Goal: Task Accomplishment & Management: Use online tool/utility

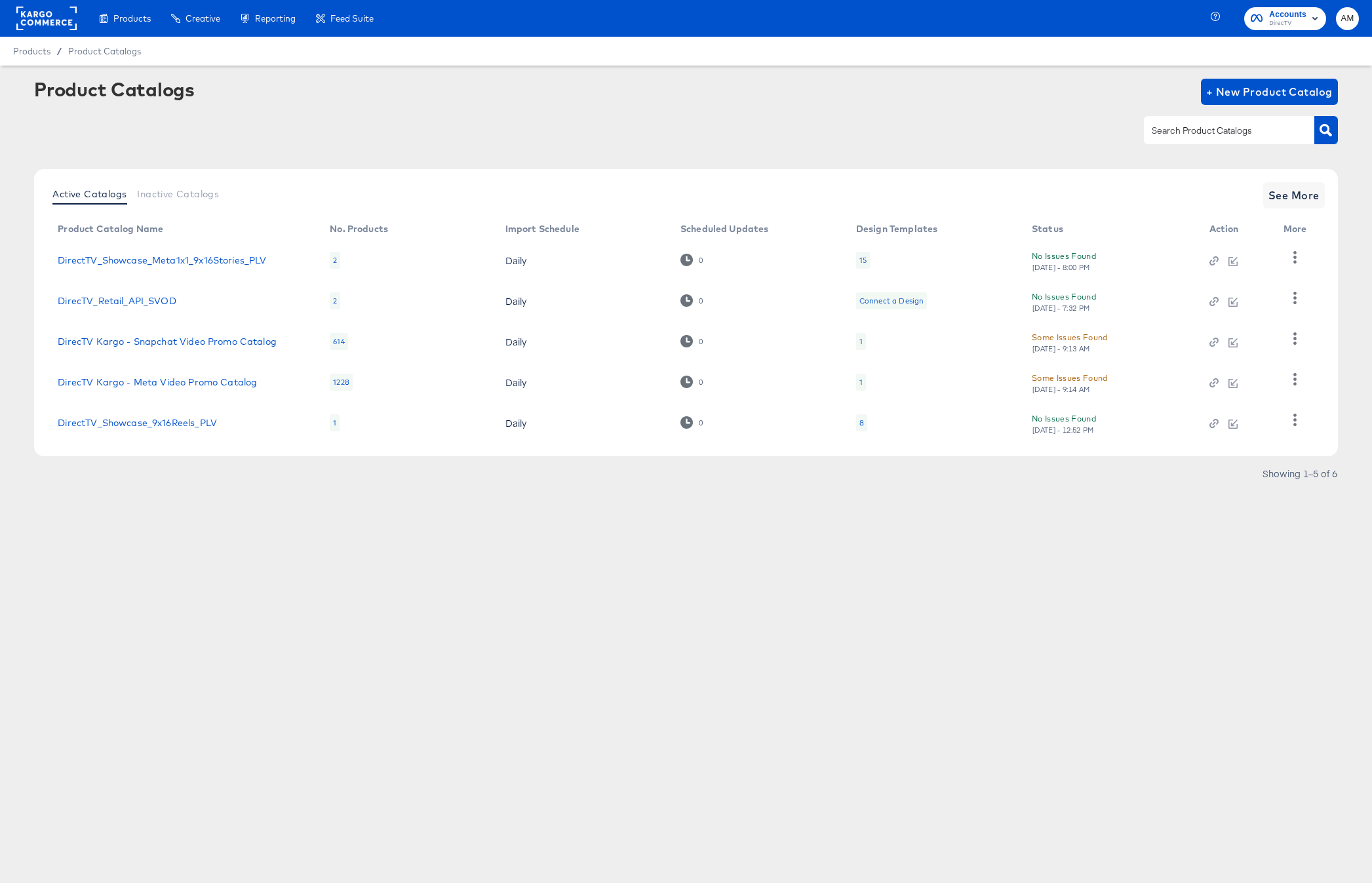
click at [345, 345] on div "614" at bounding box center [338, 341] width 17 height 17
click at [234, 342] on link "DirecTV Kargo - Snapchat Video Promo Catalog" at bounding box center [167, 341] width 219 height 10
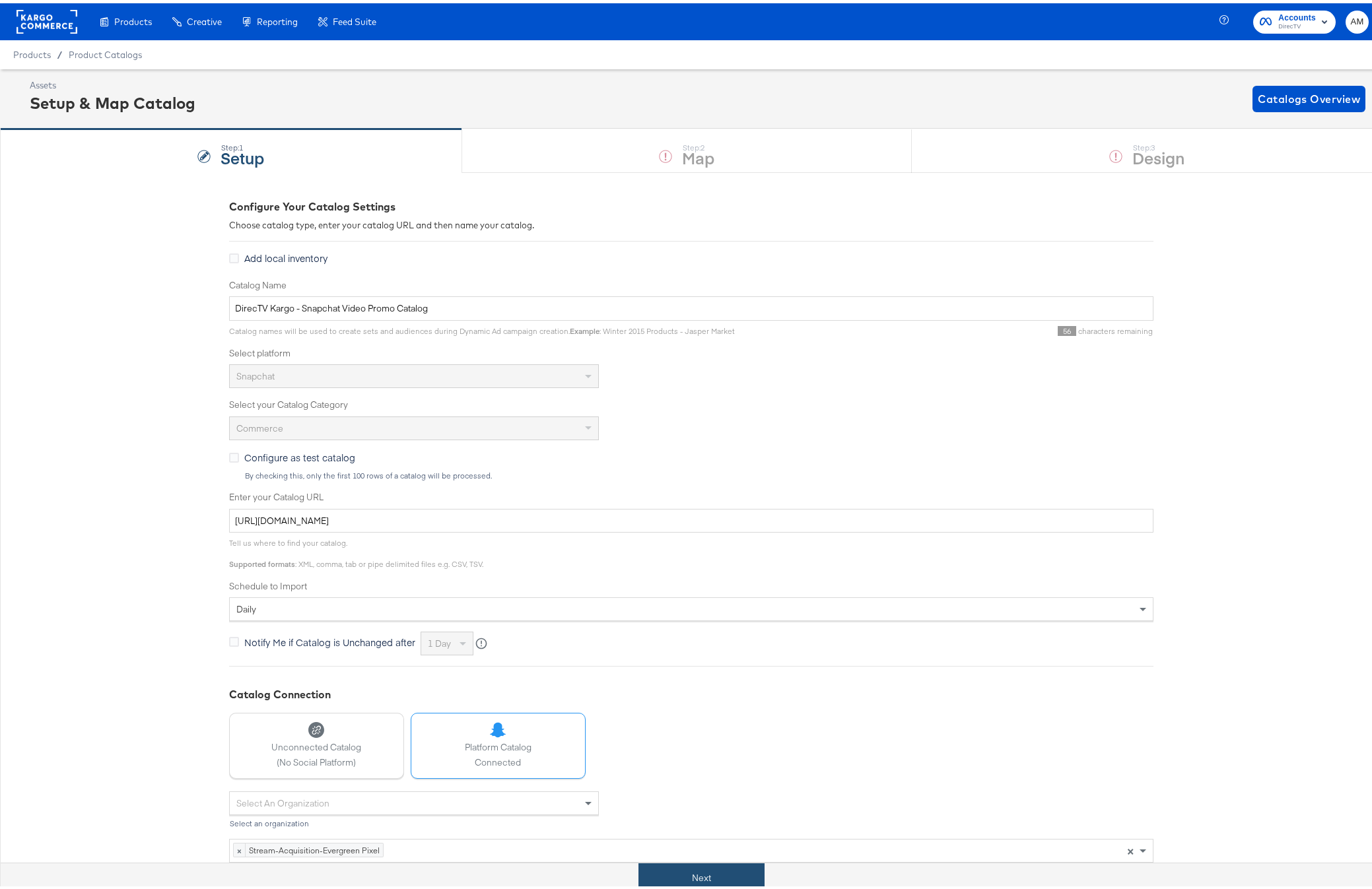
click at [706, 867] on button "Next" at bounding box center [702, 875] width 126 height 29
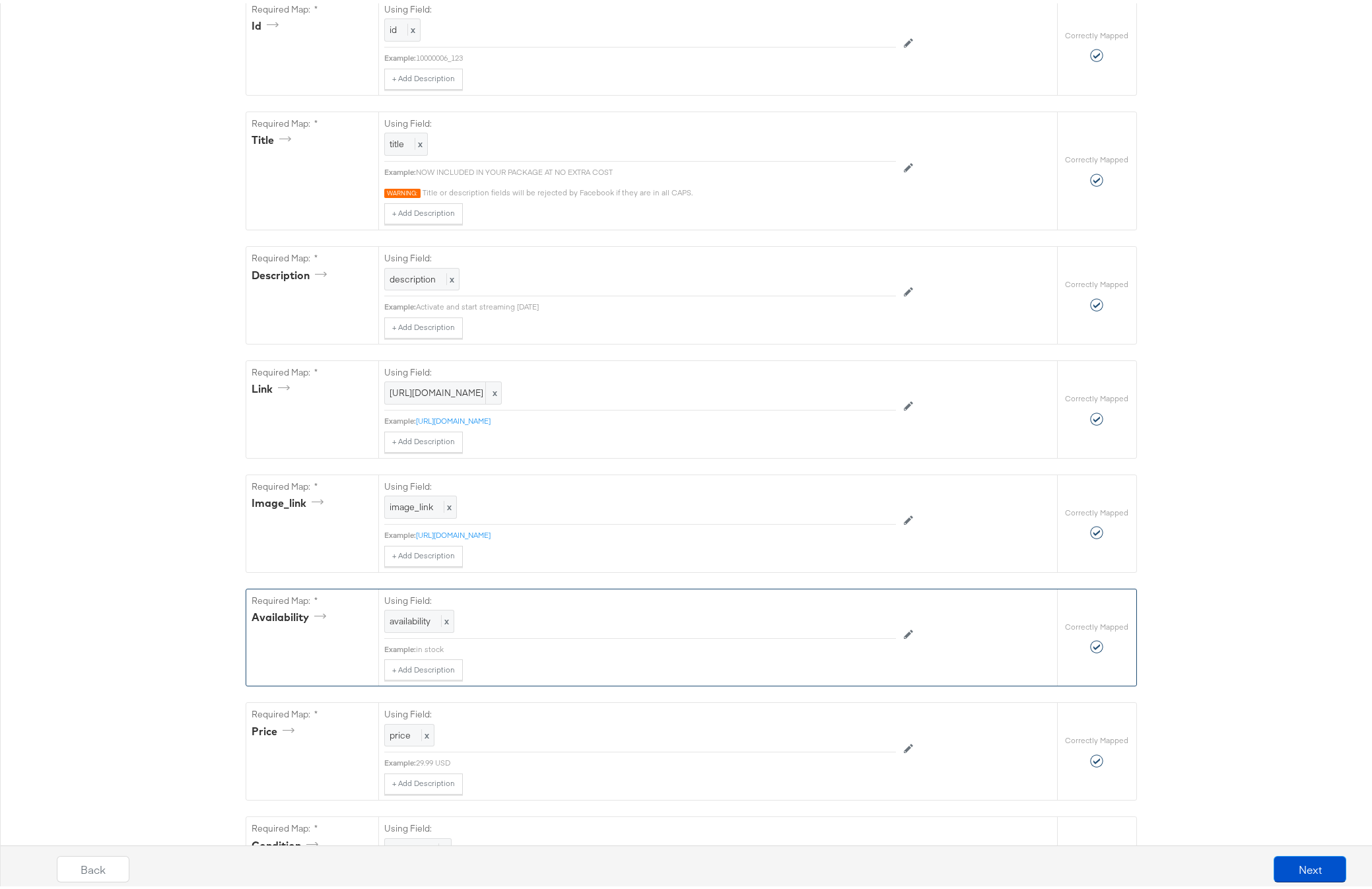
scroll to position [312, 0]
click at [405, 623] on span "availability" at bounding box center [410, 617] width 41 height 12
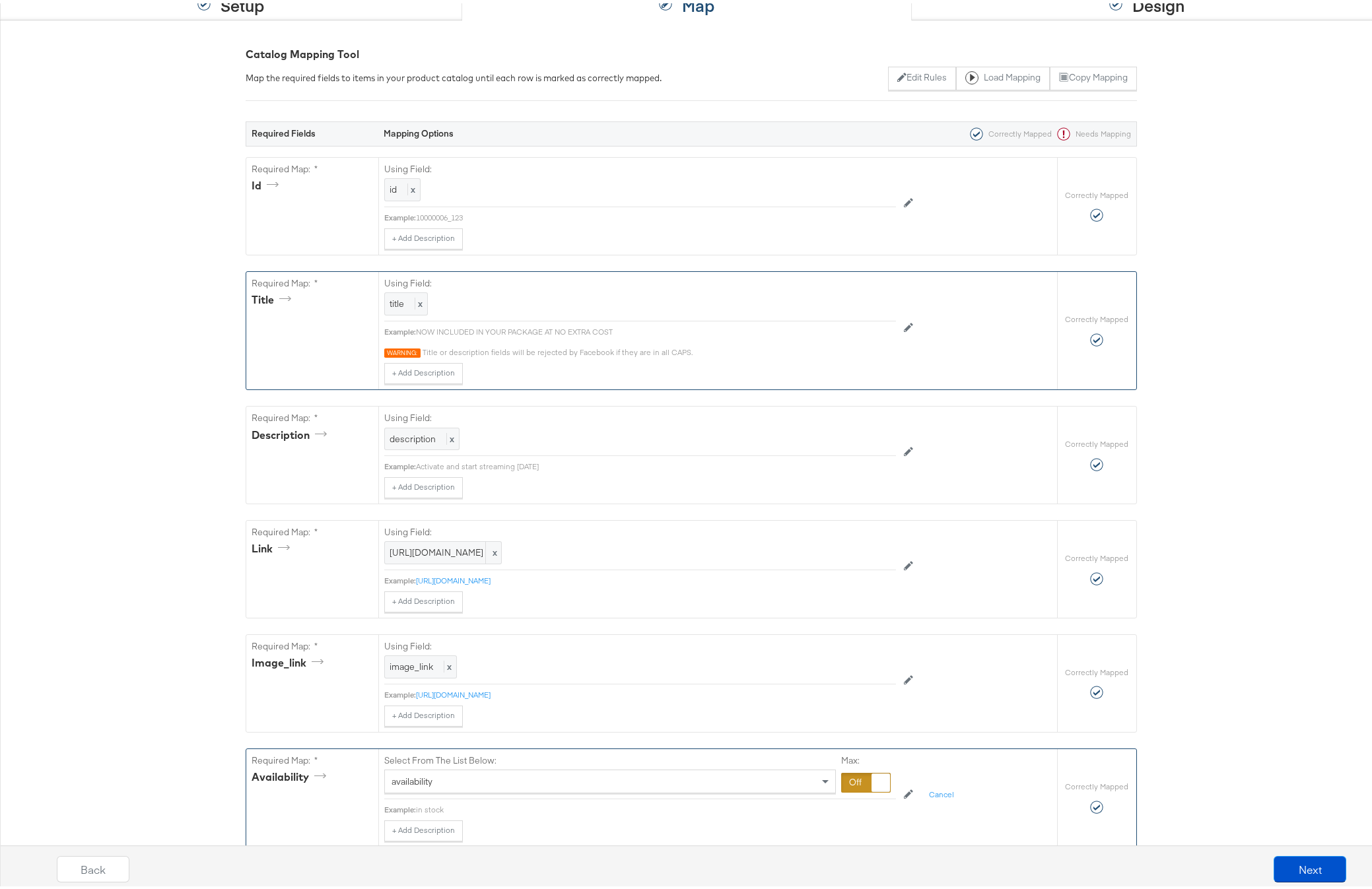
scroll to position [0, 0]
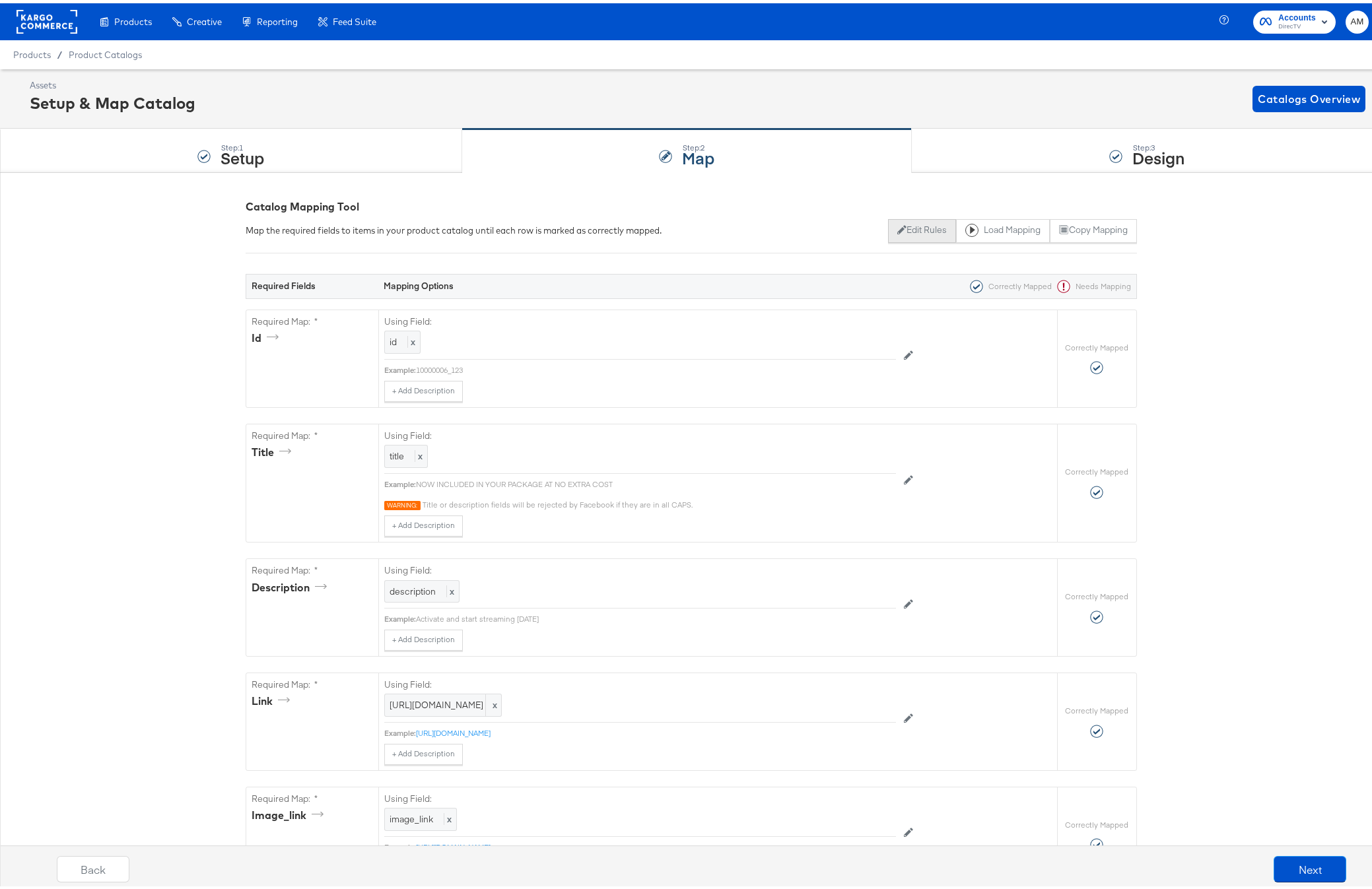
click at [914, 223] on button "Edit Rules" at bounding box center [922, 228] width 68 height 24
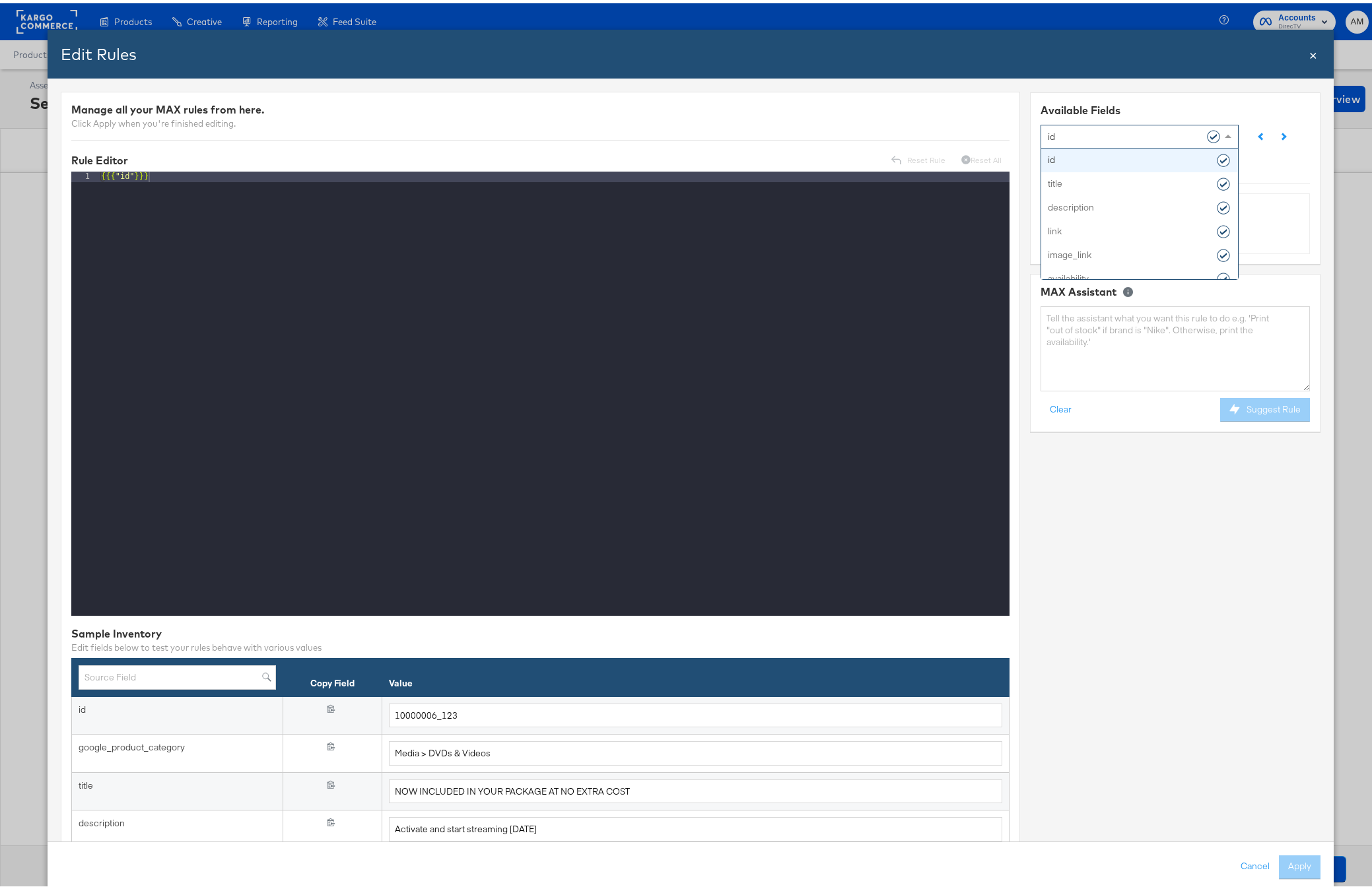
click at [1081, 131] on div "id" at bounding box center [1135, 133] width 174 height 22
click at [1088, 333] on textarea at bounding box center [1175, 345] width 269 height 85
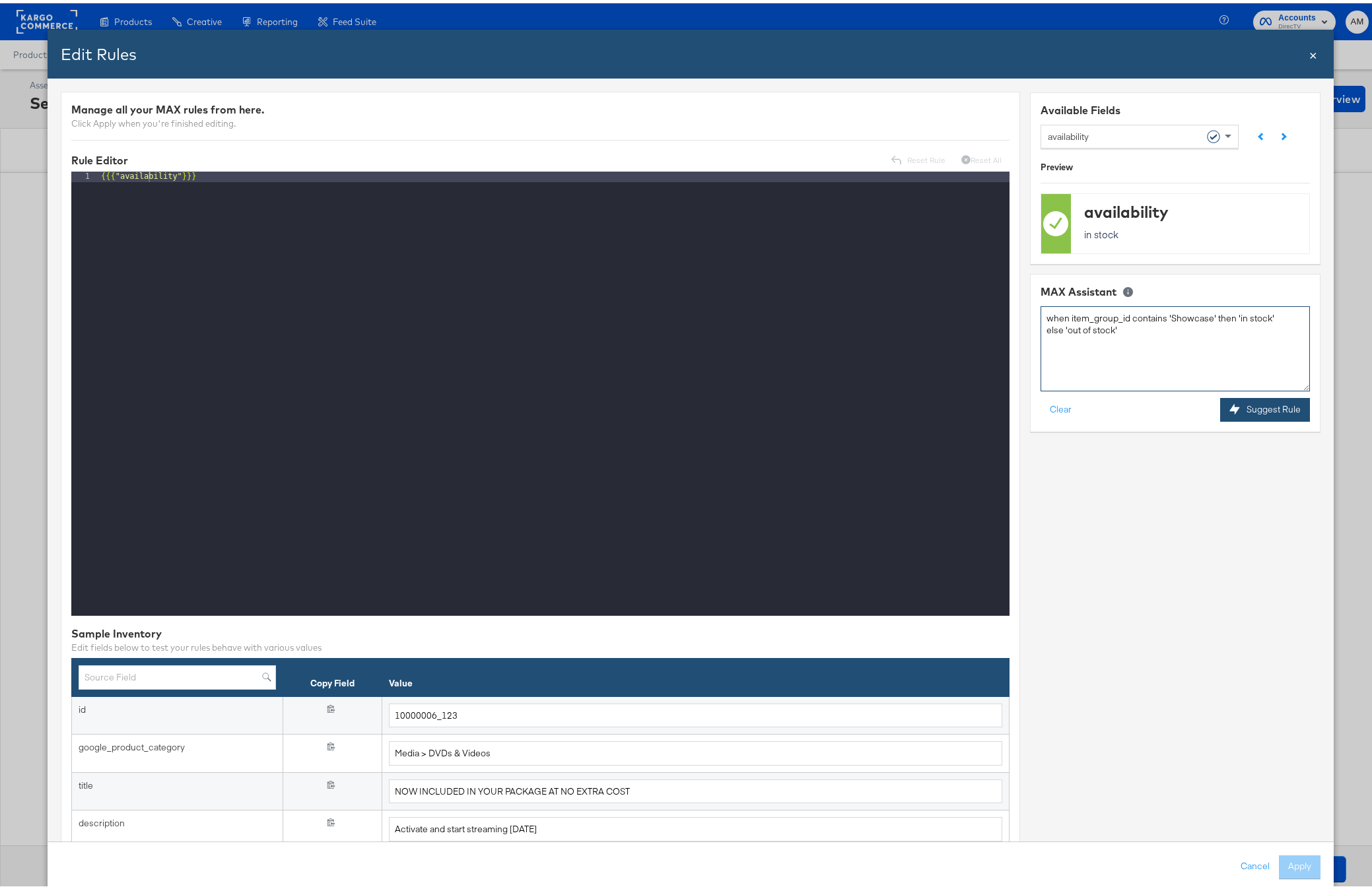
type textarea "when item_group_id contains 'Showcase' then 'in stock' else 'out of stock'"
click at [1272, 404] on button "Suggest Rule" at bounding box center [1265, 407] width 91 height 24
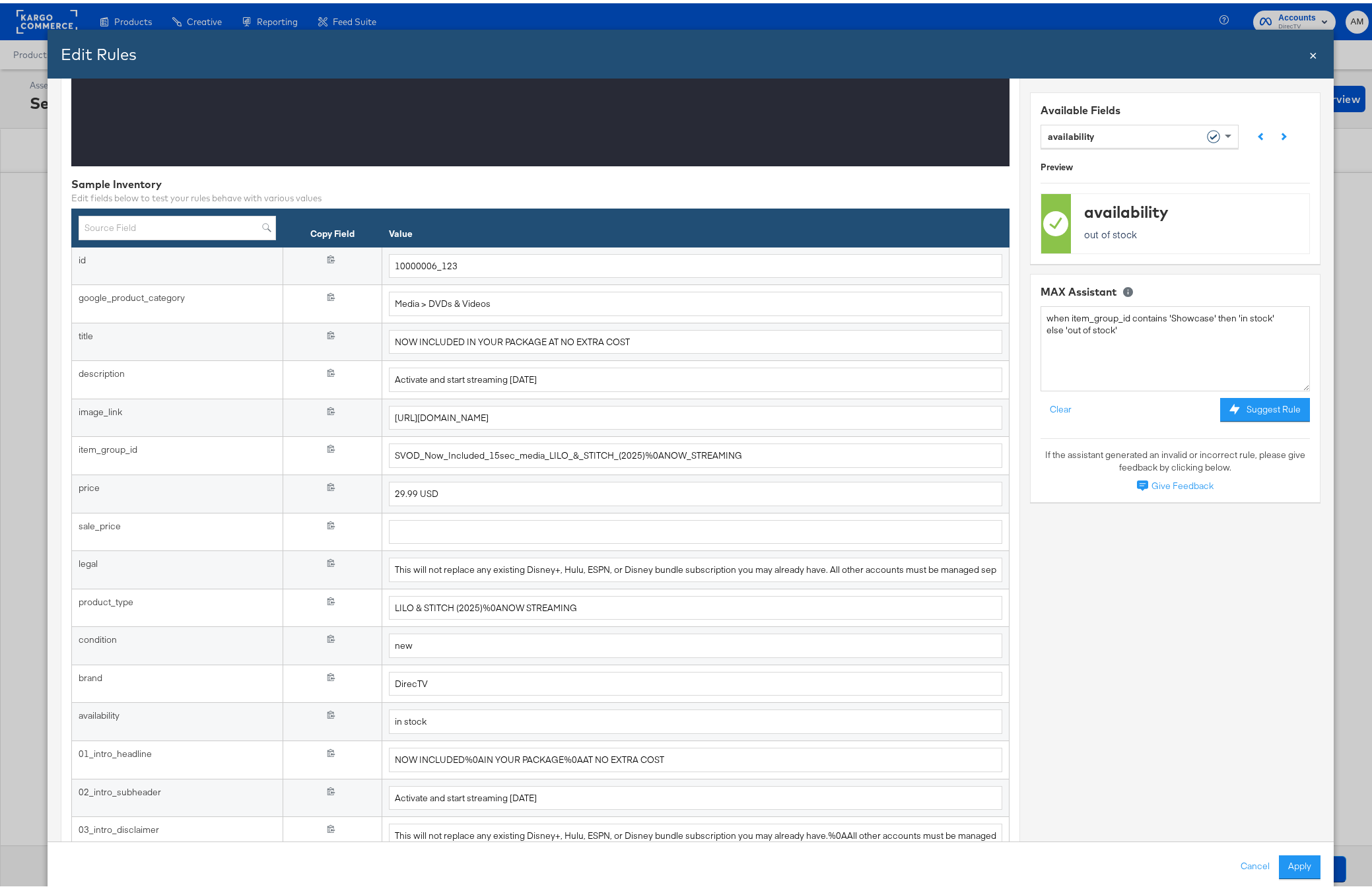
scroll to position [449, 0]
drag, startPoint x: 740, startPoint y: 449, endPoint x: 348, endPoint y: 428, distance: 392.6
click at [353, 428] on tbody "id {{{ id }}} 10000006_123 google_product_category {{{ google_product_category …" at bounding box center [540, 680] width 938 height 874
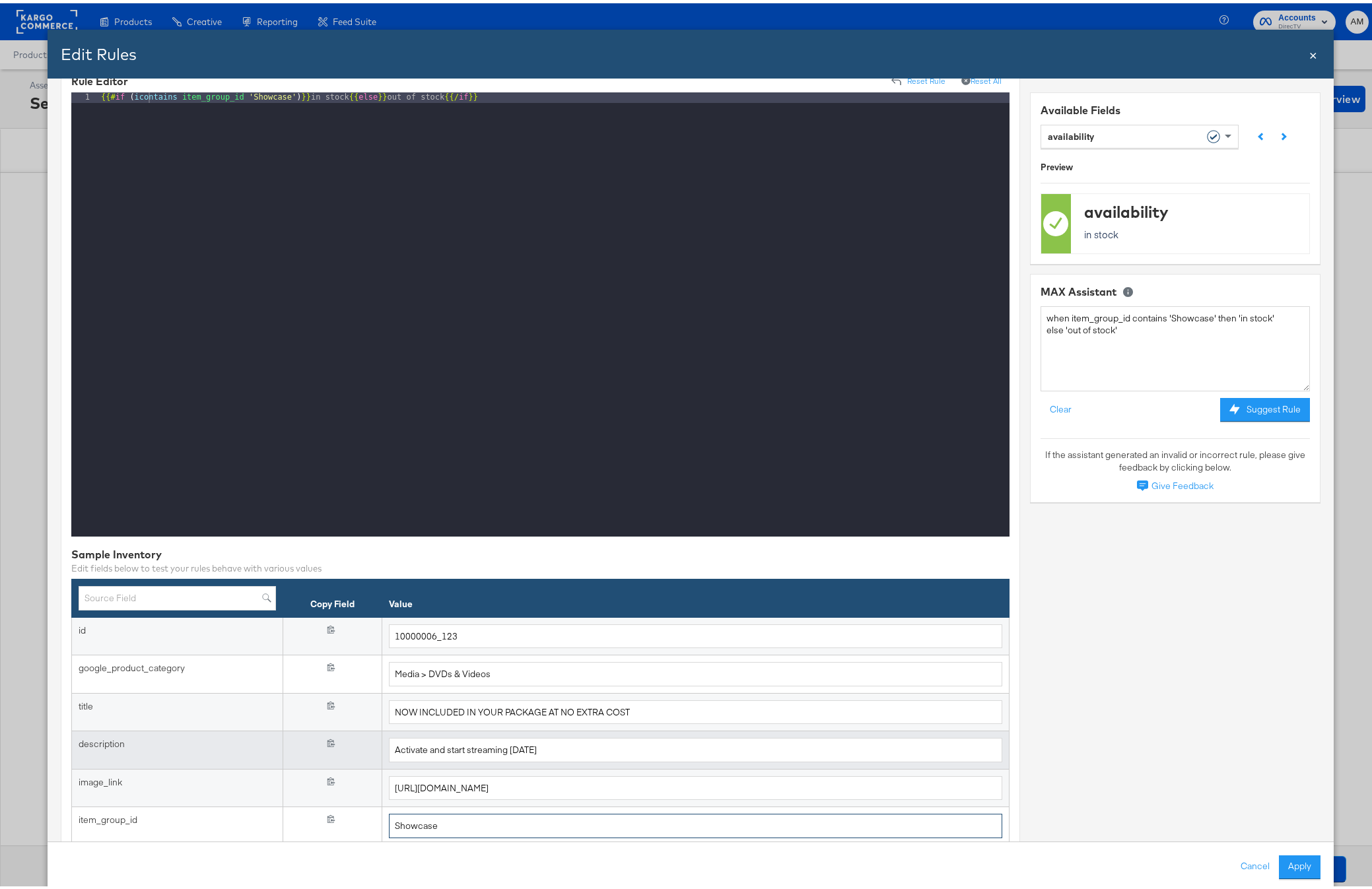
scroll to position [255, 0]
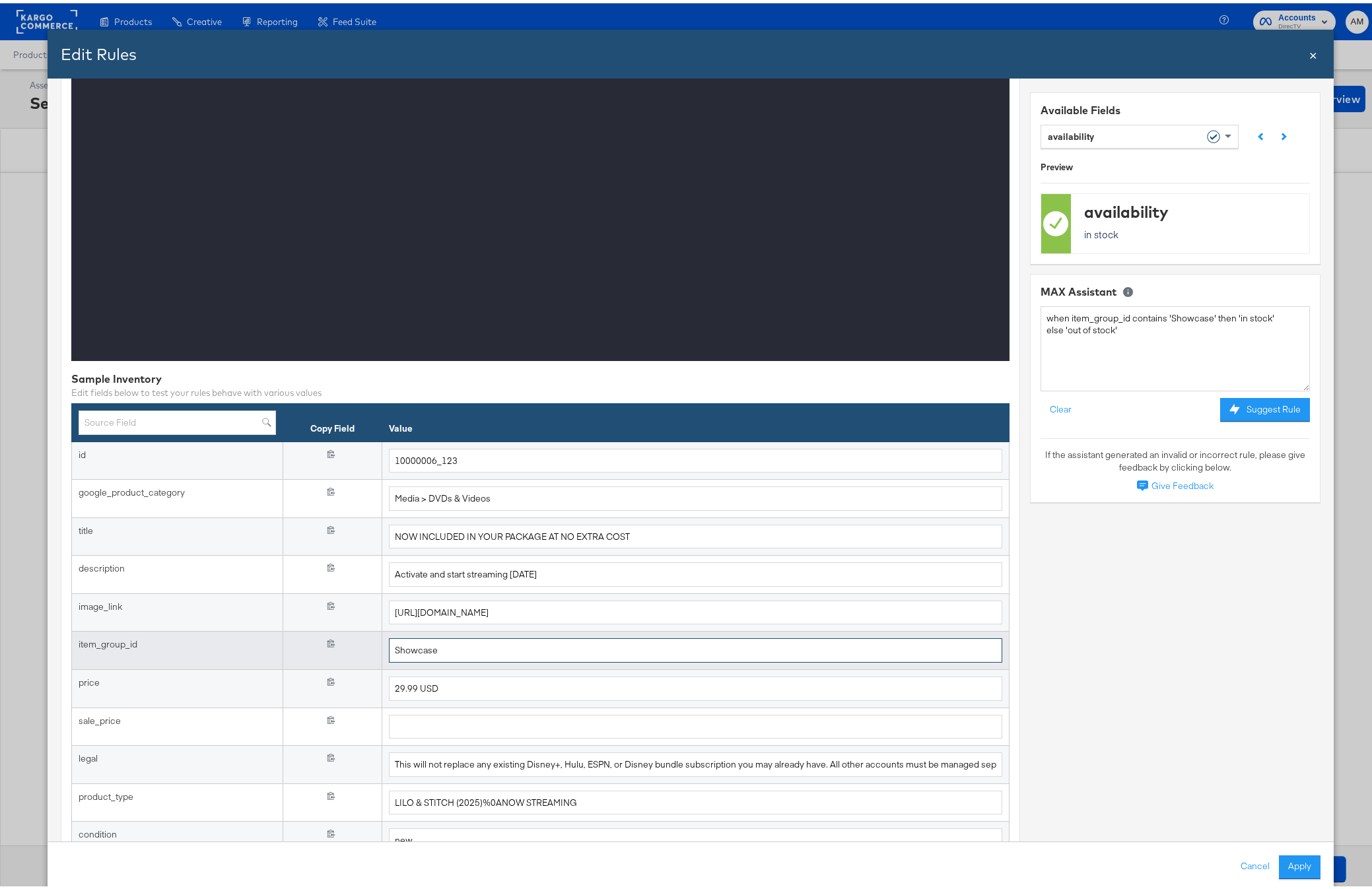
drag, startPoint x: 427, startPoint y: 647, endPoint x: 355, endPoint y: 640, distance: 72.3
click at [355, 640] on tr "item_group_id {{{ item_group_id }}} Showcase" at bounding box center [540, 647] width 938 height 39
type input "Showcase"
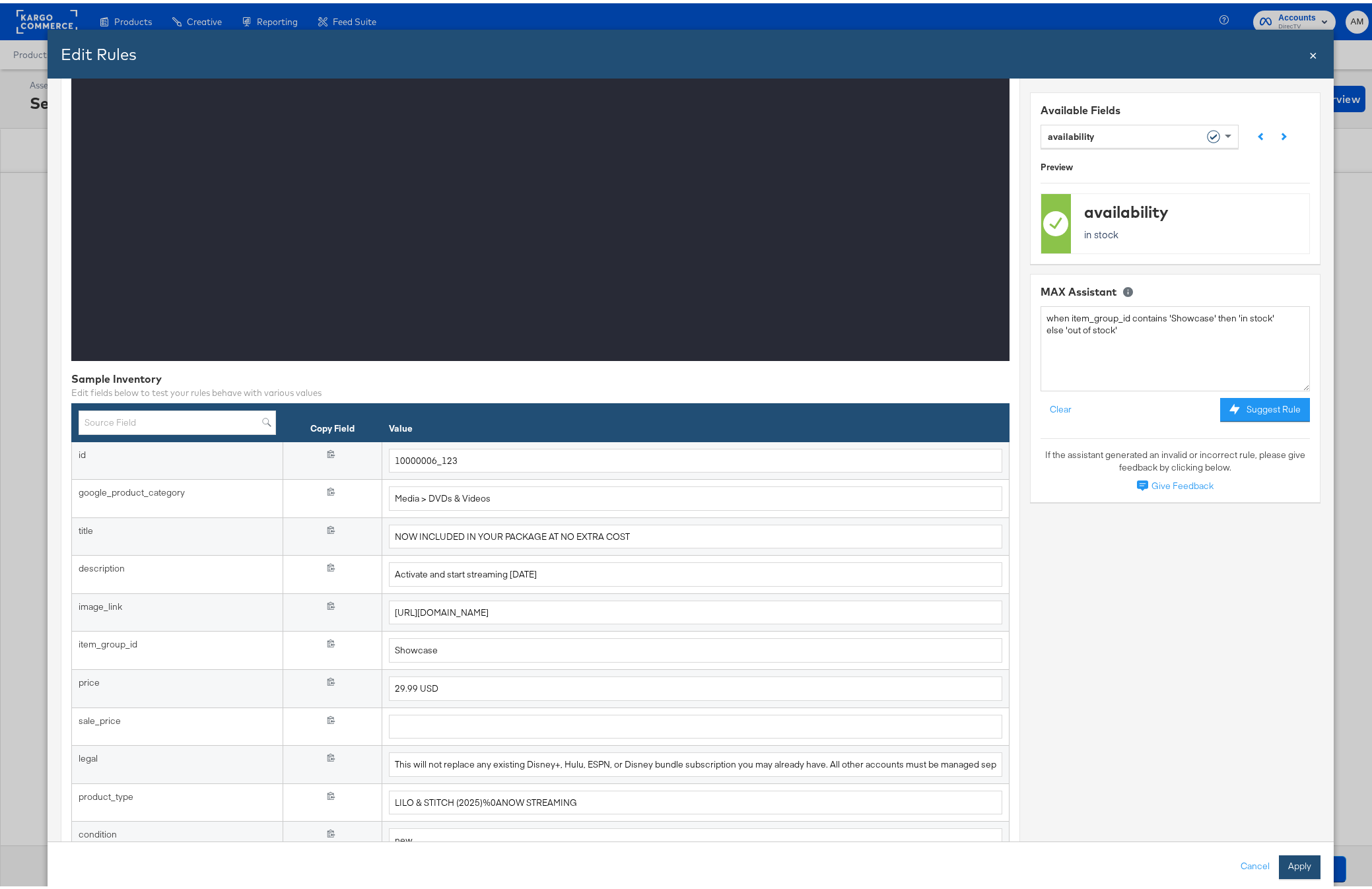
click at [1288, 863] on button "Apply" at bounding box center [1300, 864] width 41 height 24
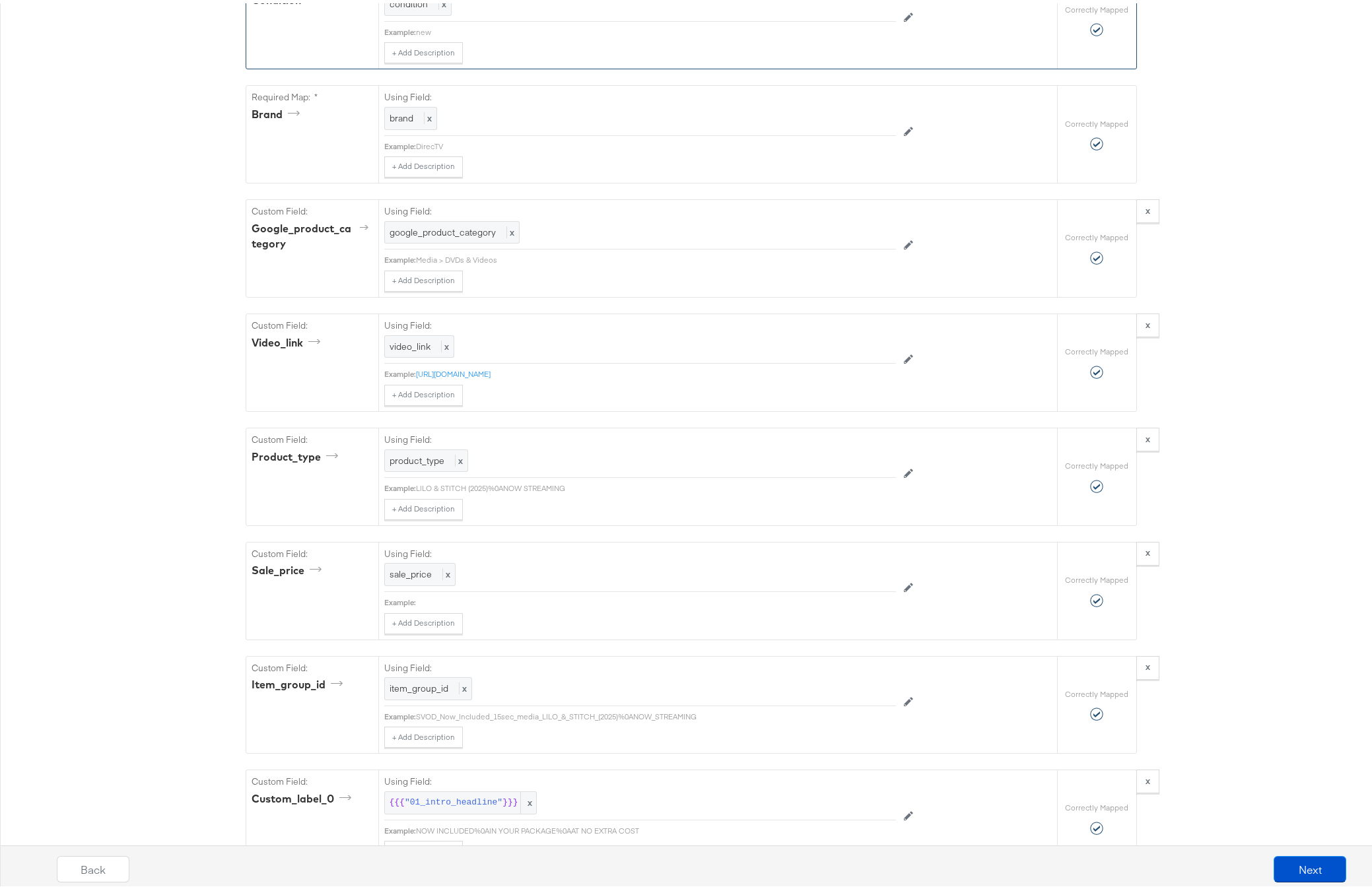
scroll to position [1322, 0]
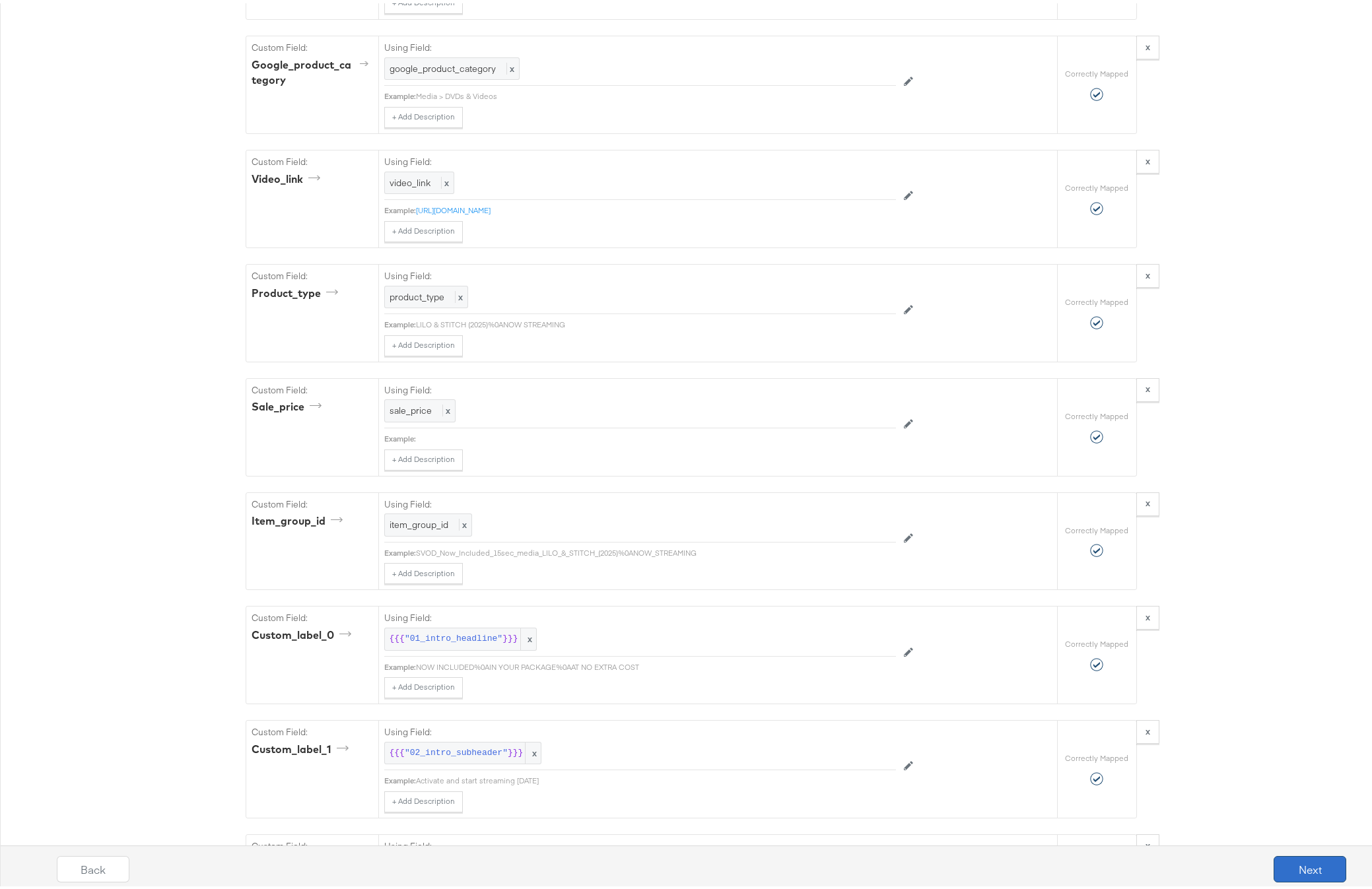
click at [1284, 874] on button "Next" at bounding box center [1309, 866] width 72 height 27
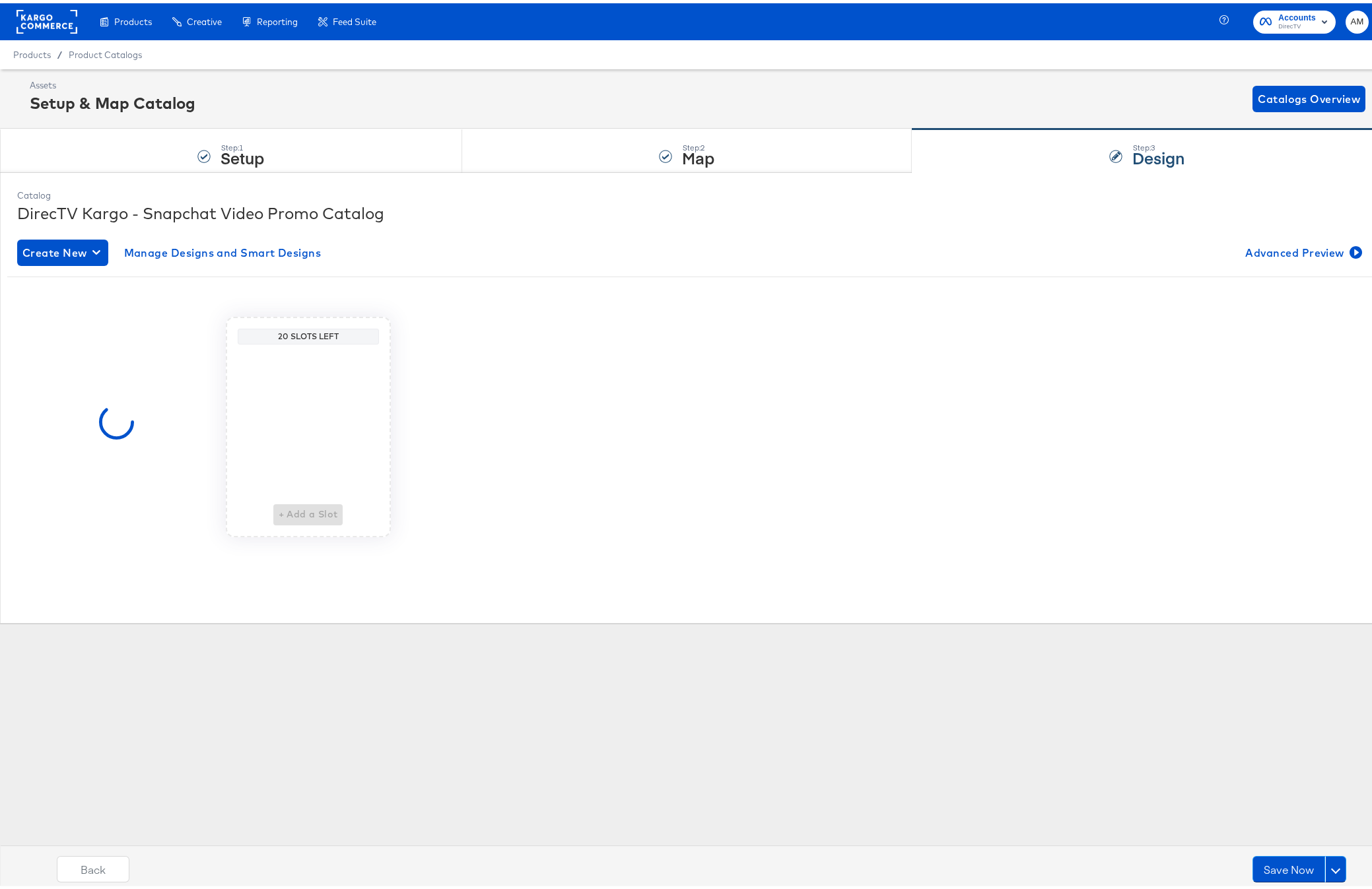
scroll to position [0, 0]
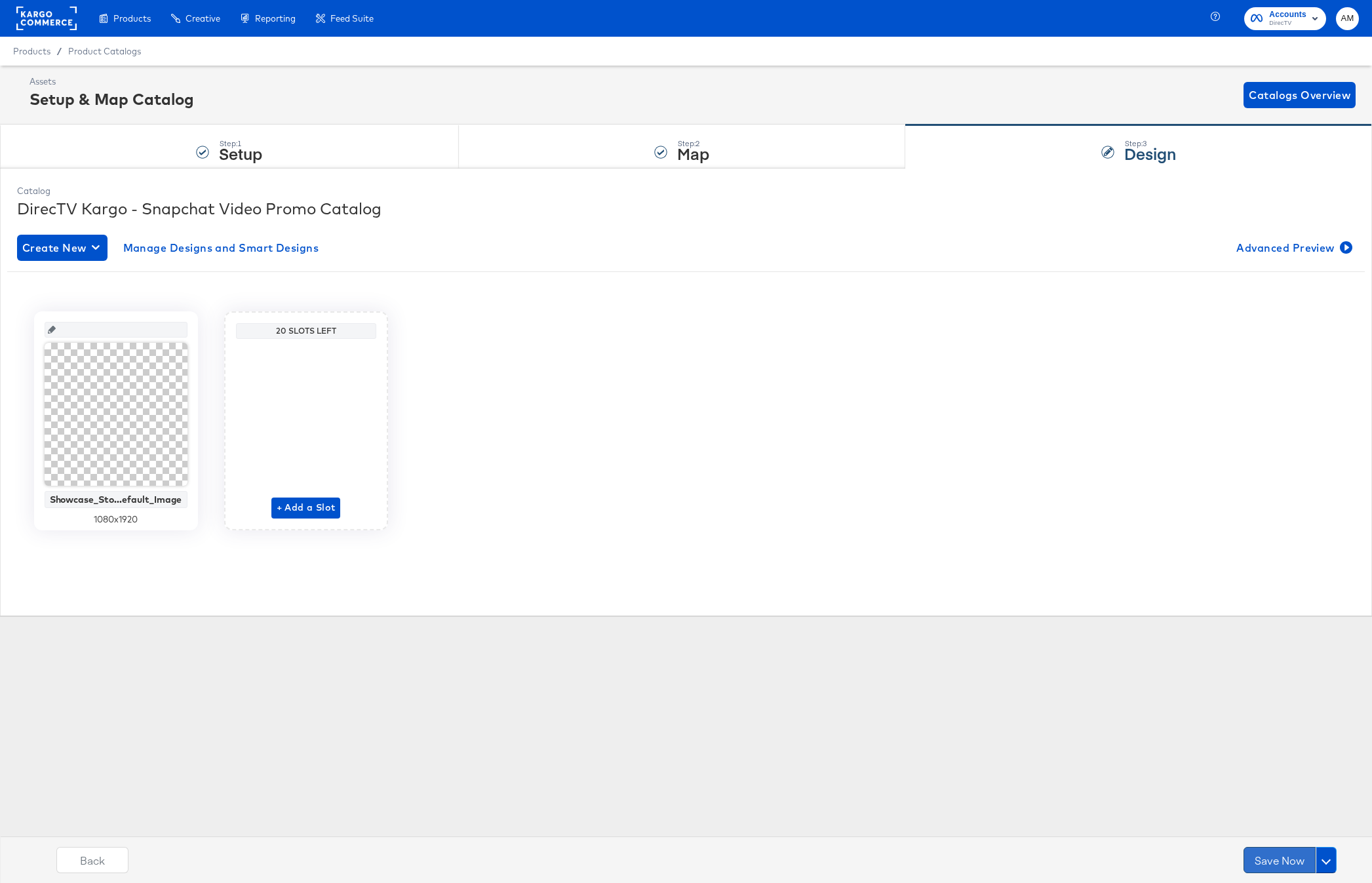
click at [1274, 862] on button "Save Now" at bounding box center [1279, 860] width 72 height 27
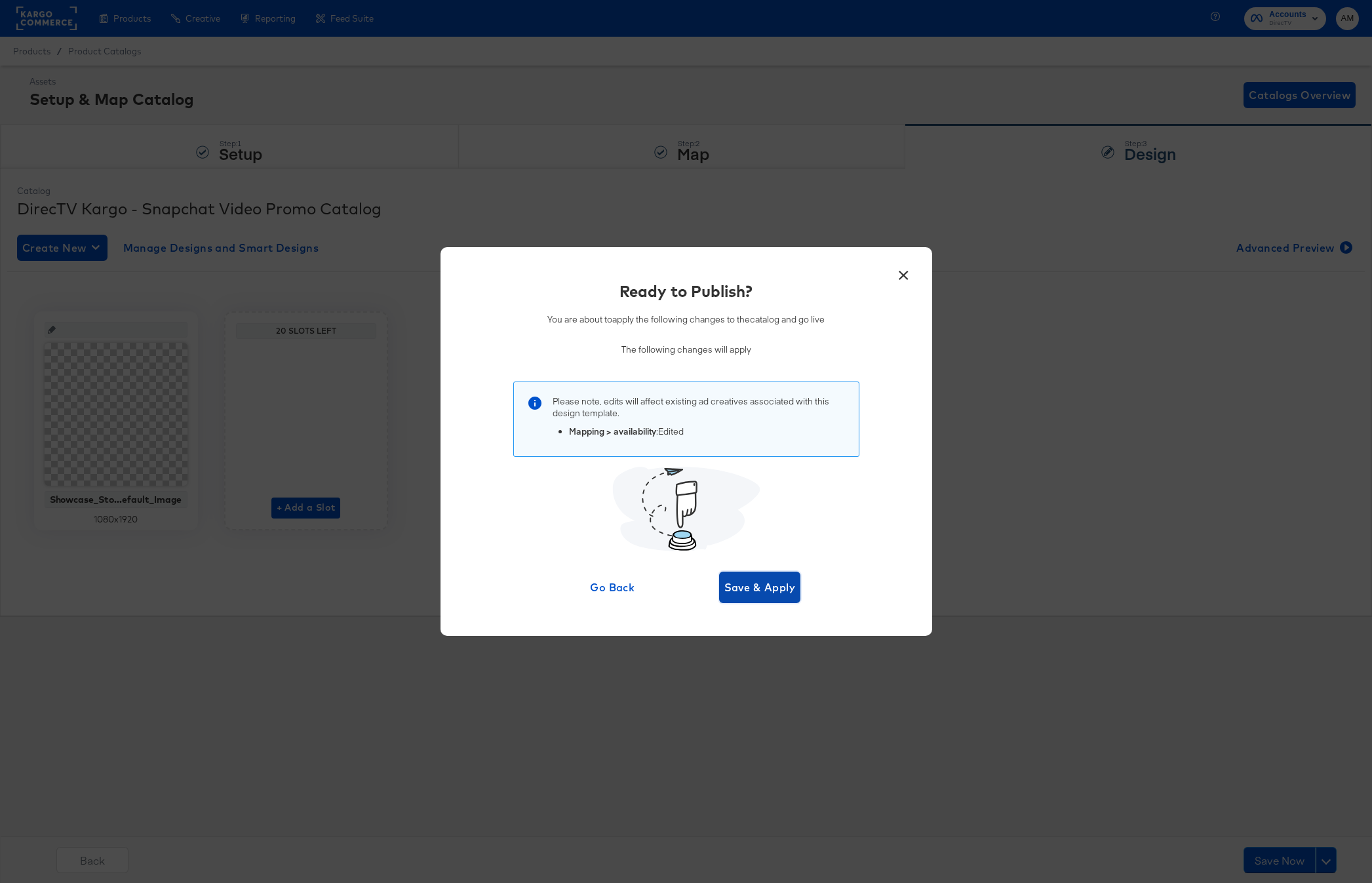
click at [739, 587] on span "Save & Apply" at bounding box center [760, 587] width 71 height 18
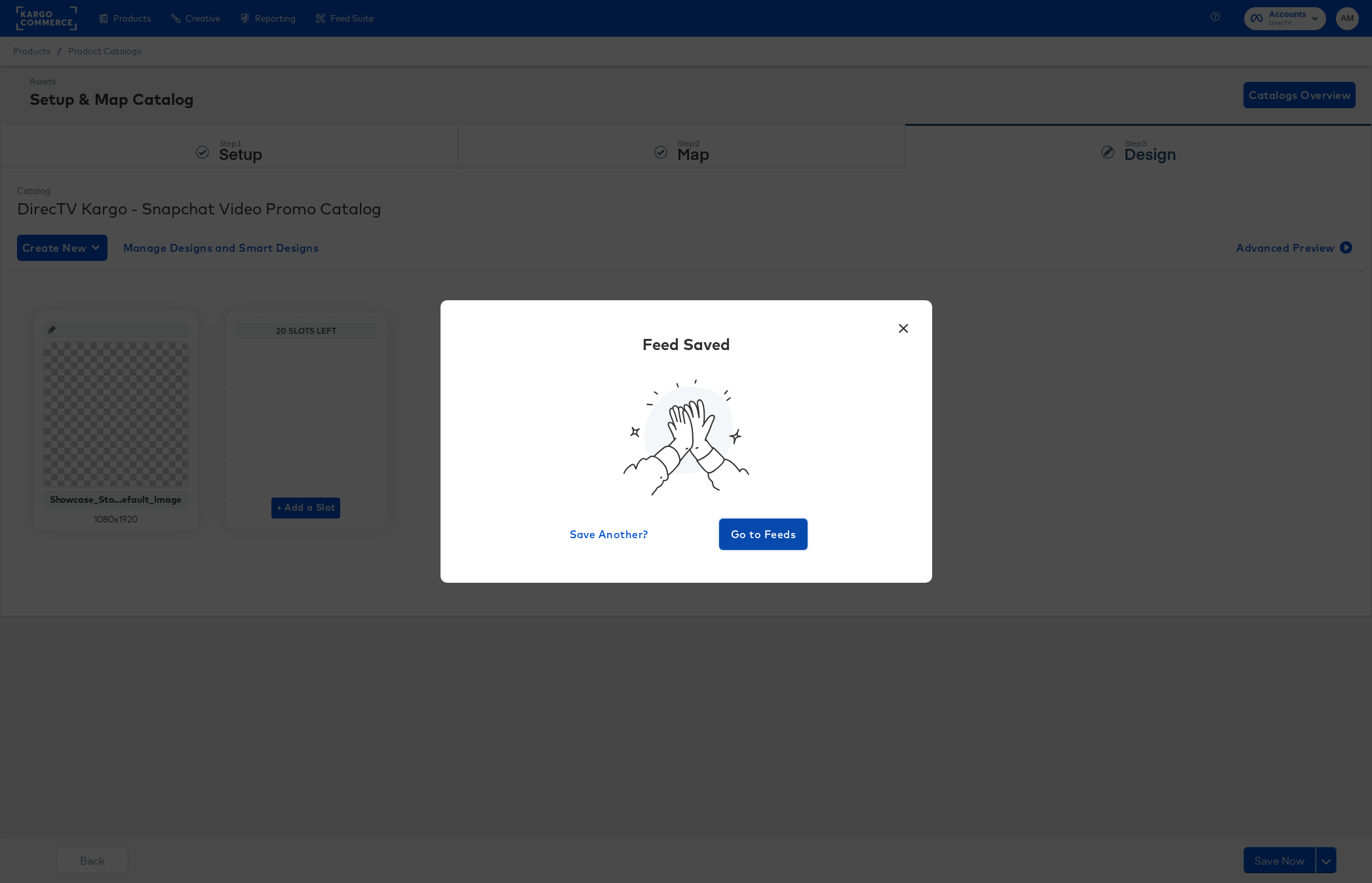
click at [762, 531] on span "Go to Feeds" at bounding box center [763, 534] width 79 height 18
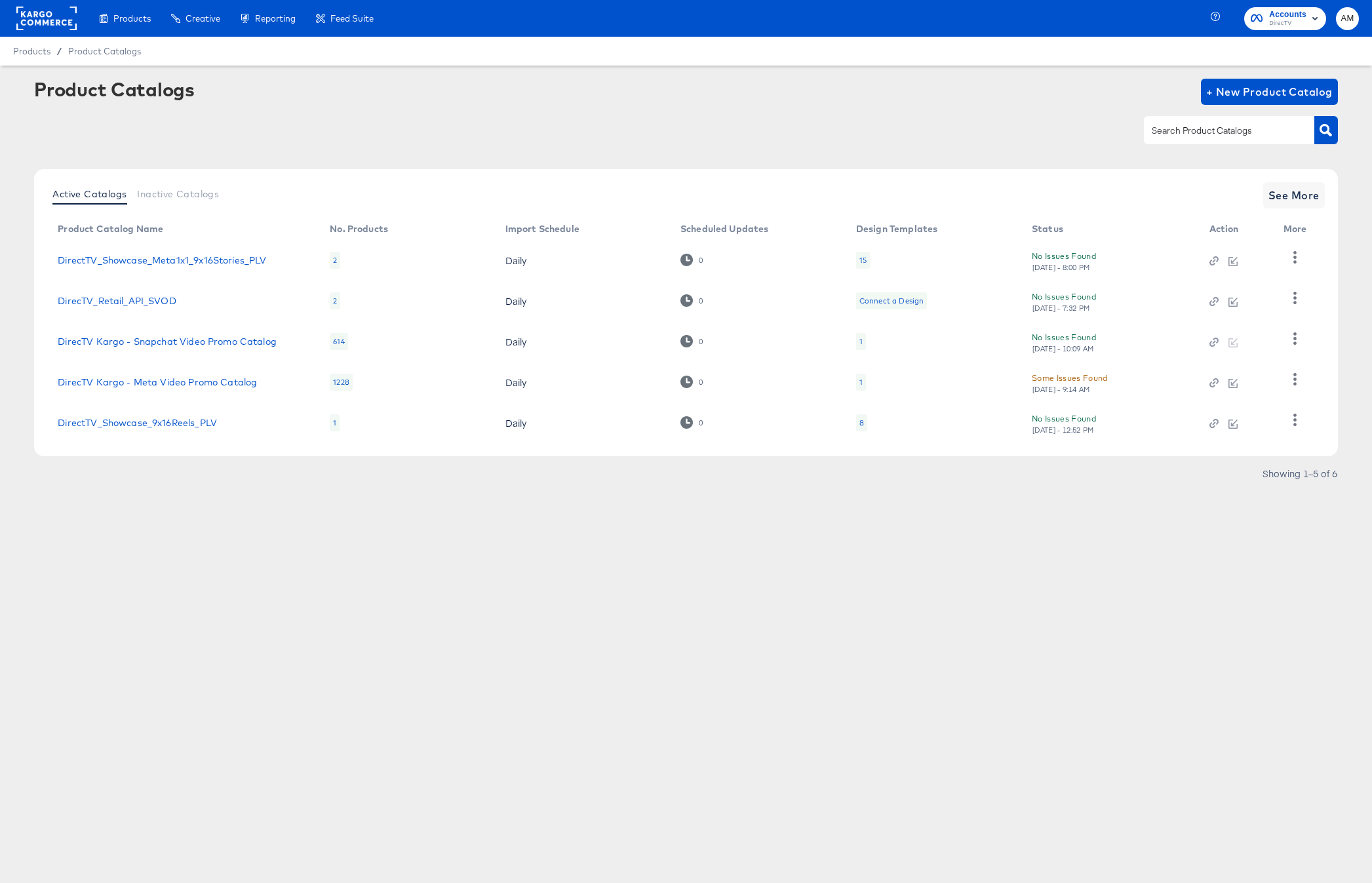
click at [859, 342] on div "1" at bounding box center [861, 341] width 3 height 10
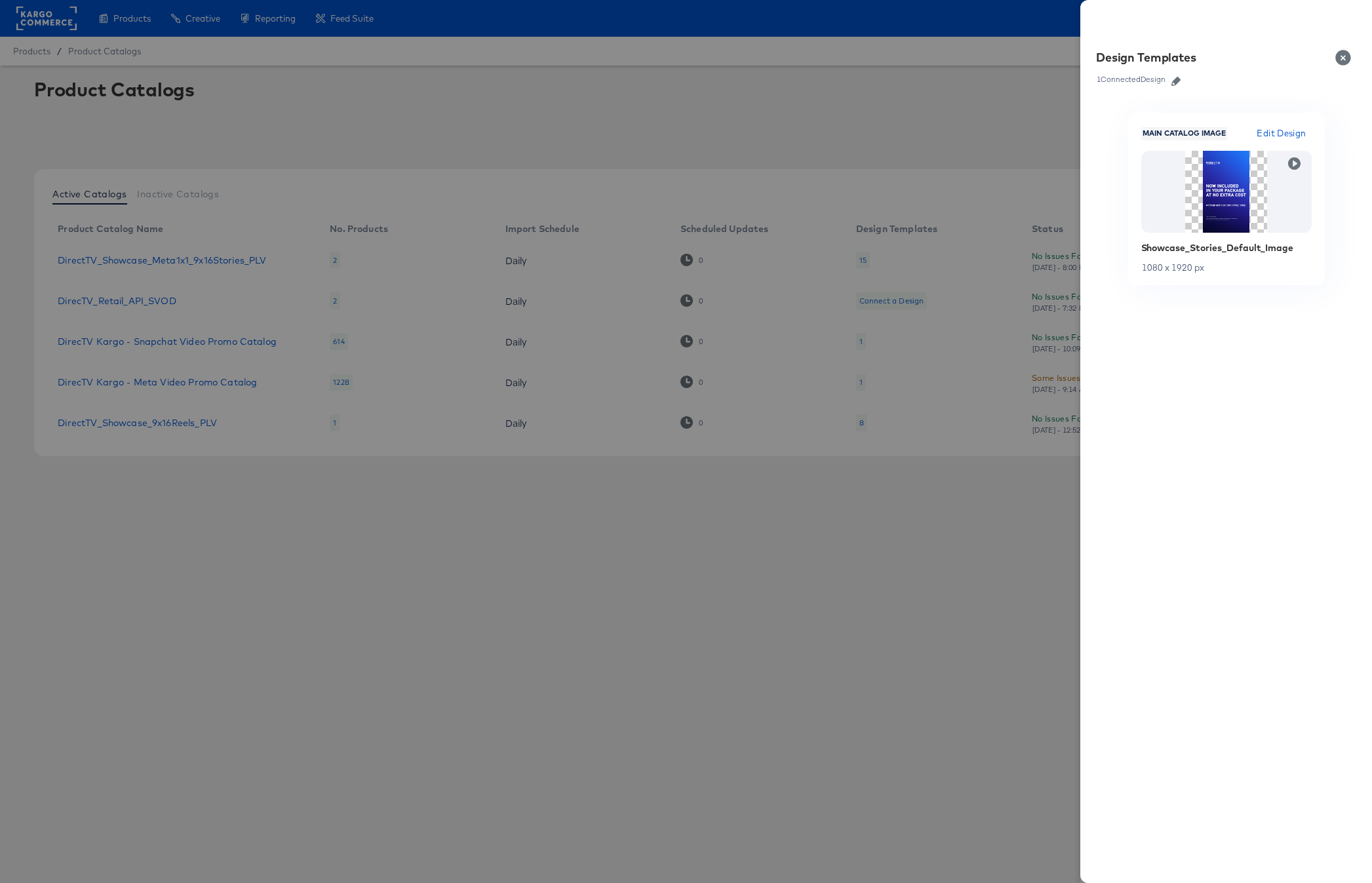
click at [1177, 86] on link at bounding box center [1176, 79] width 20 height 15
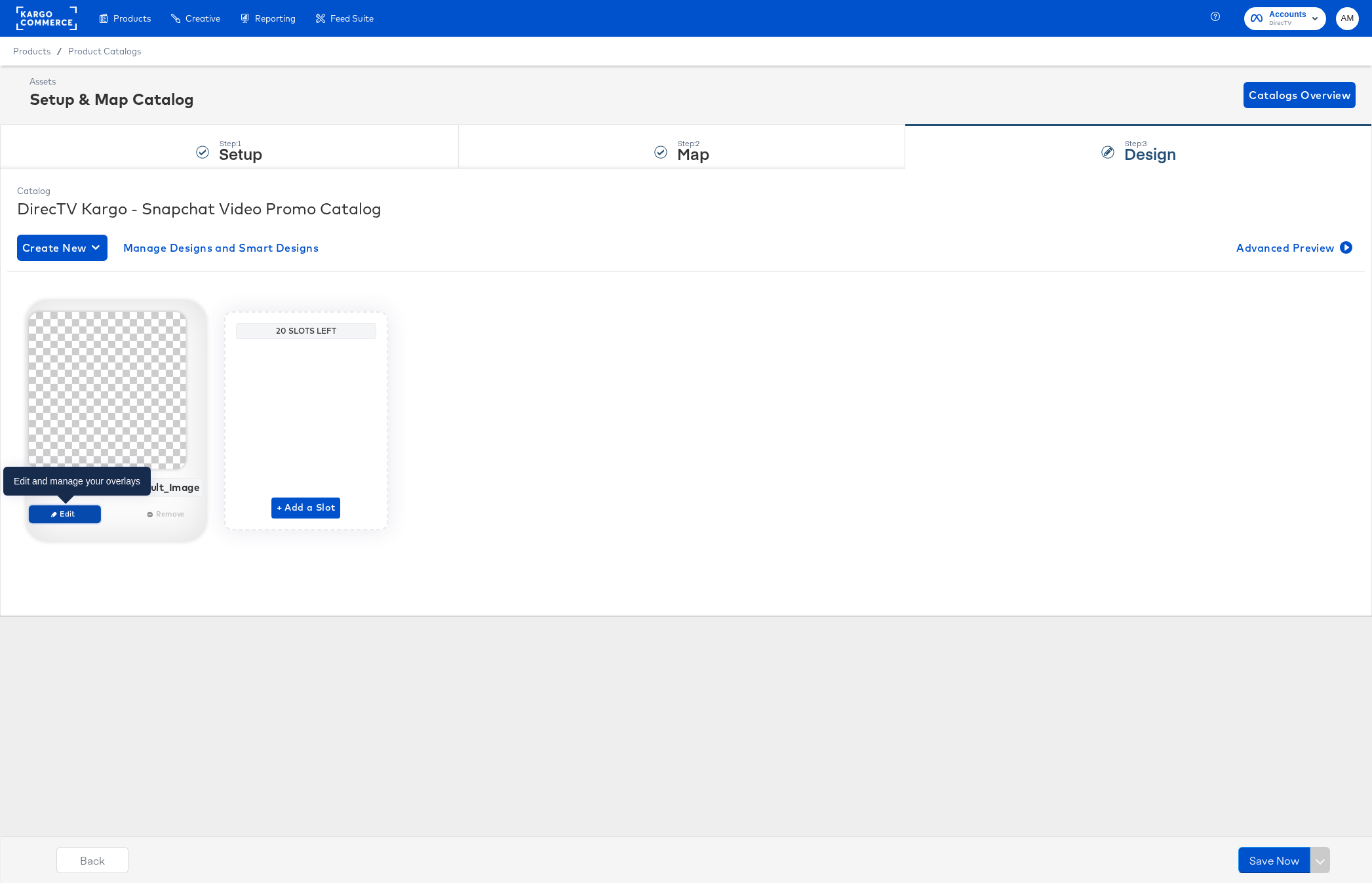
click at [70, 512] on span "Edit" at bounding box center [64, 513] width 60 height 10
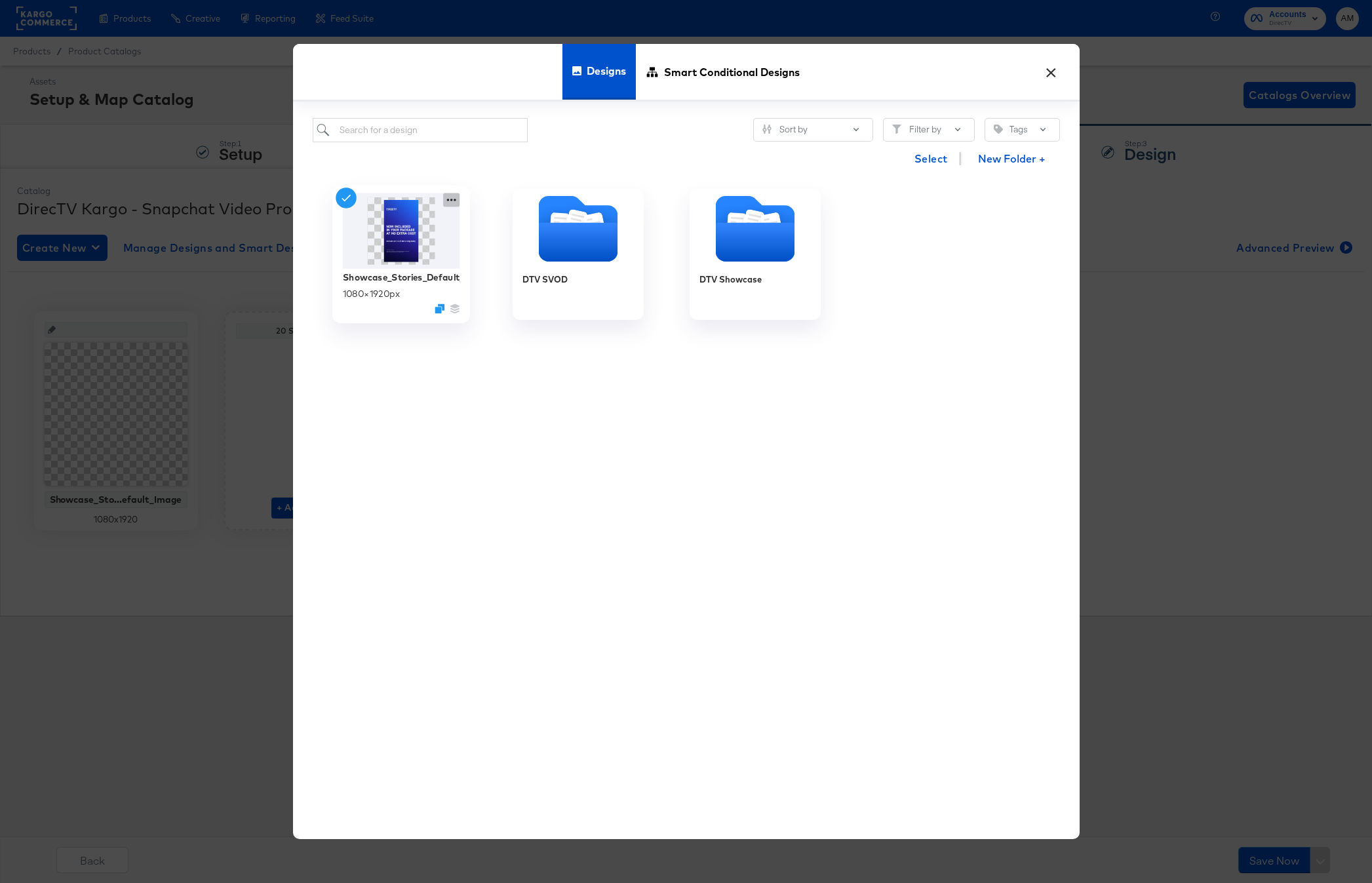
click at [447, 197] on icon at bounding box center [451, 199] width 16 height 14
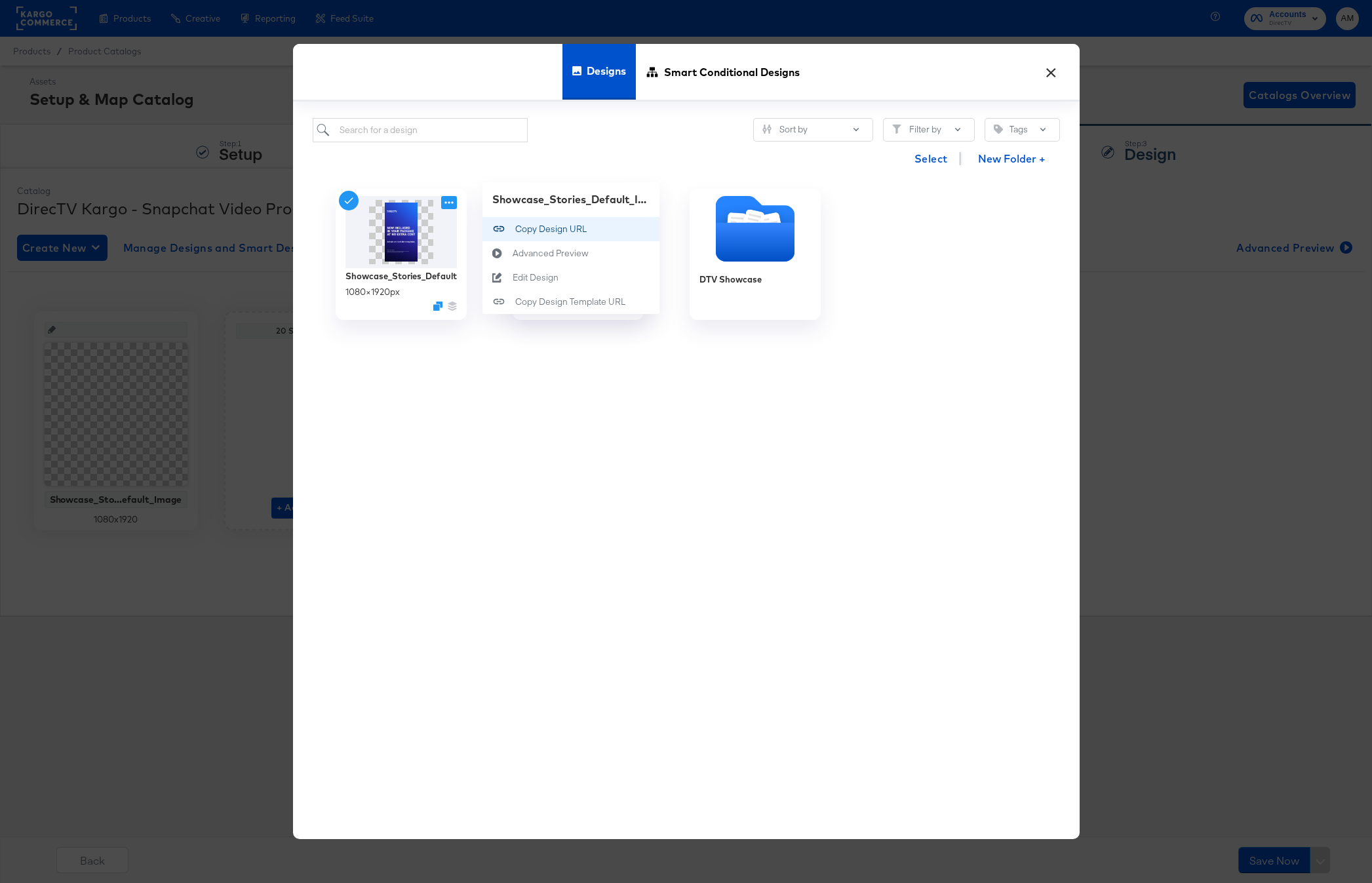
click at [515, 229] on div "Copy Design URL Copy Design URL" at bounding box center [515, 229] width 0 height 0
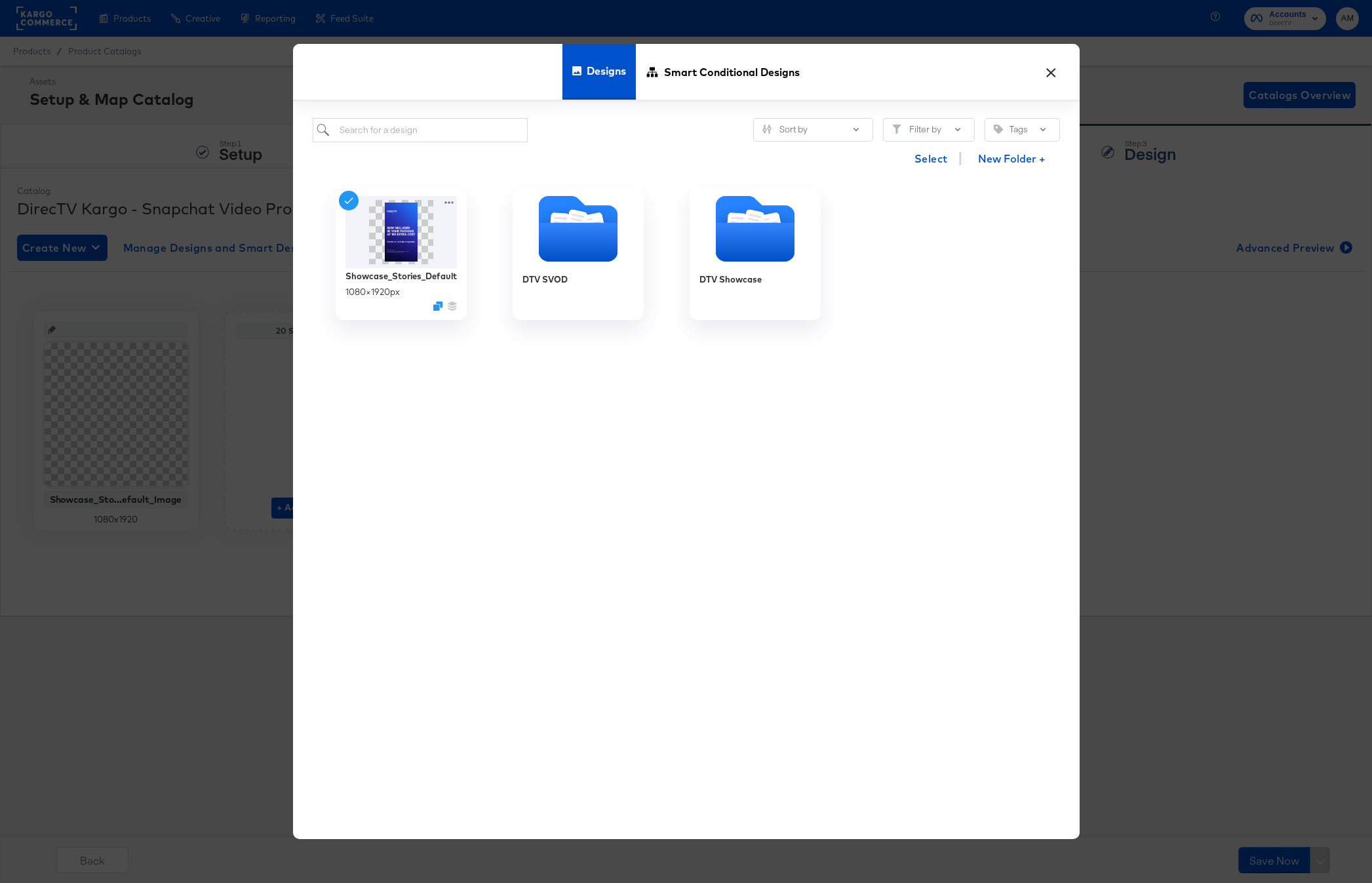
click at [1049, 71] on button "×" at bounding box center [1052, 69] width 24 height 24
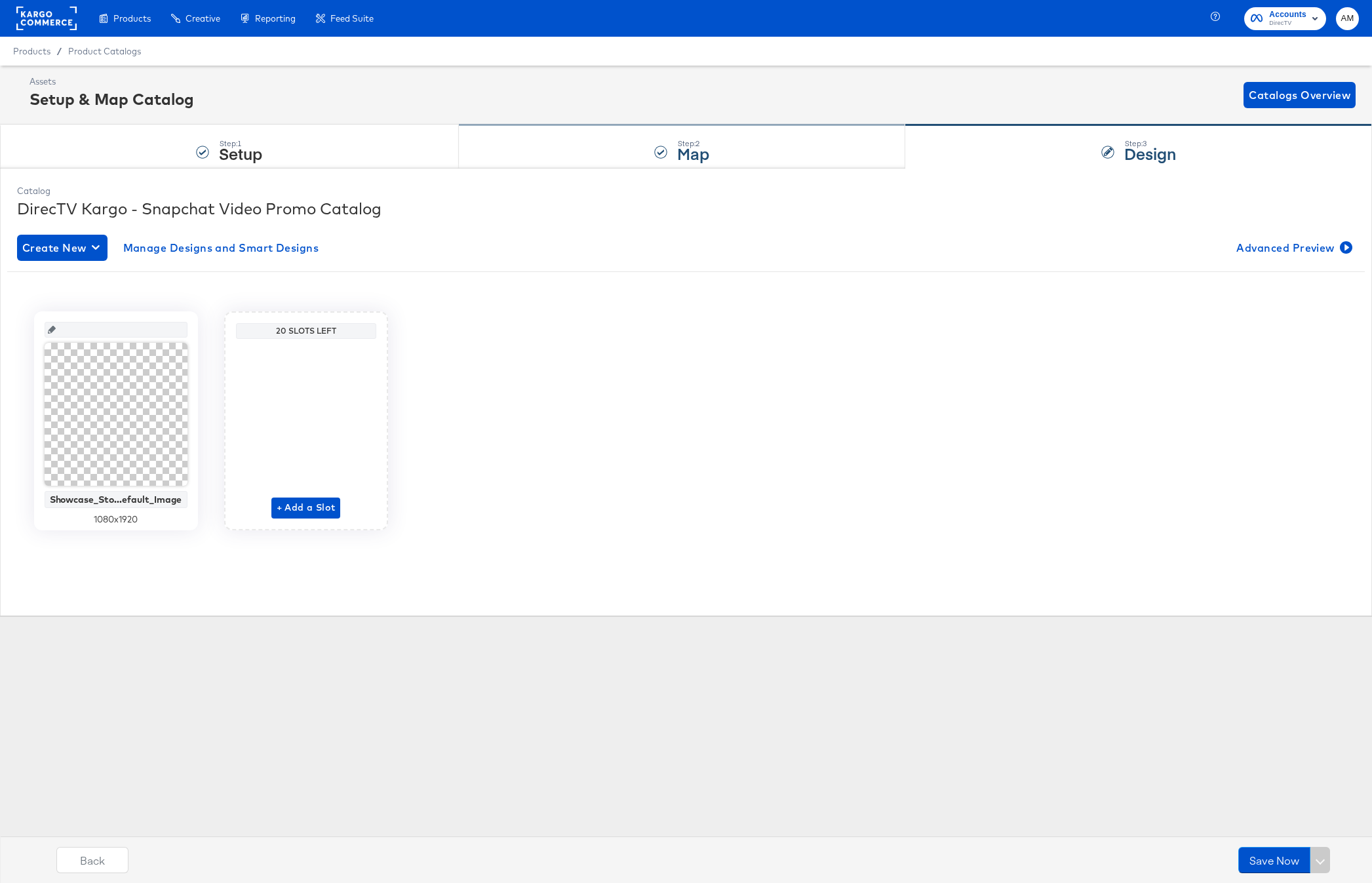
click at [774, 160] on div "Step: 2 Map" at bounding box center [682, 147] width 447 height 43
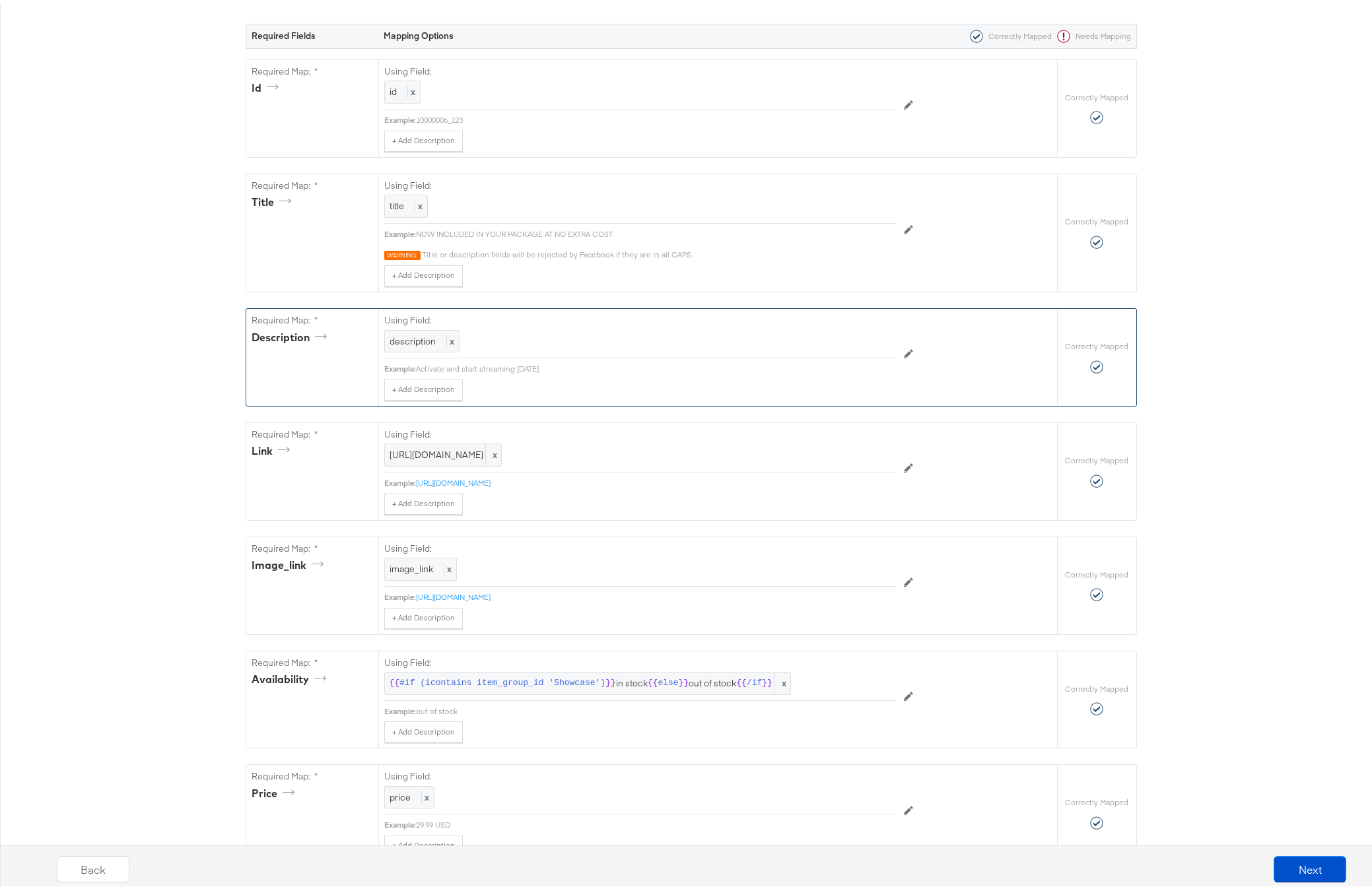
scroll to position [294, 0]
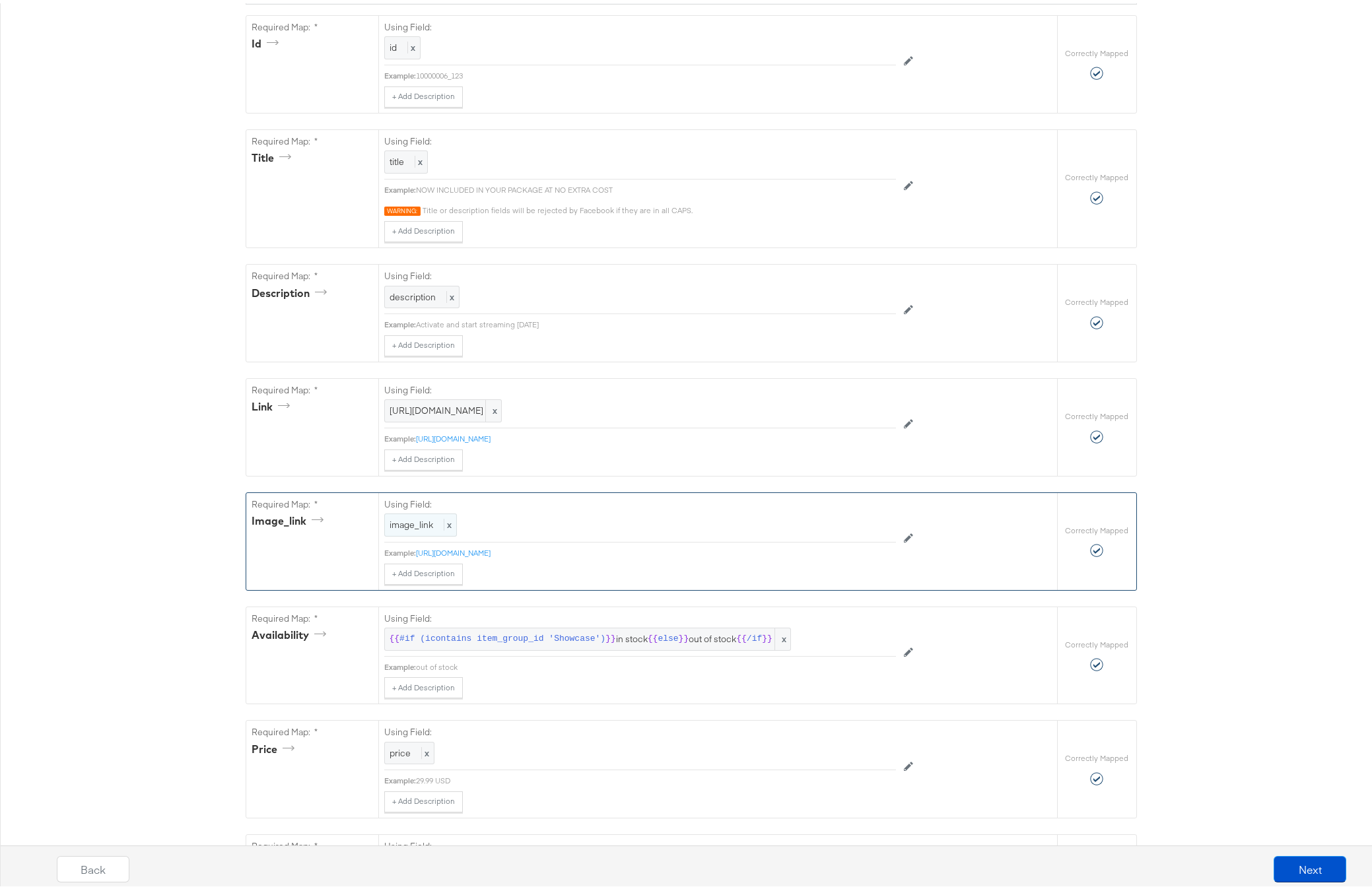
click at [407, 527] on span "image_link" at bounding box center [411, 521] width 44 height 12
click at [851, 533] on div at bounding box center [865, 523] width 49 height 20
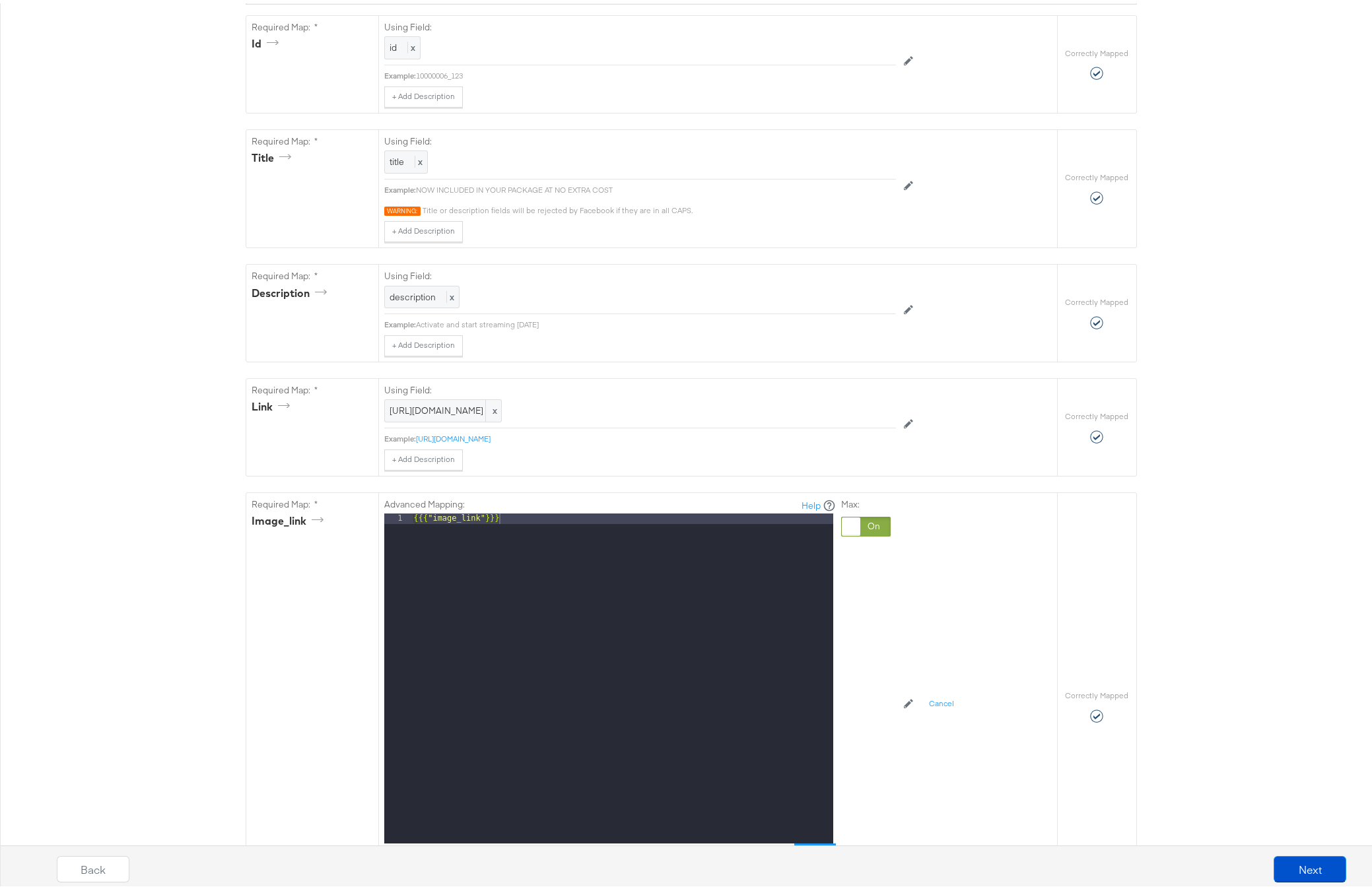
drag, startPoint x: 411, startPoint y: 540, endPoint x: 109, endPoint y: 518, distance: 302.8
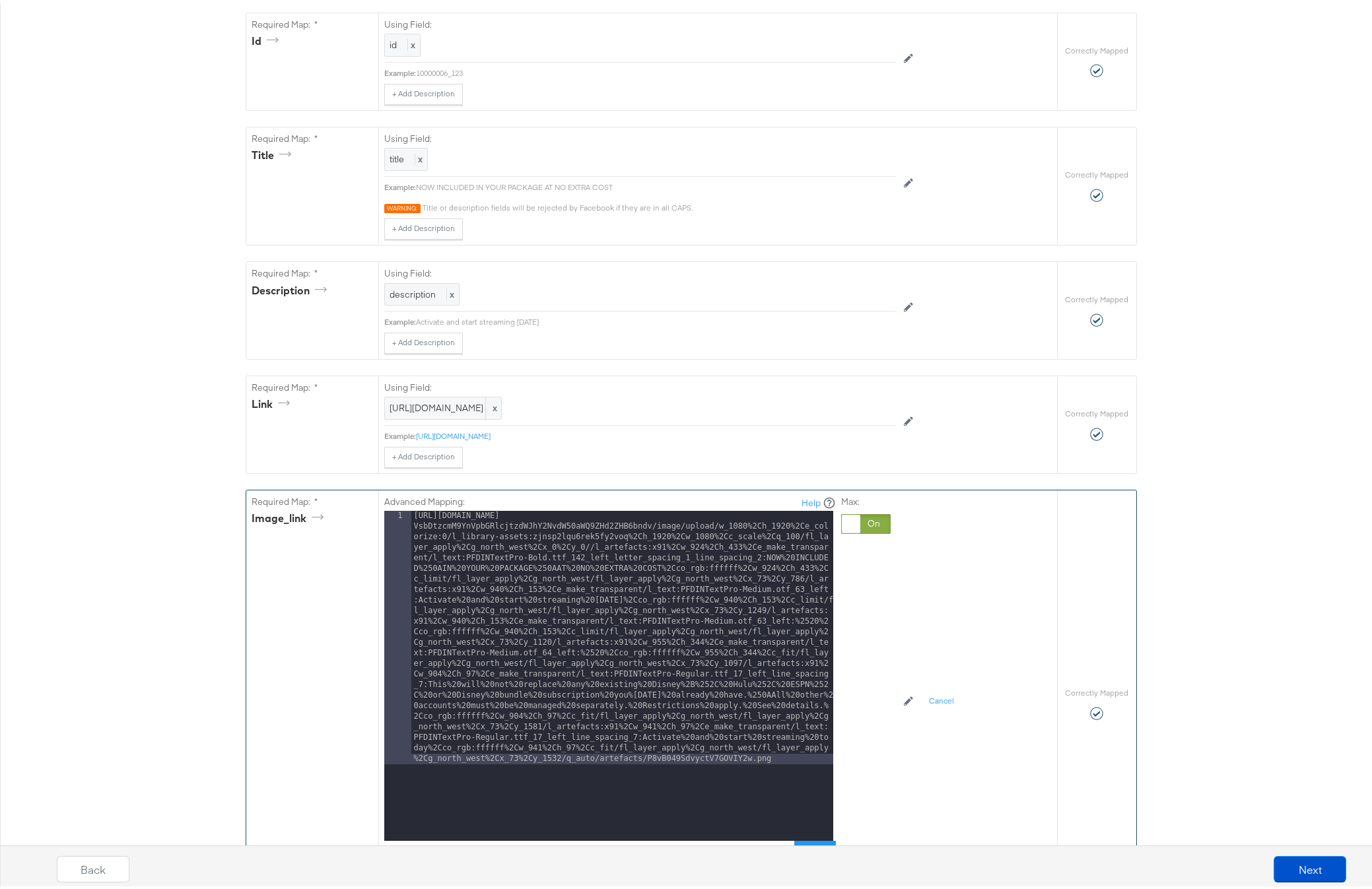
scroll to position [297, 0]
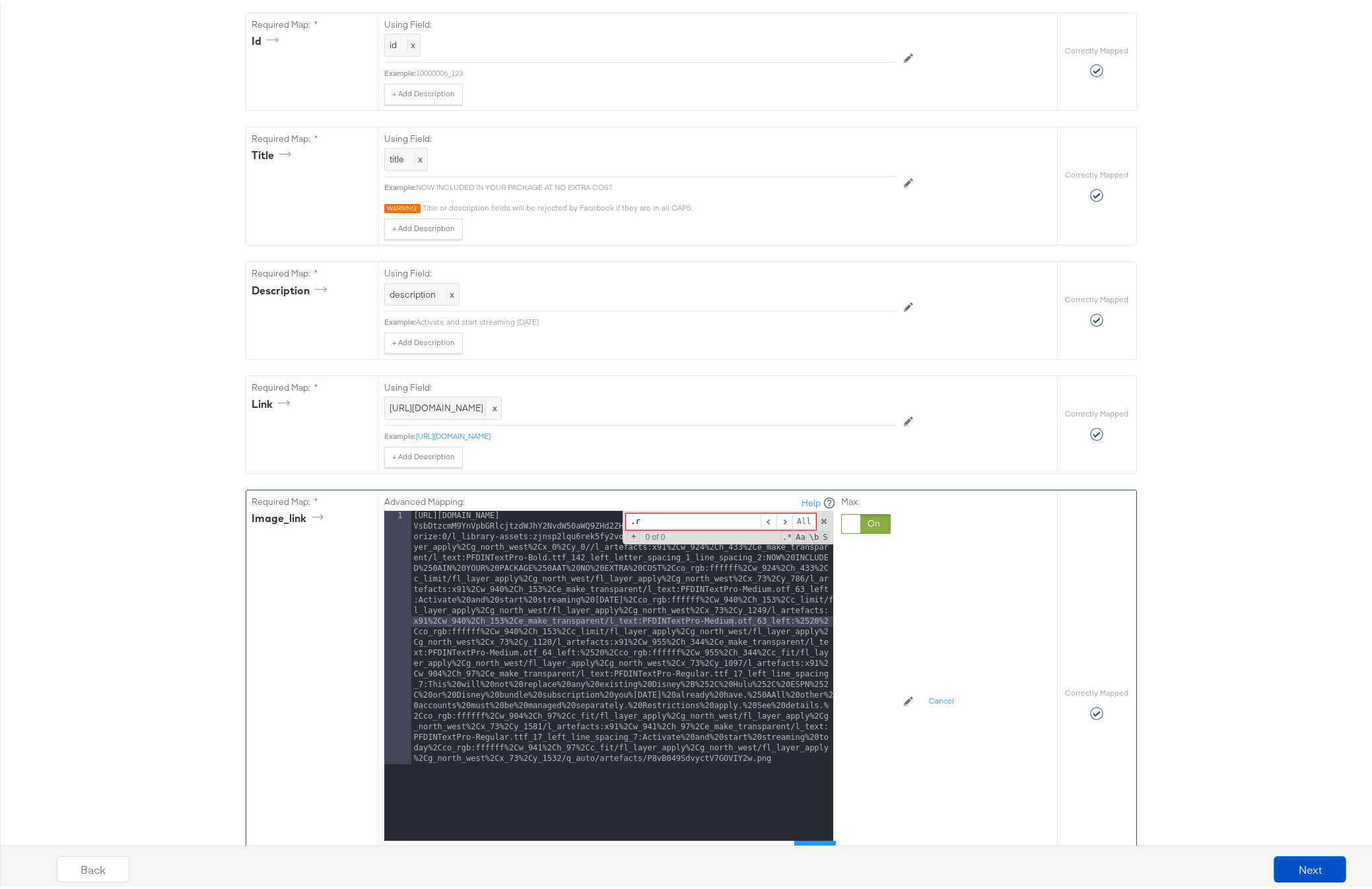
type input "."
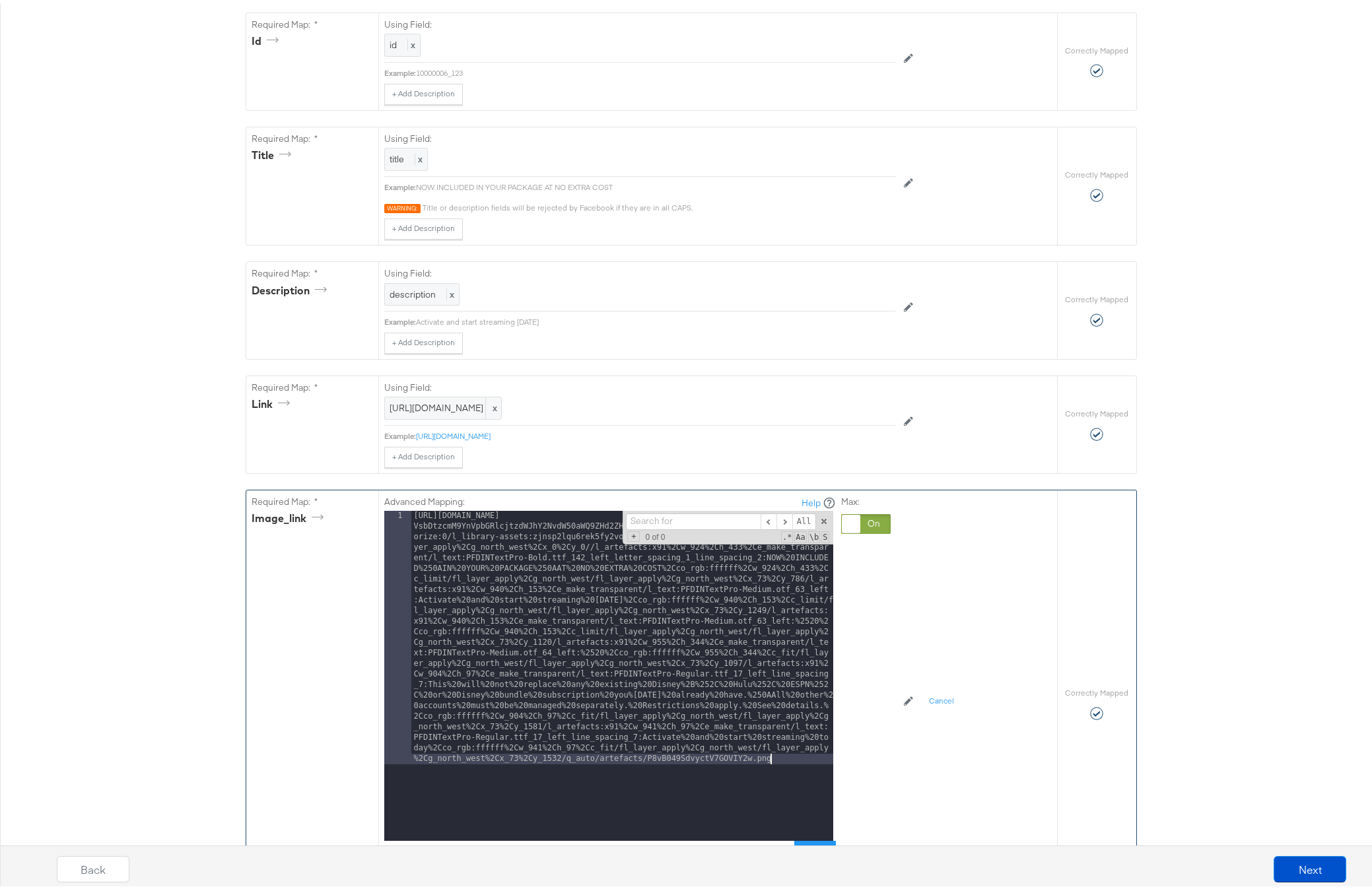
click at [819, 522] on span at bounding box center [823, 518] width 9 height 9
click at [1309, 871] on button "Next" at bounding box center [1309, 866] width 72 height 27
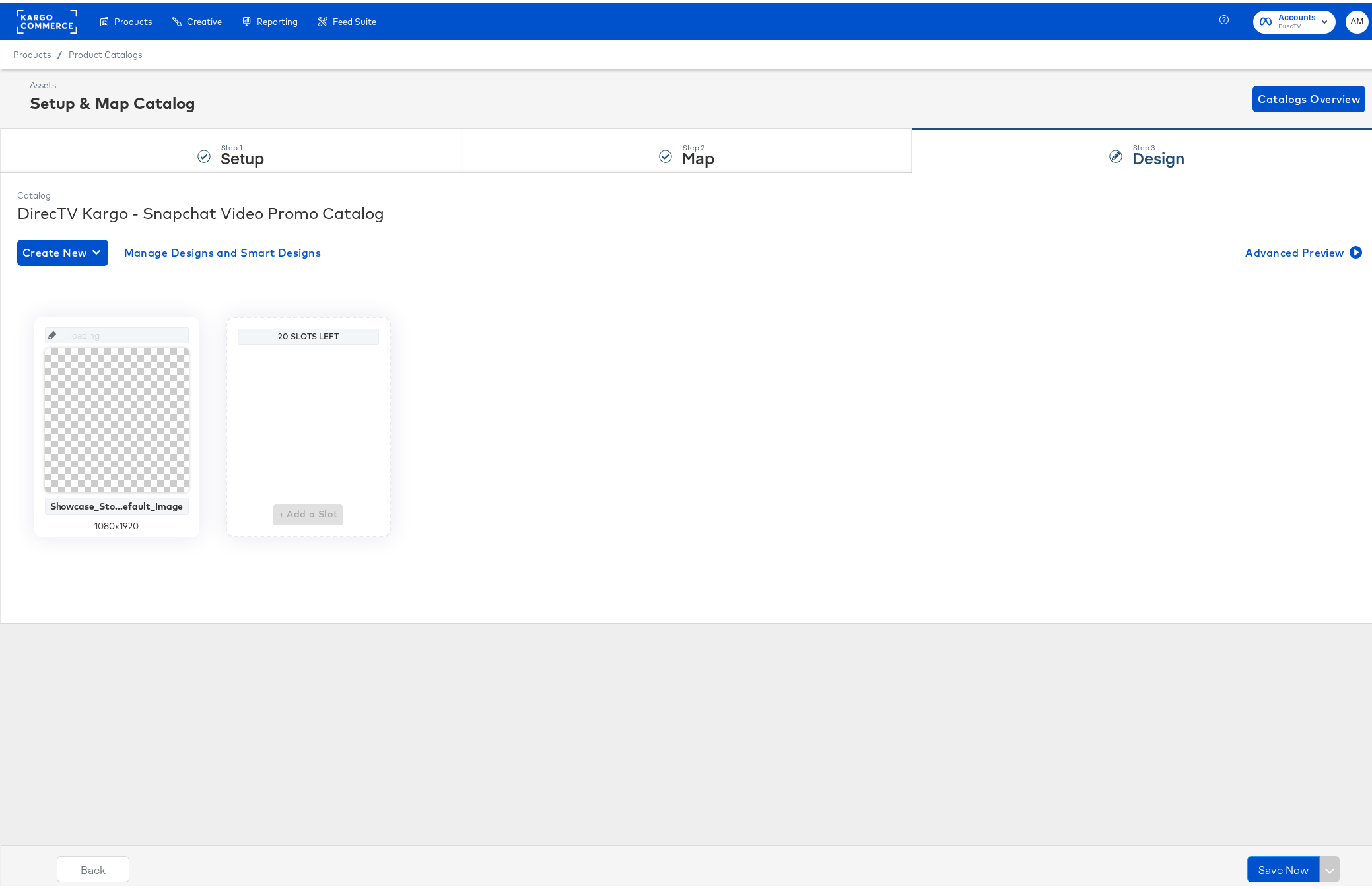
scroll to position [0, 0]
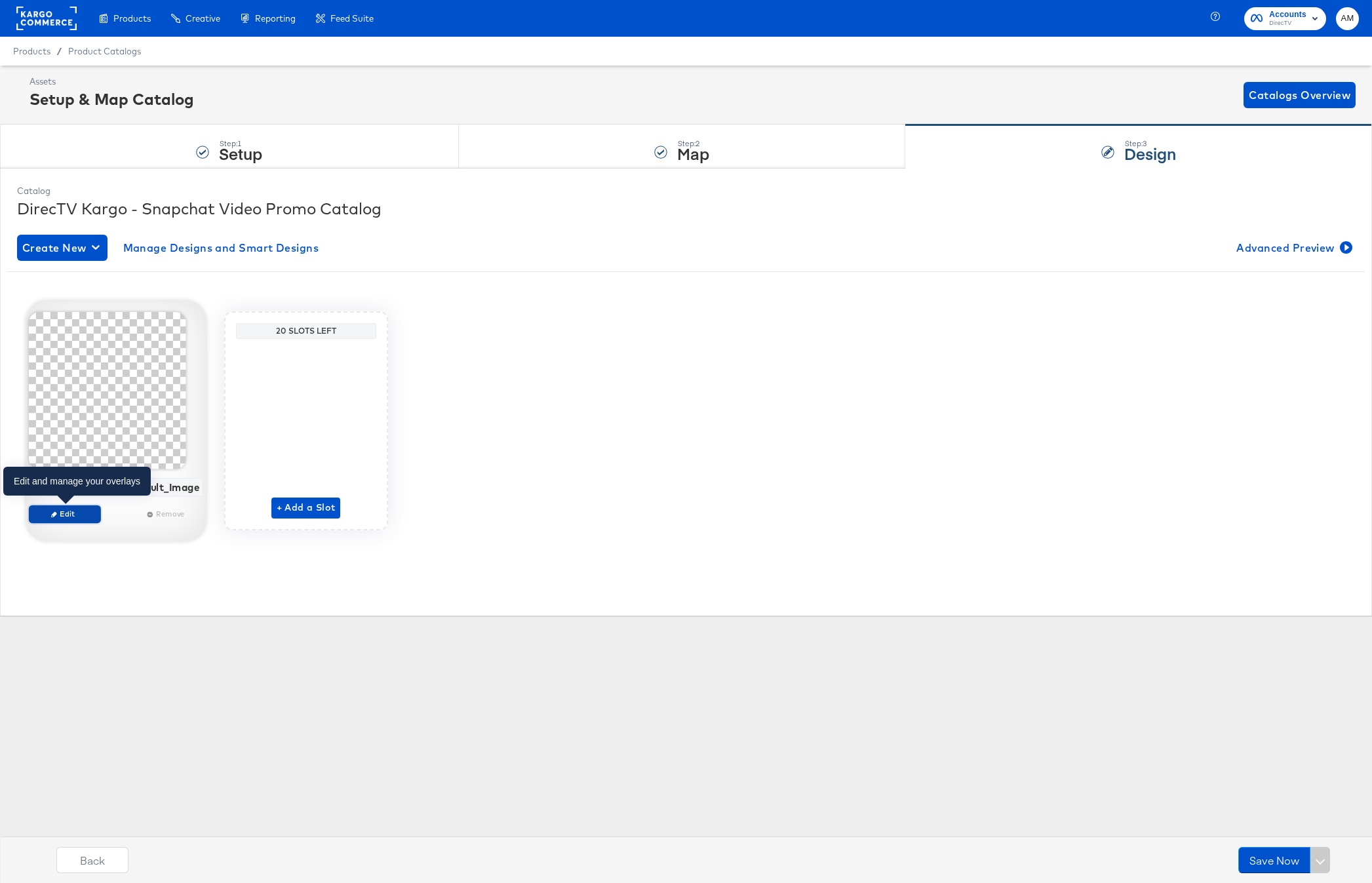
click at [72, 511] on span "Edit" at bounding box center [64, 513] width 60 height 10
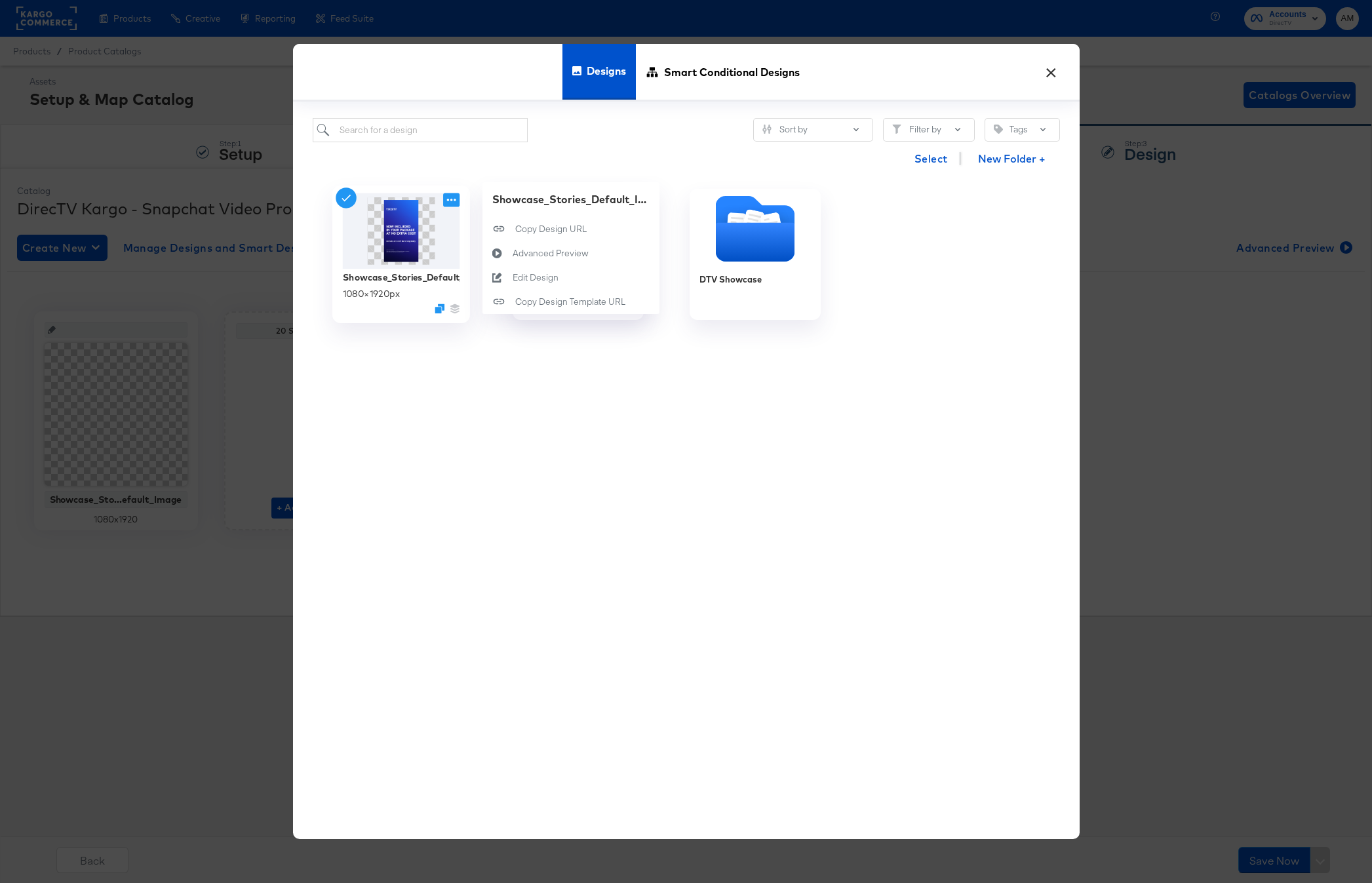
click at [450, 195] on icon at bounding box center [451, 199] width 16 height 14
click at [515, 301] on div "Copy Design Template URL Copy Design Template URL" at bounding box center [515, 301] width 0 height 0
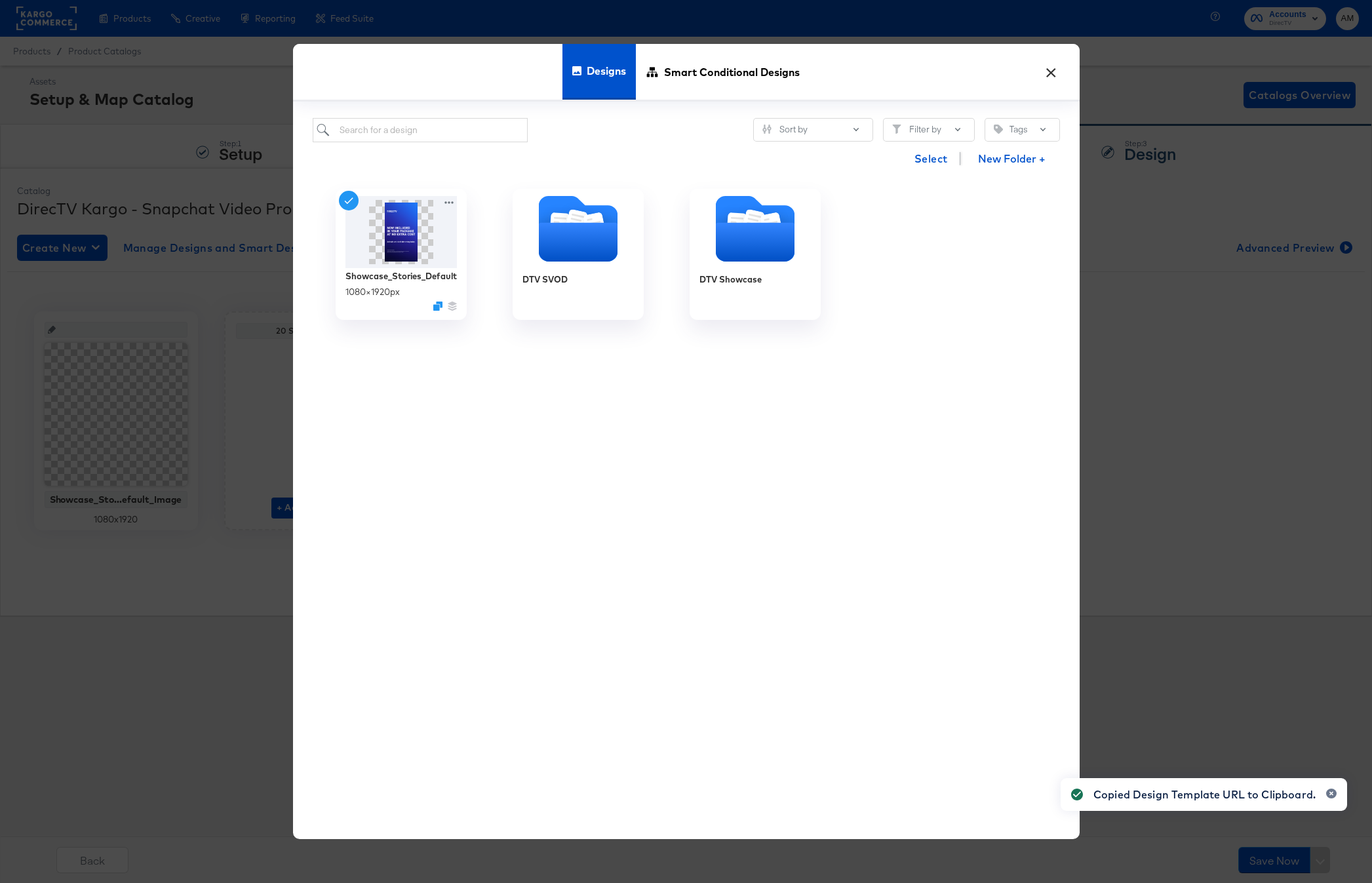
click at [1053, 70] on button "×" at bounding box center [1052, 69] width 24 height 24
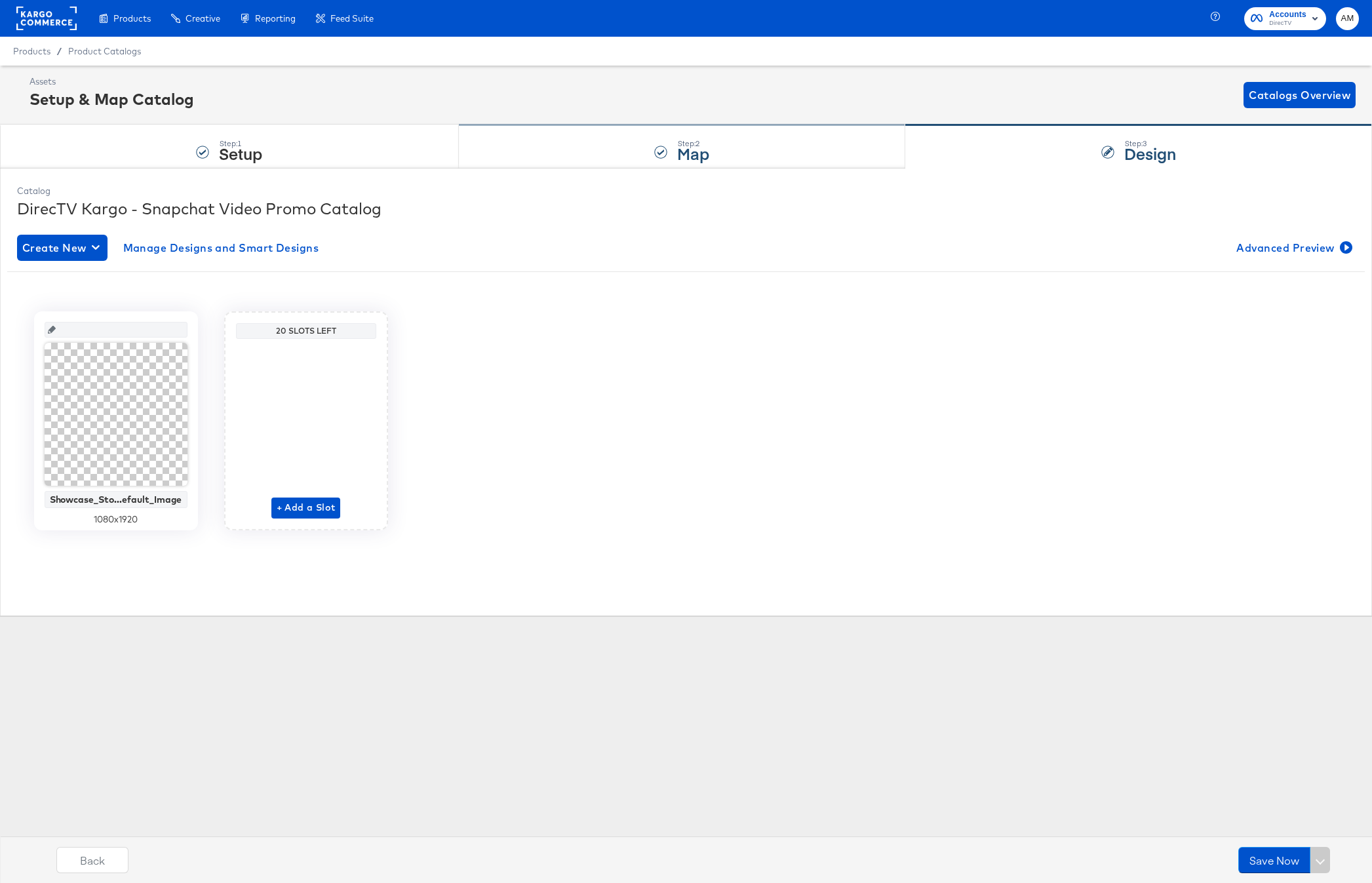
drag, startPoint x: 638, startPoint y: 156, endPoint x: 638, endPoint y: 163, distance: 7.0
click at [638, 157] on div "Step: 2 Map" at bounding box center [682, 147] width 447 height 43
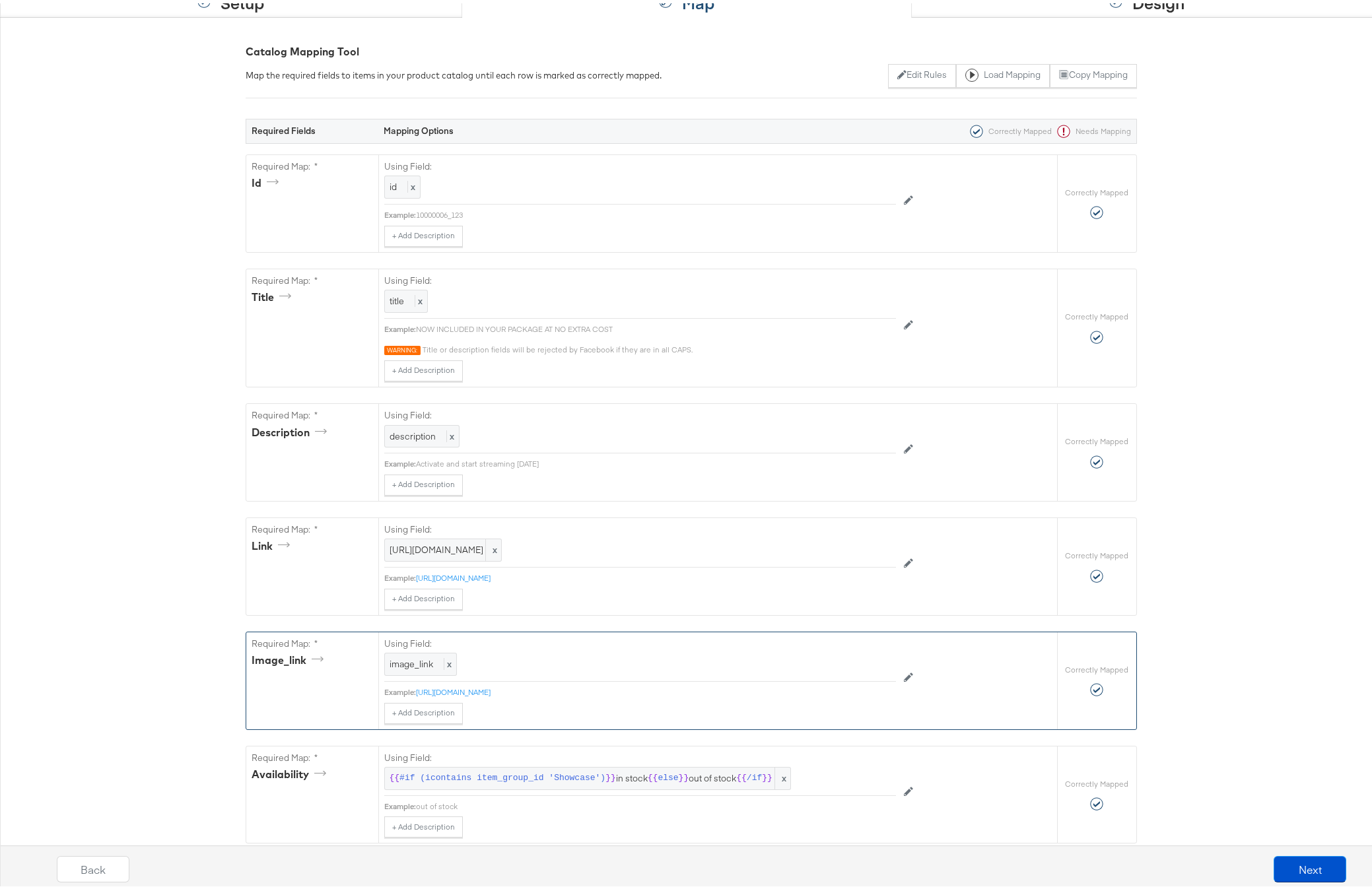
scroll to position [221, 0]
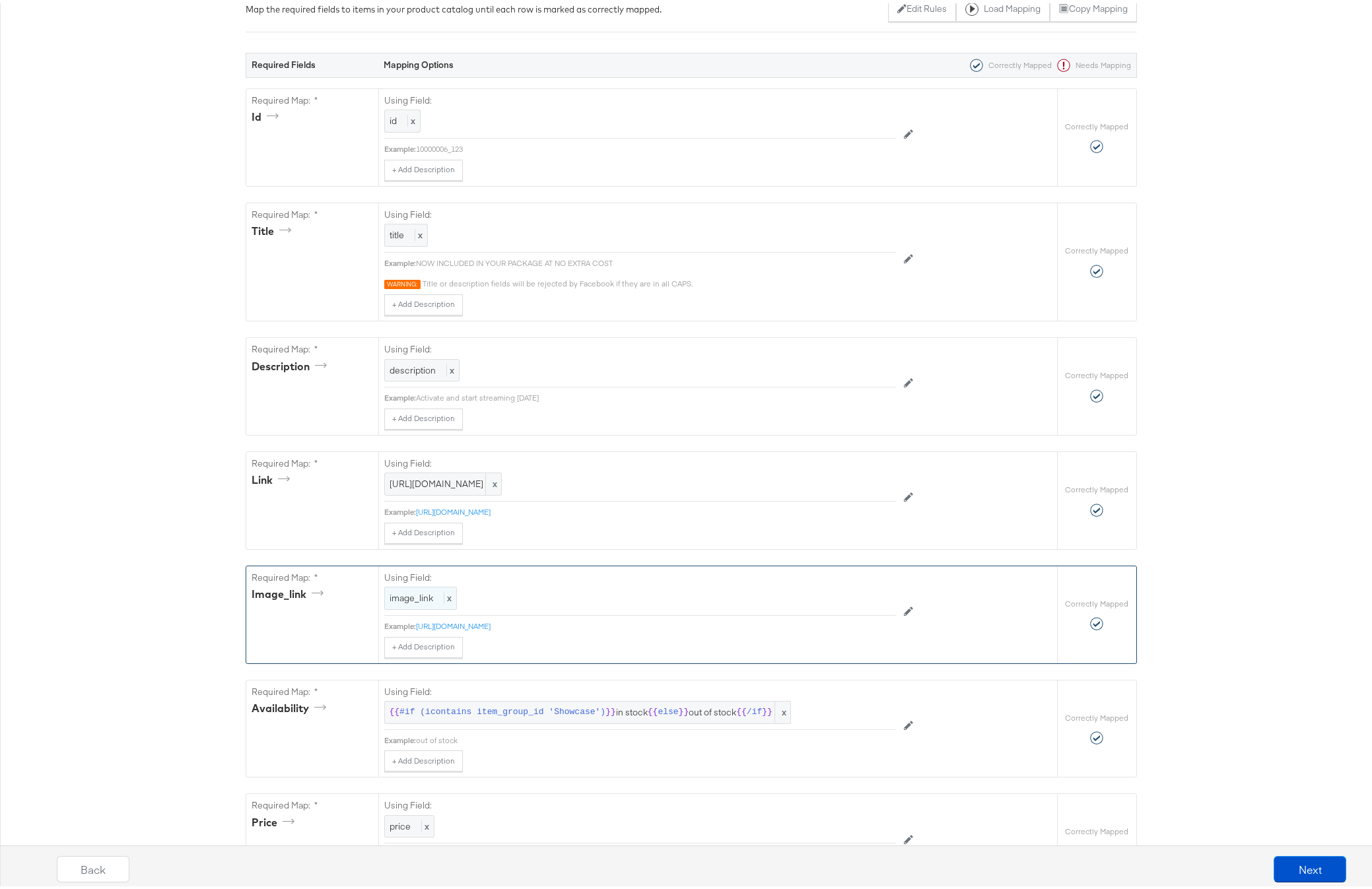
click at [398, 600] on span "image_link" at bounding box center [411, 594] width 44 height 12
click at [850, 607] on div at bounding box center [865, 596] width 49 height 20
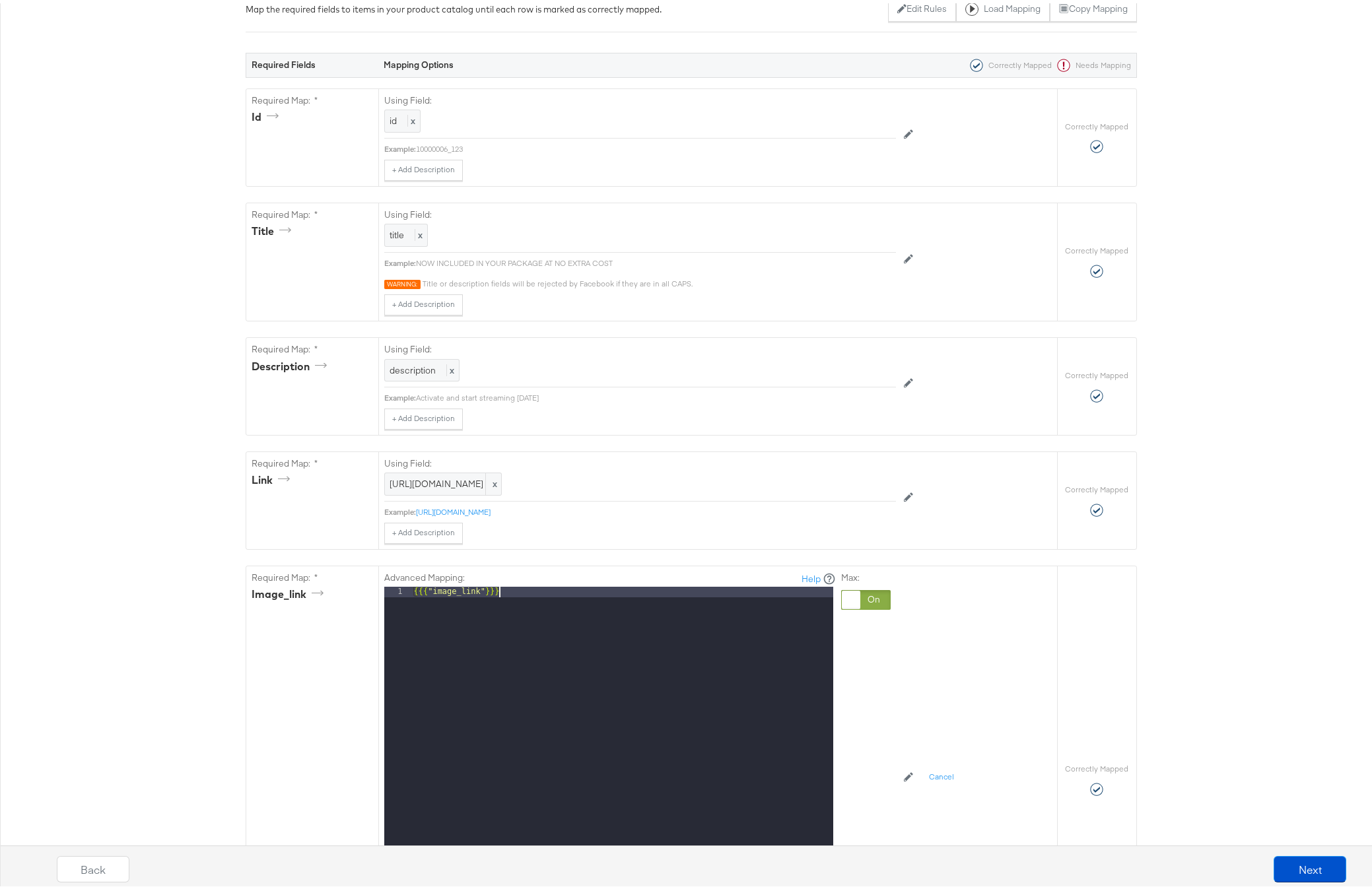
drag, startPoint x: 454, startPoint y: 607, endPoint x: 170, endPoint y: 580, distance: 285.3
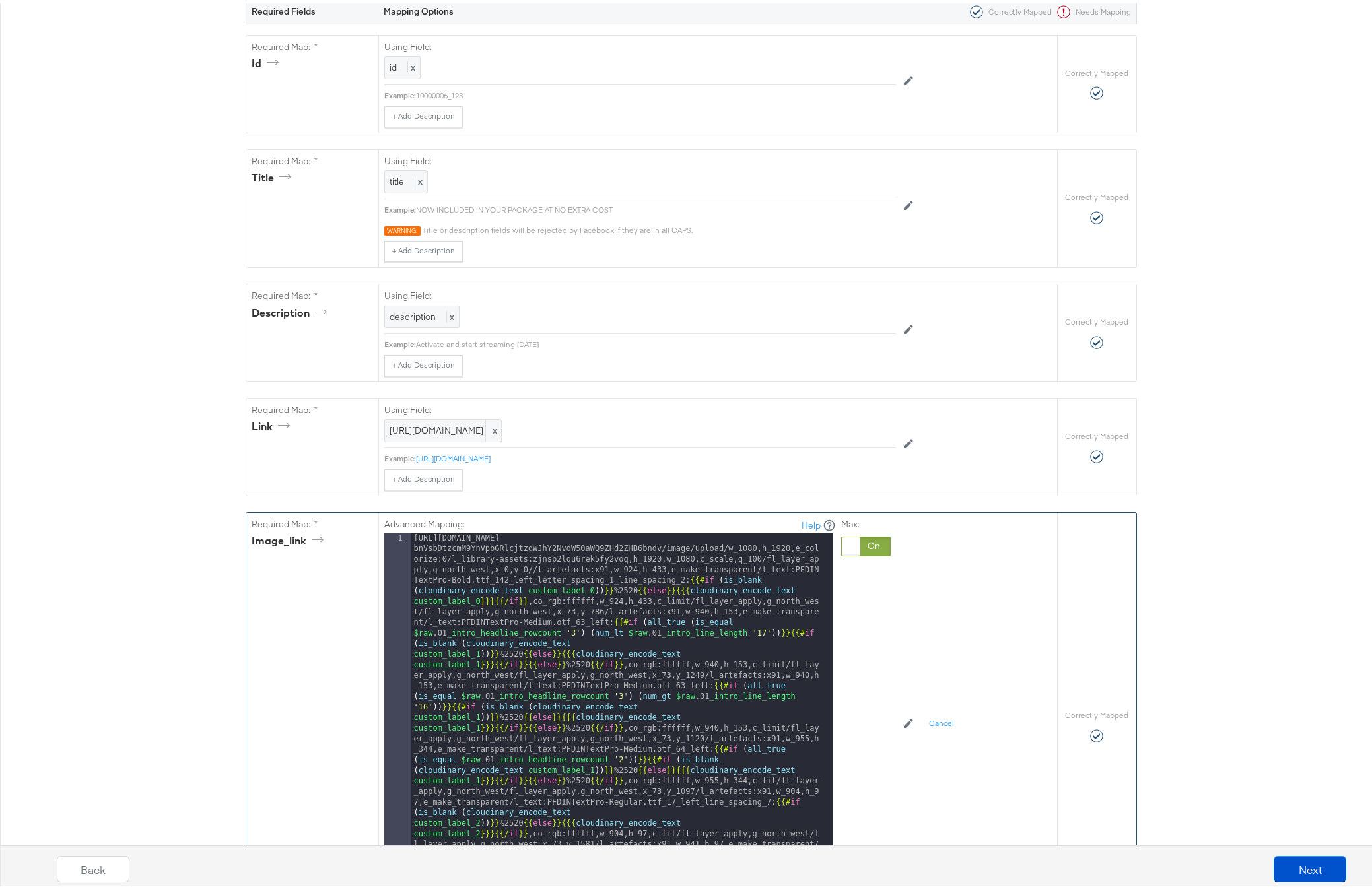
scroll to position [359, 0]
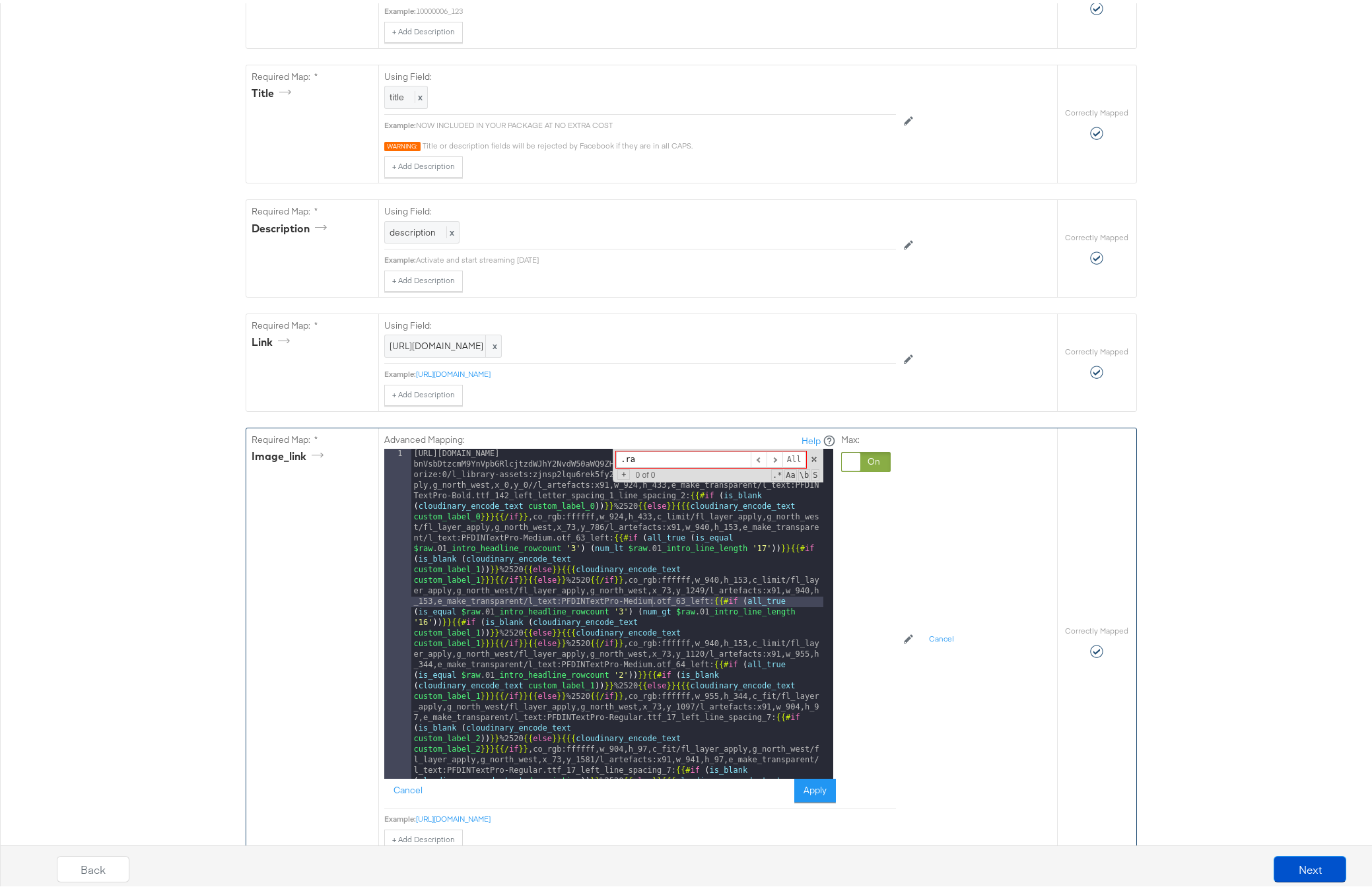
type input ".raw"
drag, startPoint x: 620, startPoint y: 482, endPoint x: 594, endPoint y: 481, distance: 26.0
click at [594, 481] on div "[URL][DOMAIN_NAME] bnVsbDtzcmM9YnVpbGRlcjtzdWJhY2NvdW50aWQ9ZHd2ZHB6bndv/image/u…" at bounding box center [617, 610] width 412 height 330
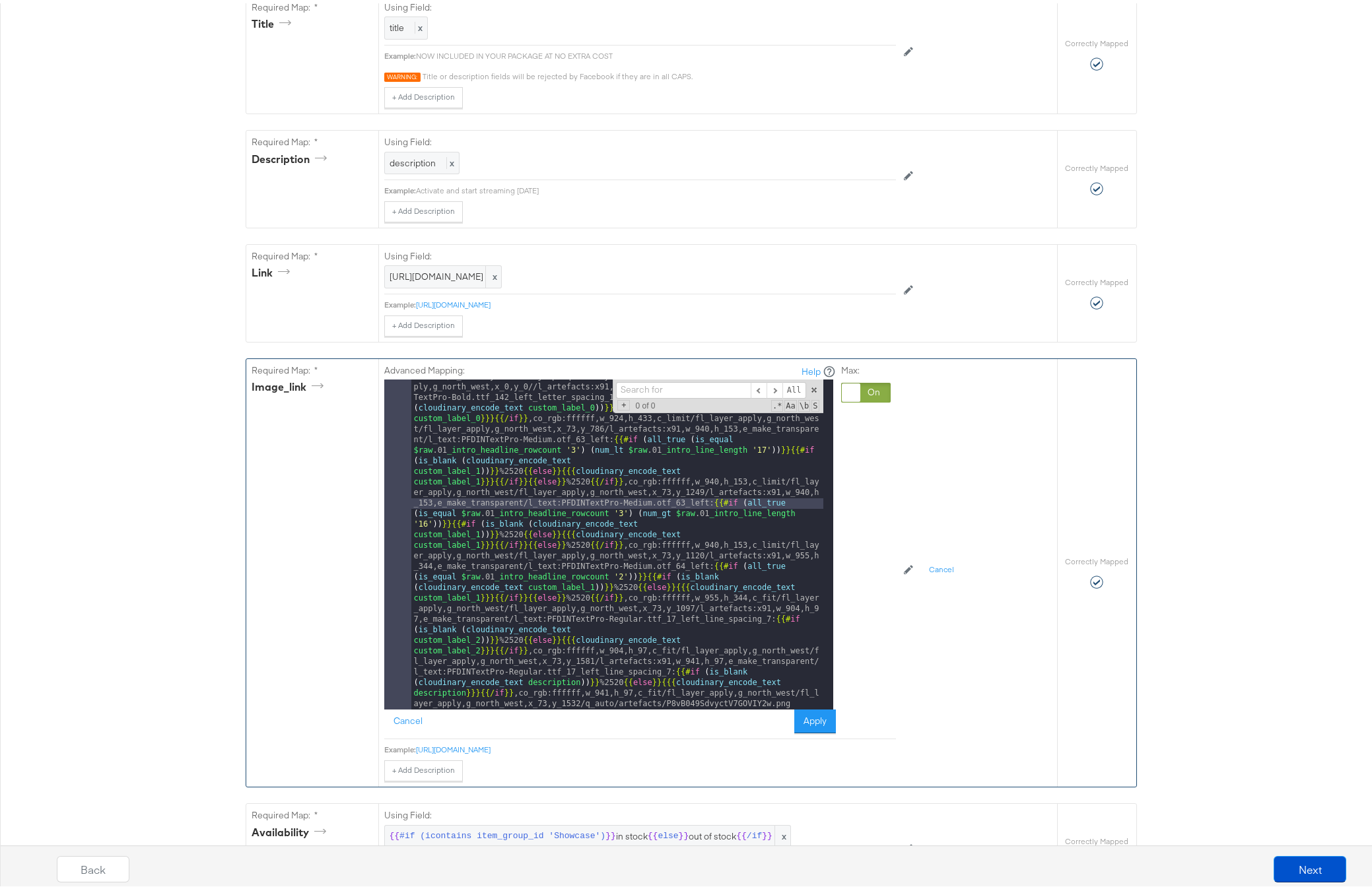
scroll to position [430, 0]
click at [802, 728] on button "Apply" at bounding box center [815, 716] width 41 height 24
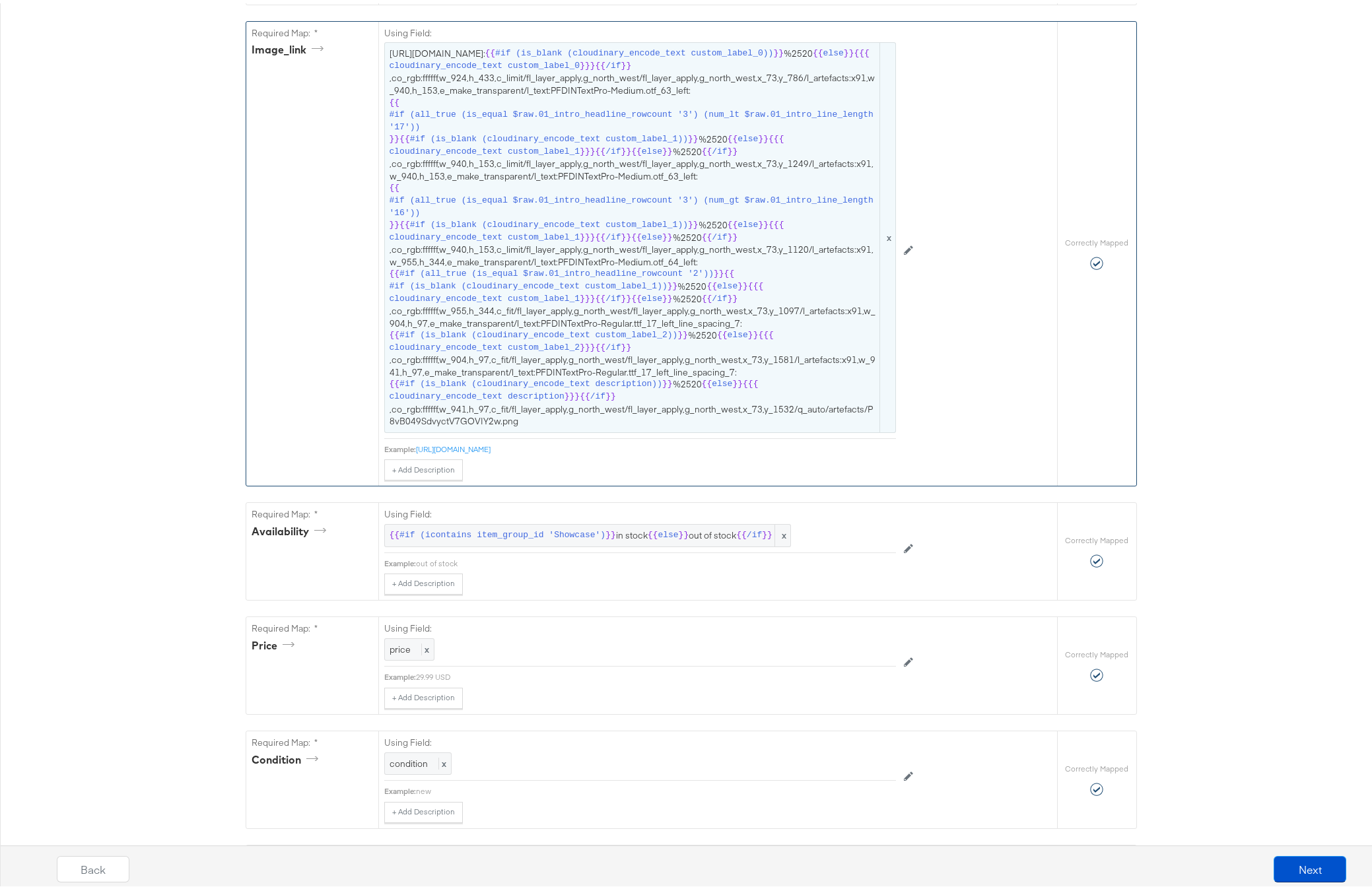
scroll to position [817, 0]
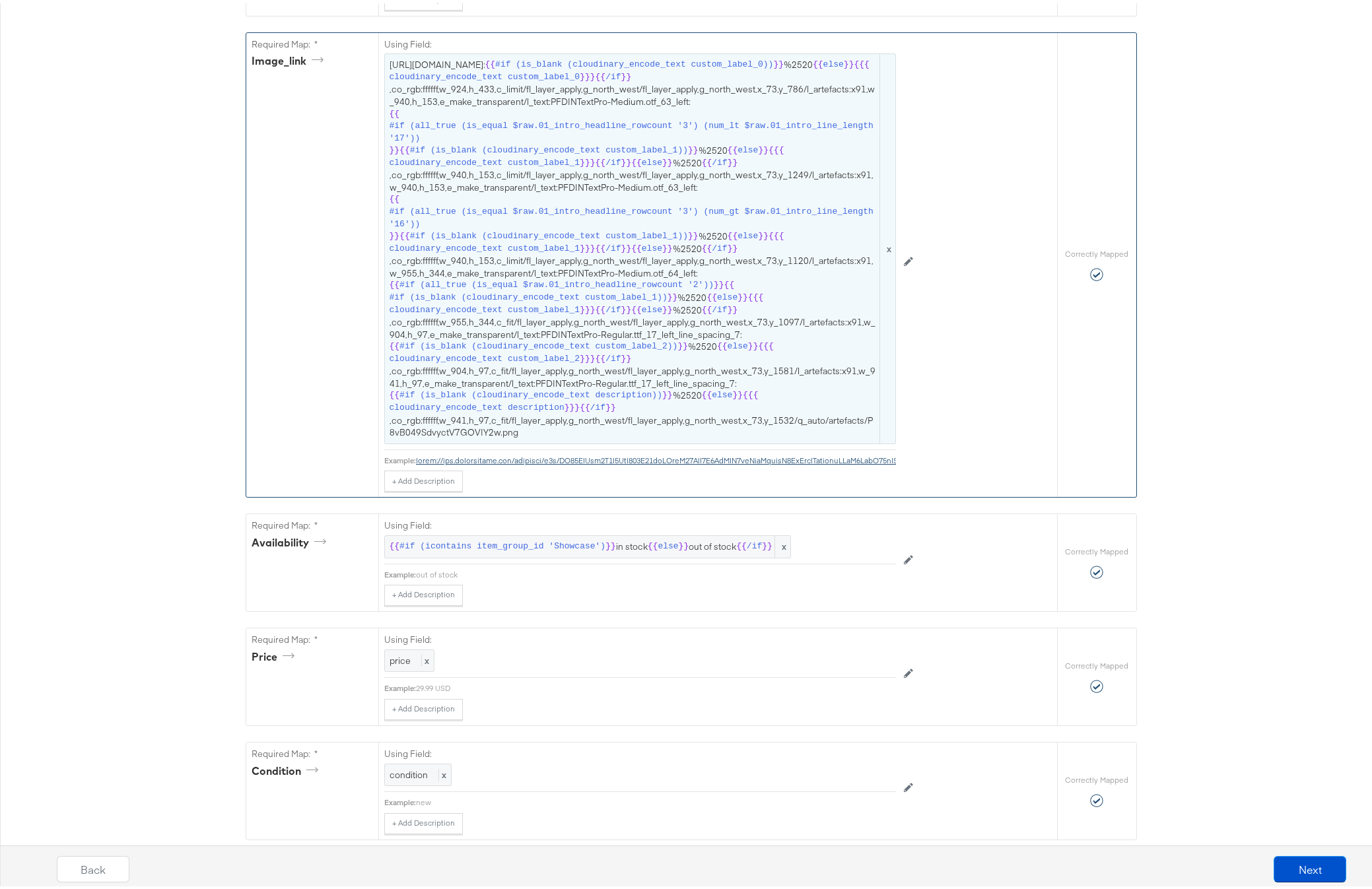
scroll to position [751, 0]
click at [519, 230] on span "#if (all_true (is_equal $raw.01_intro_headline_rowcount '3') (num_gt $raw.01_in…" at bounding box center [633, 218] width 488 height 25
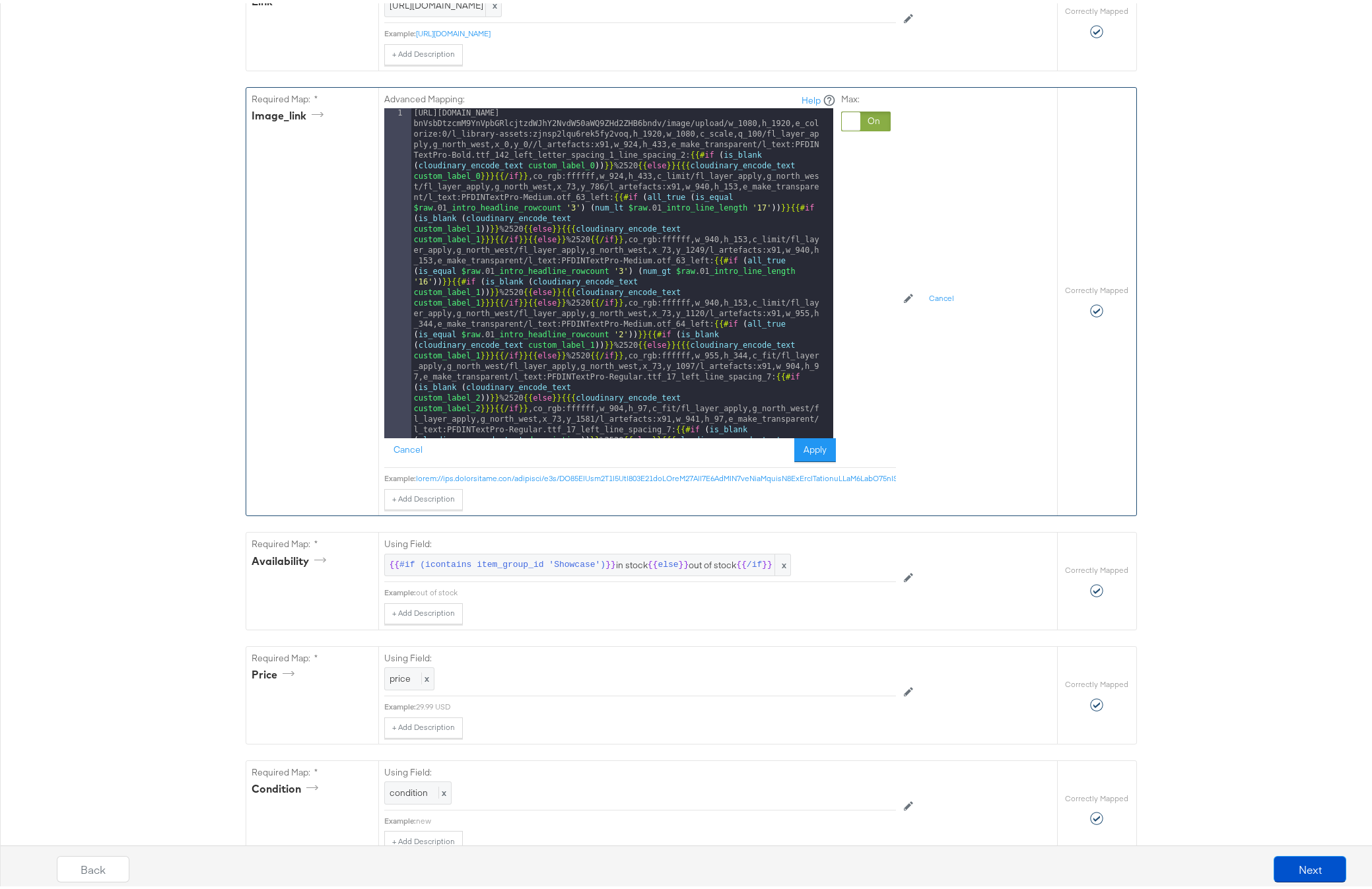
scroll to position [699, 0]
click at [681, 211] on div "[URL][DOMAIN_NAME] bnVsbDtzcmM9YnVpbGRlcjtzdWJhY2NvdW50aWQ9ZHd2ZHB6bndv/image/u…" at bounding box center [617, 629] width 412 height 1048
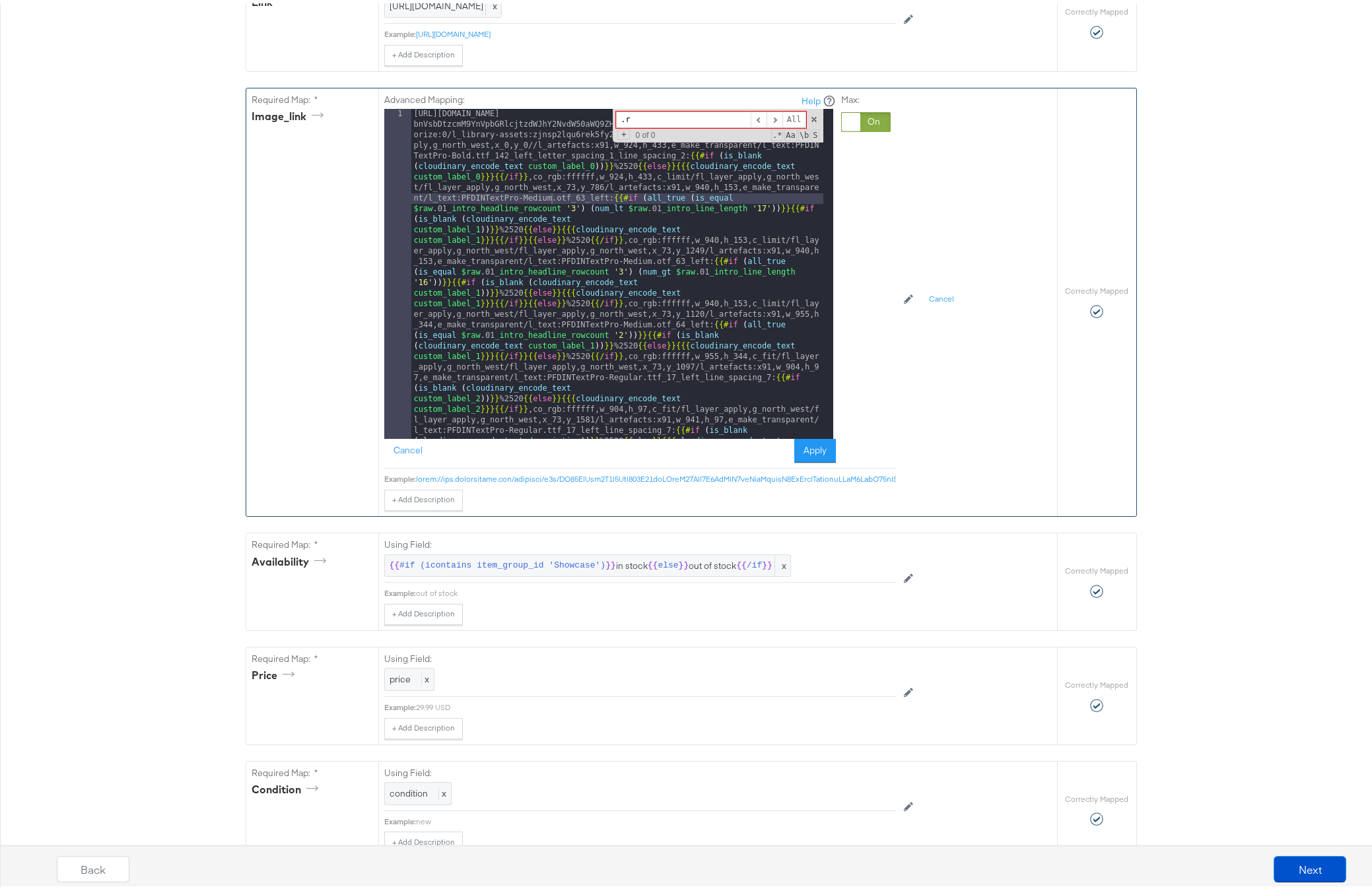
type input "."
type input "raw"
drag, startPoint x: 433, startPoint y: 230, endPoint x: 409, endPoint y: 230, distance: 24.0
click at [411, 230] on div "[URL][DOMAIN_NAME] bnVsbDtzcmM9YnVpbGRlcjtzdWJhY2NvdW50aWQ9ZHd2ZHB6bndv/image/u…" at bounding box center [617, 629] width 412 height 1048
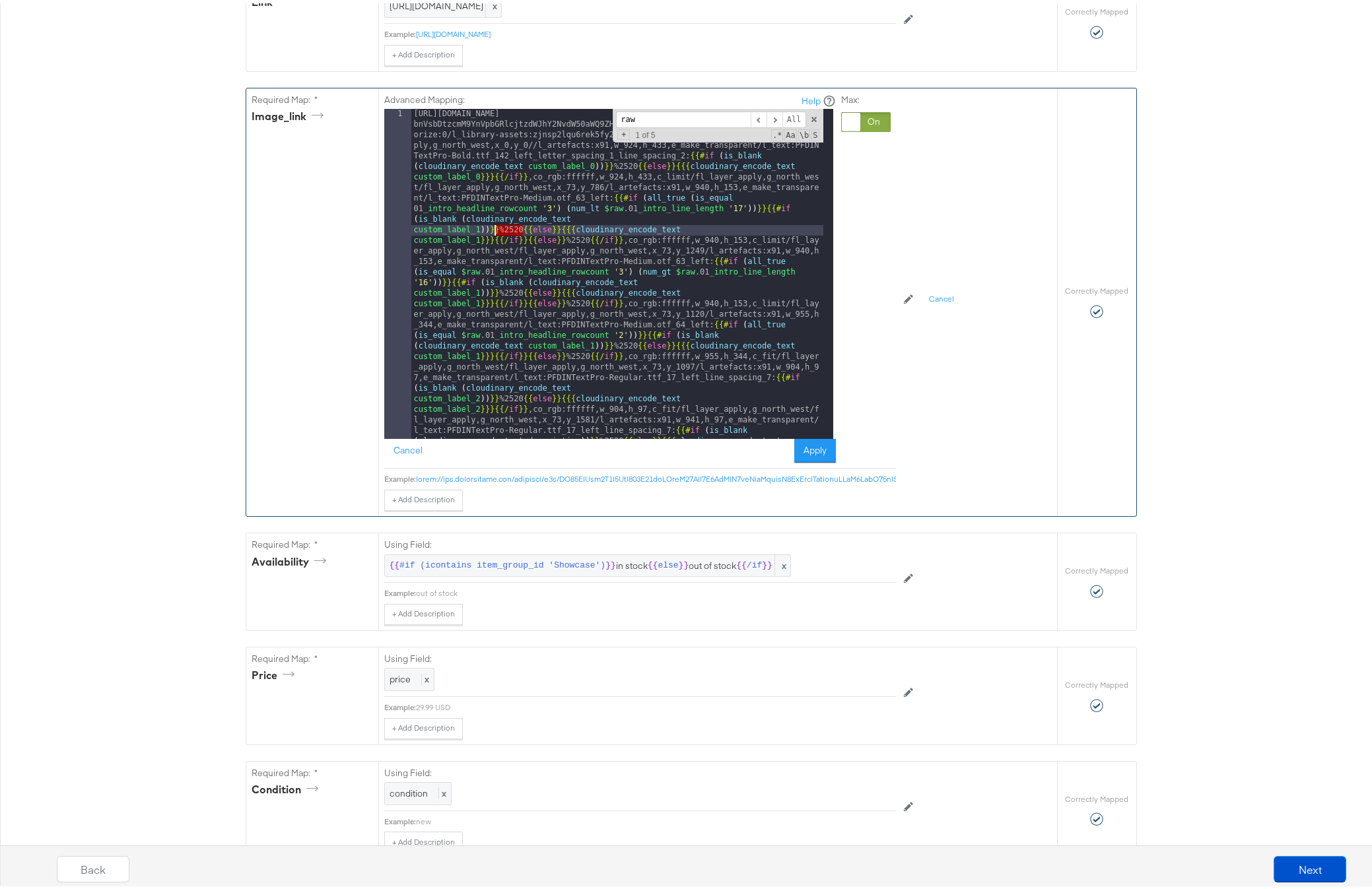
drag, startPoint x: 519, startPoint y: 249, endPoint x: 493, endPoint y: 251, distance: 26.1
click at [492, 251] on div "[URL][DOMAIN_NAME] bnVsbDtzcmM9YnVpbGRlcjtzdWJhY2NvdW50aWQ9ZHd2ZHB6bndv/image/u…" at bounding box center [617, 629] width 412 height 1048
click at [419, 228] on div "[URL][DOMAIN_NAME] bnVsbDtzcmM9YnVpbGRlcjtzdWJhY2NvdW50aWQ9ZHd2ZHB6bndv/image/u…" at bounding box center [617, 629] width 412 height 1048
drag, startPoint x: 495, startPoint y: 249, endPoint x: 517, endPoint y: 250, distance: 22.0
click at [517, 250] on div "[URL][DOMAIN_NAME] bnVsbDtzcmM9YnVpbGRlcjtzdWJhY2NvdW50aWQ9ZHd2ZHB6bndv/image/u…" at bounding box center [617, 629] width 412 height 1048
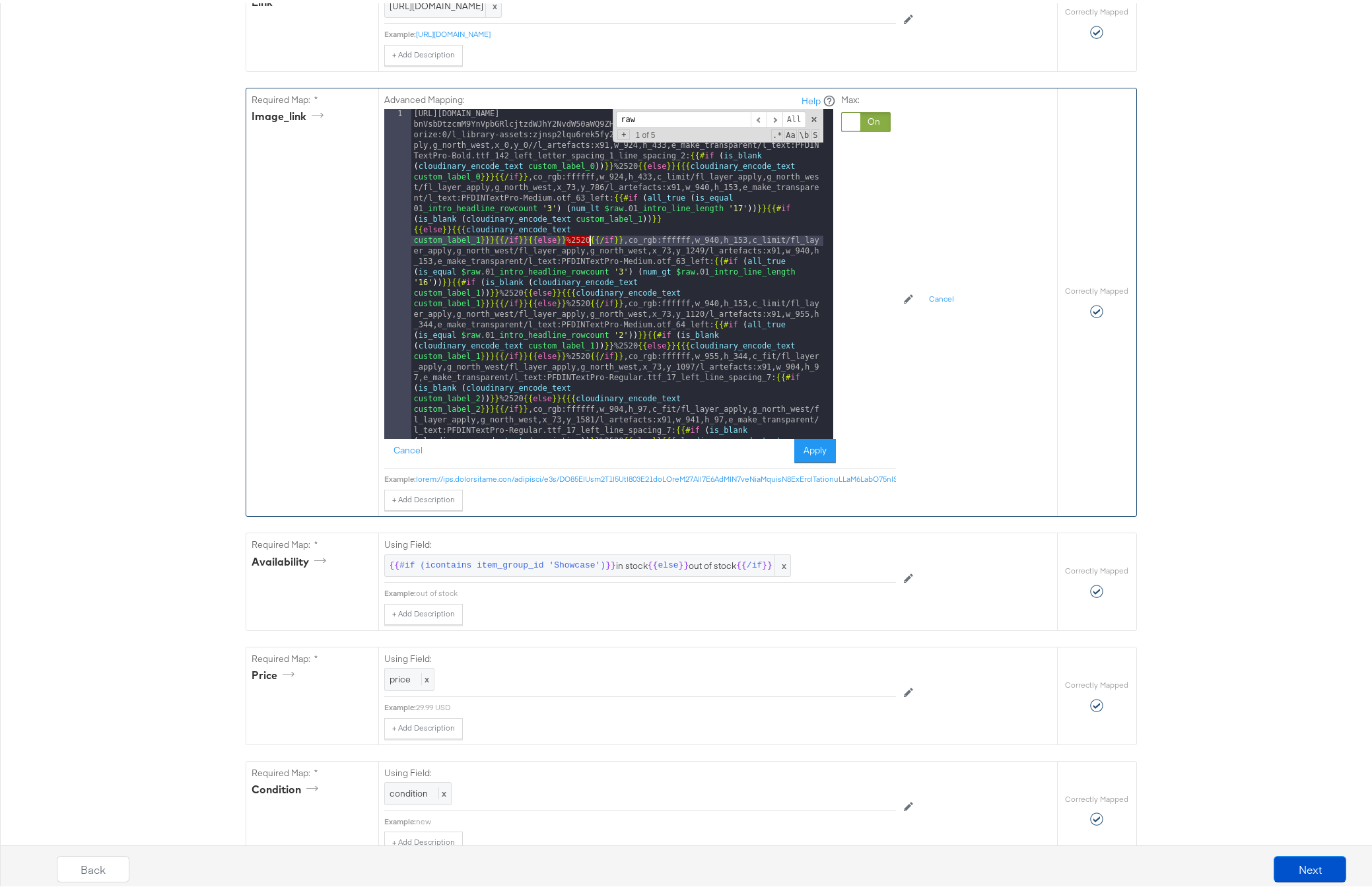
drag, startPoint x: 561, startPoint y: 259, endPoint x: 585, endPoint y: 261, distance: 24.1
click at [585, 261] on div "[URL][DOMAIN_NAME] bnVsbDtzcmM9YnVpbGRlcjtzdWJhY2NvdW50aWQ9ZHd2ZHB6bndv/image/u…" at bounding box center [617, 629] width 412 height 1048
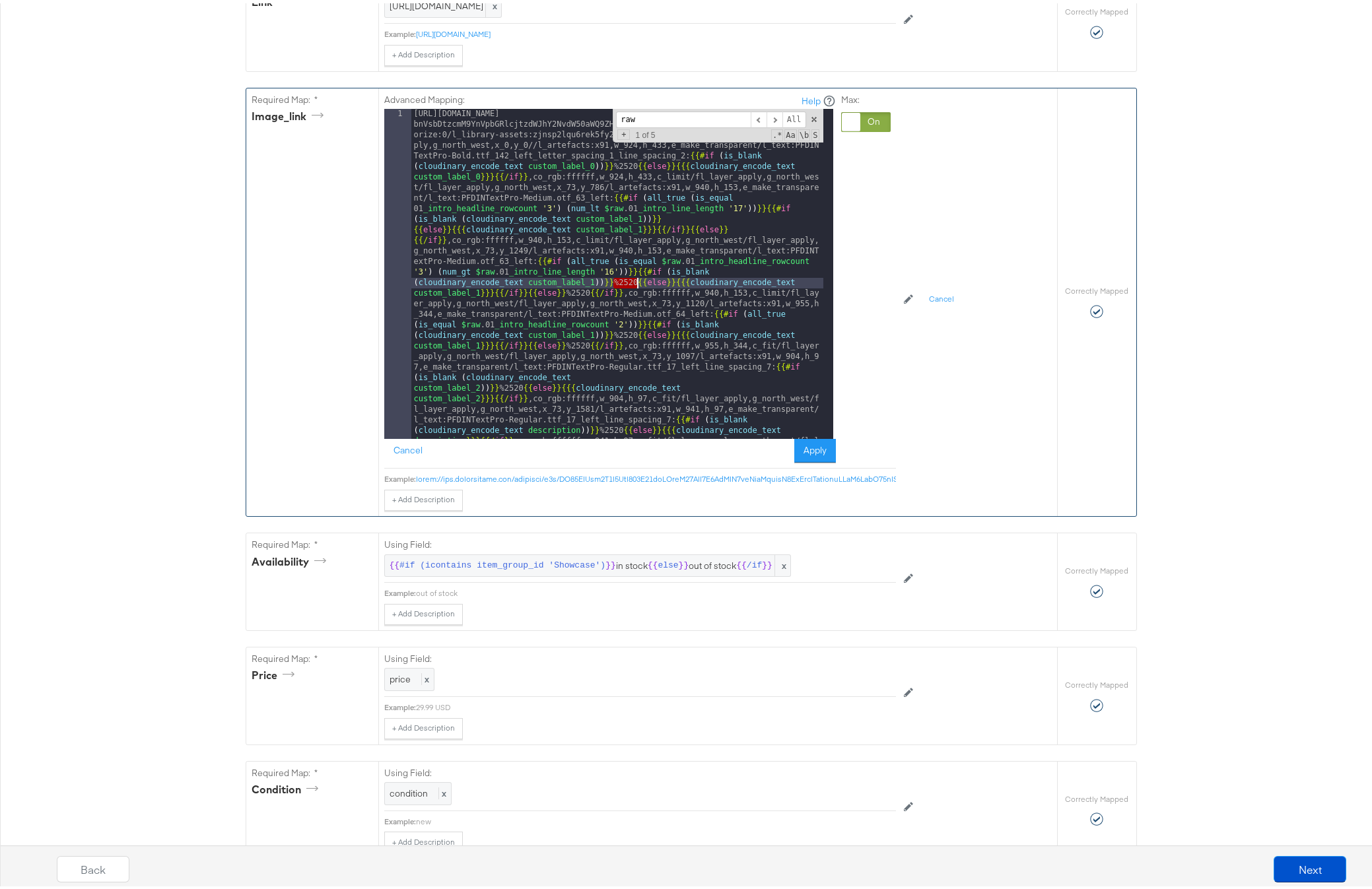
drag, startPoint x: 608, startPoint y: 301, endPoint x: 631, endPoint y: 302, distance: 23.0
click at [631, 302] on div "[URL][DOMAIN_NAME] bnVsbDtzcmM9YnVpbGRlcjtzdWJhY2NvdW50aWQ9ZHd2ZHB6bndv/image/u…" at bounding box center [617, 619] width 412 height 1027
drag, startPoint x: 563, startPoint y: 314, endPoint x: 584, endPoint y: 315, distance: 21.0
click at [584, 315] on div "[URL][DOMAIN_NAME] bnVsbDtzcmM9YnVpbGRlcjtzdWJhY2NvdW50aWQ9ZHd2ZHB6bndv/image/u…" at bounding box center [617, 619] width 412 height 1027
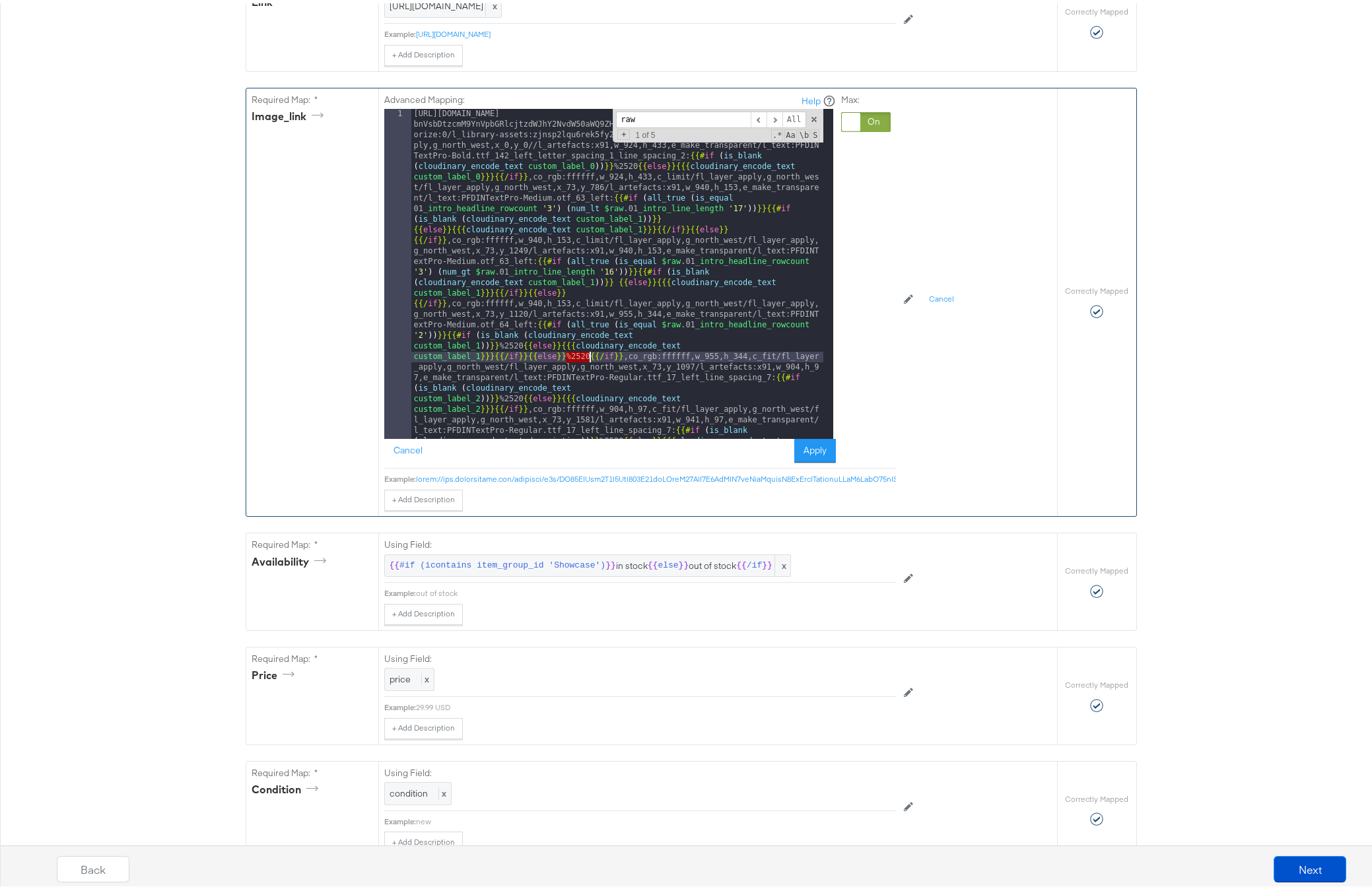
drag, startPoint x: 561, startPoint y: 376, endPoint x: 584, endPoint y: 378, distance: 23.1
click at [584, 378] on div "[URL][DOMAIN_NAME] bnVsbDtzcmM9YnVpbGRlcjtzdWJhY2NvdW50aWQ9ZHd2ZHB6bndv/image/u…" at bounding box center [617, 629] width 412 height 1048
drag, startPoint x: 501, startPoint y: 365, endPoint x: 509, endPoint y: 365, distance: 8.0
click at [509, 365] on div "[URL][DOMAIN_NAME] bnVsbDtzcmM9YnVpbGRlcjtzdWJhY2NvdW50aWQ9ZHd2ZHB6bndv/image/u…" at bounding box center [617, 629] width 412 height 1048
drag, startPoint x: 496, startPoint y: 365, endPoint x: 518, endPoint y: 366, distance: 22.0
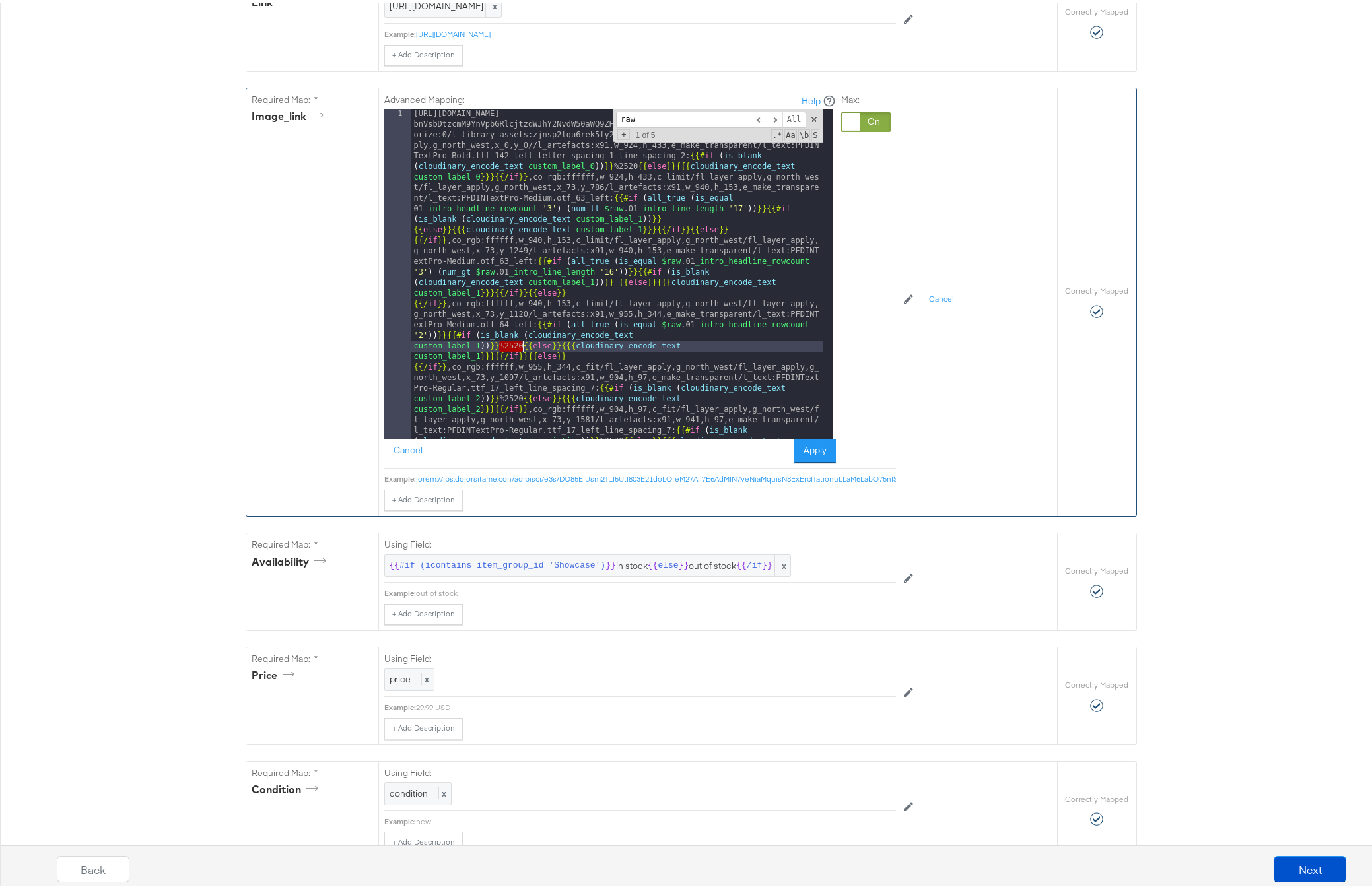
click at [518, 366] on div "[URL][DOMAIN_NAME] bnVsbDtzcmM9YnVpbGRlcjtzdWJhY2NvdW50aWQ9ZHd2ZHB6bndv/image/u…" at bounding box center [617, 629] width 412 height 1048
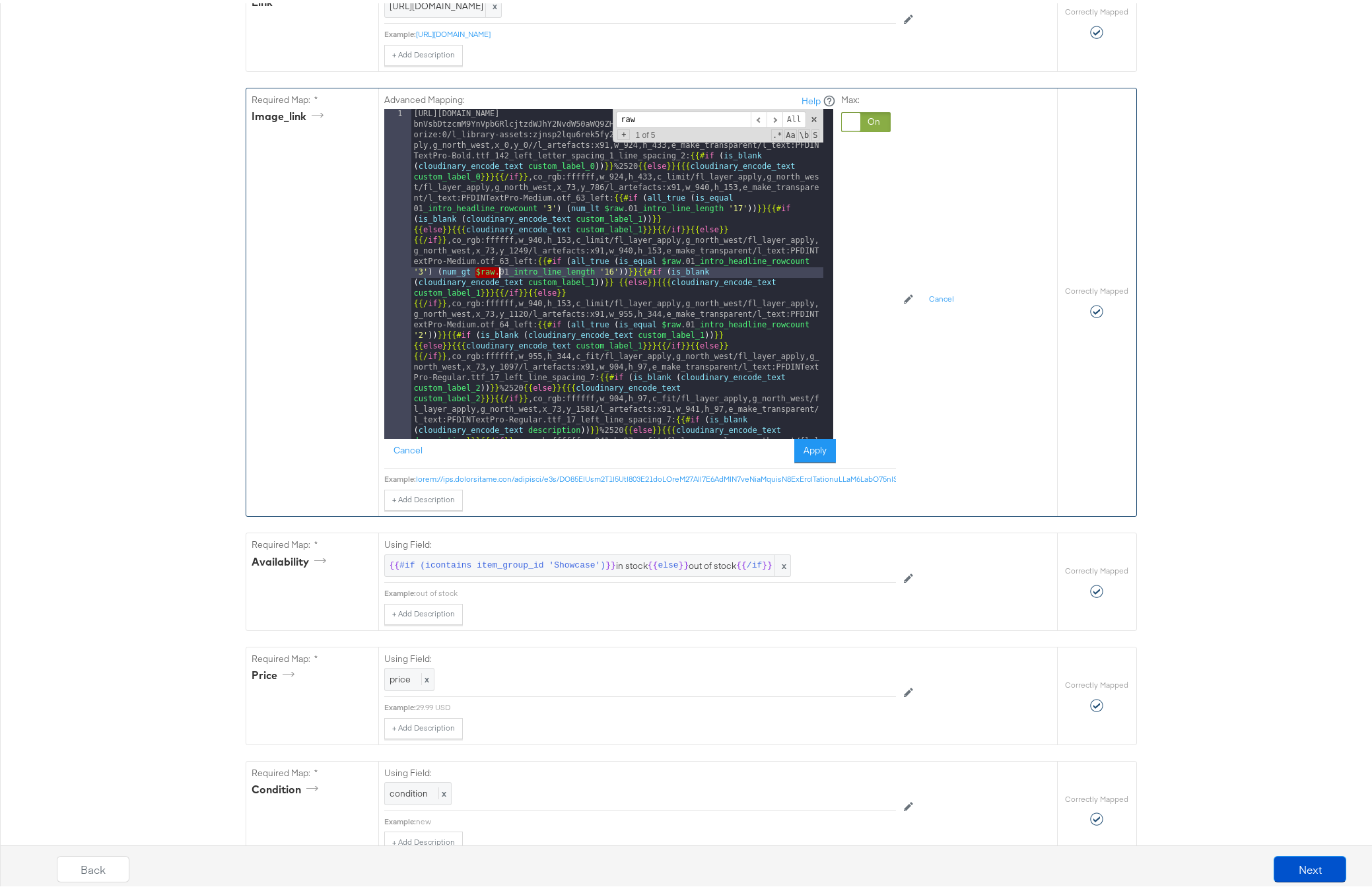
drag, startPoint x: 471, startPoint y: 292, endPoint x: 494, endPoint y: 294, distance: 23.1
click at [494, 294] on div "[URL][DOMAIN_NAME] bnVsbDtzcmM9YnVpbGRlcjtzdWJhY2NvdW50aWQ9ZHd2ZHB6bndv/image/u…" at bounding box center [617, 619] width 412 height 1027
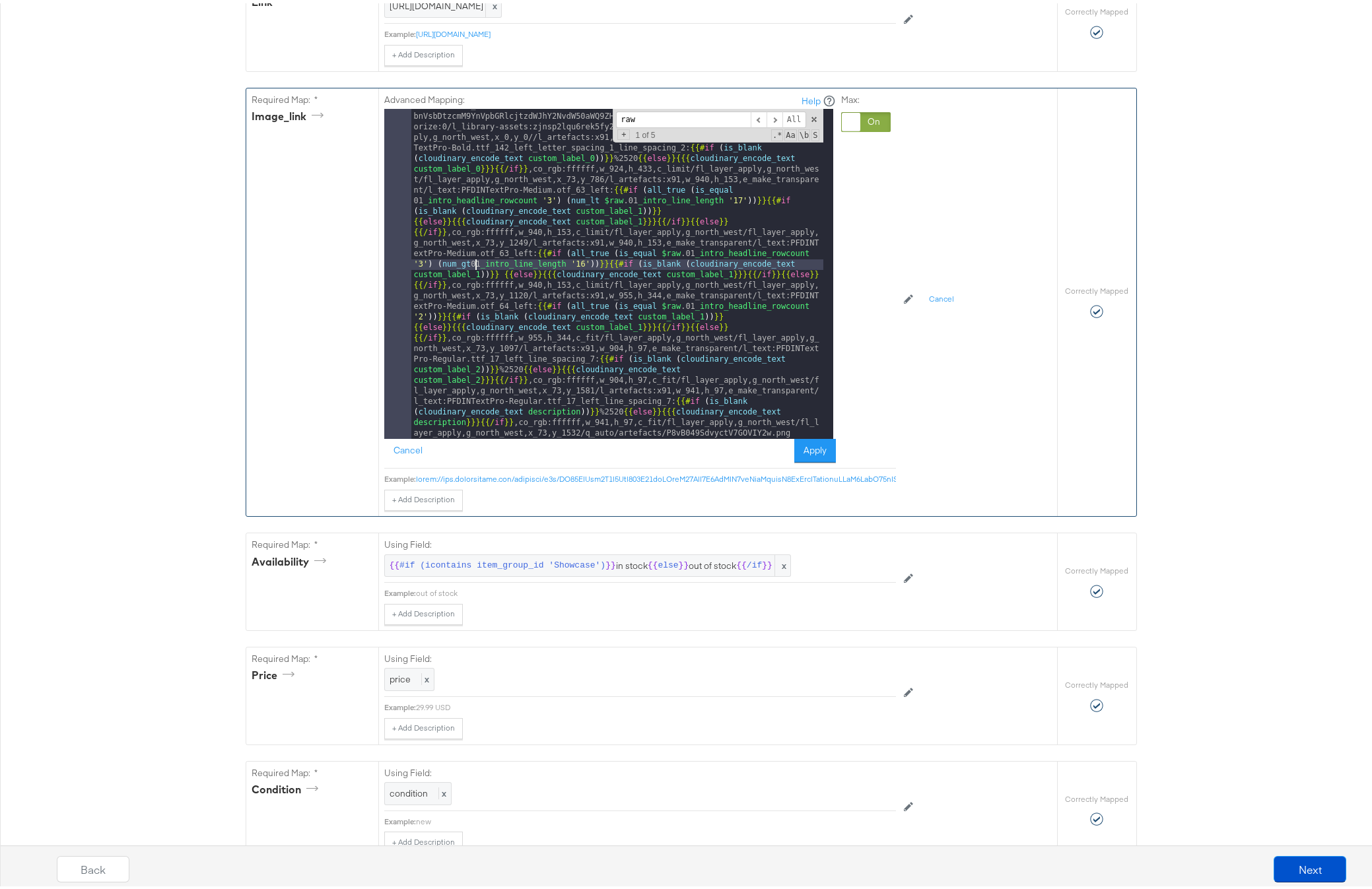
scroll to position [8, 0]
drag, startPoint x: 496, startPoint y: 388, endPoint x: 517, endPoint y: 389, distance: 21.0
click at [517, 389] on div "[URL][DOMAIN_NAME] bnVsbDtzcmM9YnVpbGRlcjtzdWJhY2NvdW50aWQ9ZHd2ZHB6bndv/image/u…" at bounding box center [617, 600] width 412 height 1006
drag, startPoint x: 593, startPoint y: 433, endPoint x: 617, endPoint y: 433, distance: 24.0
click at [617, 433] on div "[URL][DOMAIN_NAME] bnVsbDtzcmM9YnVpbGRlcjtzdWJhY2NvdW50aWQ9ZHd2ZHB6bndv/image/u…" at bounding box center [617, 600] width 412 height 1006
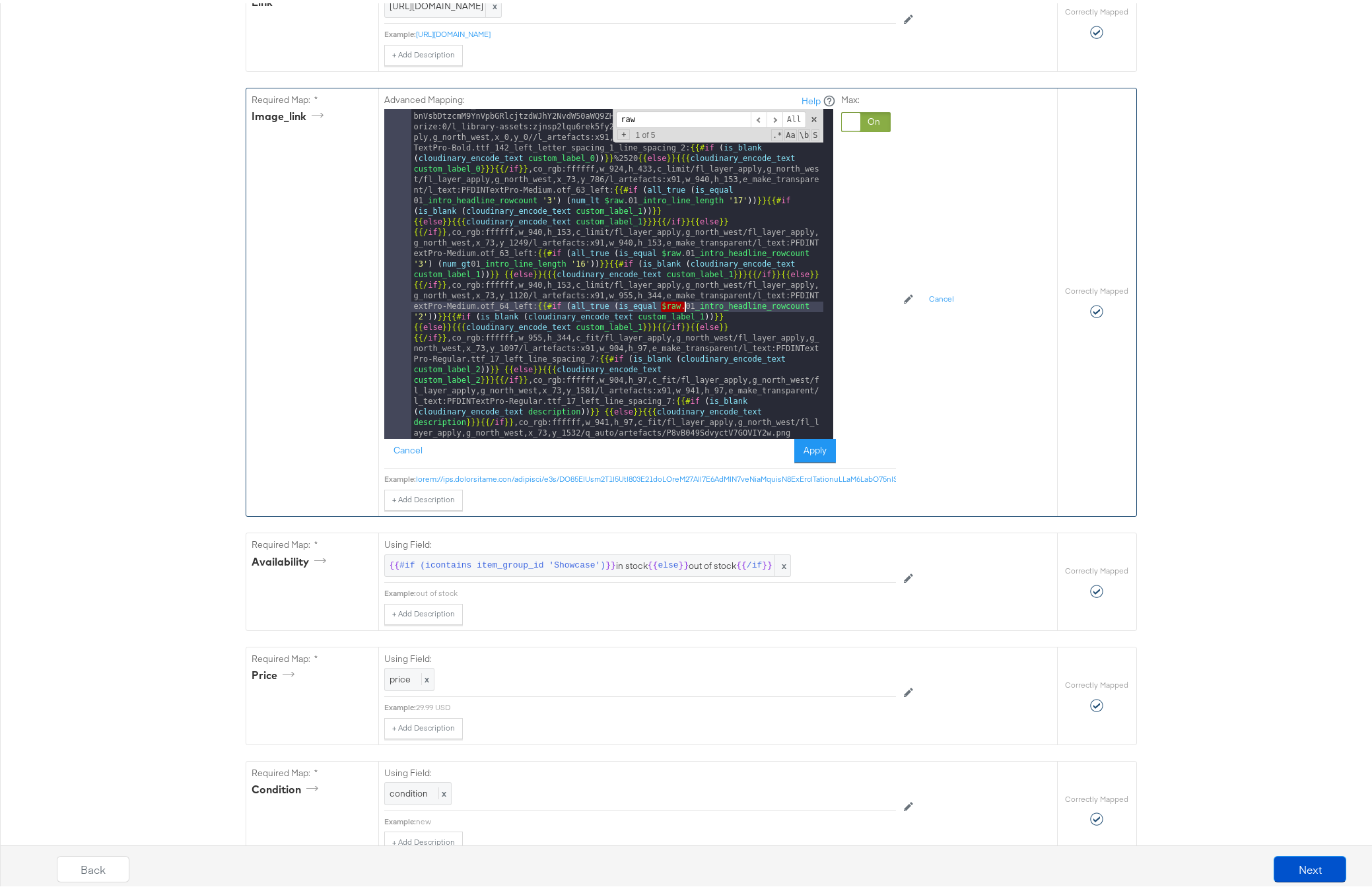
drag, startPoint x: 658, startPoint y: 327, endPoint x: 679, endPoint y: 327, distance: 21.0
click at [679, 327] on div "[URL][DOMAIN_NAME] bnVsbDtzcmM9YnVpbGRlcjtzdWJhY2NvdW50aWQ9ZHd2ZHB6bndv/image/u…" at bounding box center [617, 600] width 412 height 1006
drag, startPoint x: 654, startPoint y: 273, endPoint x: 679, endPoint y: 273, distance: 25.0
click at [679, 273] on div "[URL][DOMAIN_NAME] bnVsbDtzcmM9YnVpbGRlcjtzdWJhY2NvdW50aWQ9ZHd2ZHB6bndv/image/u…" at bounding box center [617, 600] width 412 height 1006
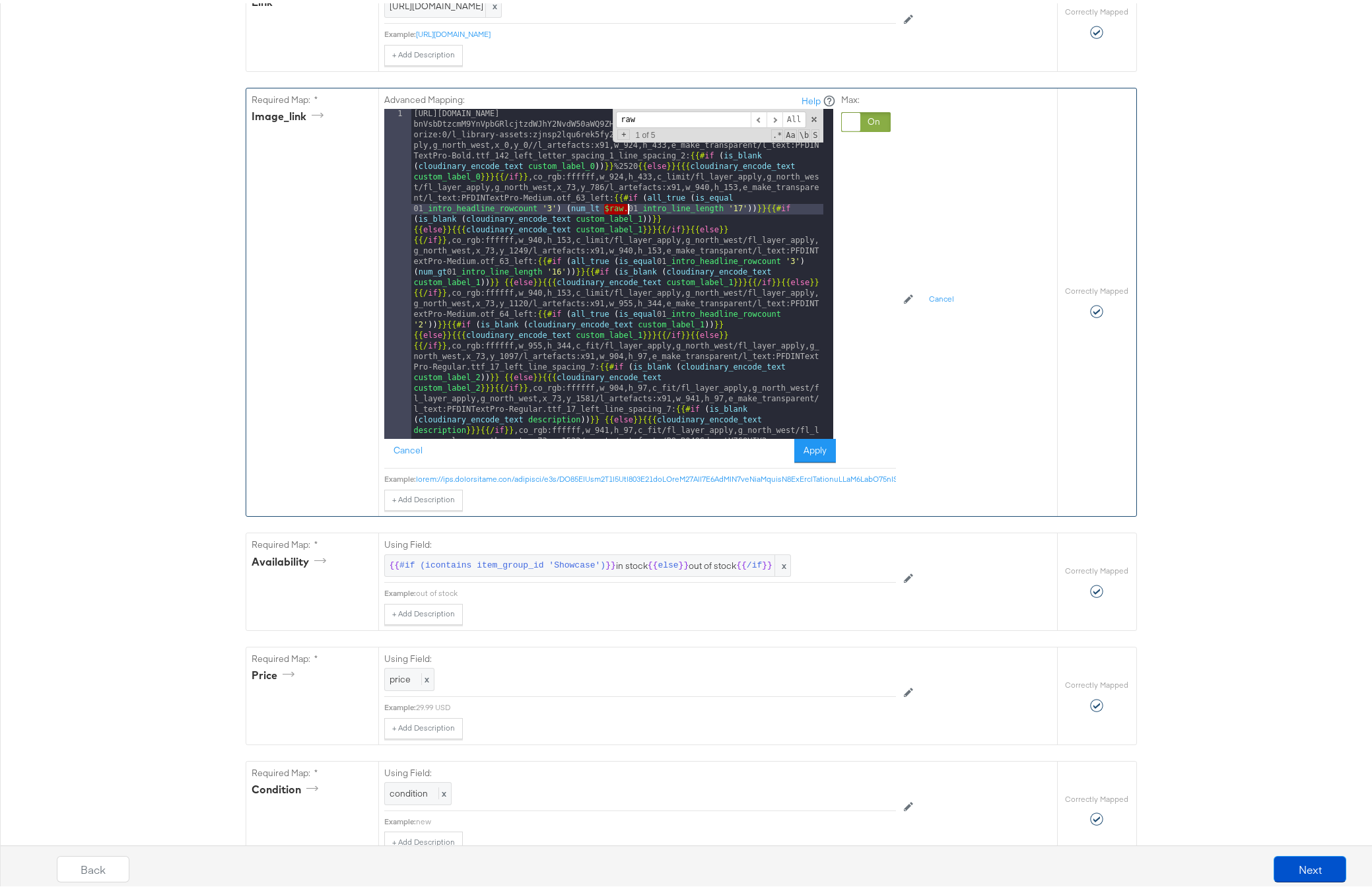
drag, startPoint x: 598, startPoint y: 228, endPoint x: 622, endPoint y: 230, distance: 24.1
click at [622, 230] on div "[URL][DOMAIN_NAME] bnVsbDtzcmM9YnVpbGRlcjtzdWJhY2NvdW50aWQ9ZHd2ZHB6bndv/image/u…" at bounding box center [617, 608] width 412 height 1006
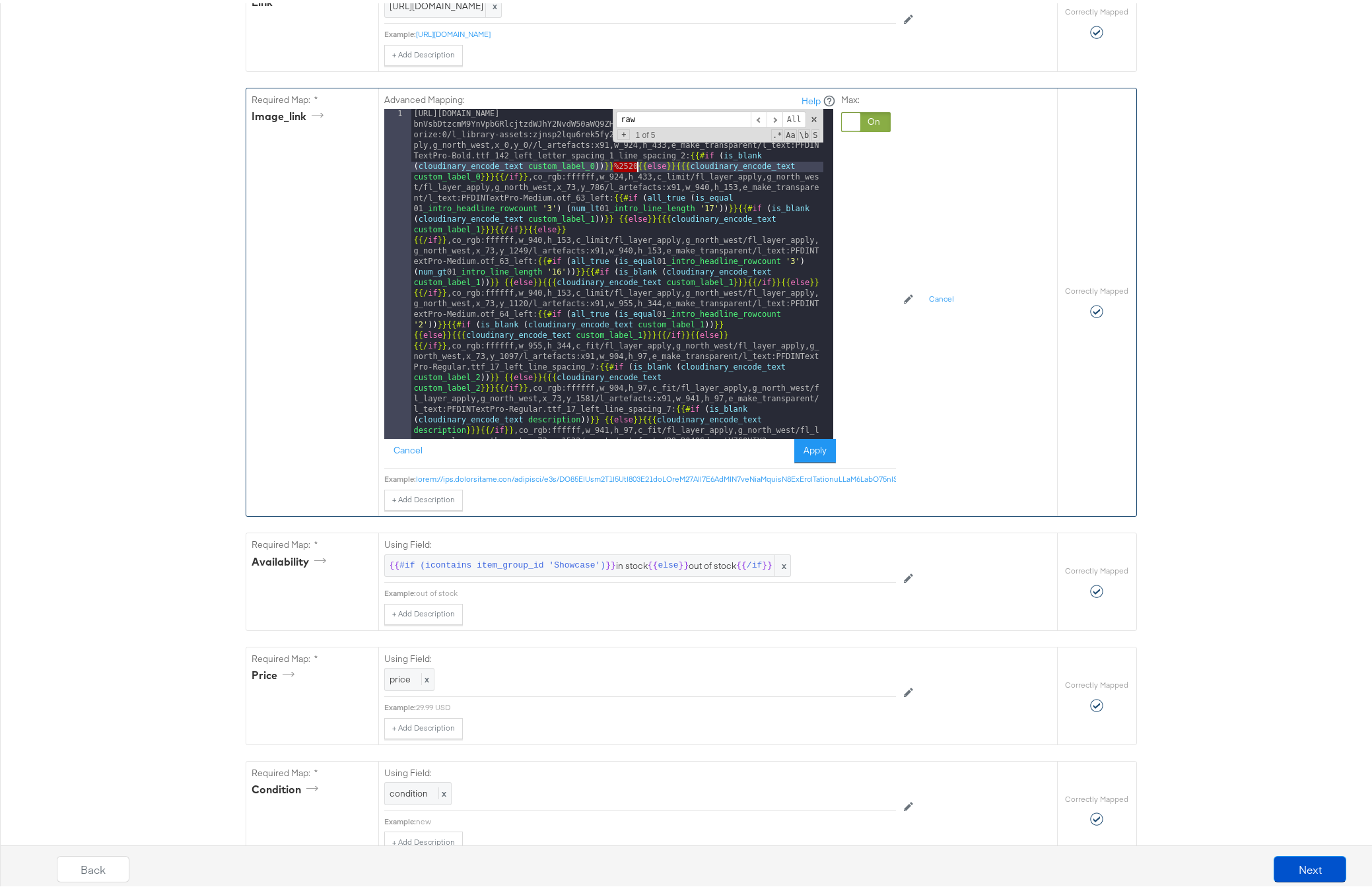
drag, startPoint x: 608, startPoint y: 187, endPoint x: 631, endPoint y: 190, distance: 23.2
click at [632, 188] on div "[URL][DOMAIN_NAME] bnVsbDtzcmM9YnVpbGRlcjtzdWJhY2NvdW50aWQ9ZHd2ZHB6bndv/image/u…" at bounding box center [617, 608] width 412 height 1006
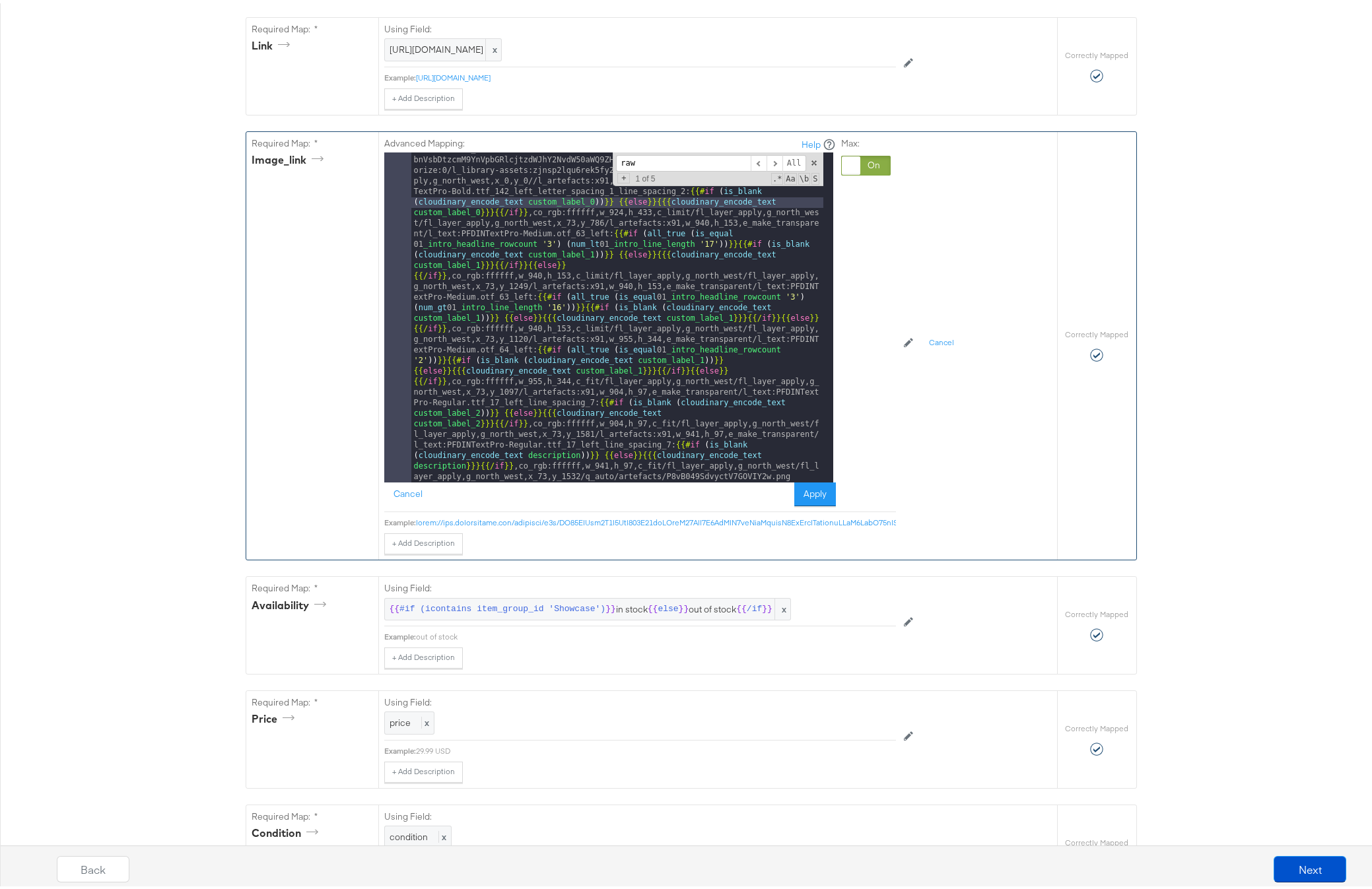
scroll to position [664, 0]
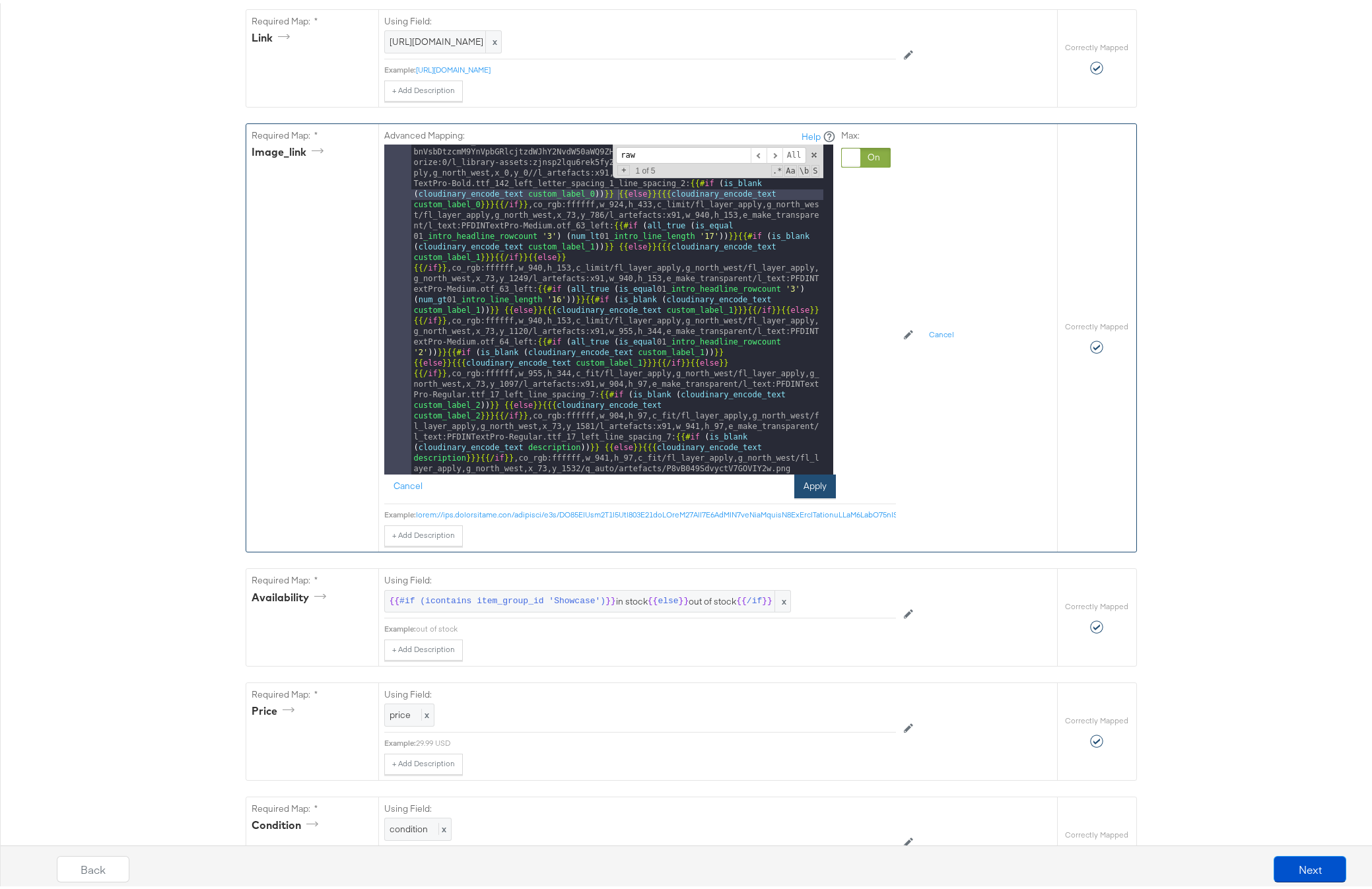
click at [803, 495] on button "Apply" at bounding box center [815, 483] width 41 height 24
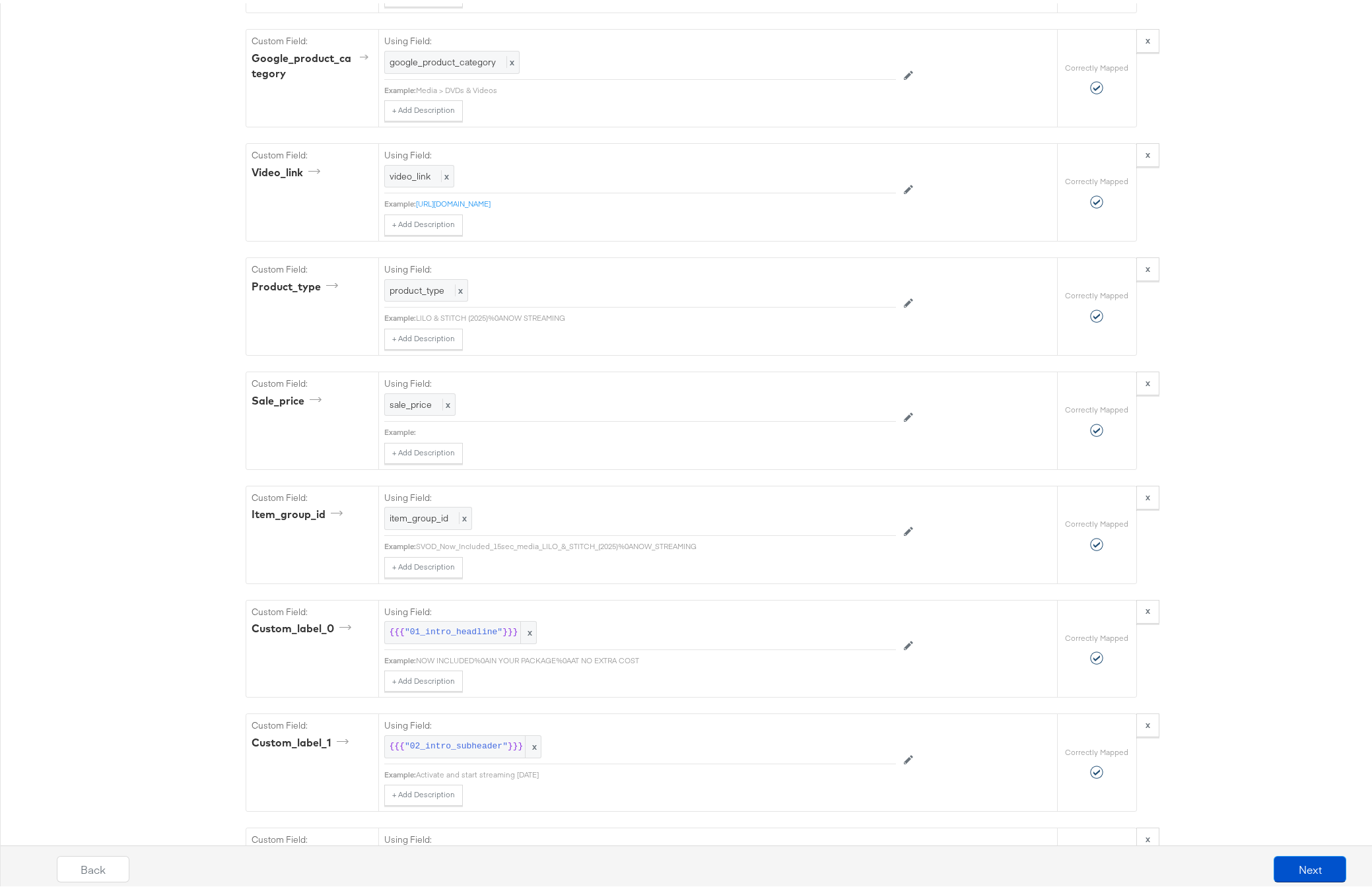
scroll to position [1800, 0]
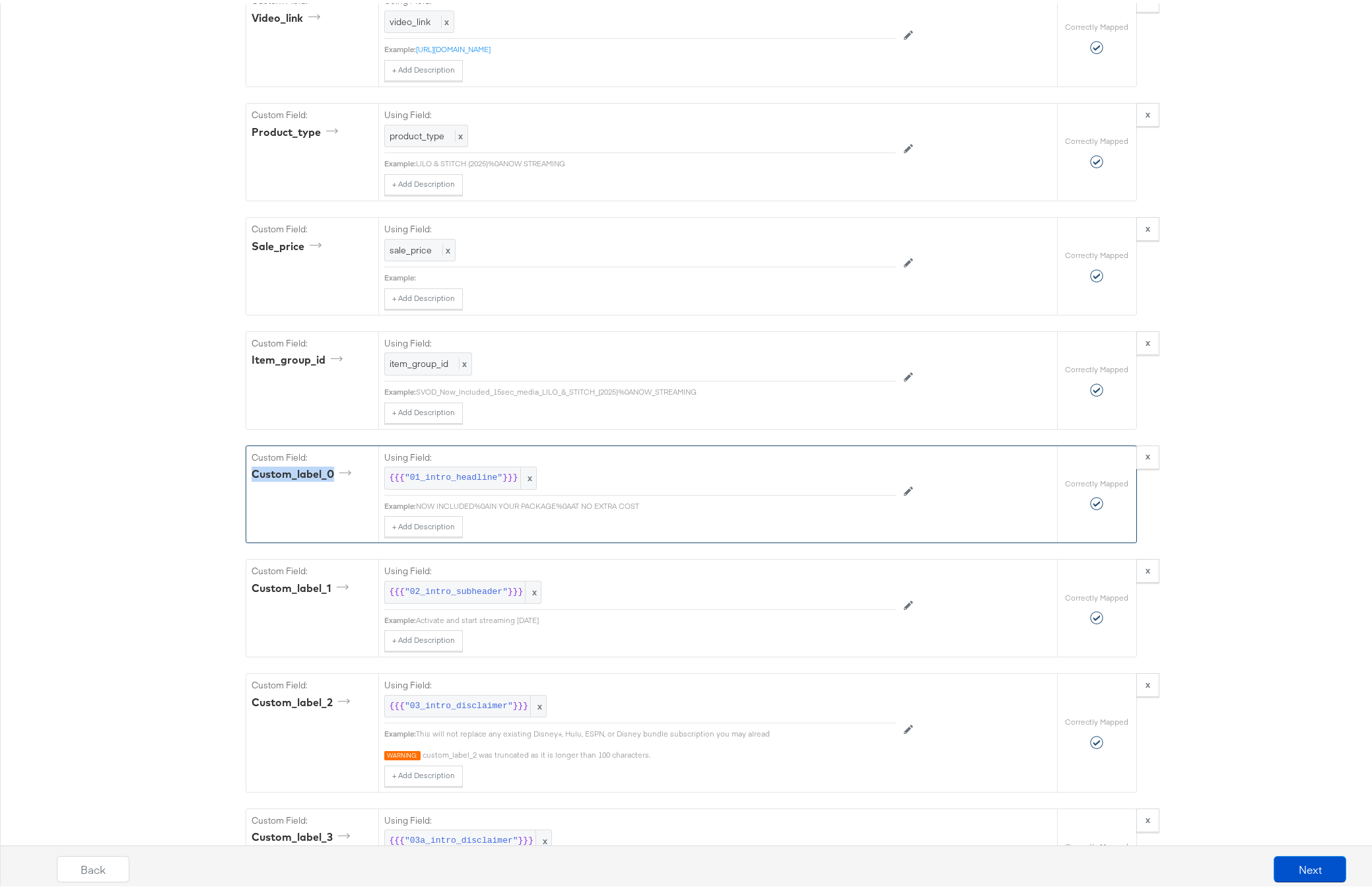
drag, startPoint x: 247, startPoint y: 561, endPoint x: 327, endPoint y: 562, distance: 80.0
click at [327, 478] on div "custom_label_0" at bounding box center [303, 471] width 104 height 15
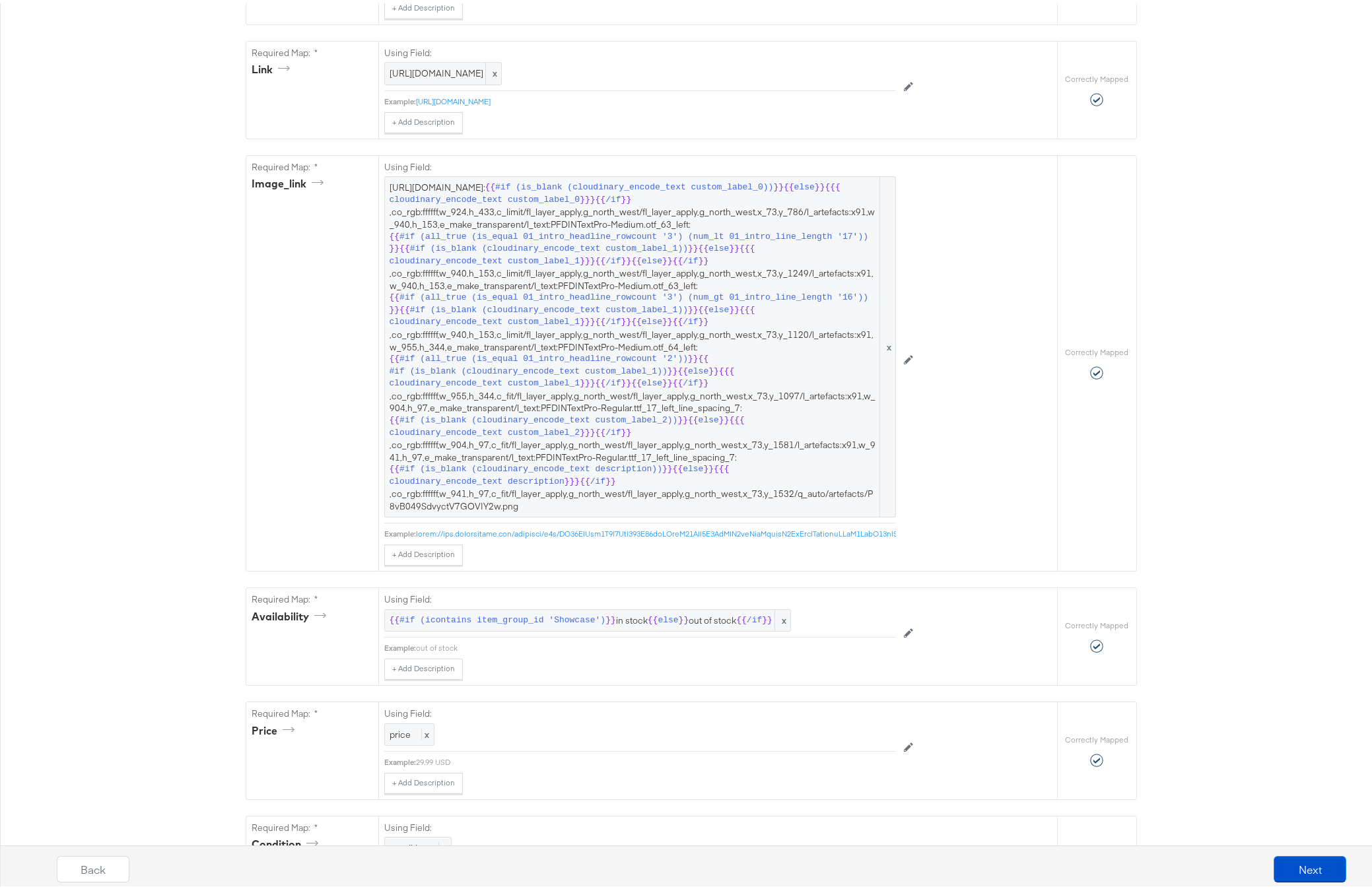
scroll to position [615, 0]
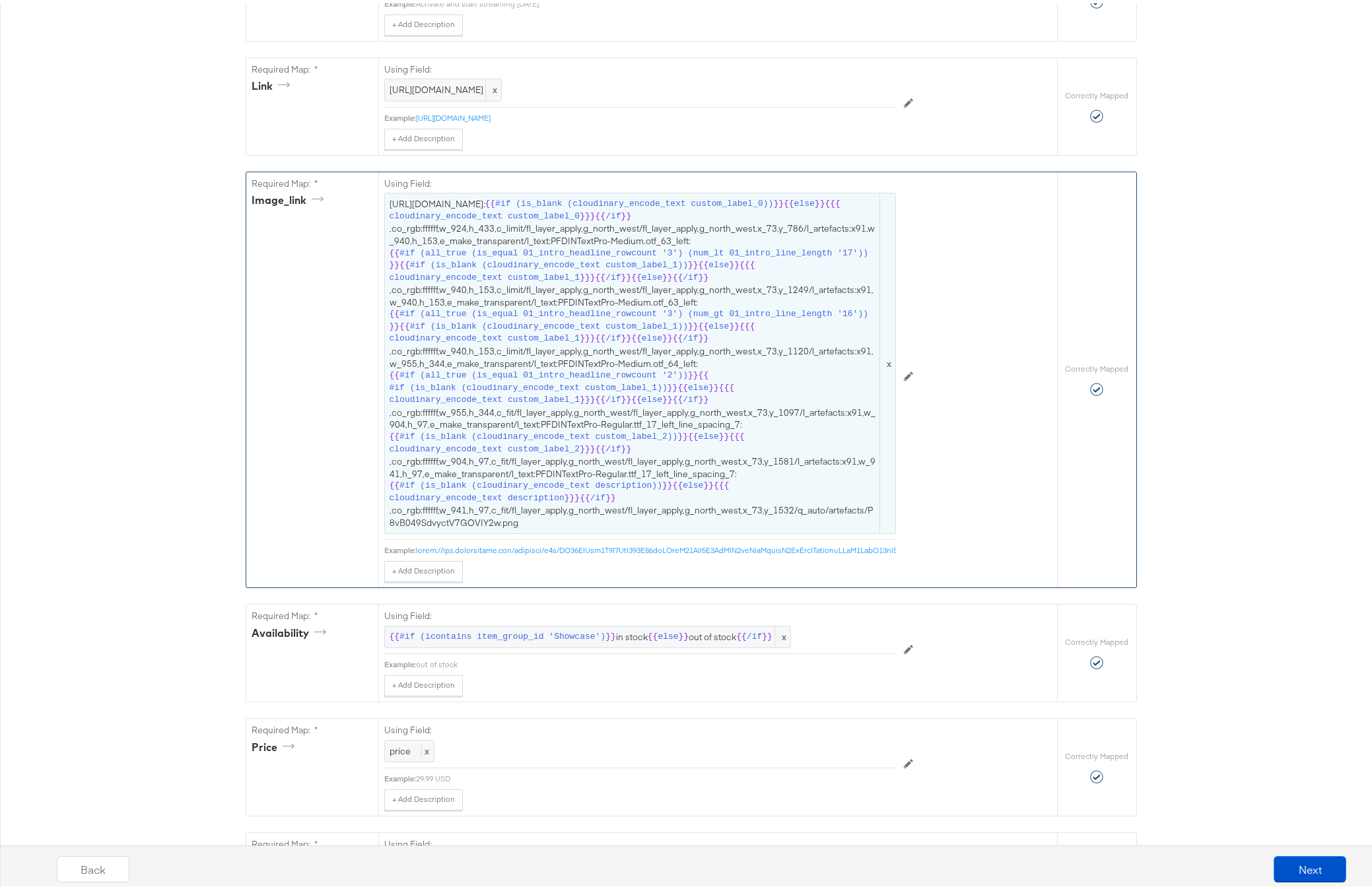
click at [557, 413] on span "[URL][DOMAIN_NAME]: {{ #if (is_blank (cloudinary_encode_text custom_label_0)) }…" at bounding box center [639, 360] width 501 height 331
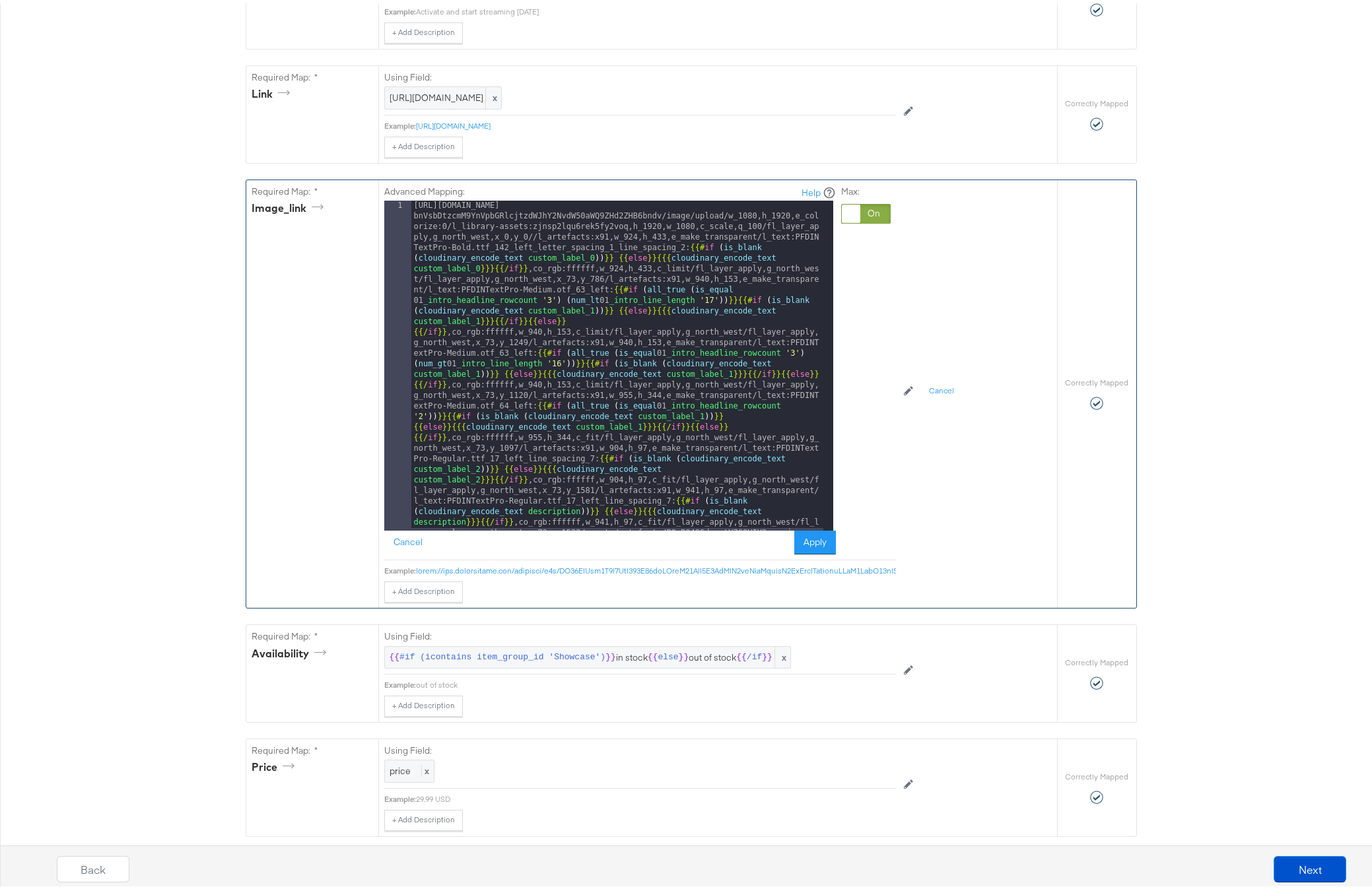
scroll to position [583, 0]
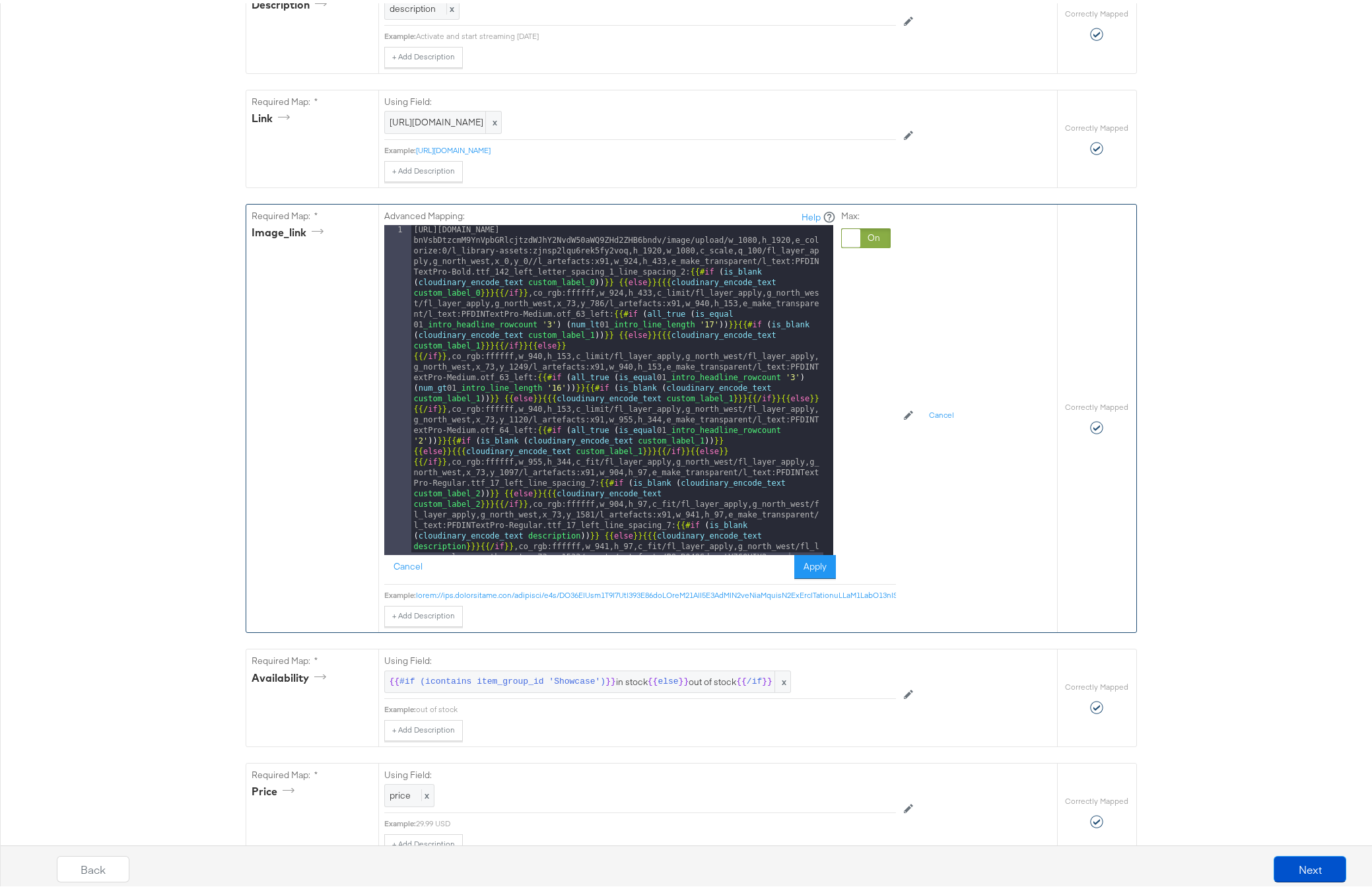
click at [655, 397] on div "[URL][DOMAIN_NAME] bnVsbDtzcmM9YnVpbGRlcjtzdWJhY2NvdW50aWQ9ZHd2ZHB6bndv/image/u…" at bounding box center [617, 725] width 412 height 1006
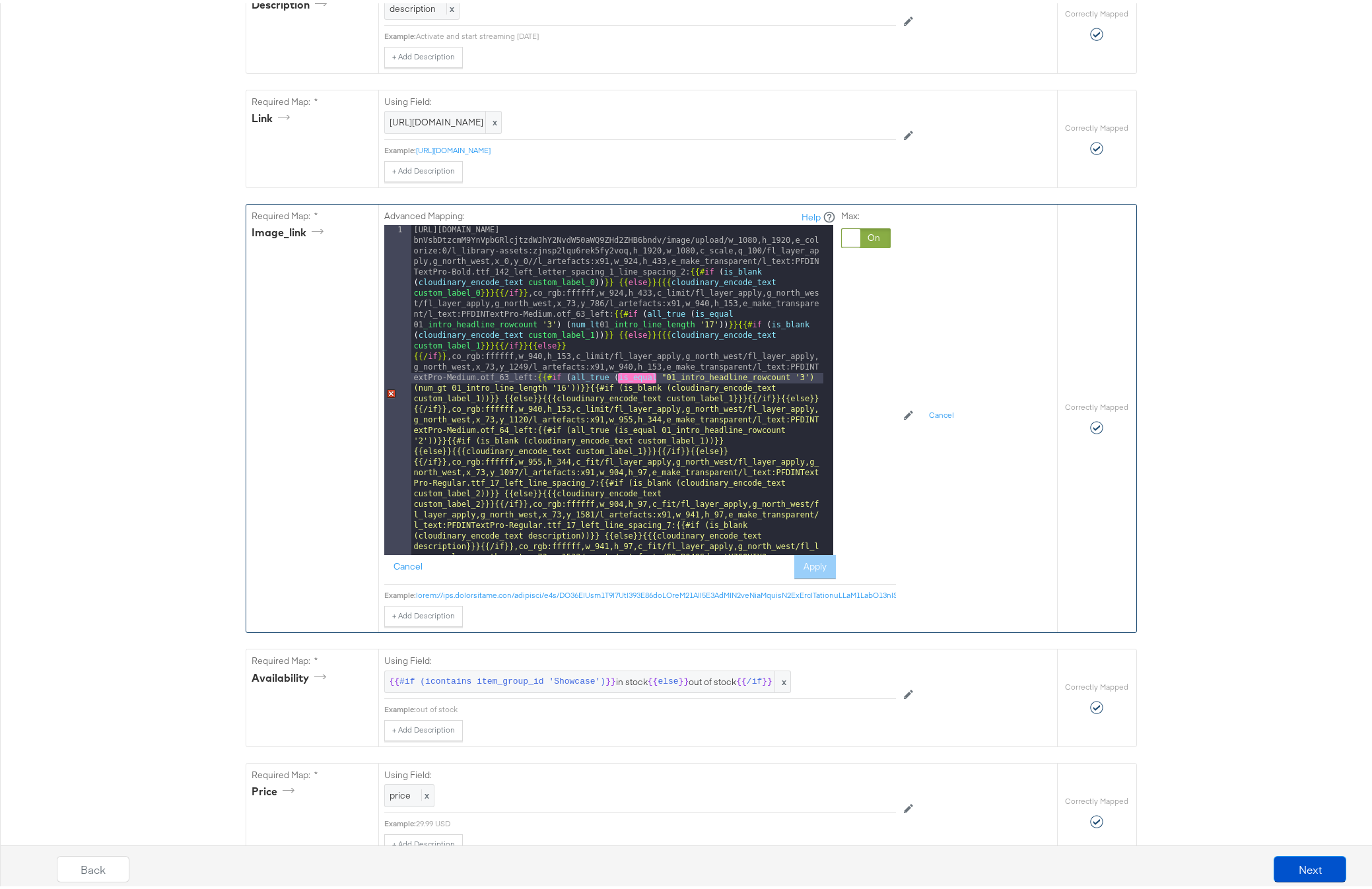
click at [785, 399] on div "[URL][DOMAIN_NAME] bnVsbDtzcmM9YnVpbGRlcjtzdWJhY2NvdW50aWQ9ZHd2ZHB6bndv/image/u…" at bounding box center [617, 725] width 412 height 1006
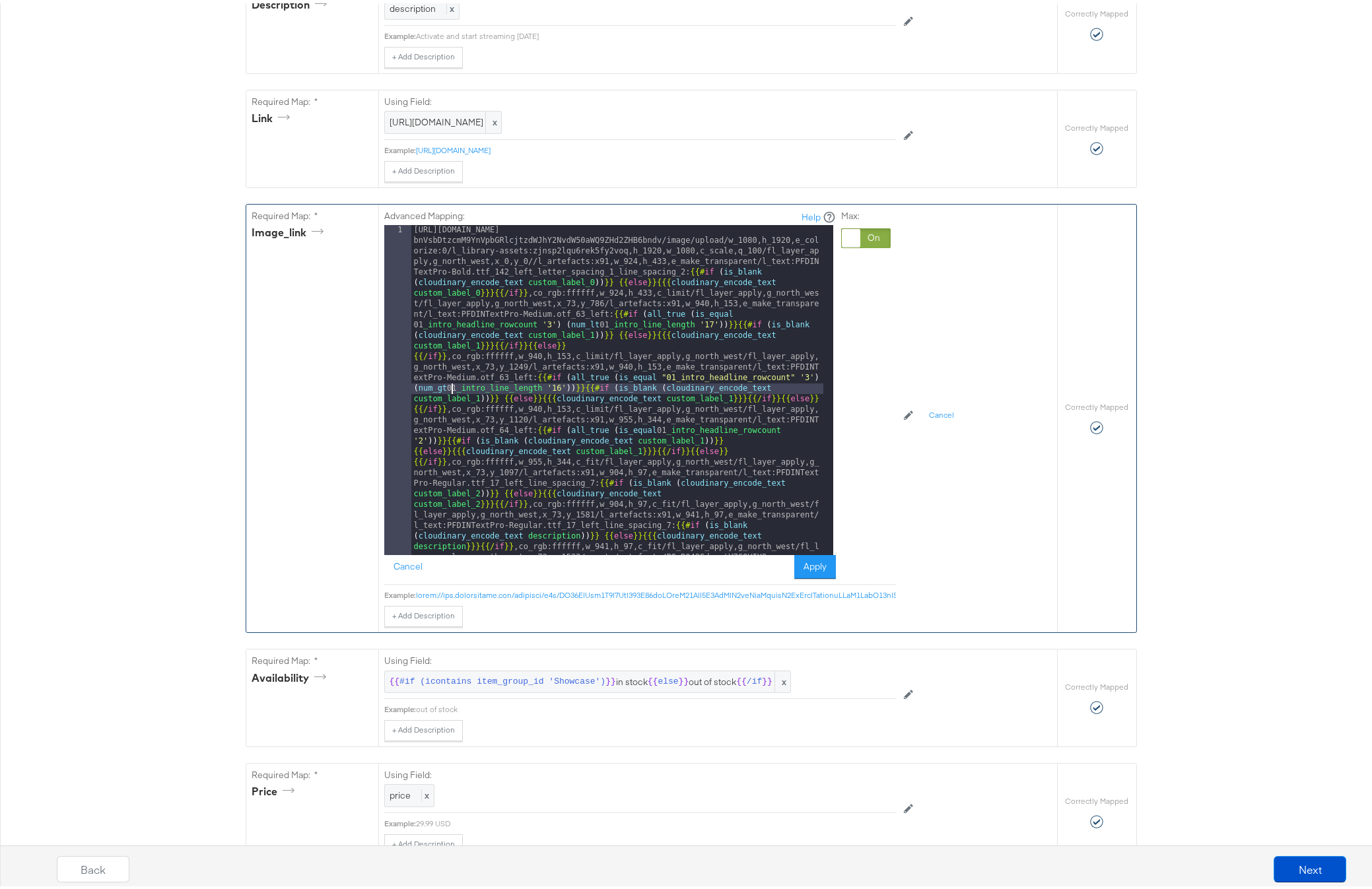
click at [448, 409] on div "[URL][DOMAIN_NAME] bnVsbDtzcmM9YnVpbGRlcjtzdWJhY2NvdW50aWQ9ZHd2ZHB6bndv/image/u…" at bounding box center [617, 725] width 412 height 1006
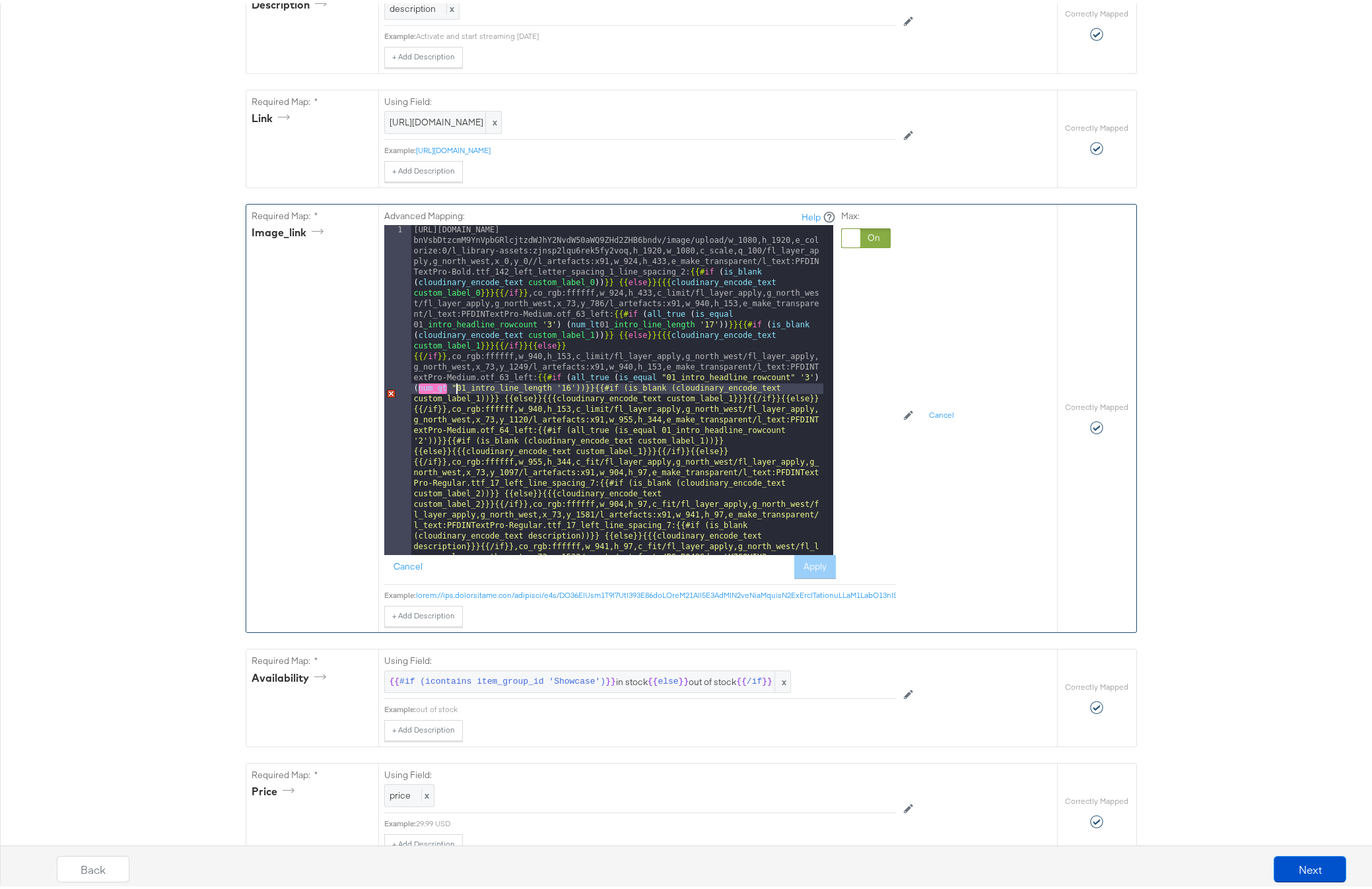
click at [546, 408] on div "[URL][DOMAIN_NAME] bnVsbDtzcmM9YnVpbGRlcjtzdWJhY2NvdW50aWQ9ZHd2ZHB6bndv/image/u…" at bounding box center [617, 725] width 412 height 1006
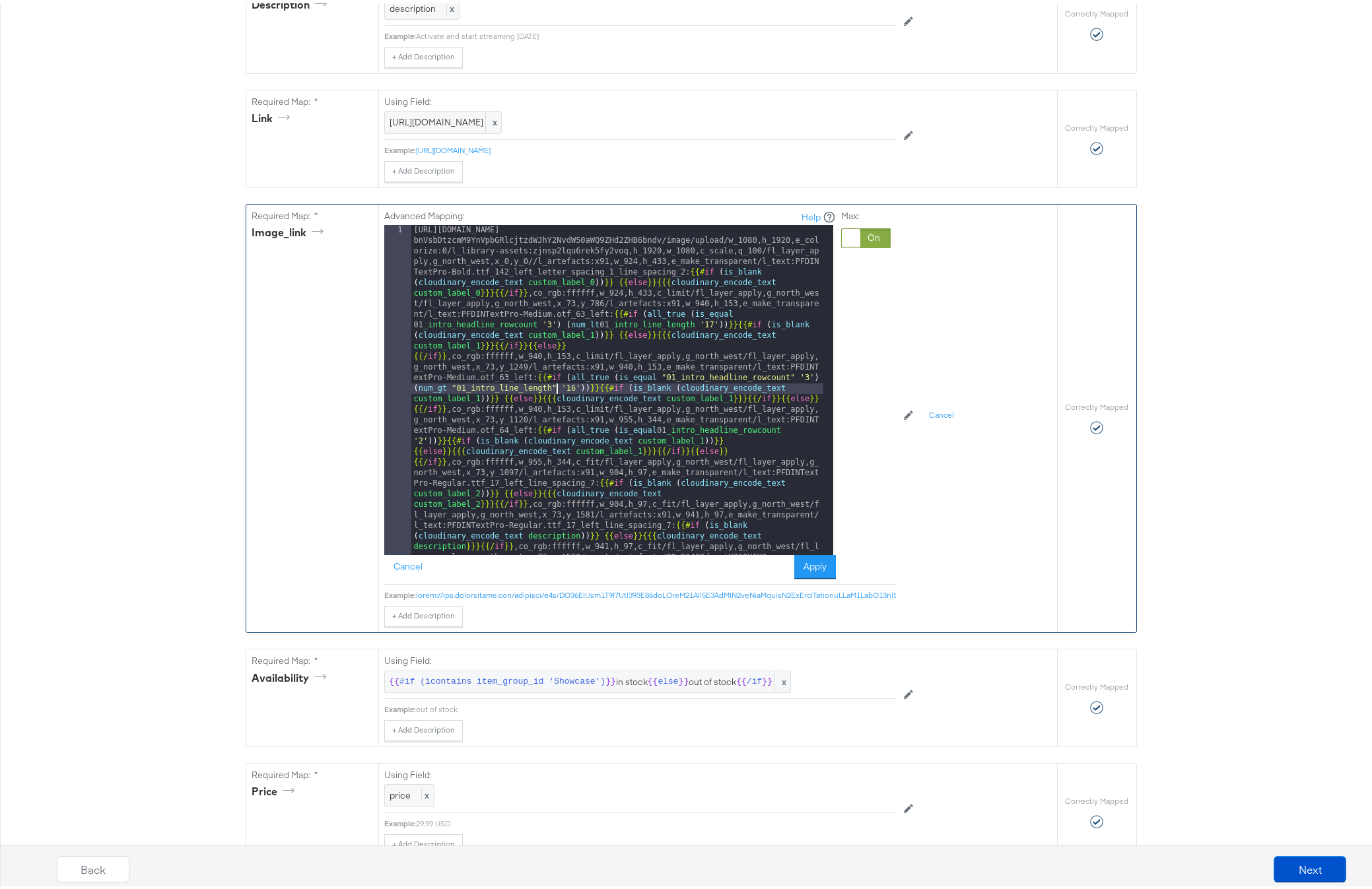
click at [655, 449] on div "[URL][DOMAIN_NAME] bnVsbDtzcmM9YnVpbGRlcjtzdWJhY2NvdW50aWQ9ZHd2ZHB6bndv/image/u…" at bounding box center [617, 725] width 412 height 1006
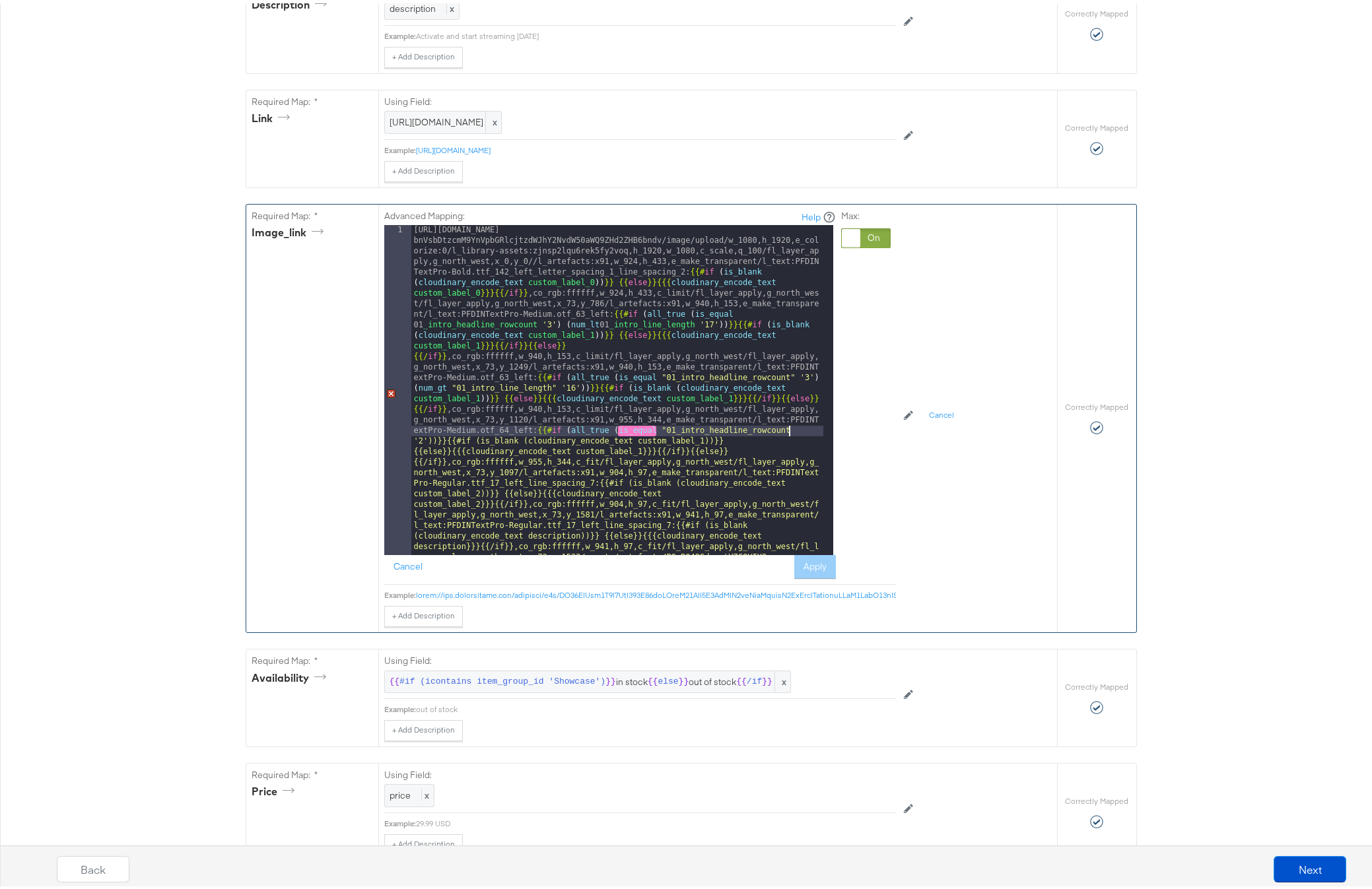
click at [785, 452] on div "[URL][DOMAIN_NAME] bnVsbDtzcmM9YnVpbGRlcjtzdWJhY2NvdW50aWQ9ZHd2ZHB6bndv/image/u…" at bounding box center [617, 725] width 412 height 1006
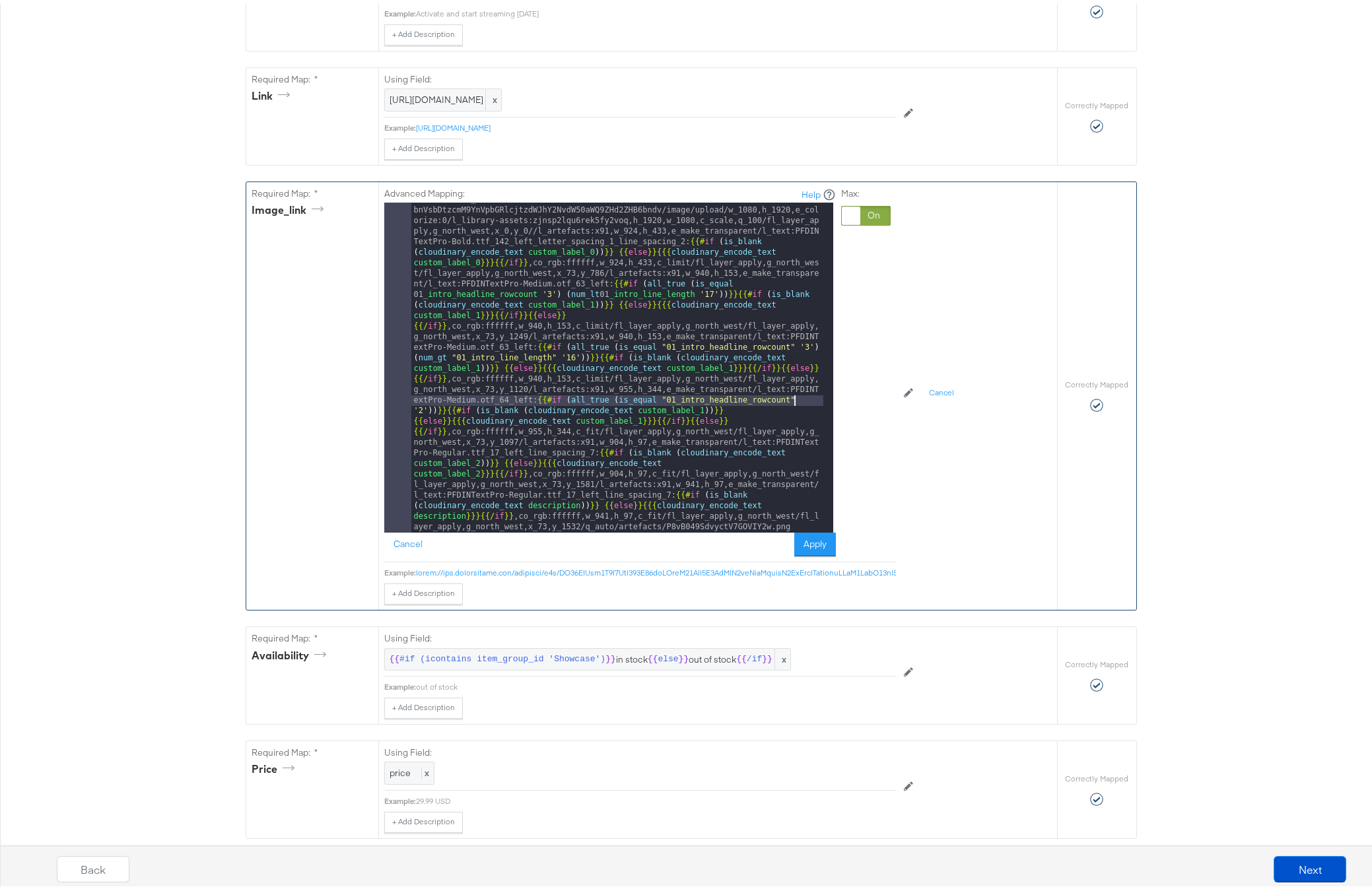
scroll to position [614, 0]
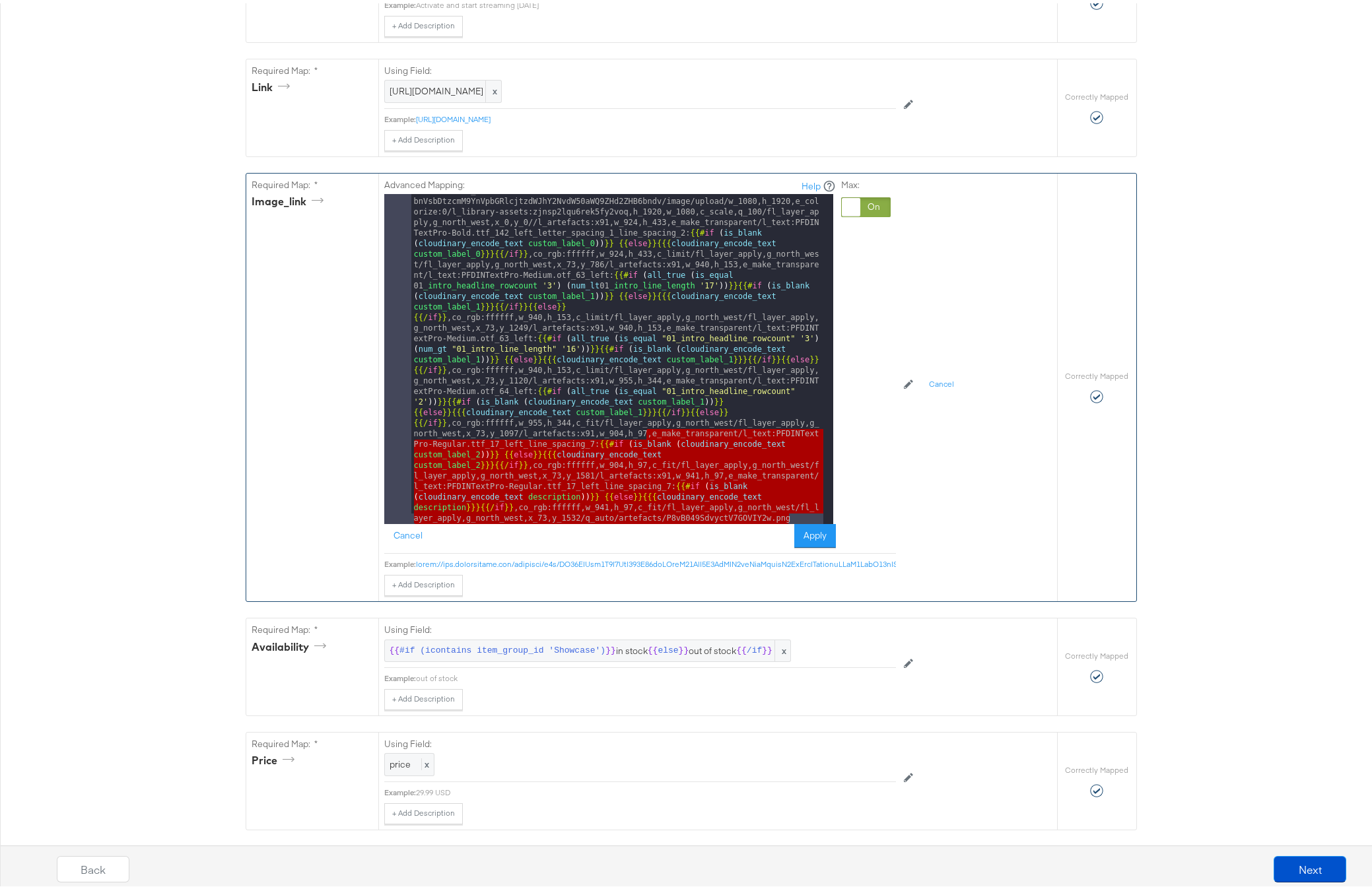
drag, startPoint x: 639, startPoint y: 458, endPoint x: 641, endPoint y: 530, distance: 72.0
click at [653, 545] on div "Advanced Mapping: Help 1 [URL][DOMAIN_NAME] bnVsbDtzcmM9YnVpbGRlcjtzdWJhY2NvdW5…" at bounding box center [610, 360] width 452 height 369
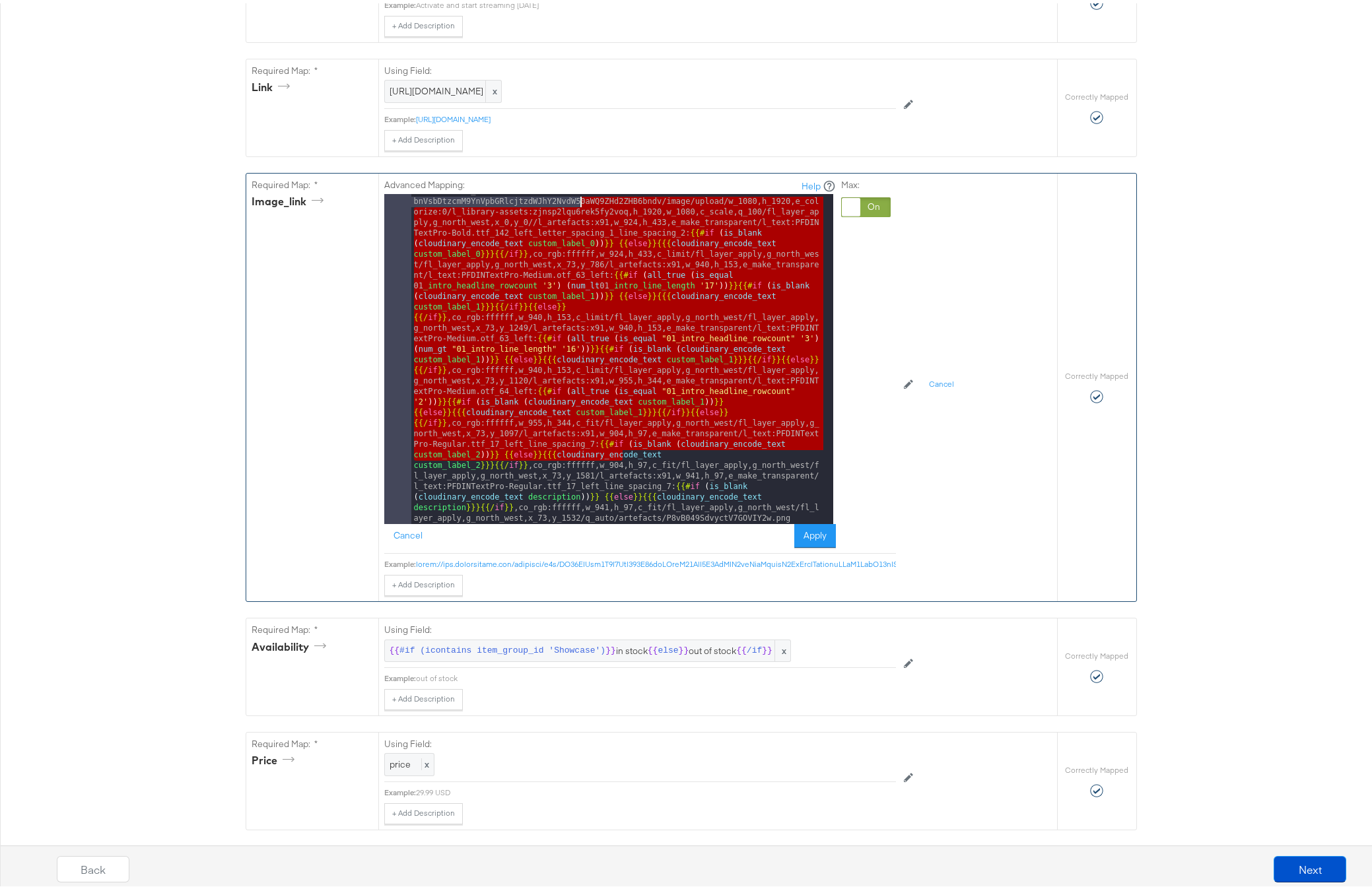
scroll to position [0, 0]
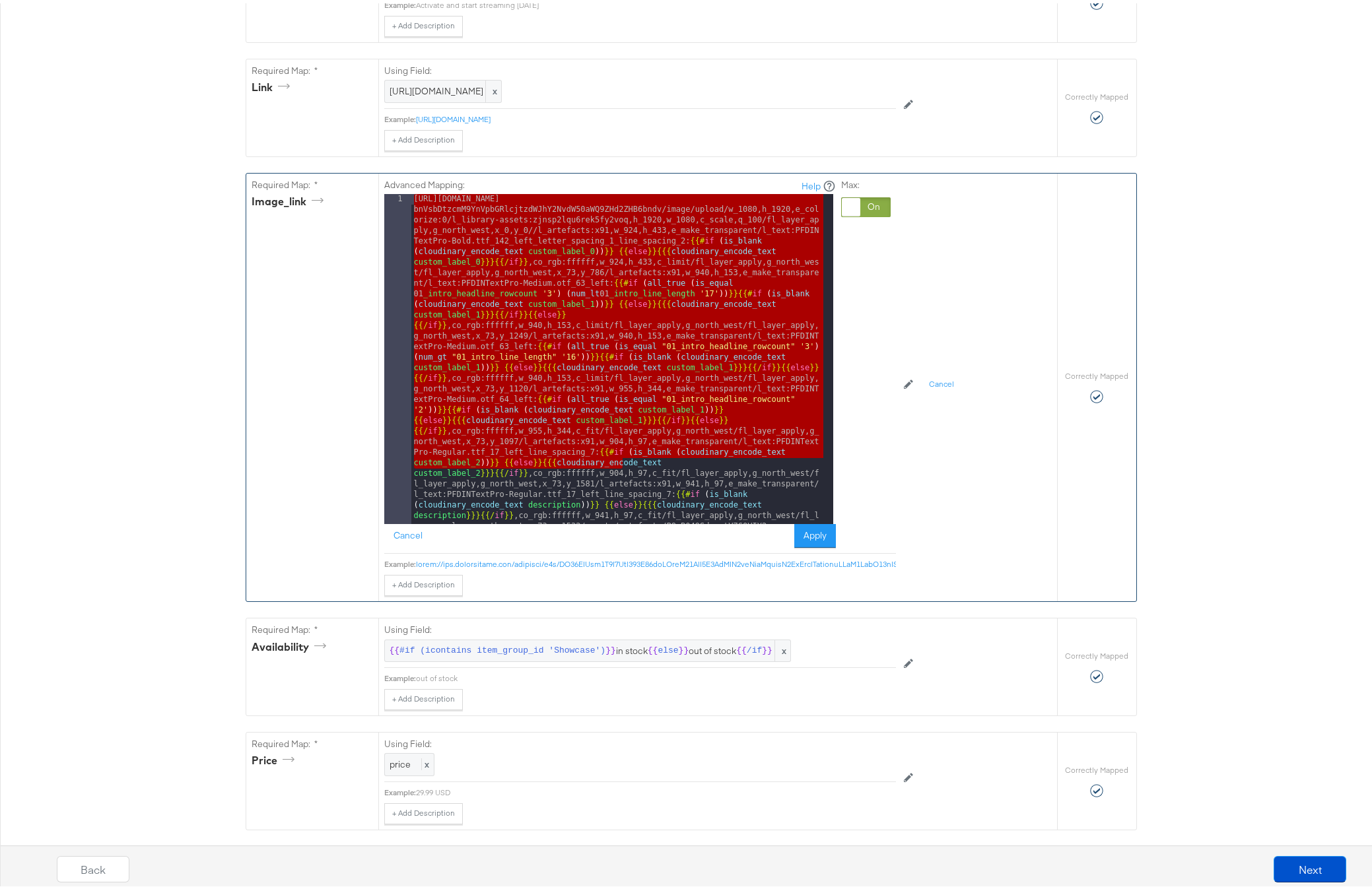
drag, startPoint x: 616, startPoint y: 479, endPoint x: 573, endPoint y: 206, distance: 276.4
click at [573, 206] on div "Advanced Mapping: Help 1 [URL][DOMAIN_NAME] bnVsbDtzcmM9YnVpbGRlcjtzdWJhY2NvdW5…" at bounding box center [610, 360] width 452 height 369
click at [598, 315] on div "[URL][DOMAIN_NAME] bnVsbDtzcmM9YnVpbGRlcjtzdWJhY2NvdW50aWQ9ZHd2ZHB6bndv/image/u…" at bounding box center [617, 694] width 412 height 1006
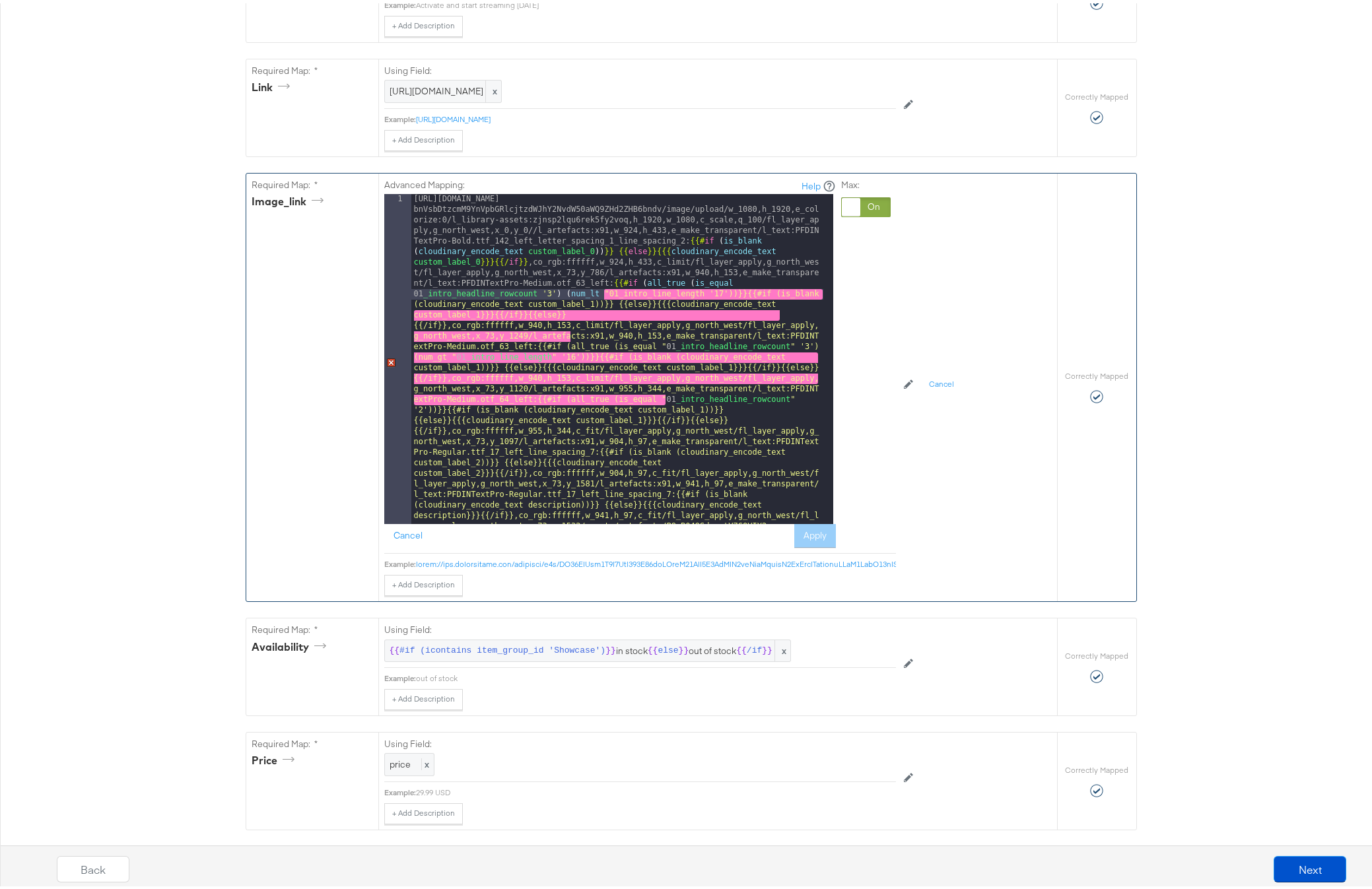
click at [700, 314] on div "[URL][DOMAIN_NAME] bnVsbDtzcmM9YnVpbGRlcjtzdWJhY2NvdW50aWQ9ZHd2ZHB6bndv/image/u…" at bounding box center [617, 694] width 412 height 1006
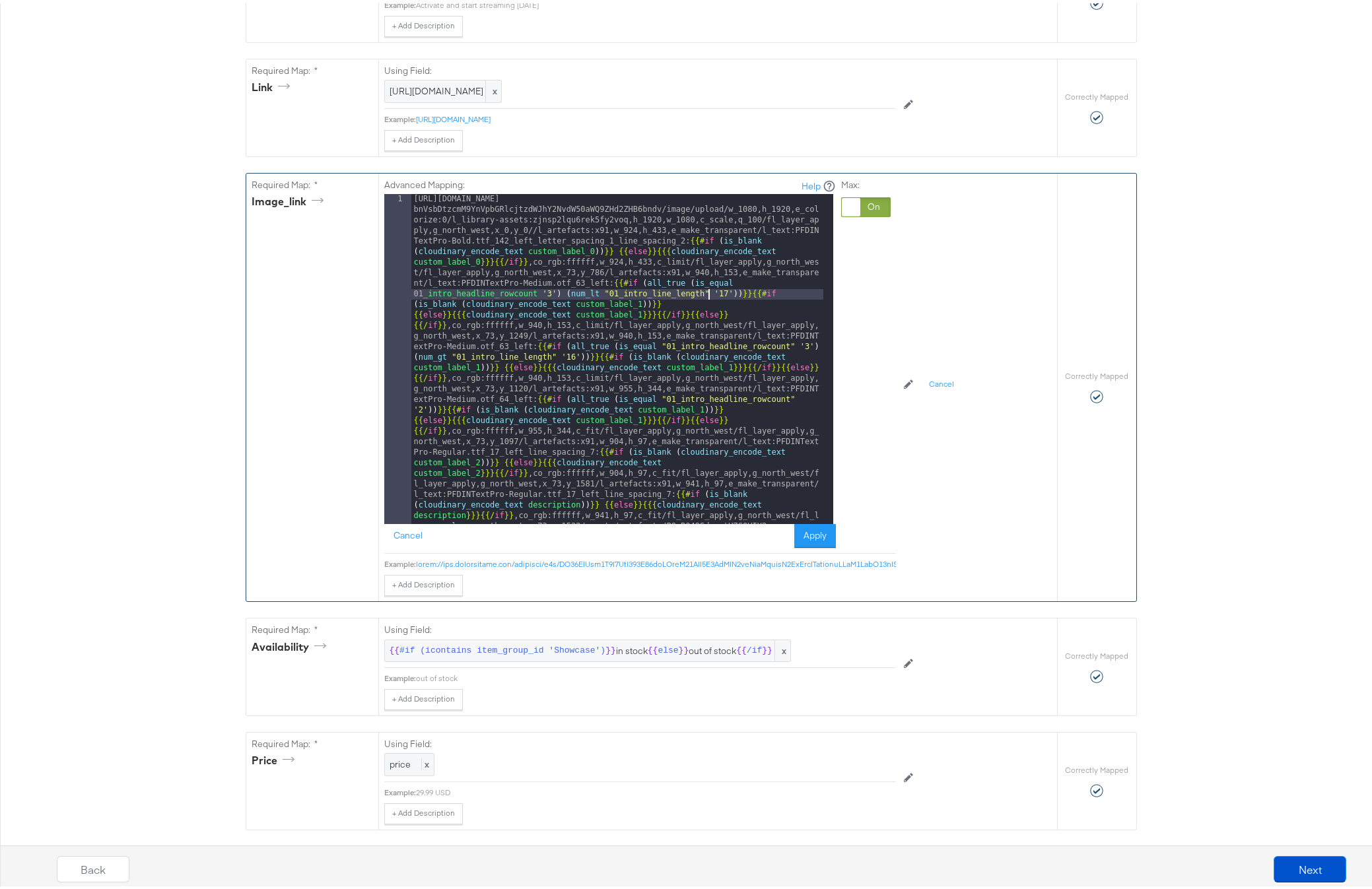
click at [411, 312] on div "[URL][DOMAIN_NAME] bnVsbDtzcmM9YnVpbGRlcjtzdWJhY2NvdW50aWQ9ZHd2ZHB6bndv/image/u…" at bounding box center [617, 694] width 412 height 1006
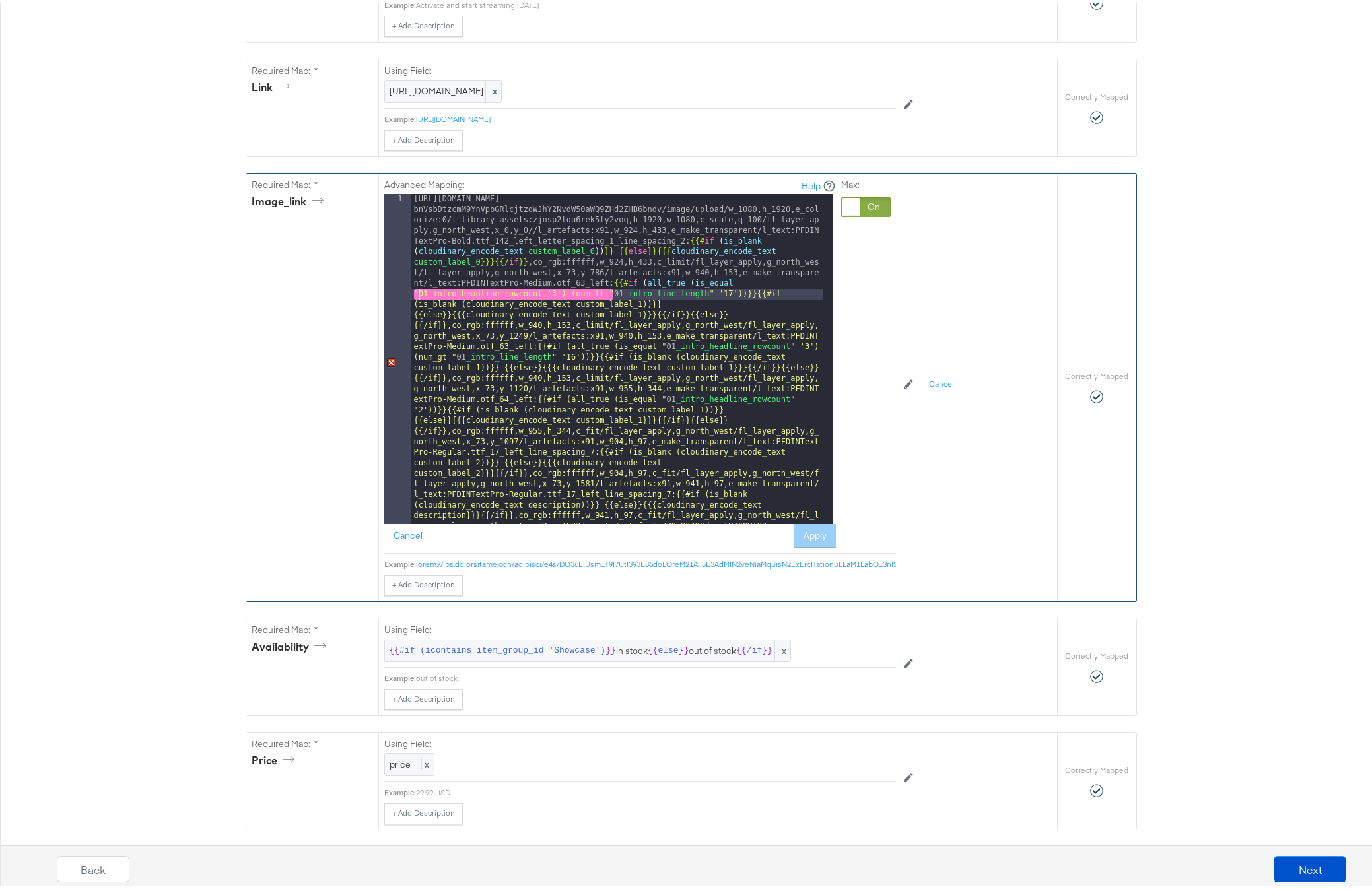
click at [536, 316] on div "[URL][DOMAIN_NAME] bnVsbDtzcmM9YnVpbGRlcjtzdWJhY2NvdW50aWQ9ZHd2ZHB6bndv/image/u…" at bounding box center [617, 694] width 412 height 1006
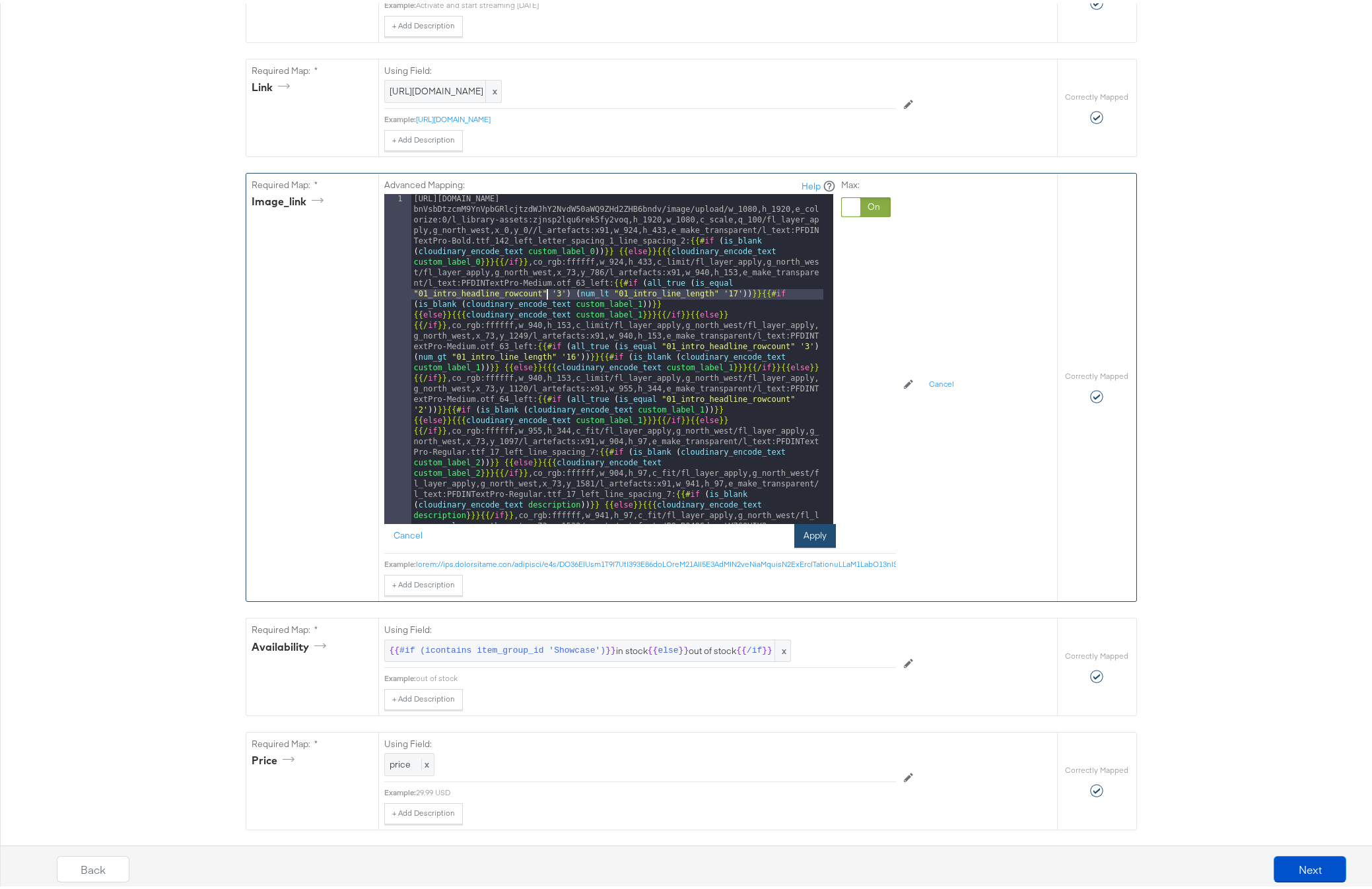
click at [804, 544] on button "Apply" at bounding box center [815, 533] width 41 height 24
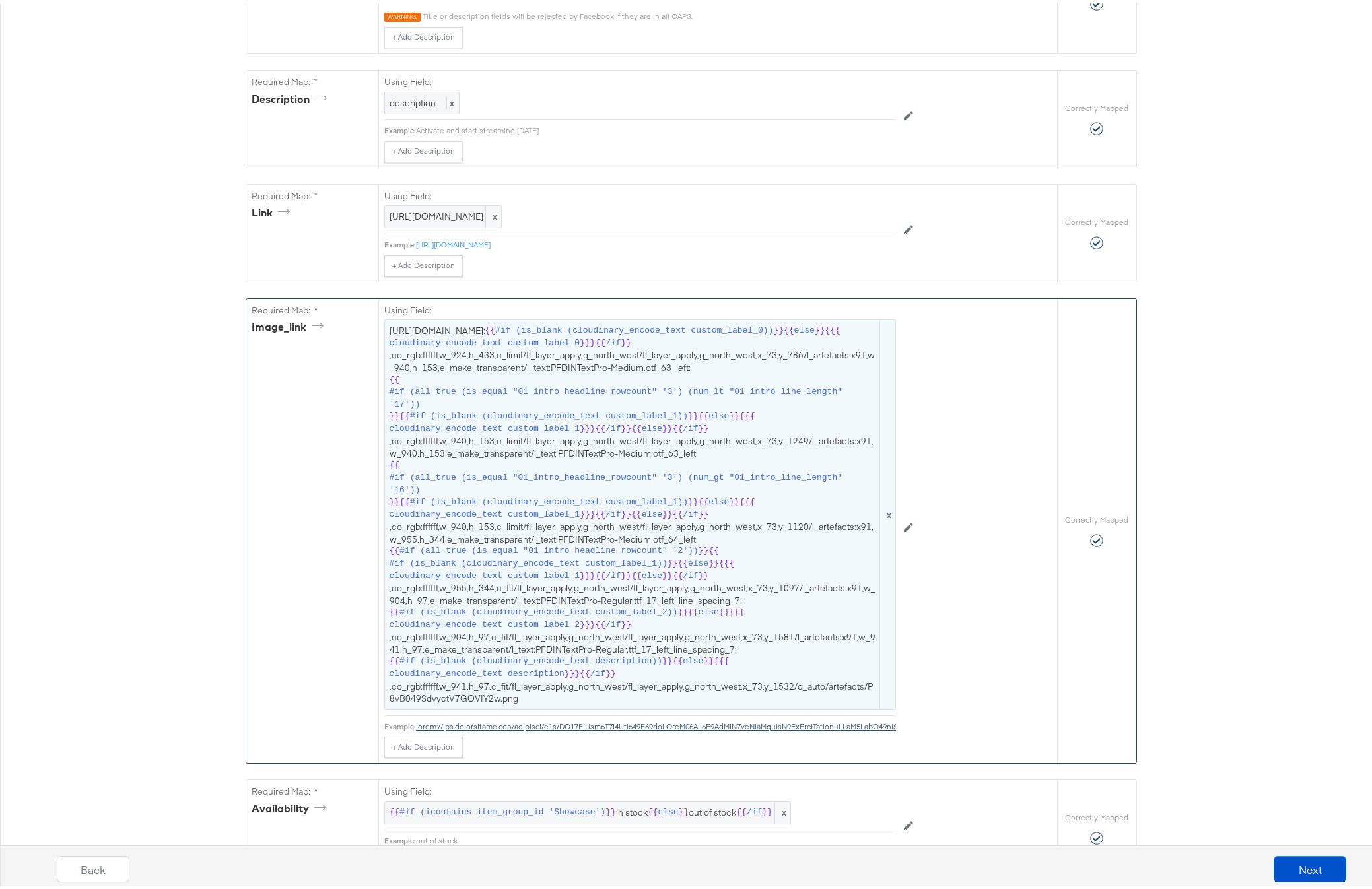
scroll to position [488, 0]
click at [1283, 862] on button "Next" at bounding box center [1309, 866] width 72 height 27
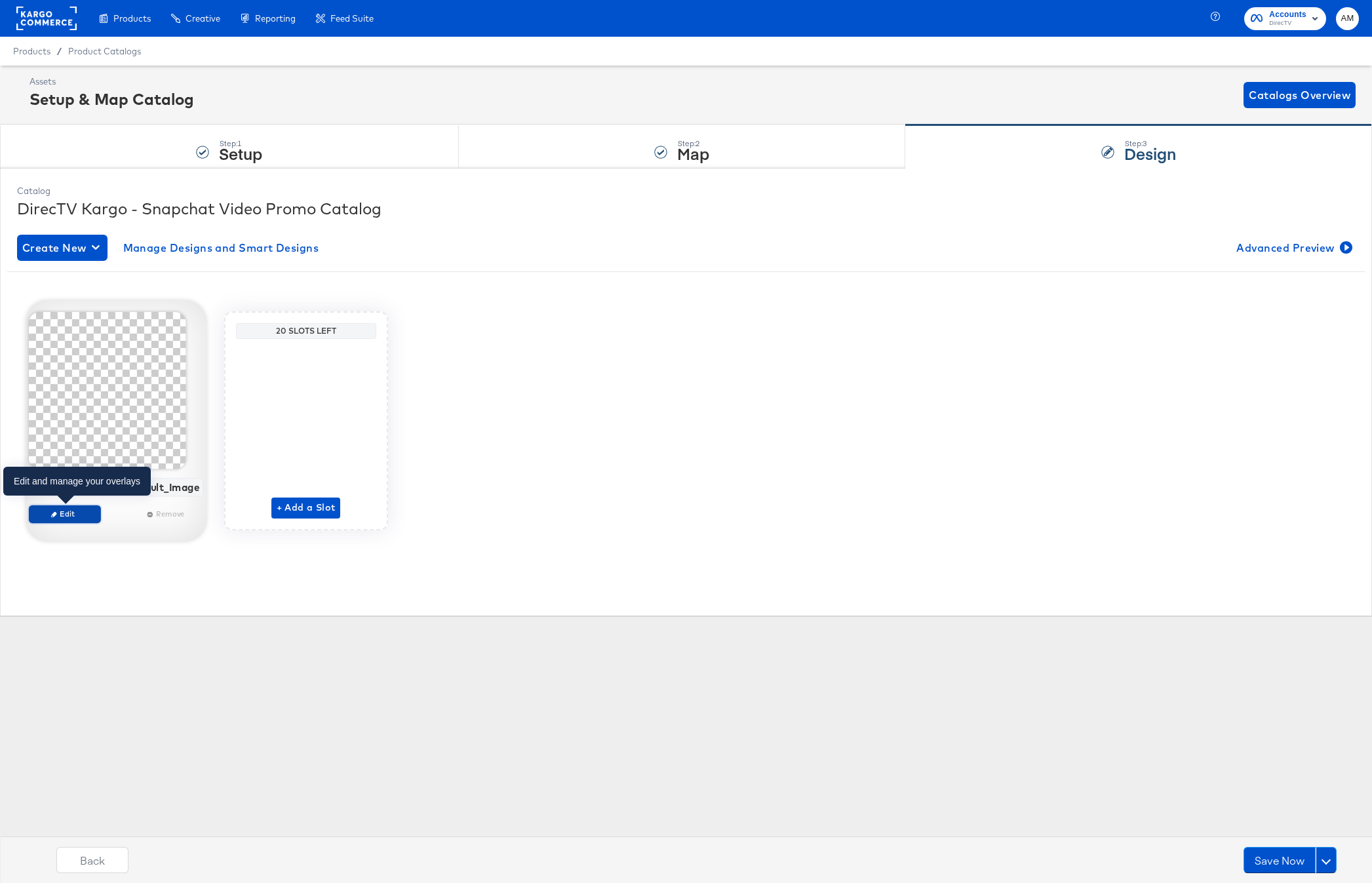
click at [77, 515] on span "Edit" at bounding box center [64, 513] width 60 height 10
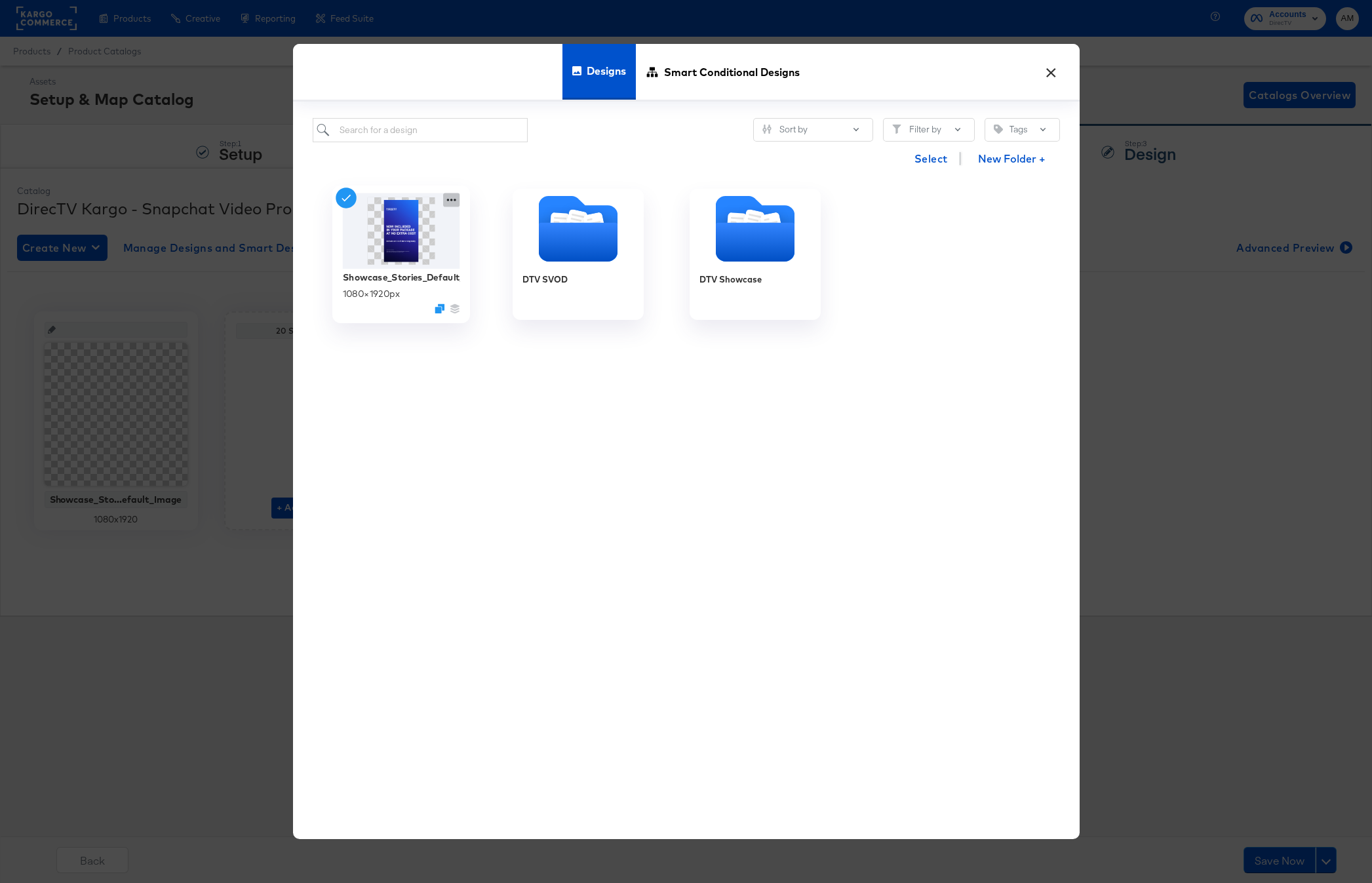
click at [448, 197] on icon at bounding box center [451, 199] width 16 height 14
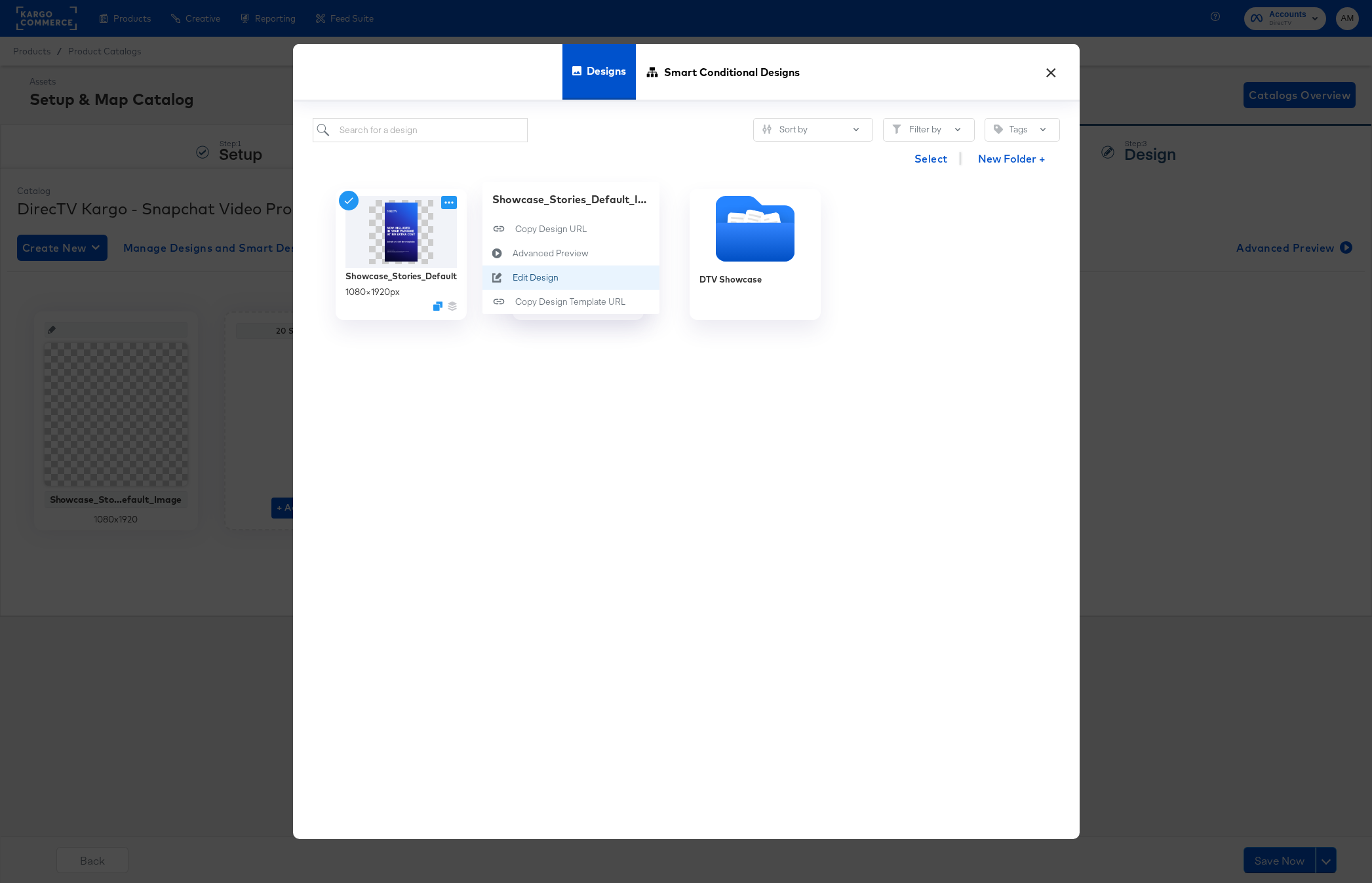
click at [512, 278] on div "Edit Design Edit Design" at bounding box center [512, 278] width 0 height 0
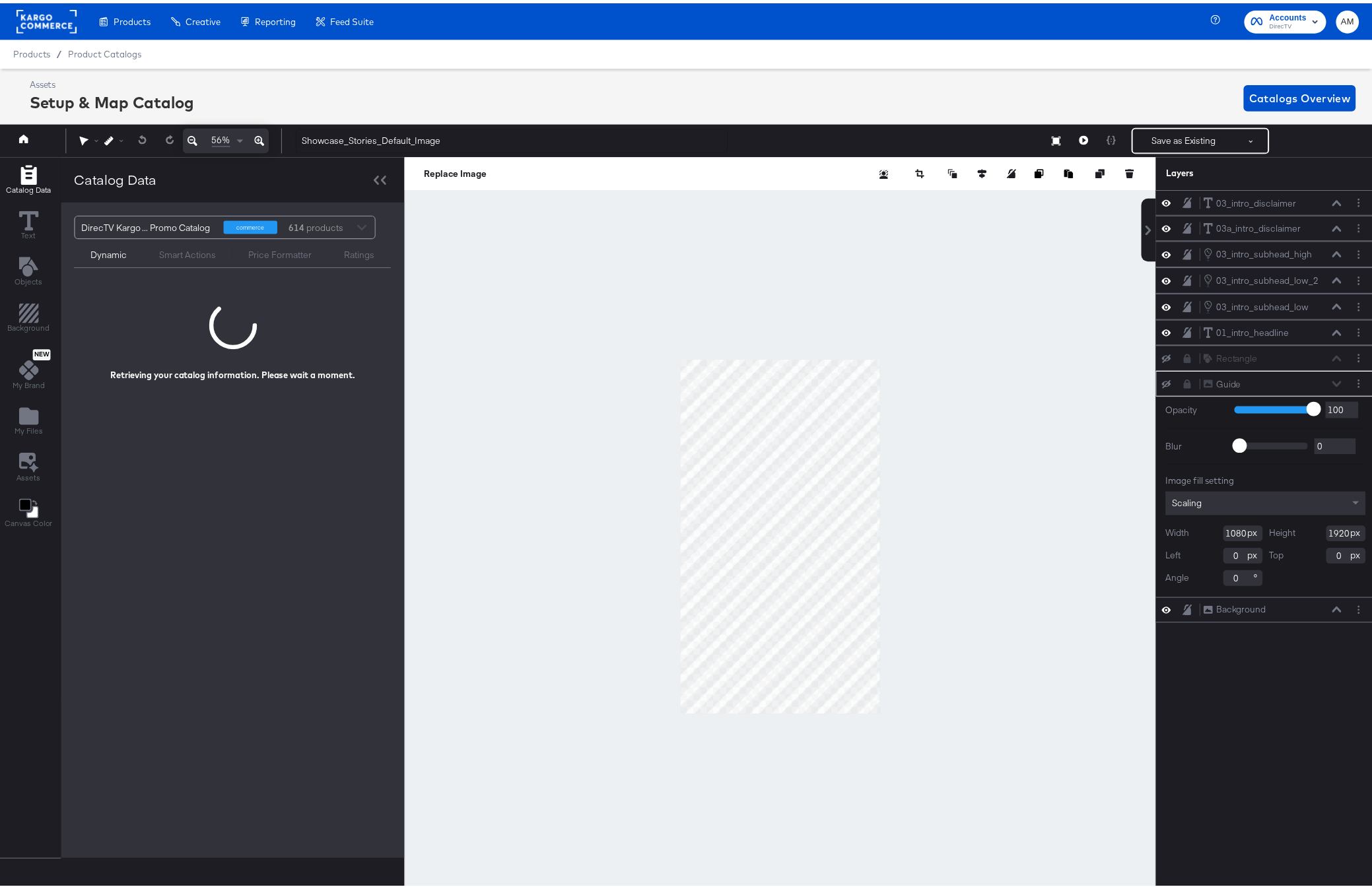
scroll to position [0, 4]
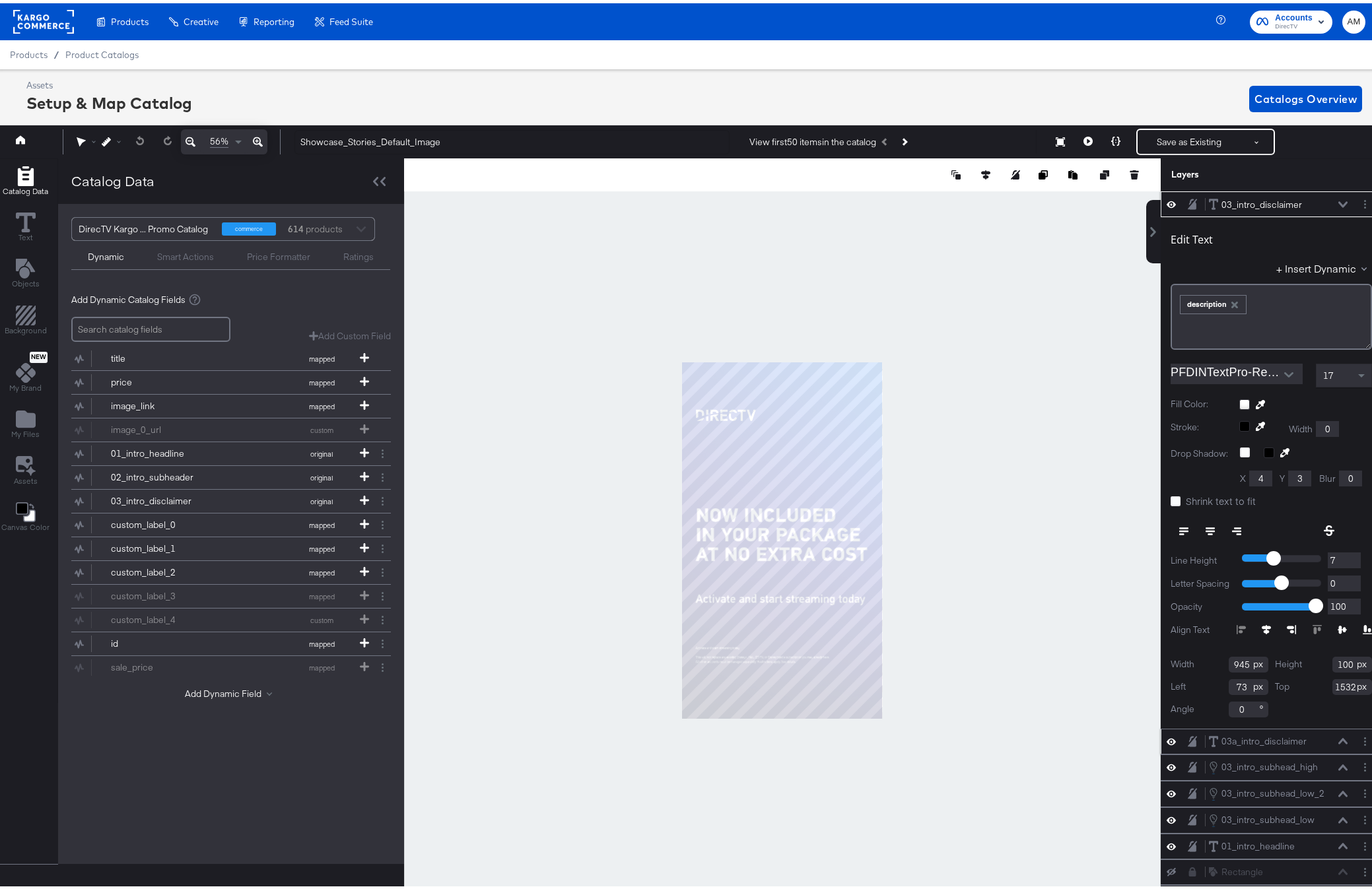
click at [1338, 737] on icon at bounding box center [1342, 738] width 9 height 6
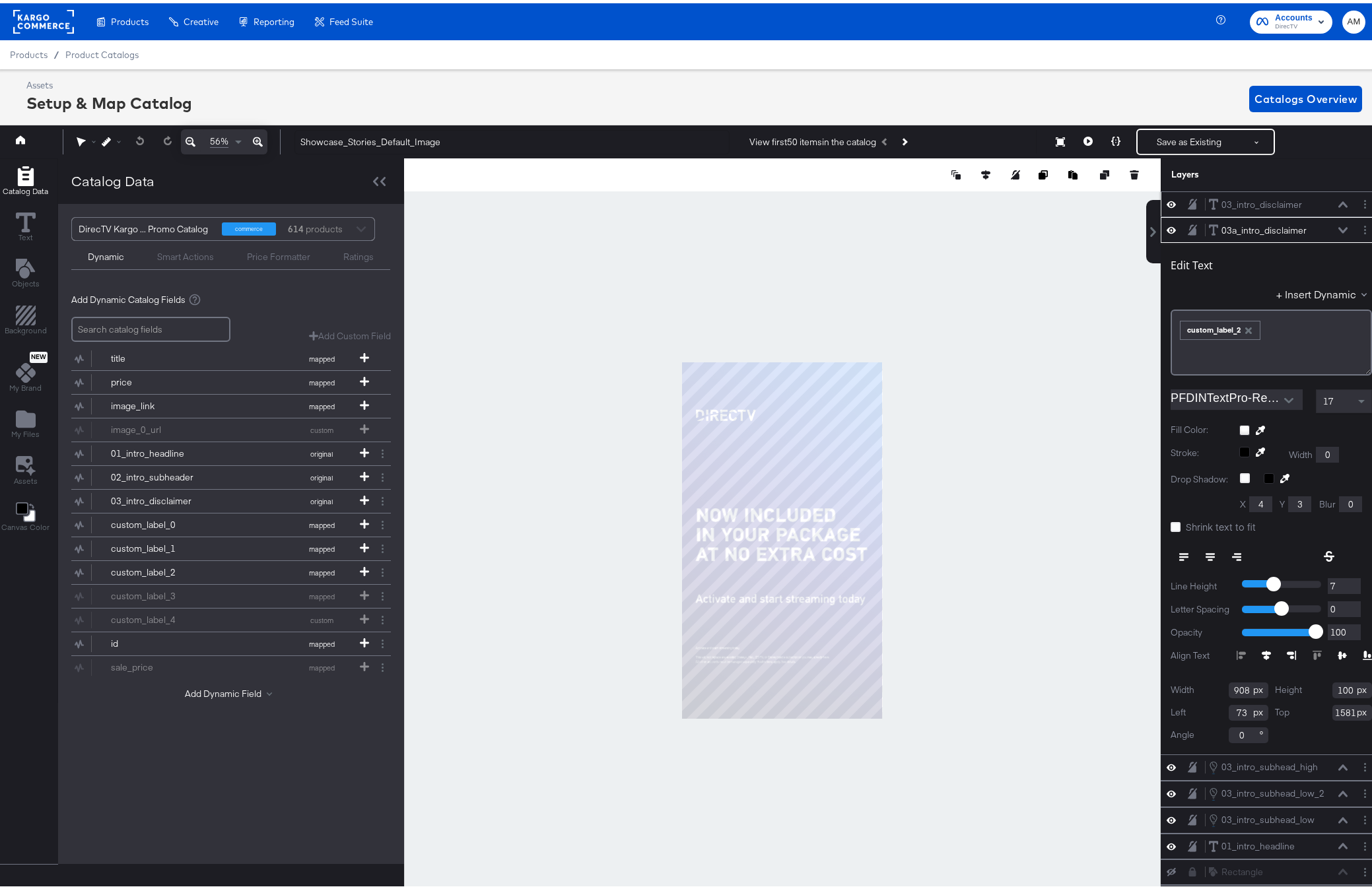
click at [1338, 198] on icon at bounding box center [1342, 201] width 9 height 6
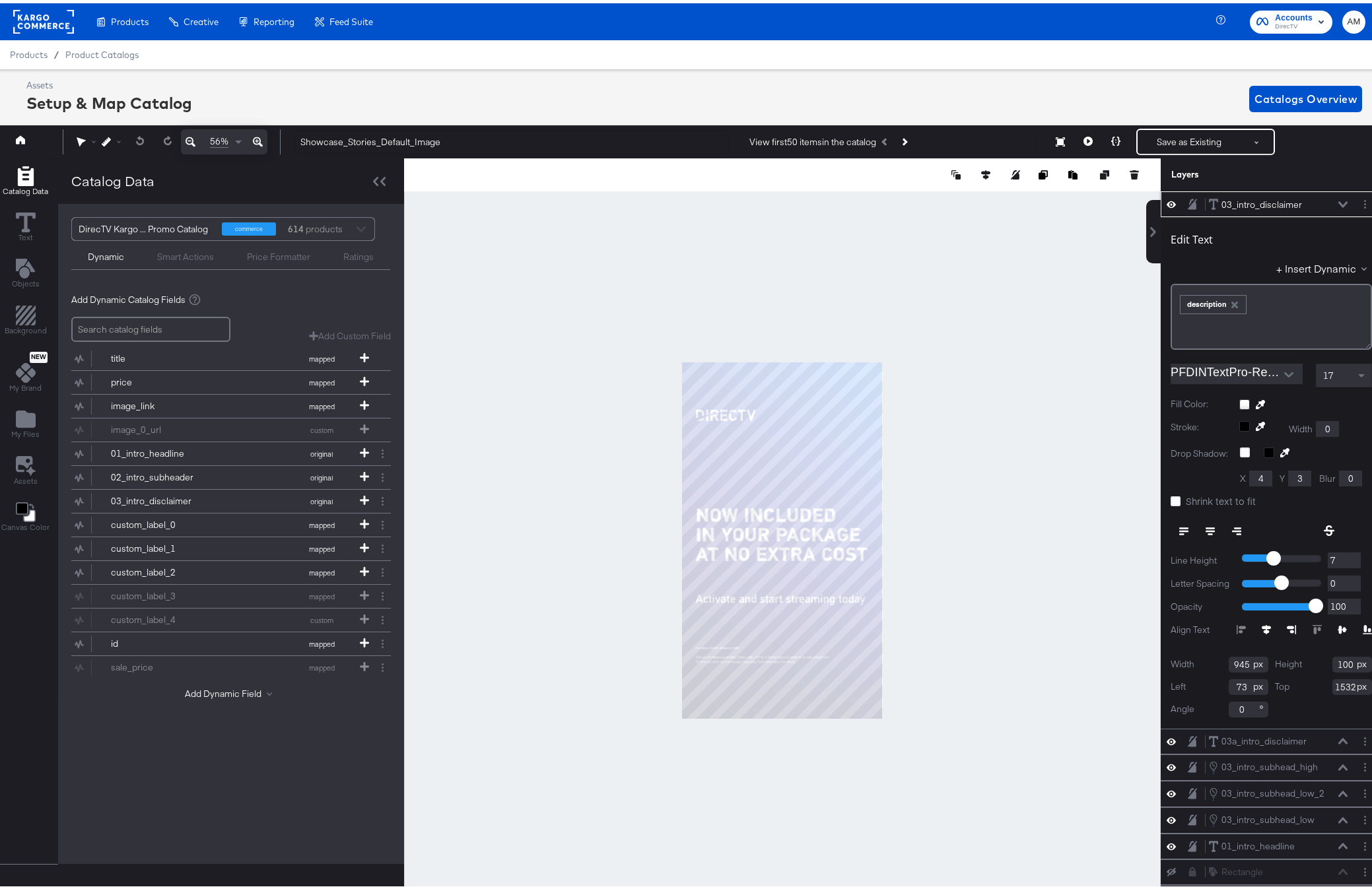
click at [1230, 301] on icon "button" at bounding box center [1234, 301] width 9 height 9
click at [1295, 270] on button "+ Insert Dynamic" at bounding box center [1324, 265] width 96 height 14
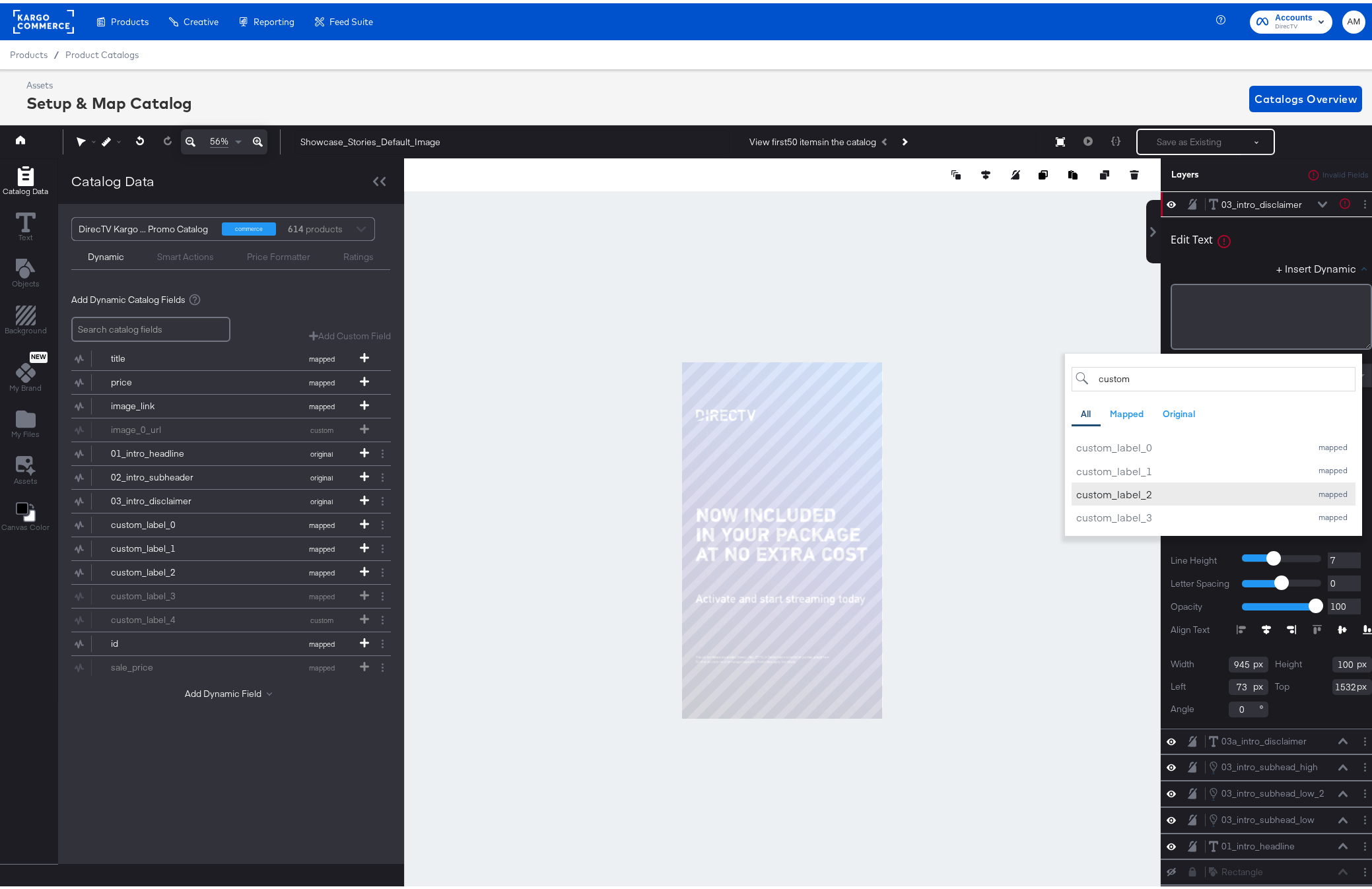
type input "custom"
click at [1126, 487] on div "custom_label_2" at bounding box center [1190, 491] width 228 height 14
click at [1318, 200] on icon at bounding box center [1322, 201] width 9 height 6
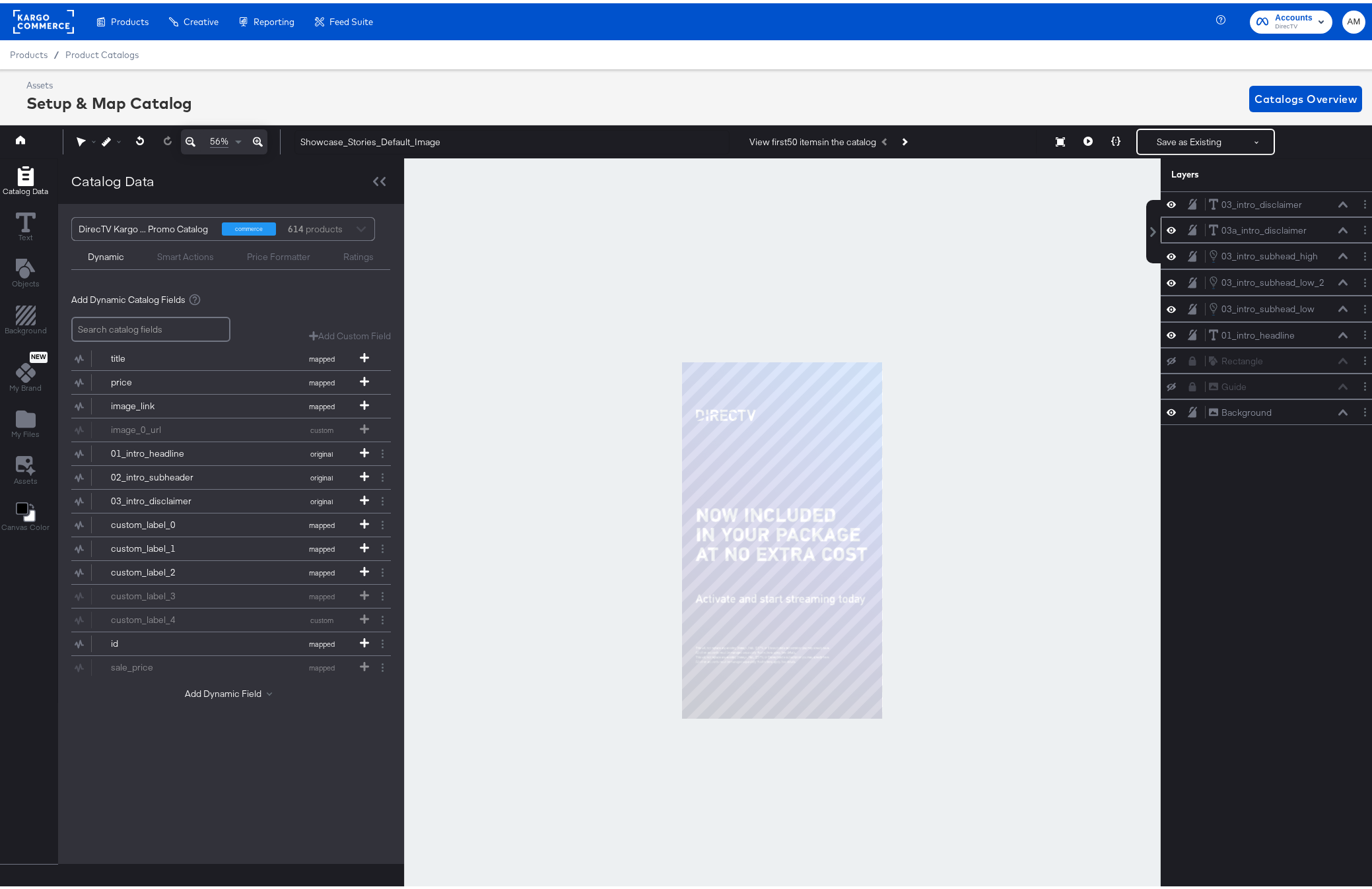
click at [1338, 229] on icon at bounding box center [1342, 227] width 9 height 6
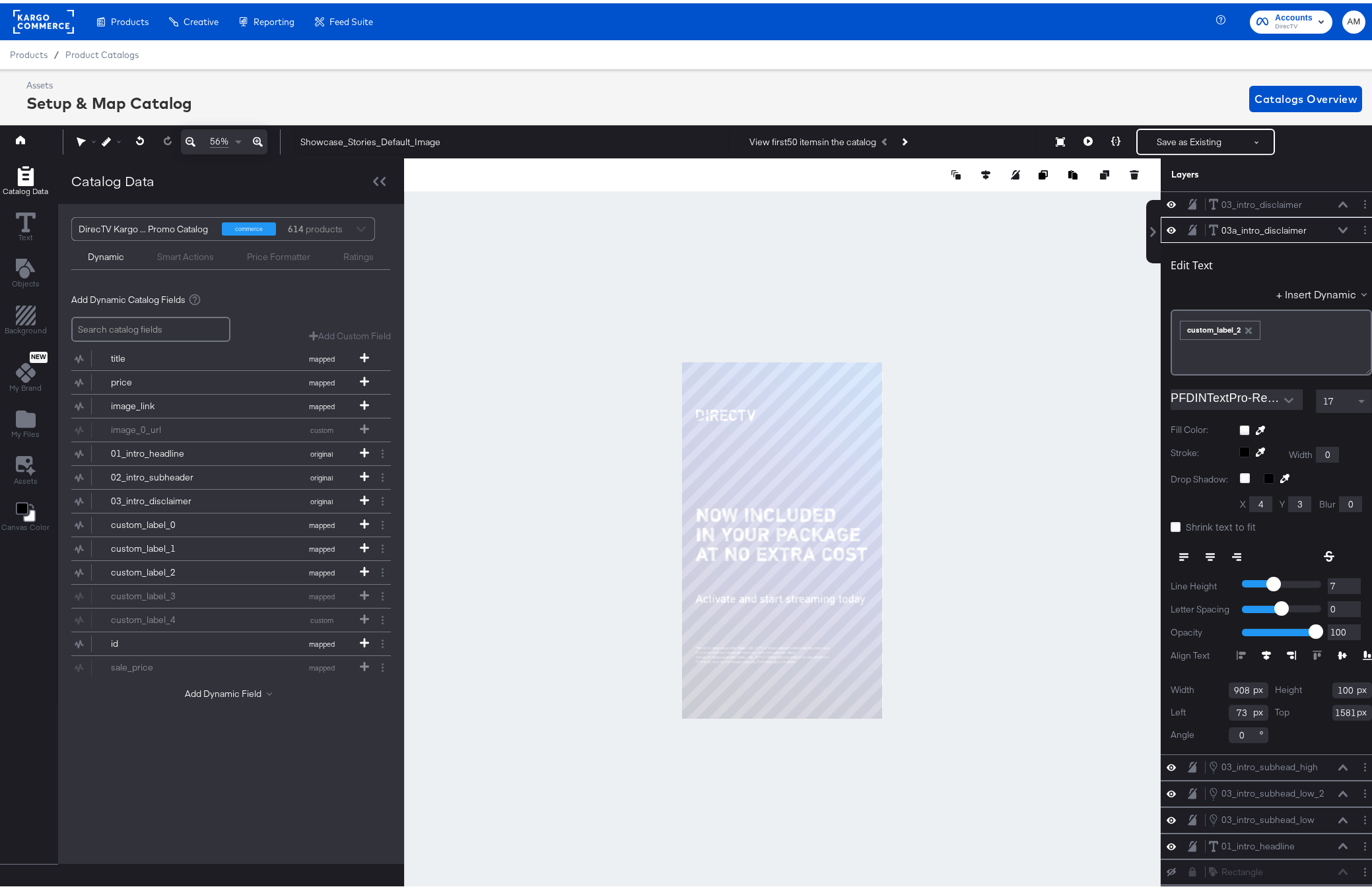
click at [1245, 327] on icon "button" at bounding box center [1248, 327] width 6 height 6
click at [1287, 296] on button "+ Insert Dynamic" at bounding box center [1324, 291] width 96 height 14
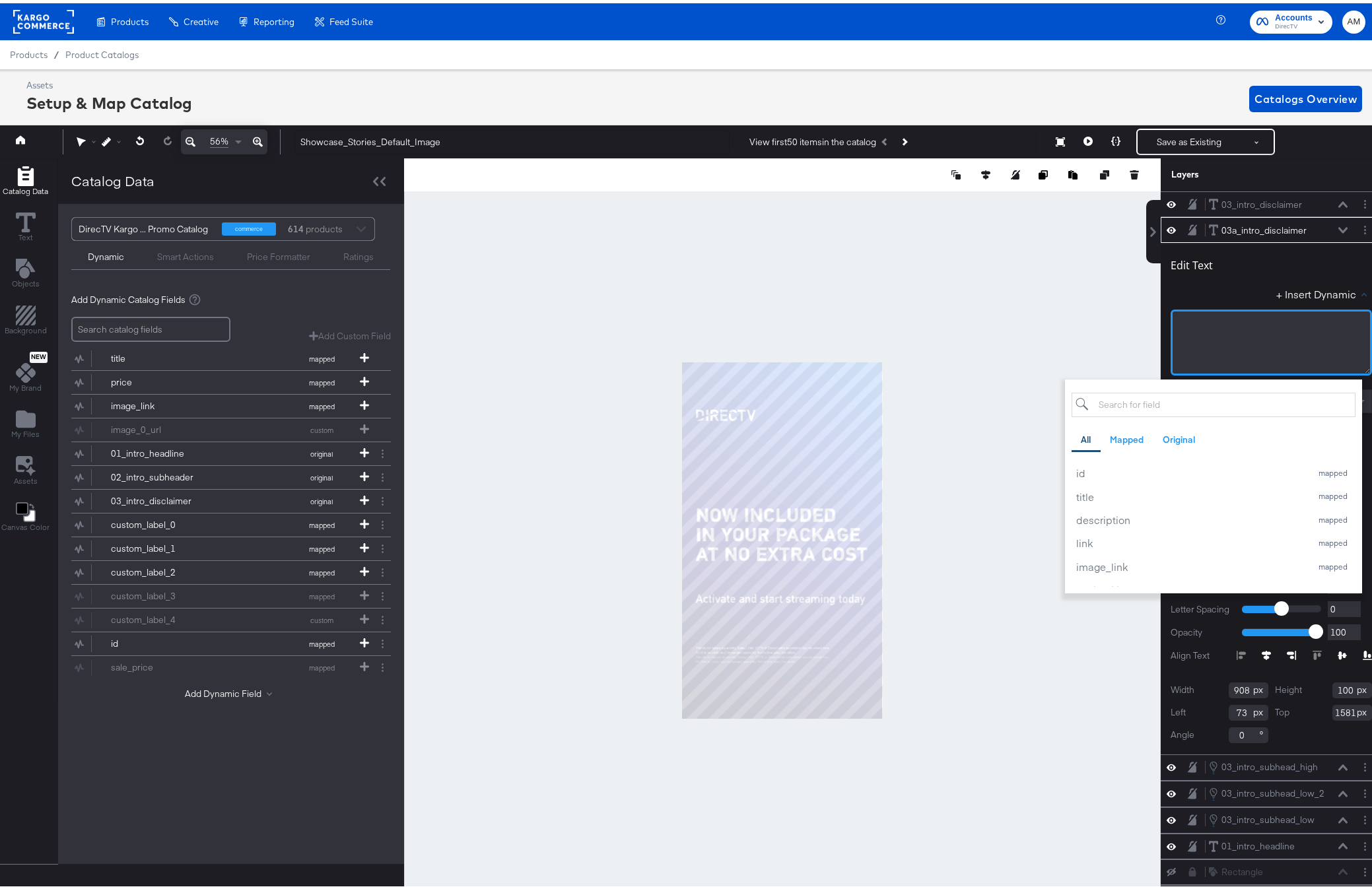
click at [1256, 329] on div "﻿" at bounding box center [1271, 339] width 202 height 66
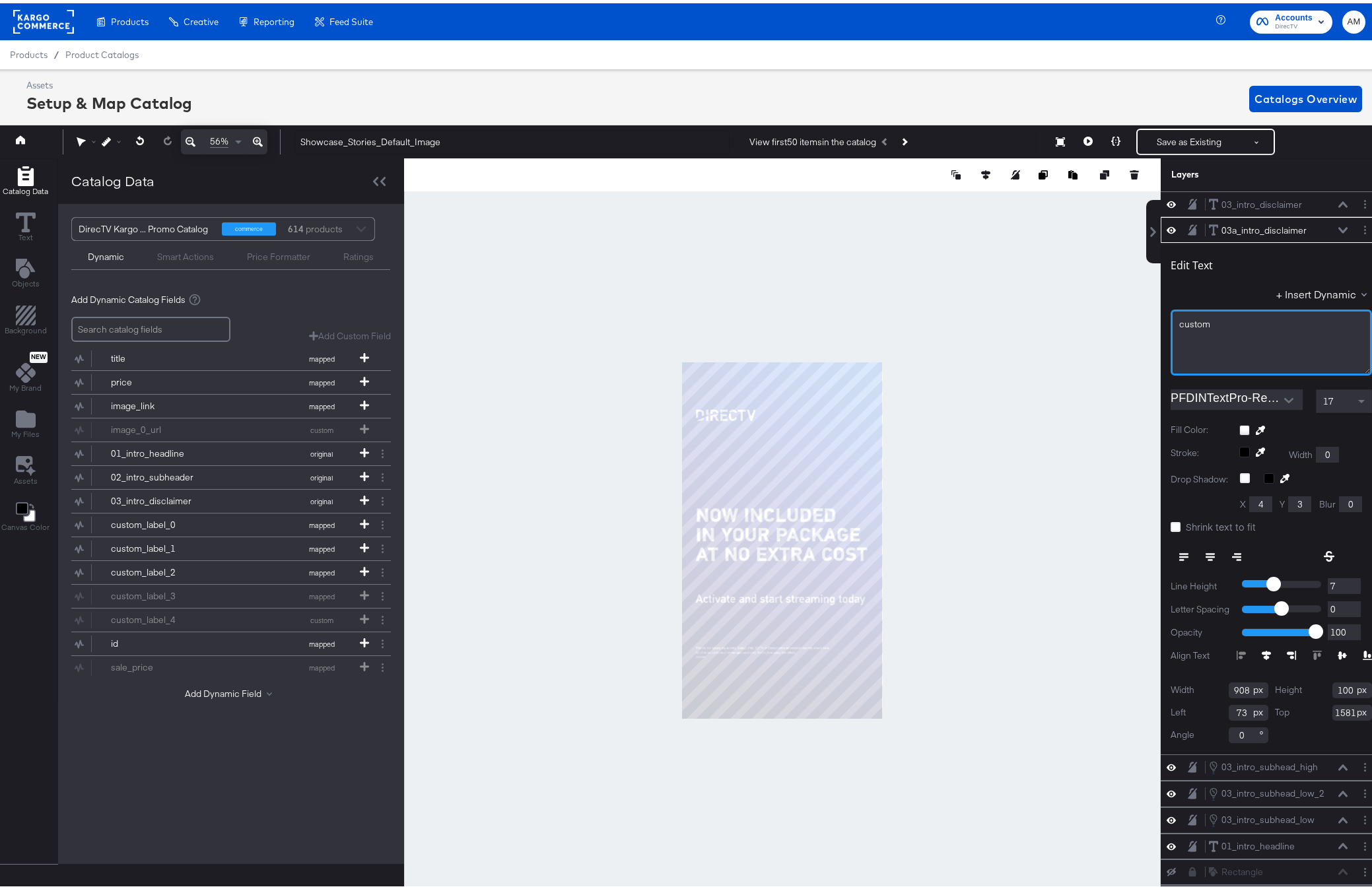
drag, startPoint x: 1095, startPoint y: 312, endPoint x: 1069, endPoint y: 312, distance: 26.0
click at [1067, 188] on div "Catalog Data Text Objects Background New My Brand My Files Assets Canvas Color …" at bounding box center [688, 171] width 1388 height 33
click at [1311, 288] on button "+ Insert Dynamic" at bounding box center [1324, 291] width 96 height 14
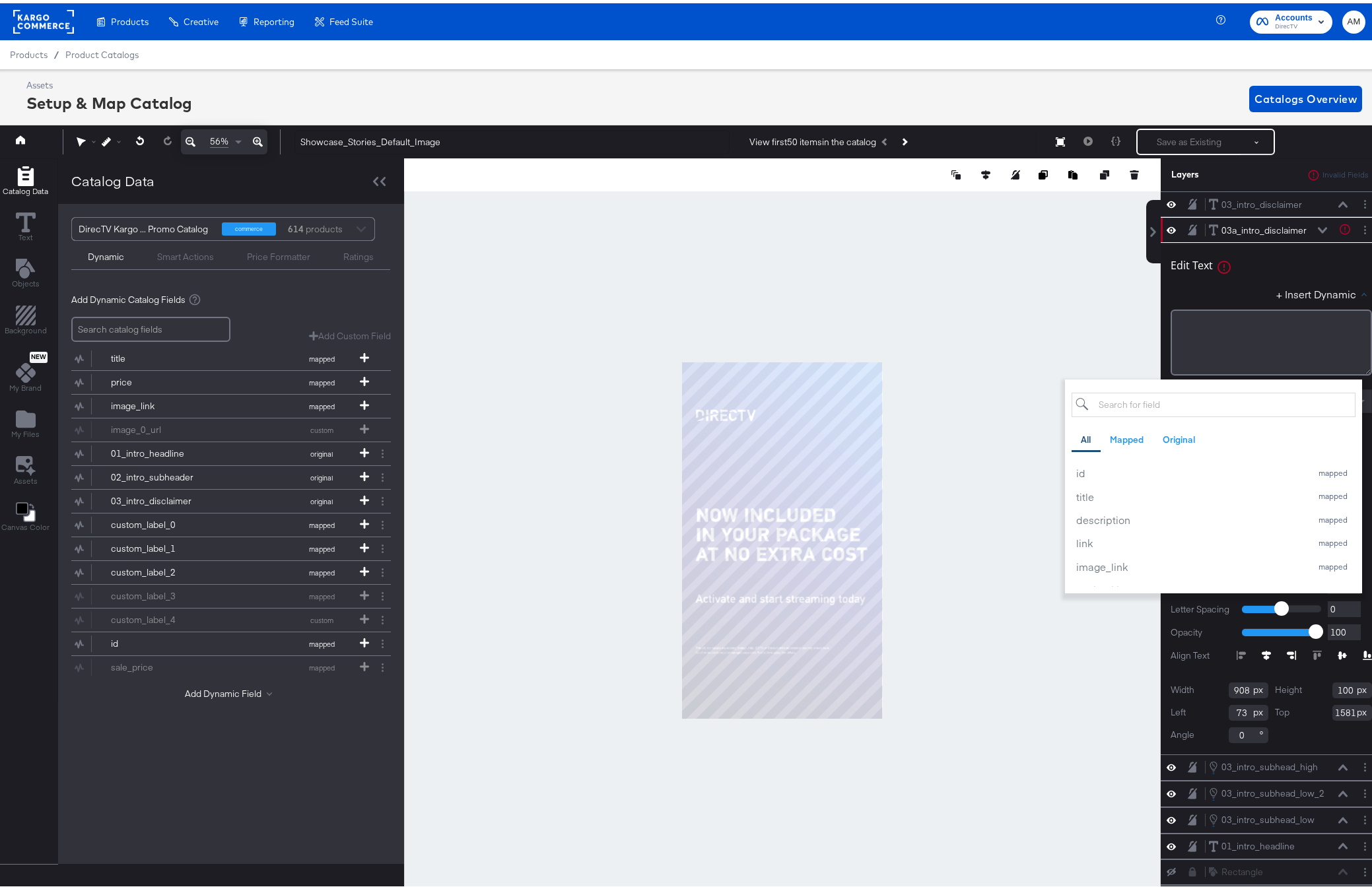
click at [1142, 400] on input "search" at bounding box center [1213, 401] width 284 height 25
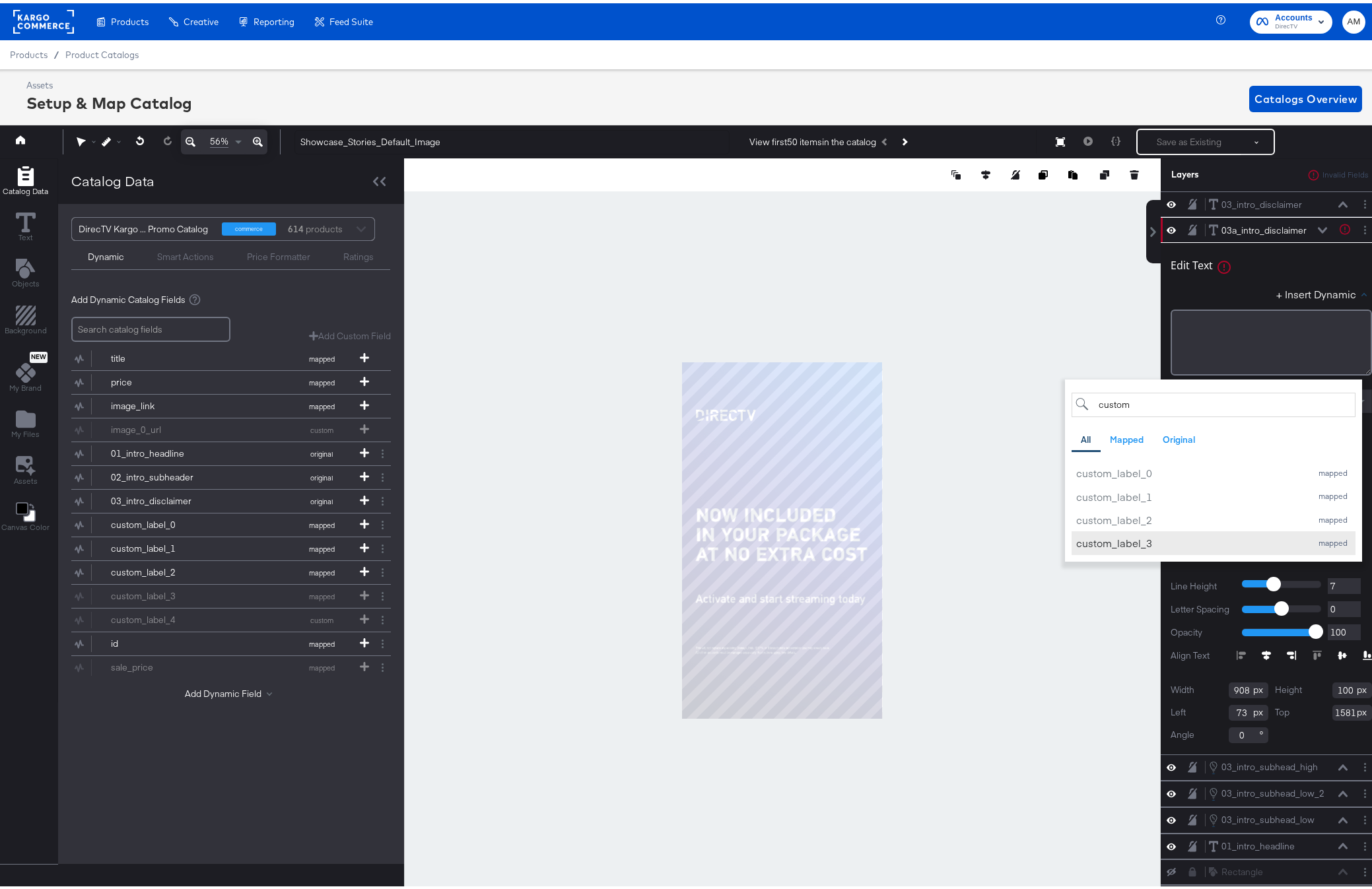
type input "custom"
click at [1137, 539] on div "custom_label_3" at bounding box center [1190, 540] width 228 height 14
click at [1224, 287] on div "+ Insert Dynamic custom All Mapped Original Add a field from your catalog to us…" at bounding box center [1271, 293] width 202 height 19
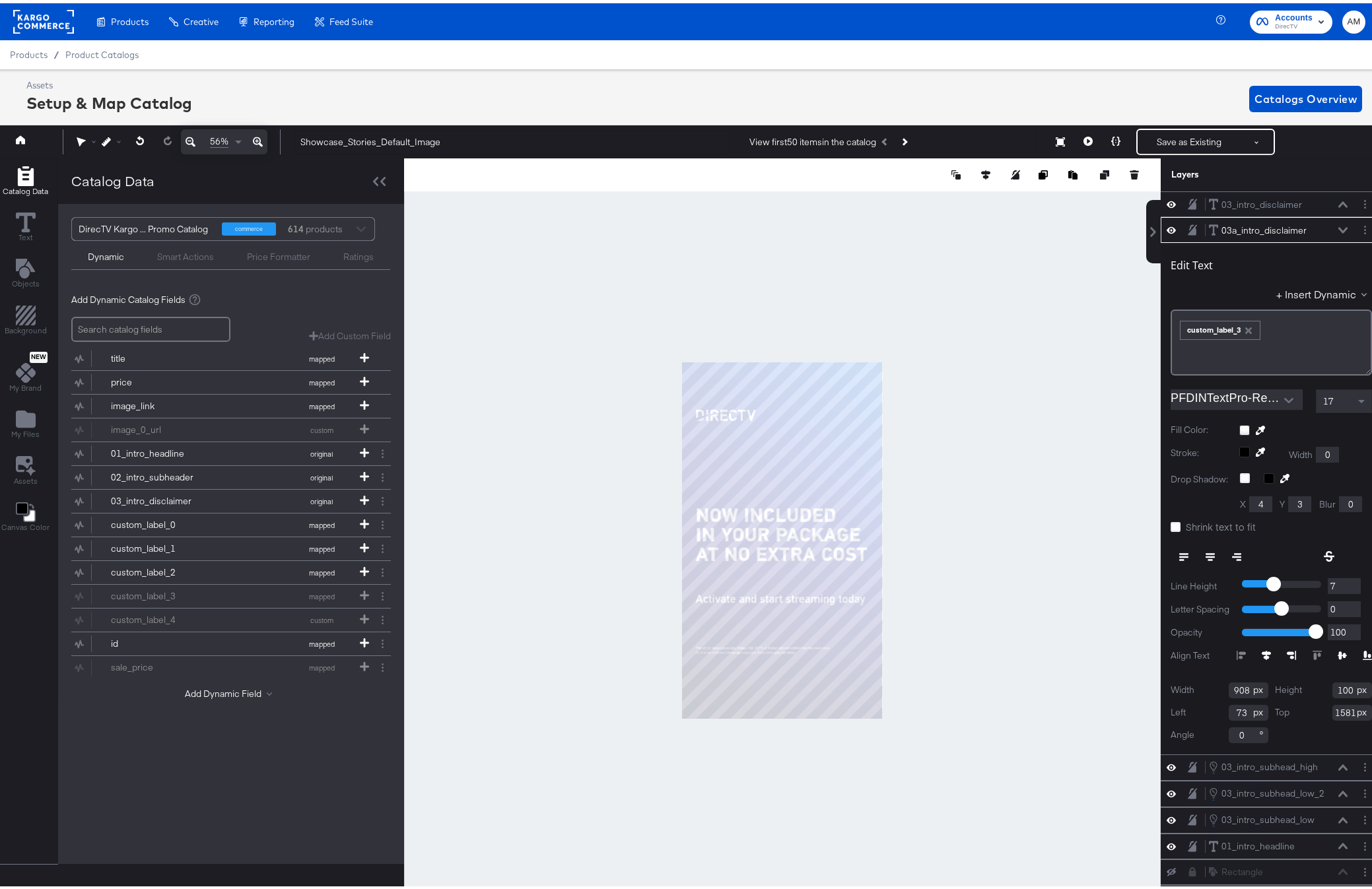
click at [1338, 228] on icon at bounding box center [1342, 227] width 9 height 6
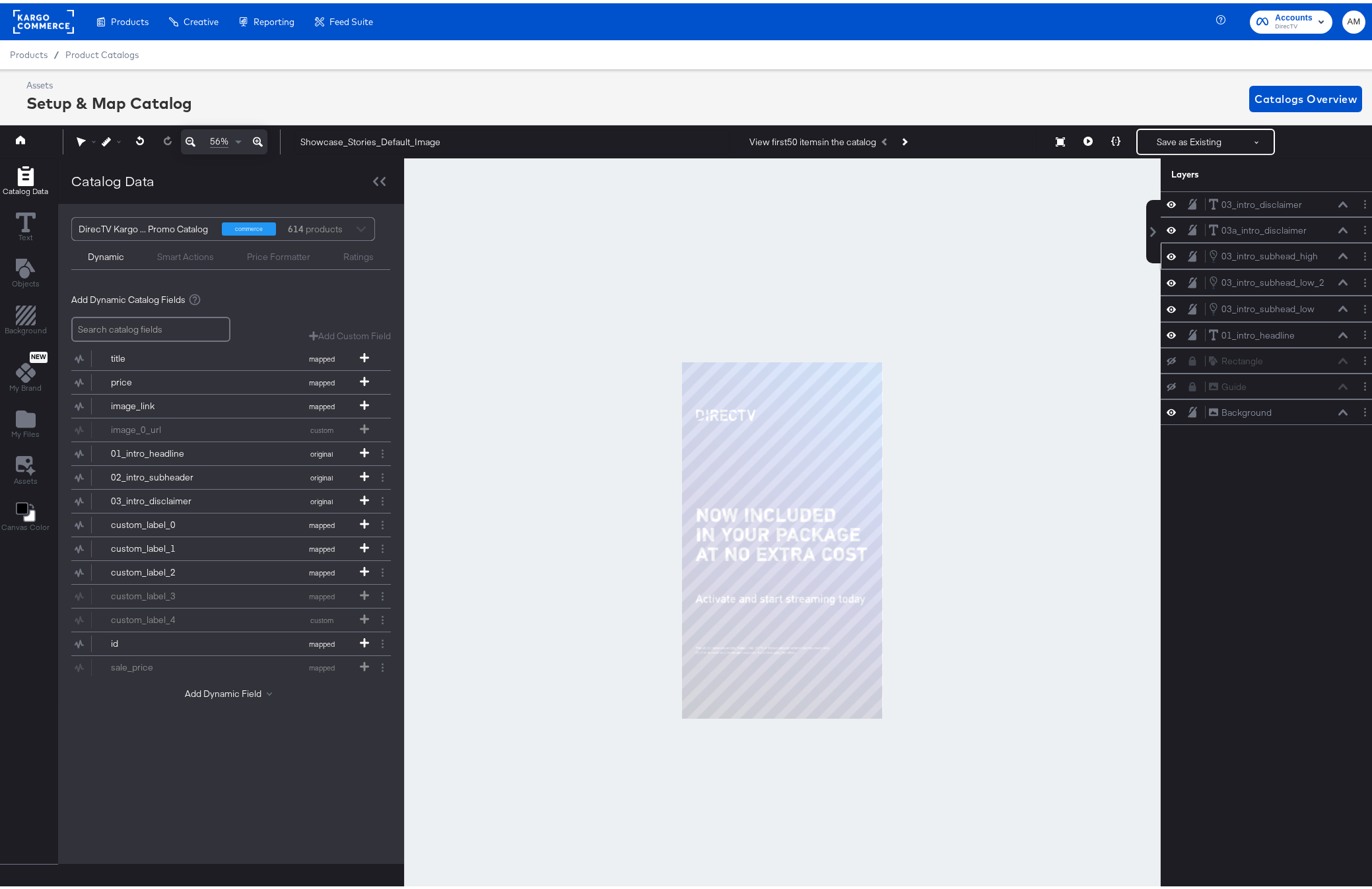
click at [1335, 257] on div "03_intro_subhead_high 03_intro_subhead_high" at bounding box center [1278, 253] width 140 height 15
click at [1338, 254] on icon at bounding box center [1342, 252] width 9 height 6
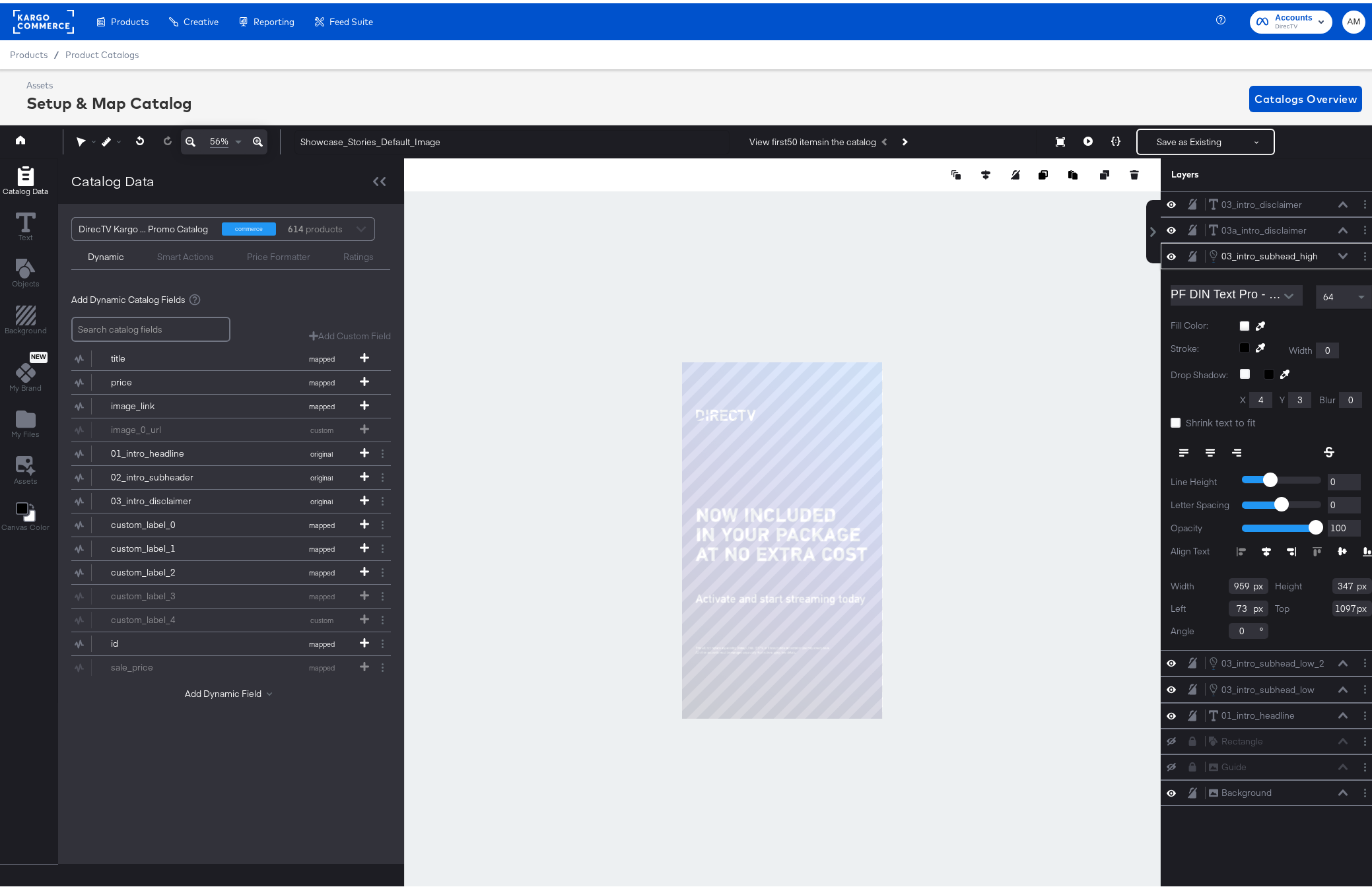
click at [1338, 254] on icon at bounding box center [1342, 253] width 9 height 6
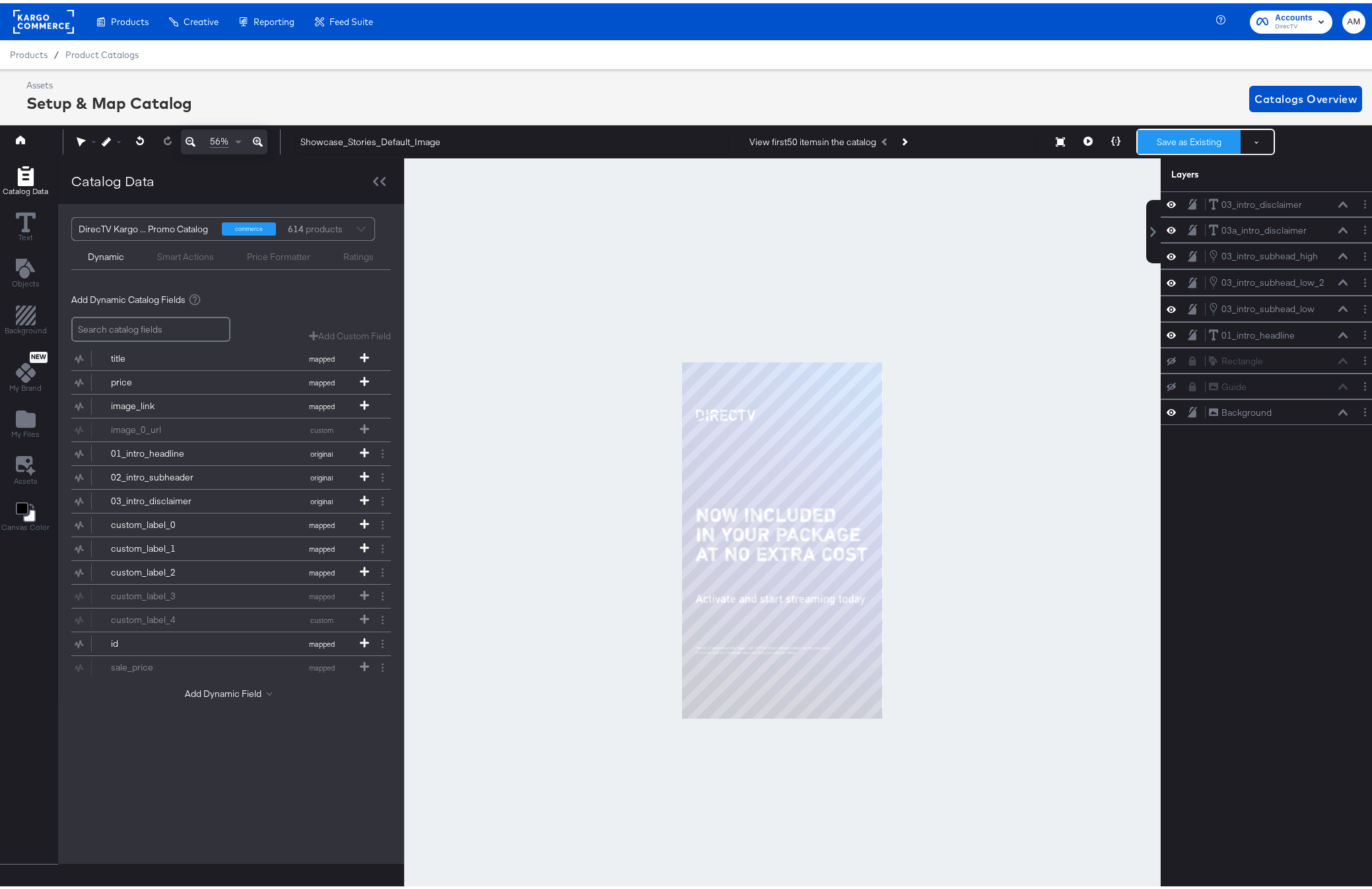
click at [1159, 138] on button "Save as Existing" at bounding box center [1189, 138] width 103 height 24
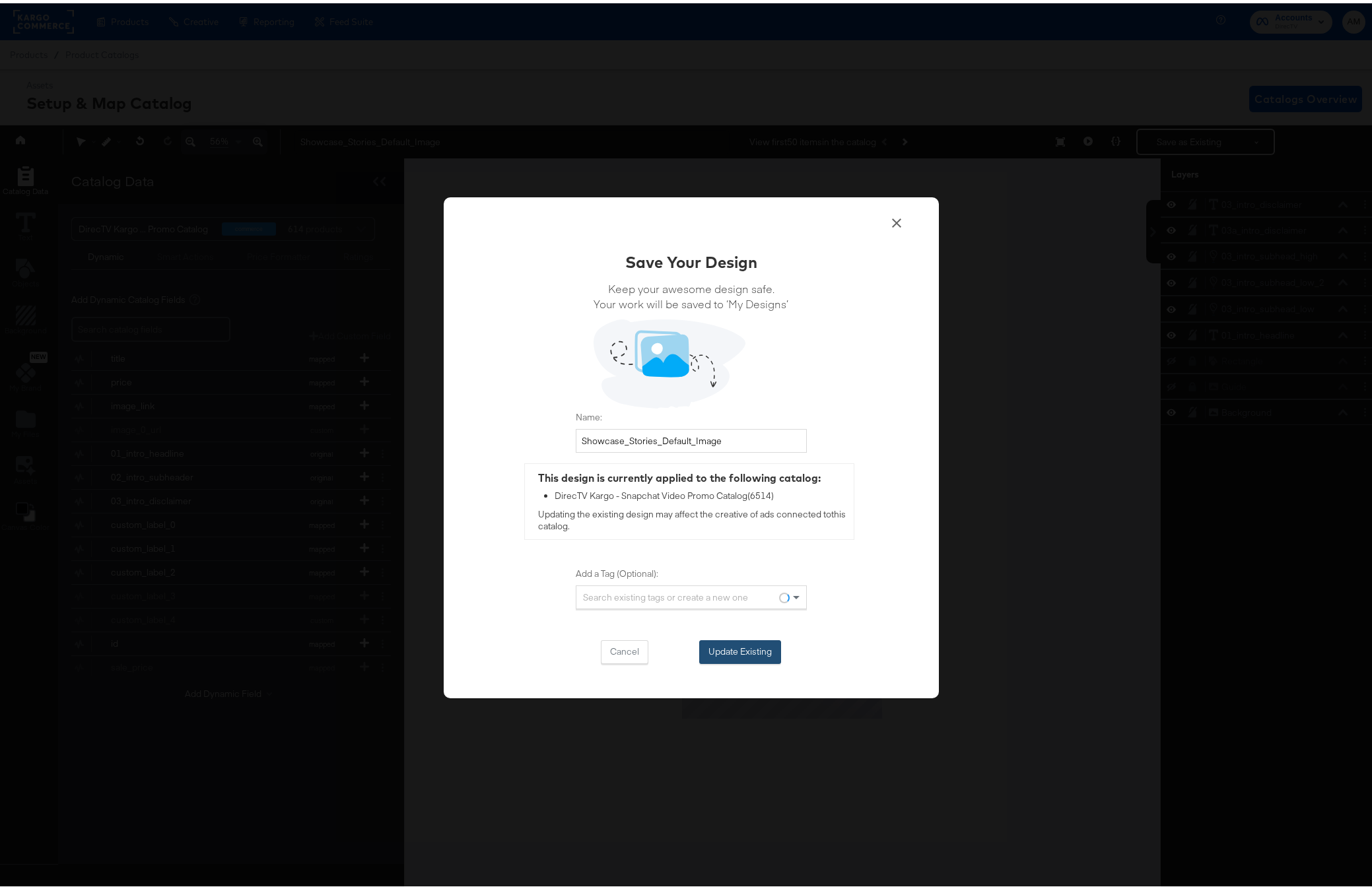
click at [717, 640] on button "Update Existing" at bounding box center [740, 649] width 82 height 24
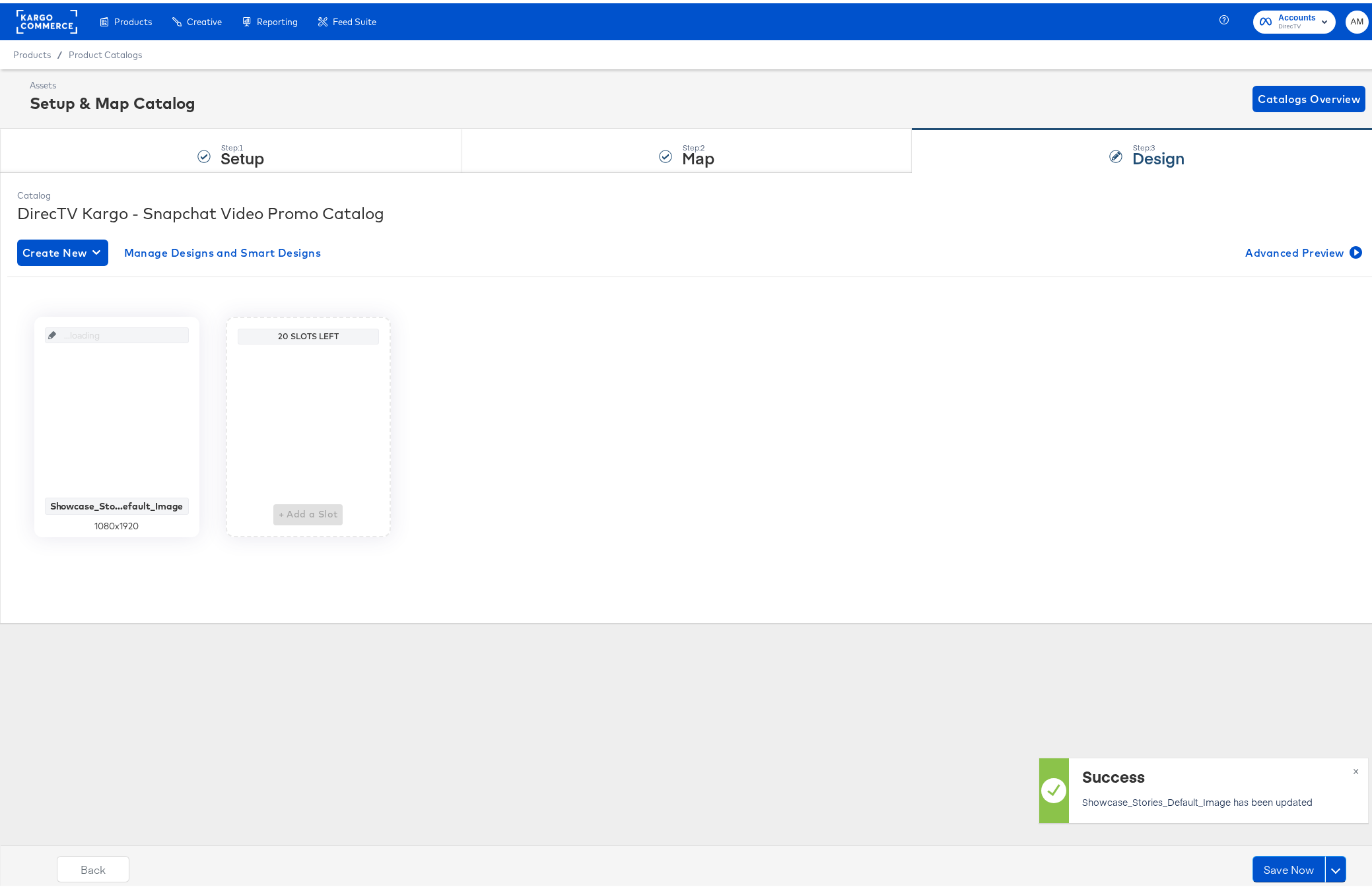
scroll to position [0, 0]
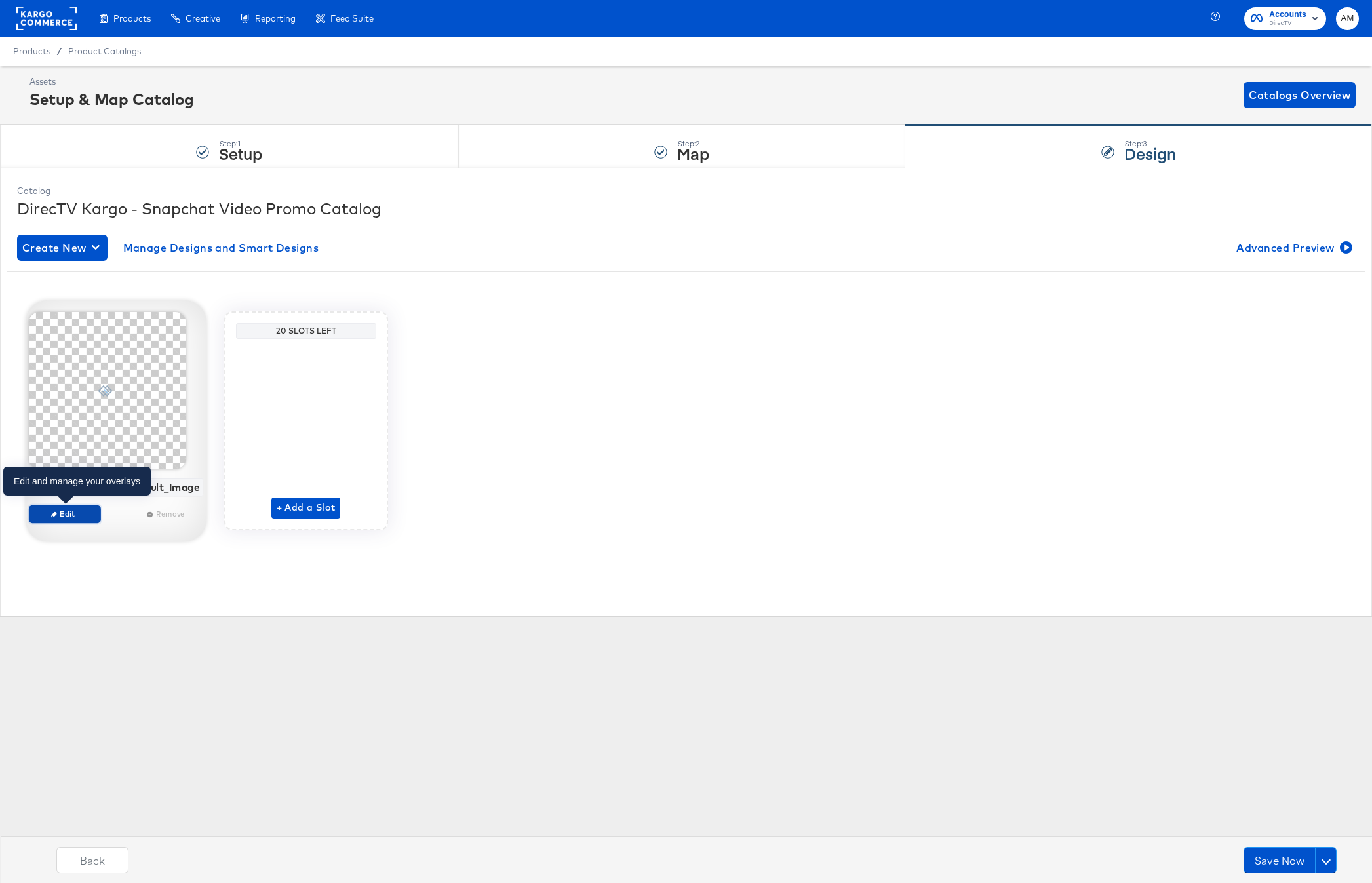
click at [75, 518] on span "Edit" at bounding box center [64, 513] width 60 height 10
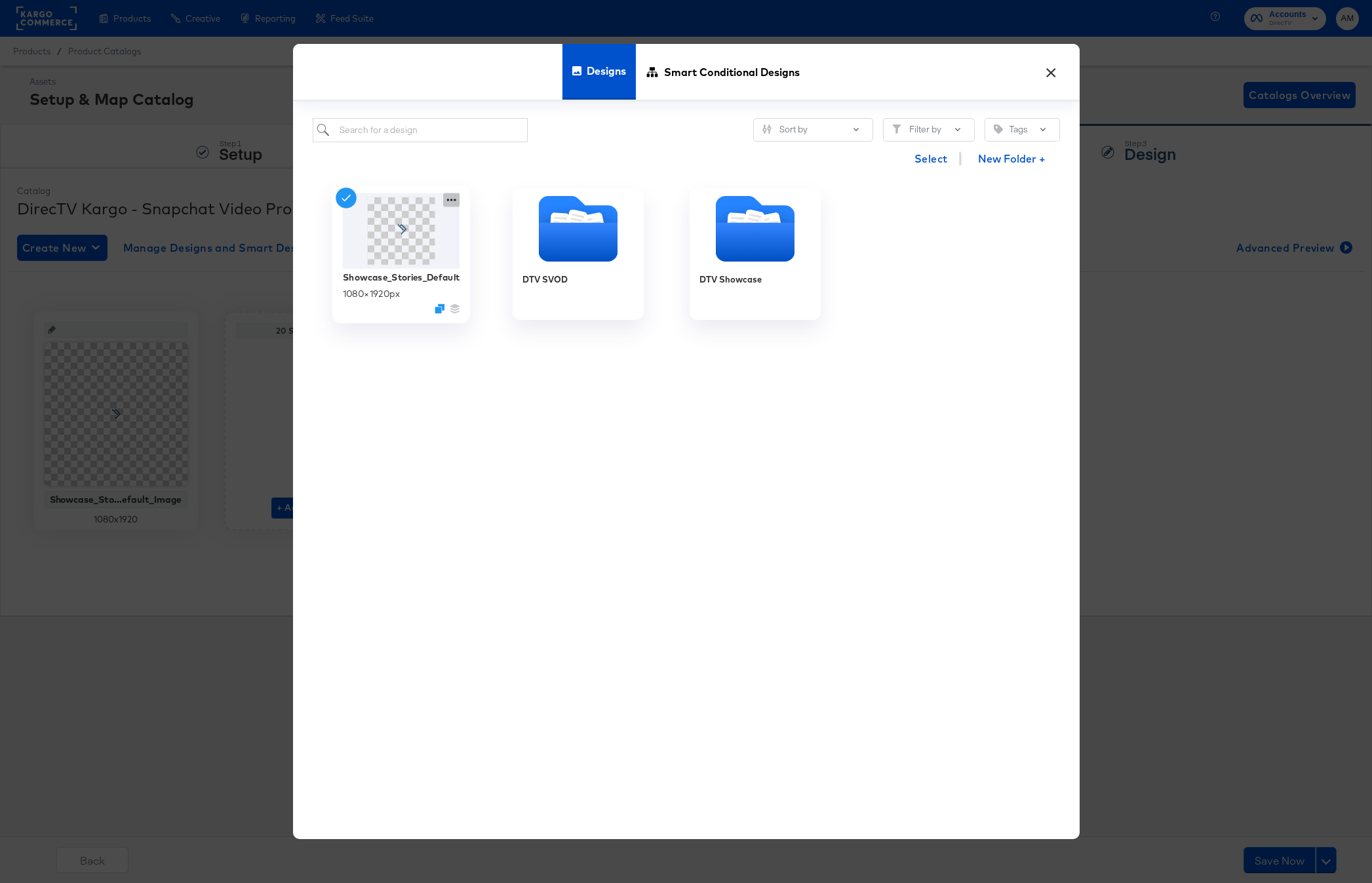
click at [442, 198] on div at bounding box center [401, 230] width 117 height 75
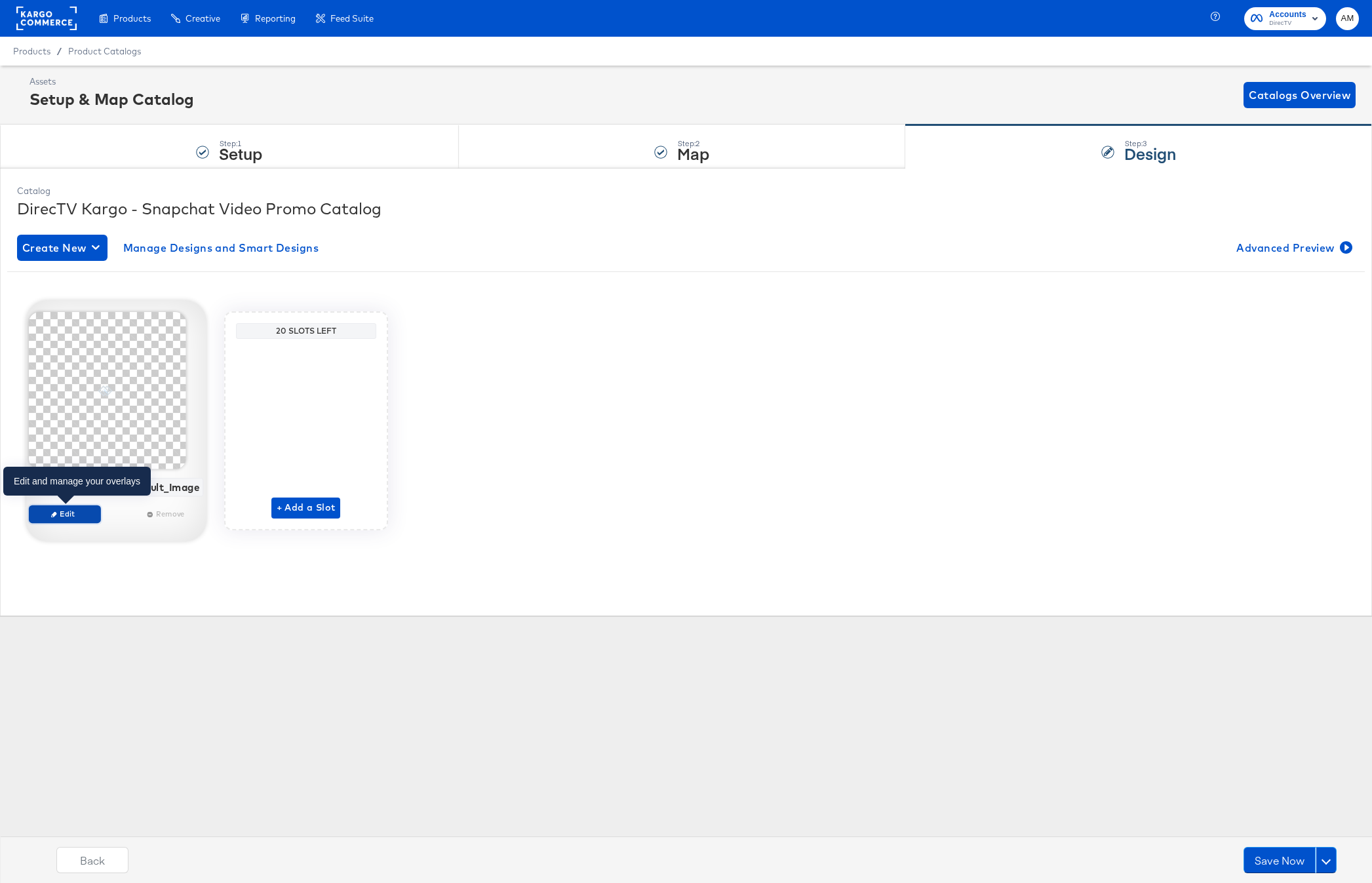
click at [76, 513] on span "Edit" at bounding box center [64, 513] width 60 height 10
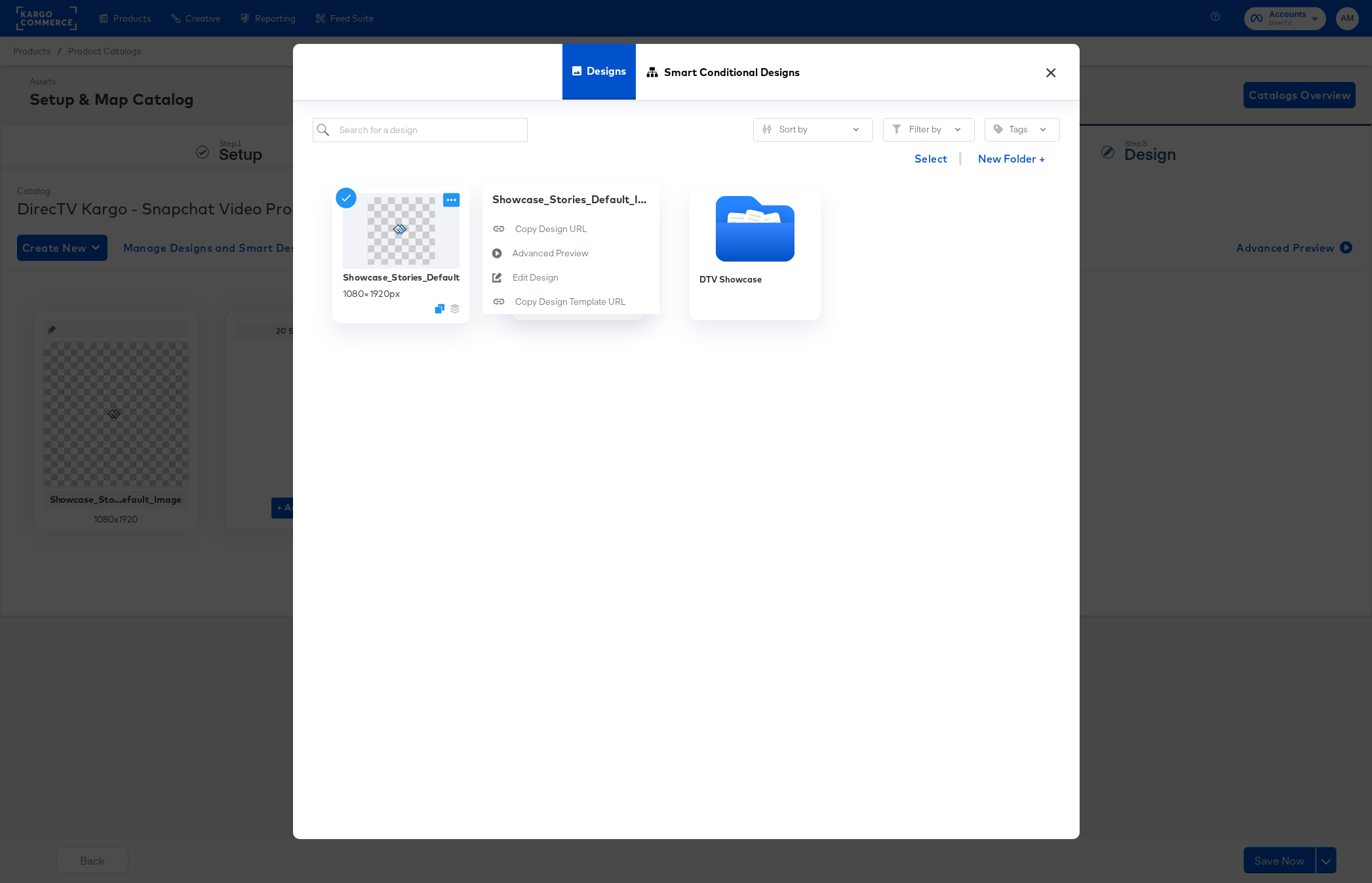
click at [452, 197] on icon at bounding box center [451, 199] width 16 height 14
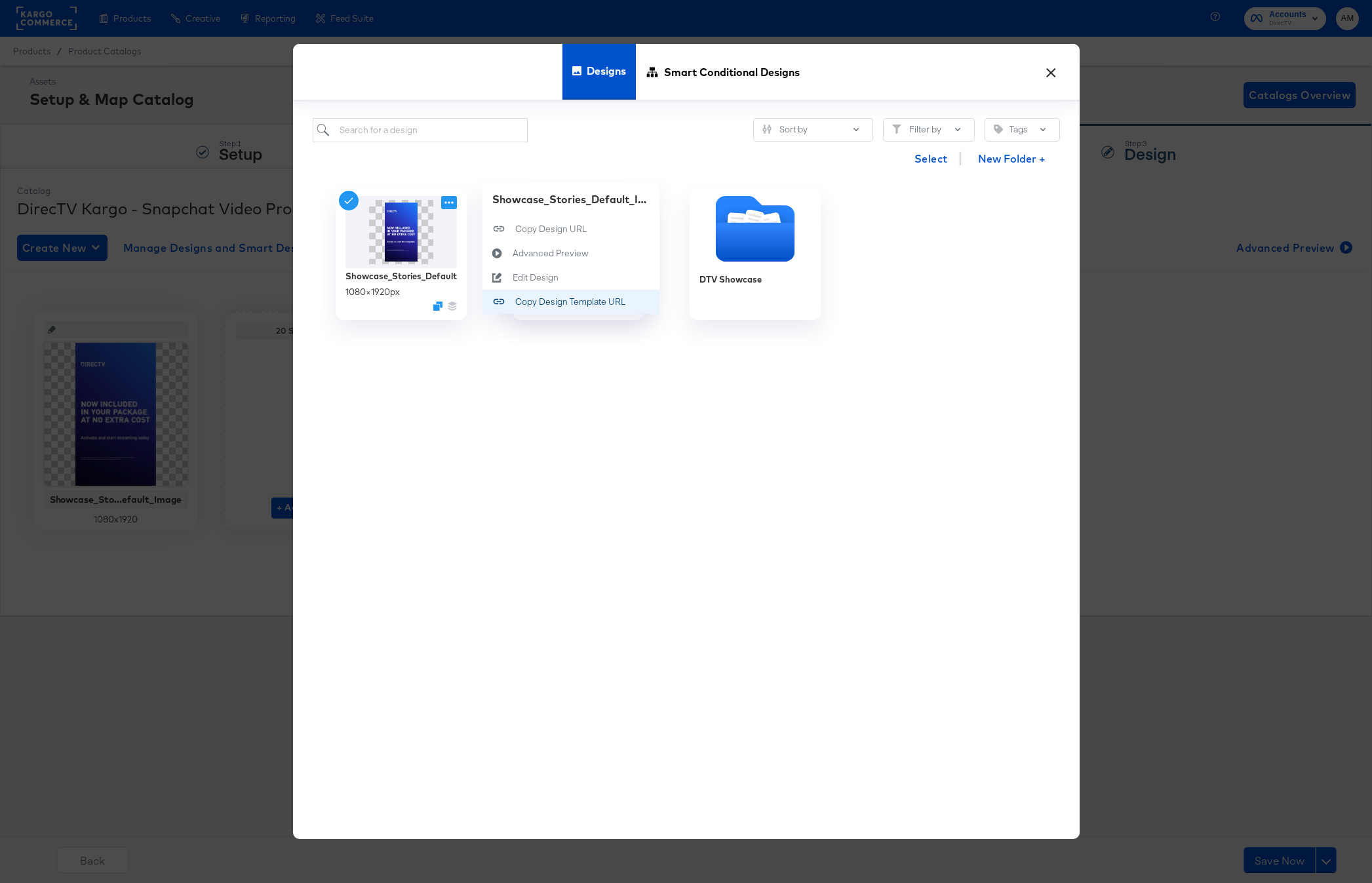
click at [515, 301] on div "Copy Design Template URL Copy Design Template URL" at bounding box center [515, 301] width 0 height 0
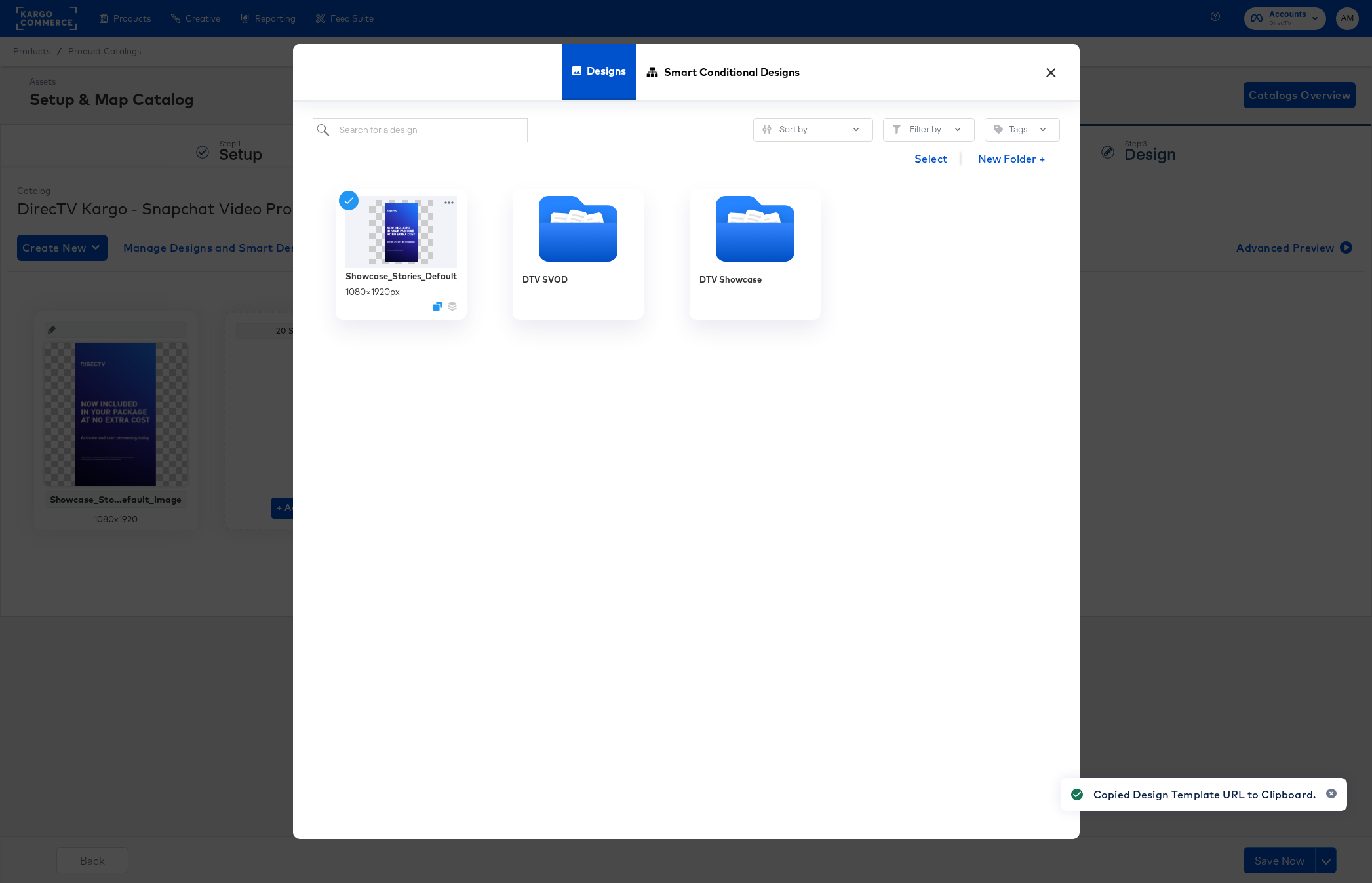
click at [1057, 71] on button "×" at bounding box center [1052, 69] width 24 height 24
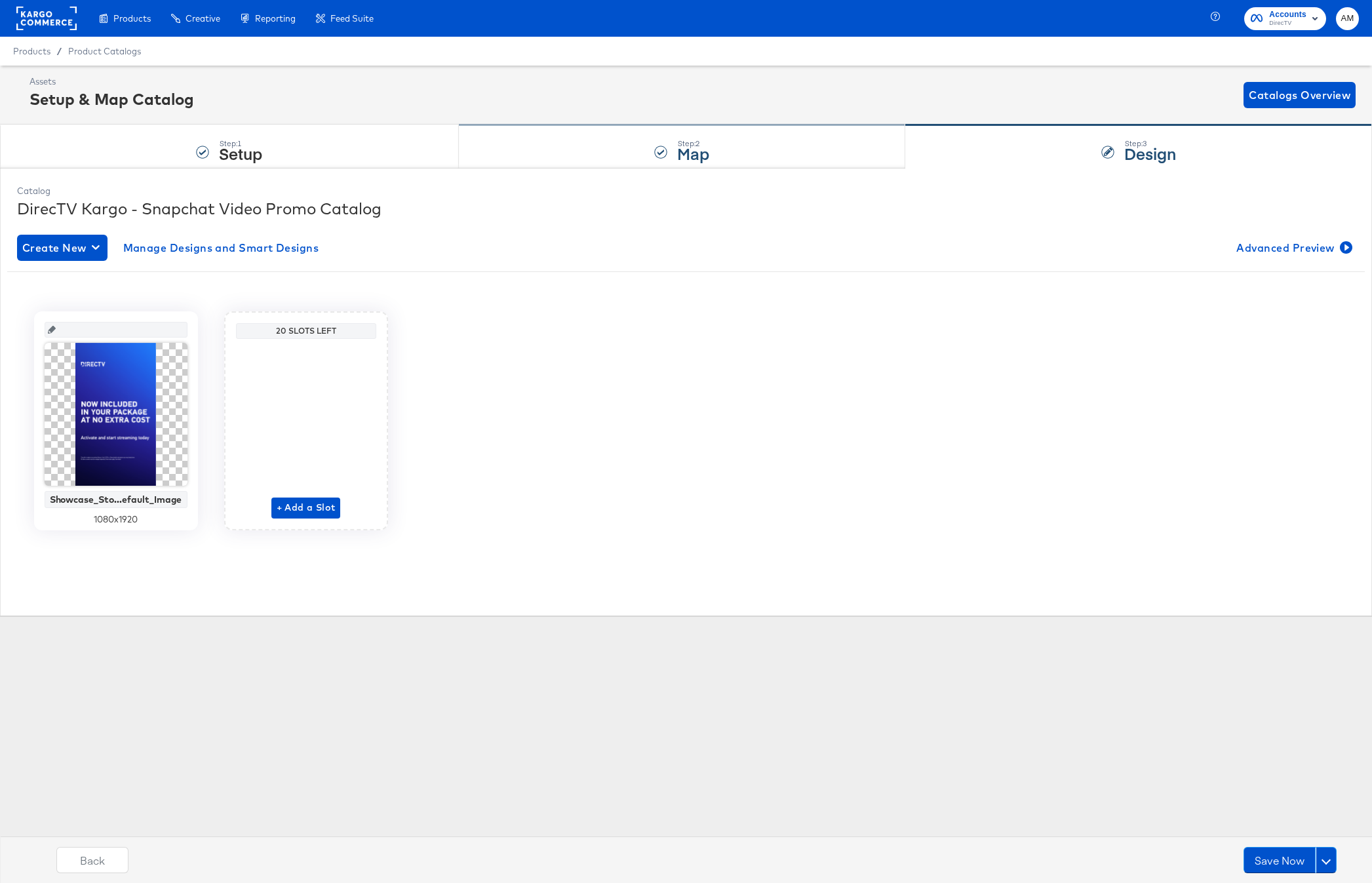
click at [649, 158] on div "Step: 2 Map" at bounding box center [682, 147] width 447 height 43
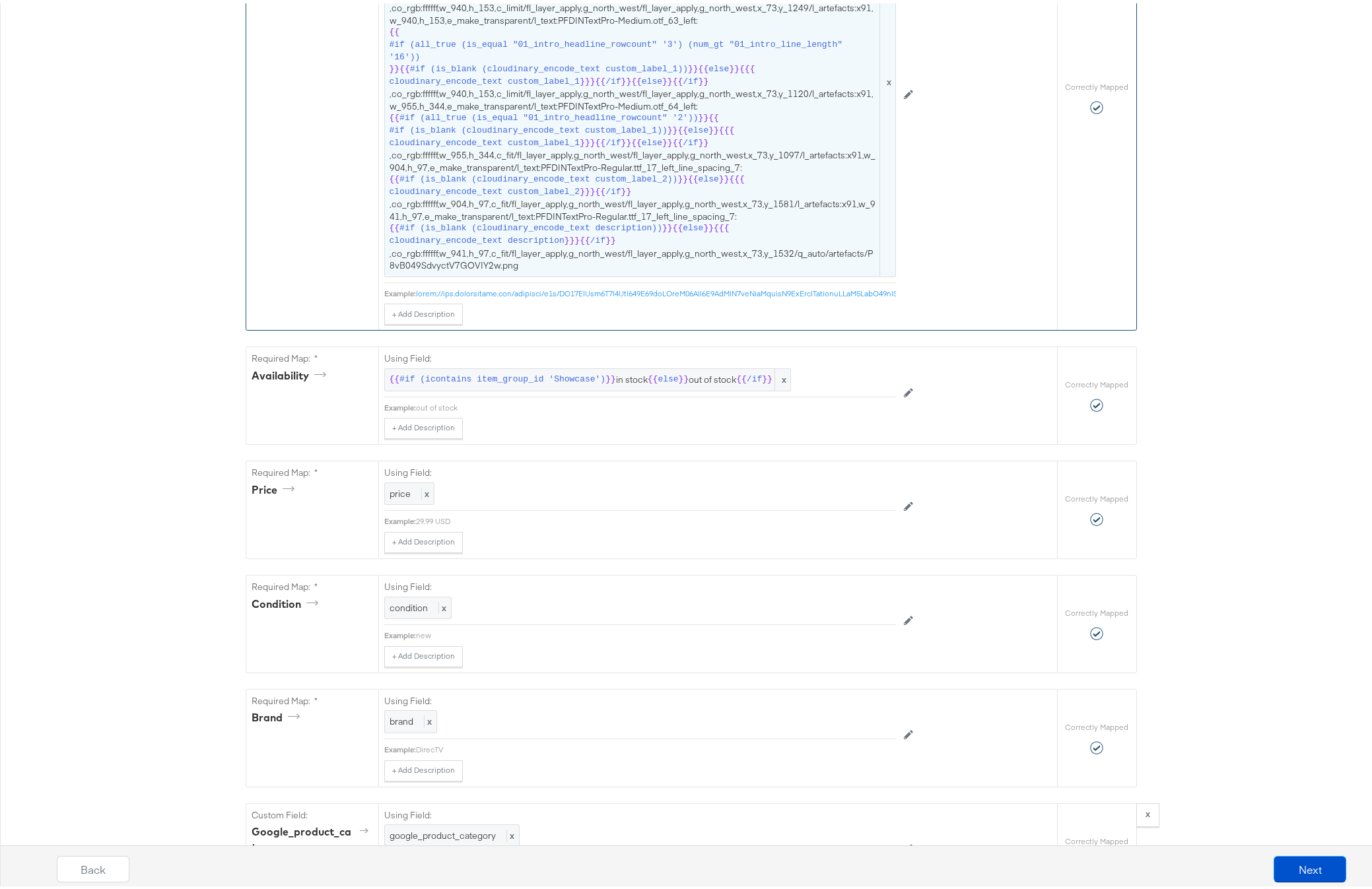
scroll to position [786, 0]
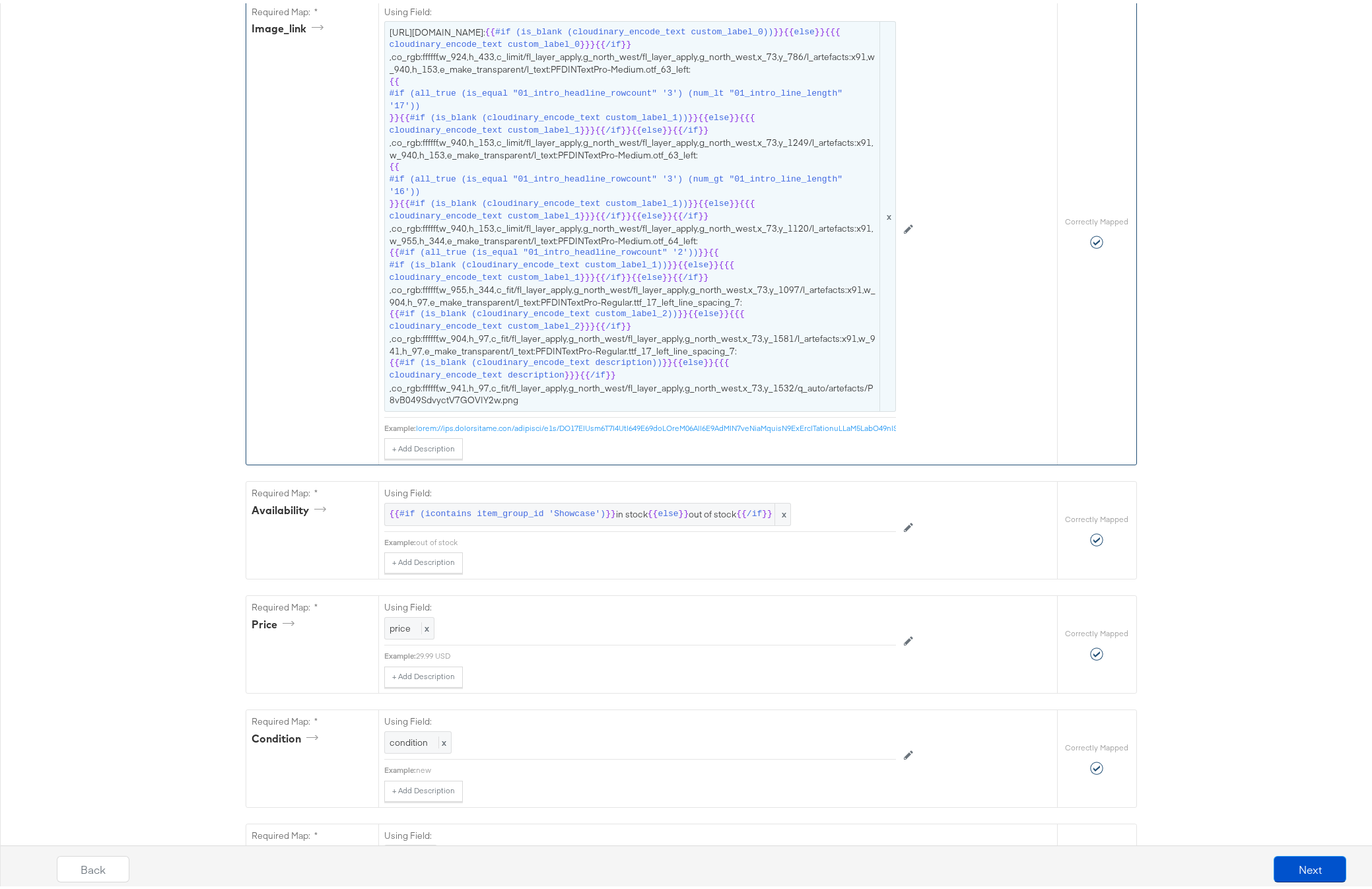
click at [563, 195] on span "#if (all_true (is_equal "01_intro_headline_rowcount" '3') (num_gt "01_intro_lin…" at bounding box center [633, 182] width 488 height 25
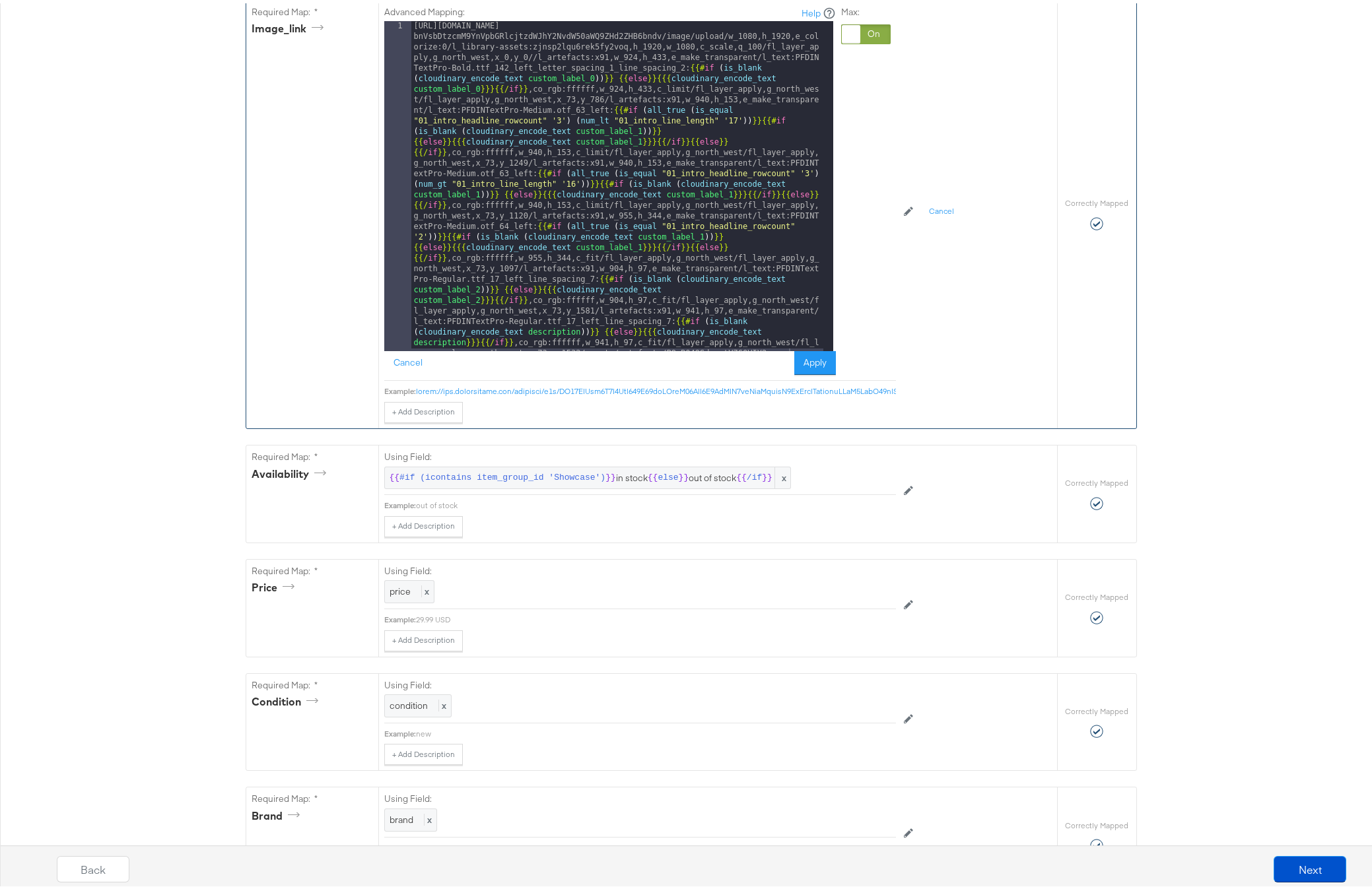
click at [596, 185] on div "[URL][DOMAIN_NAME] bnVsbDtzcmM9YnVpbGRlcjtzdWJhY2NvdW50aWQ9ZHd2ZHB6bndv/image/u…" at bounding box center [617, 520] width 412 height 1006
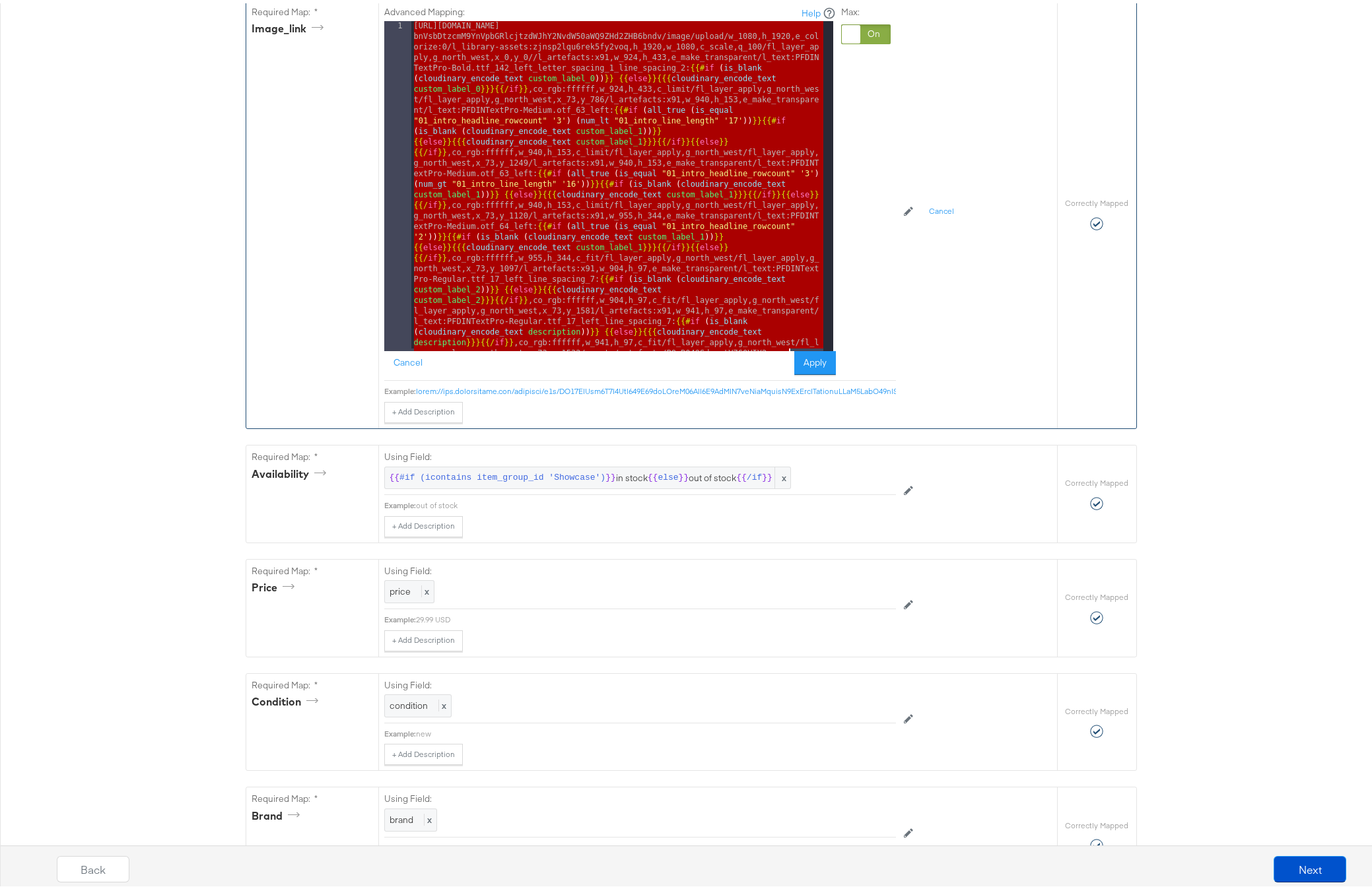
scroll to position [29, 0]
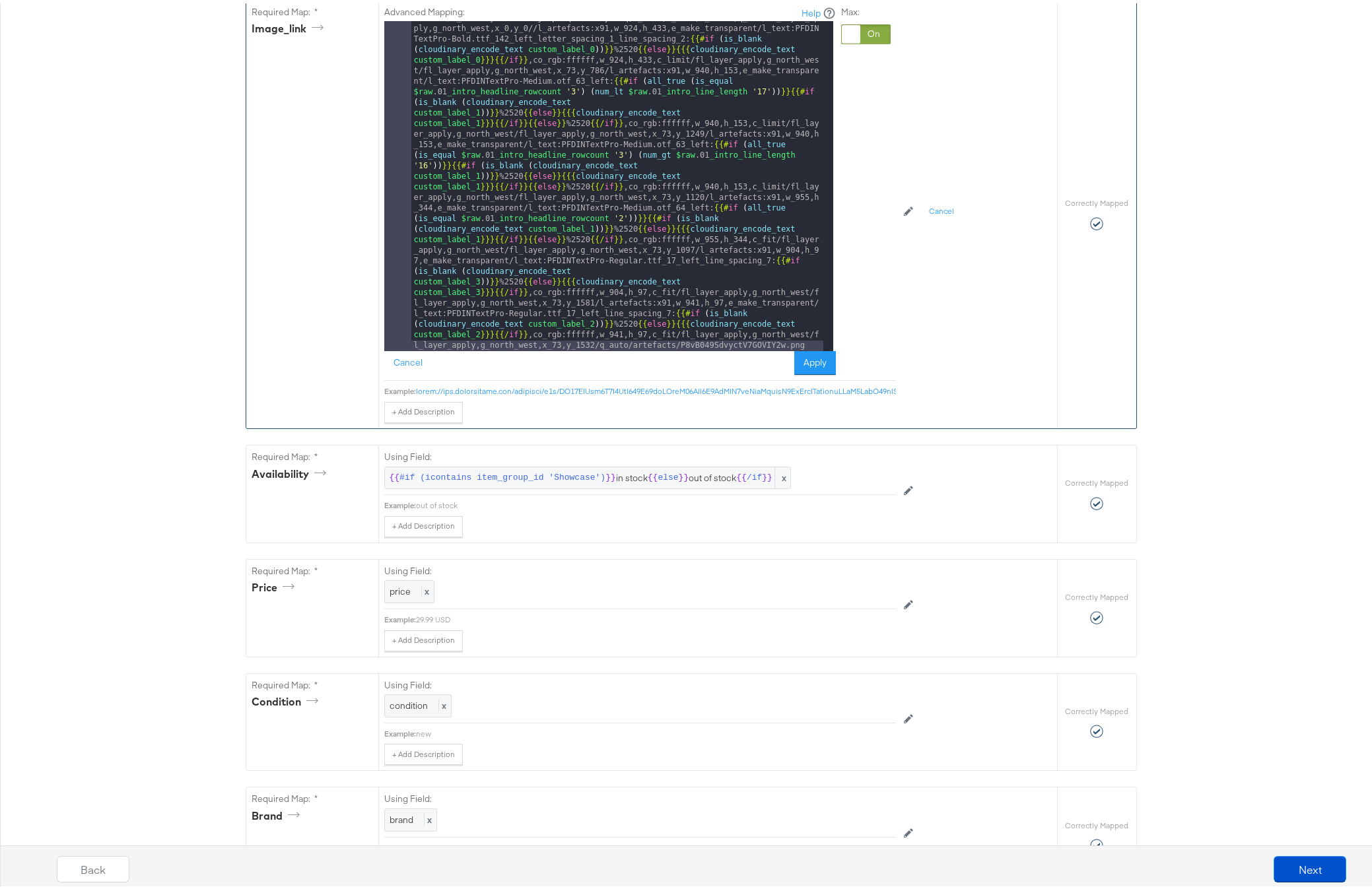
click at [620, 162] on div "[URL][DOMAIN_NAME] bnVsbDtzcmM9YnVpbGRlcjtzdWJhY2NvdW50aWQ9ZHd2ZHB6bndv/image/u…" at bounding box center [617, 513] width 412 height 1048
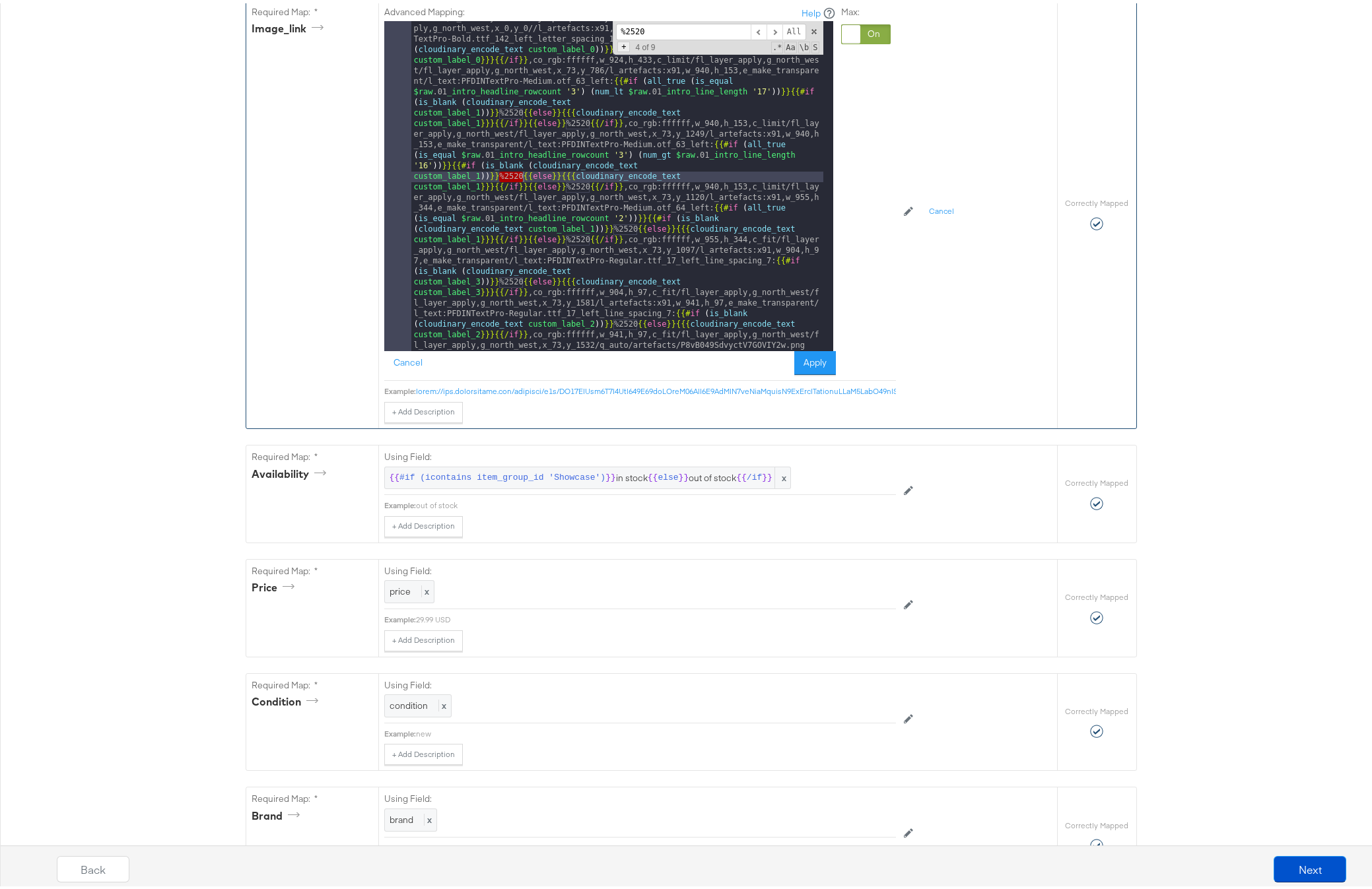
type input "%2520"
click at [618, 49] on span "+" at bounding box center [624, 44] width 13 height 11
click at [639, 56] on input at bounding box center [684, 47] width 135 height 16
click at [797, 56] on span "All" at bounding box center [805, 47] width 24 height 16
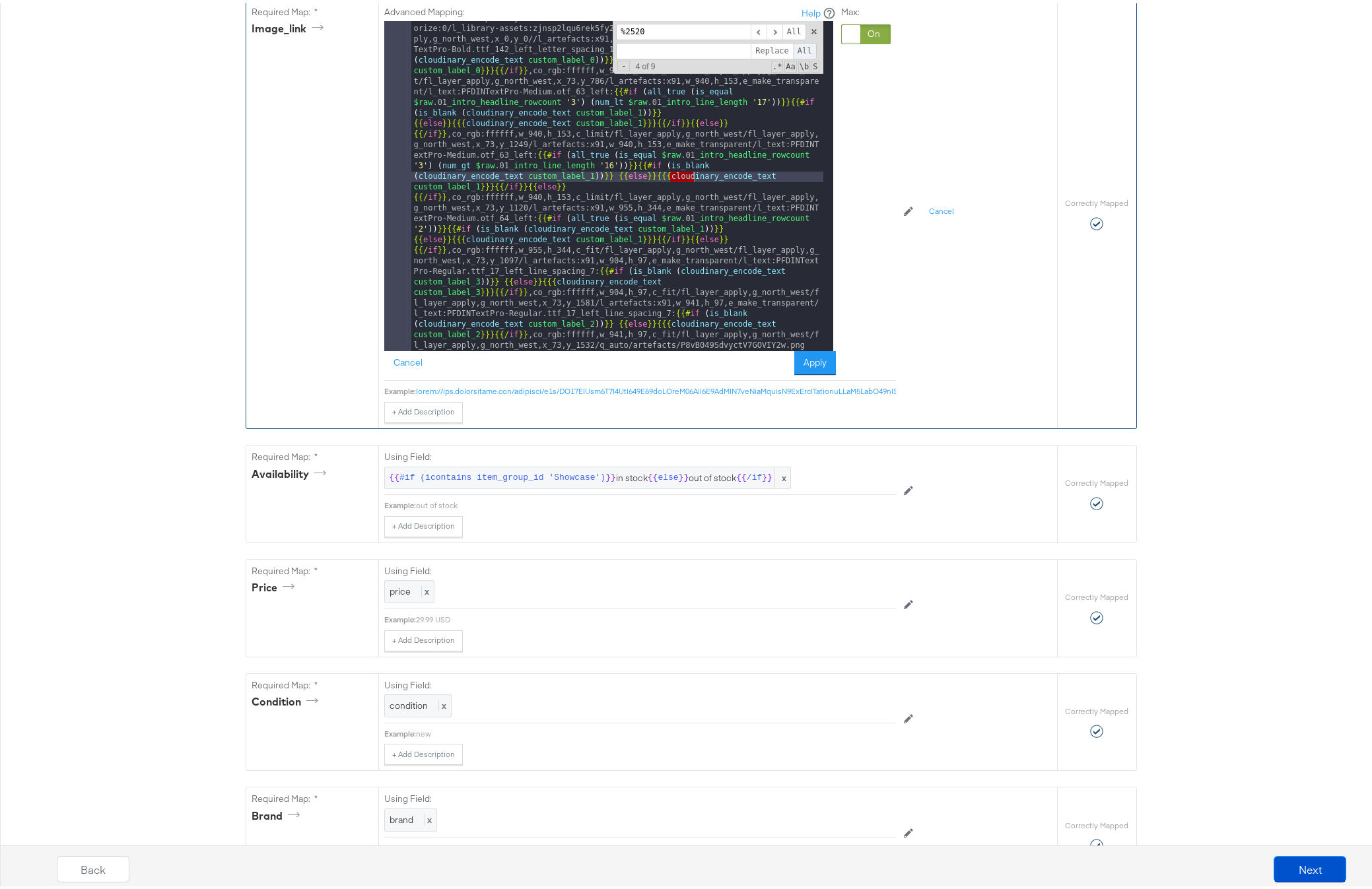
scroll to position [18, 0]
drag, startPoint x: 553, startPoint y: 47, endPoint x: 384, endPoint y: 37, distance: 169.3
click at [386, 37] on div "Advanced Mapping: Help 1 [URL][DOMAIN_NAME] bnVsbDtzcmM9YnVpbGRlcjtzdWJhY2NvdW5…" at bounding box center [610, 187] width 452 height 369
type input "$raw."
click at [633, 56] on input at bounding box center [684, 47] width 135 height 16
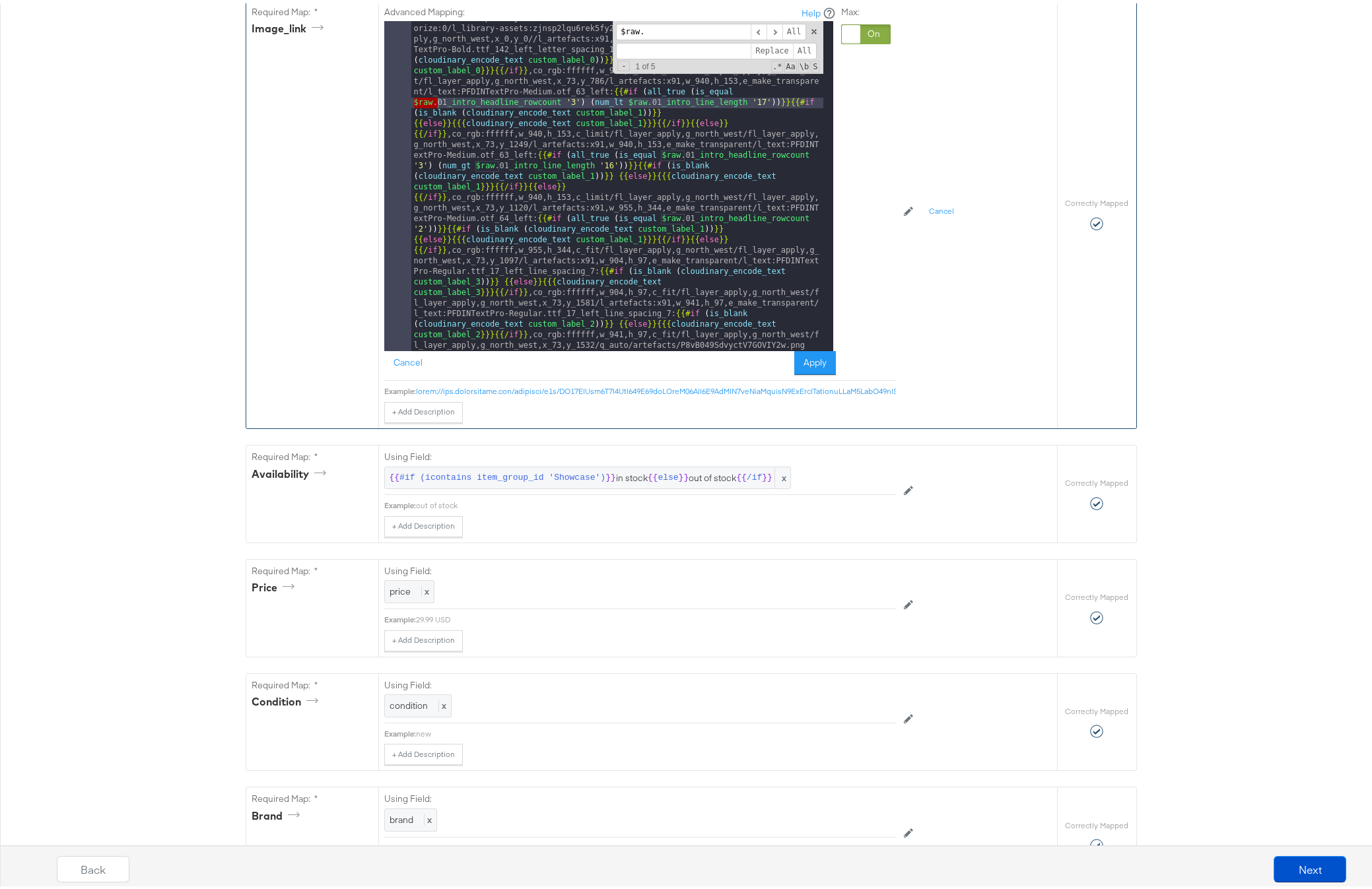
drag, startPoint x: 632, startPoint y: 70, endPoint x: 600, endPoint y: 67, distance: 32.1
click at [601, 67] on div "[URL][DOMAIN_NAME] bnVsbDtzcmM9YnVpbGRlcjtzdWJhY2NvdW50aWQ9ZHd2ZHB6bndv/image/u…" at bounding box center [617, 183] width 412 height 330
click at [795, 56] on span "All" at bounding box center [805, 47] width 24 height 16
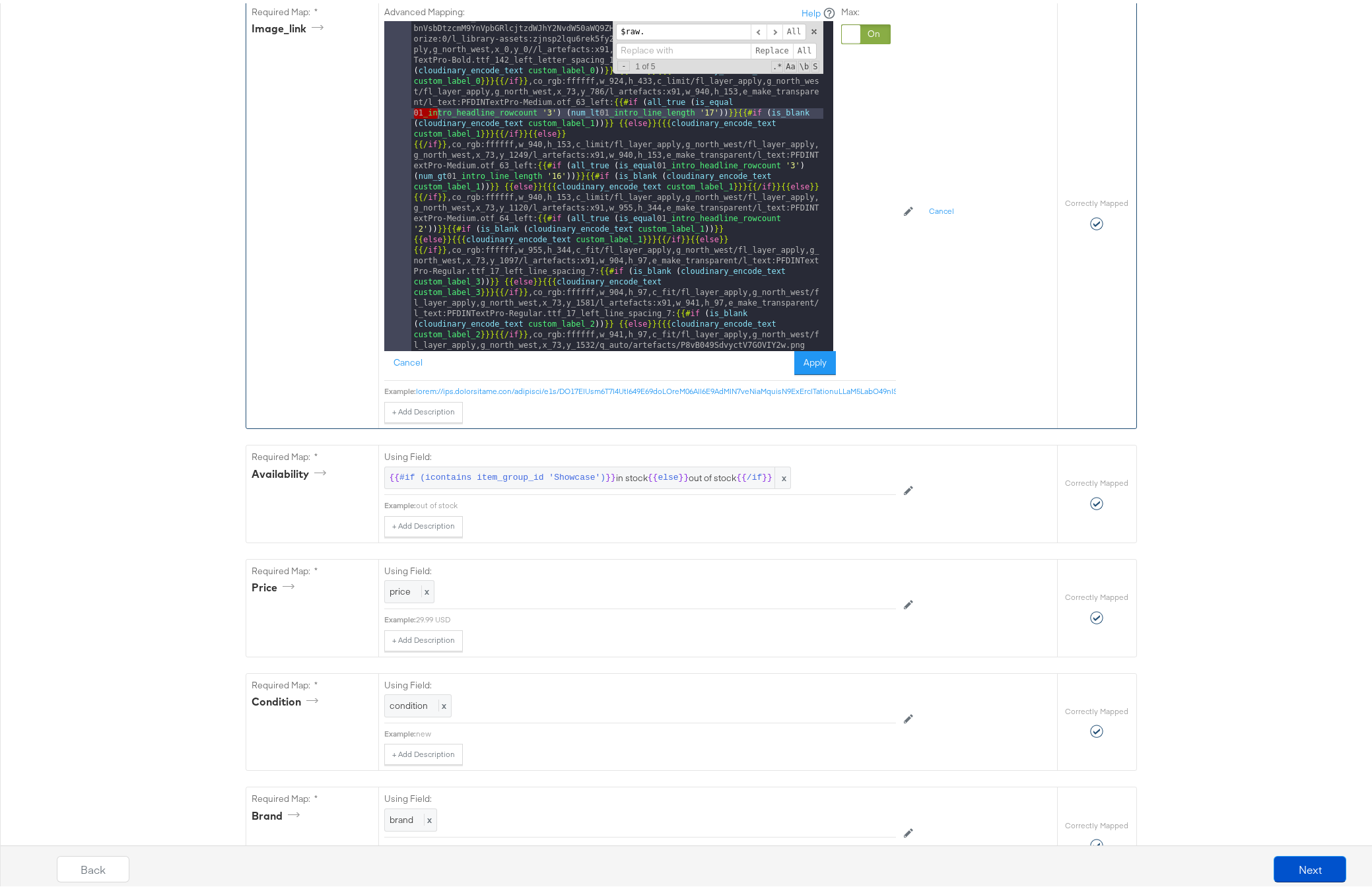
click at [578, 254] on div "[URL][DOMAIN_NAME] bnVsbDtzcmM9YnVpbGRlcjtzdWJhY2NvdW50aWQ9ZHd2ZHB6bndv/image/u…" at bounding box center [617, 513] width 412 height 1006
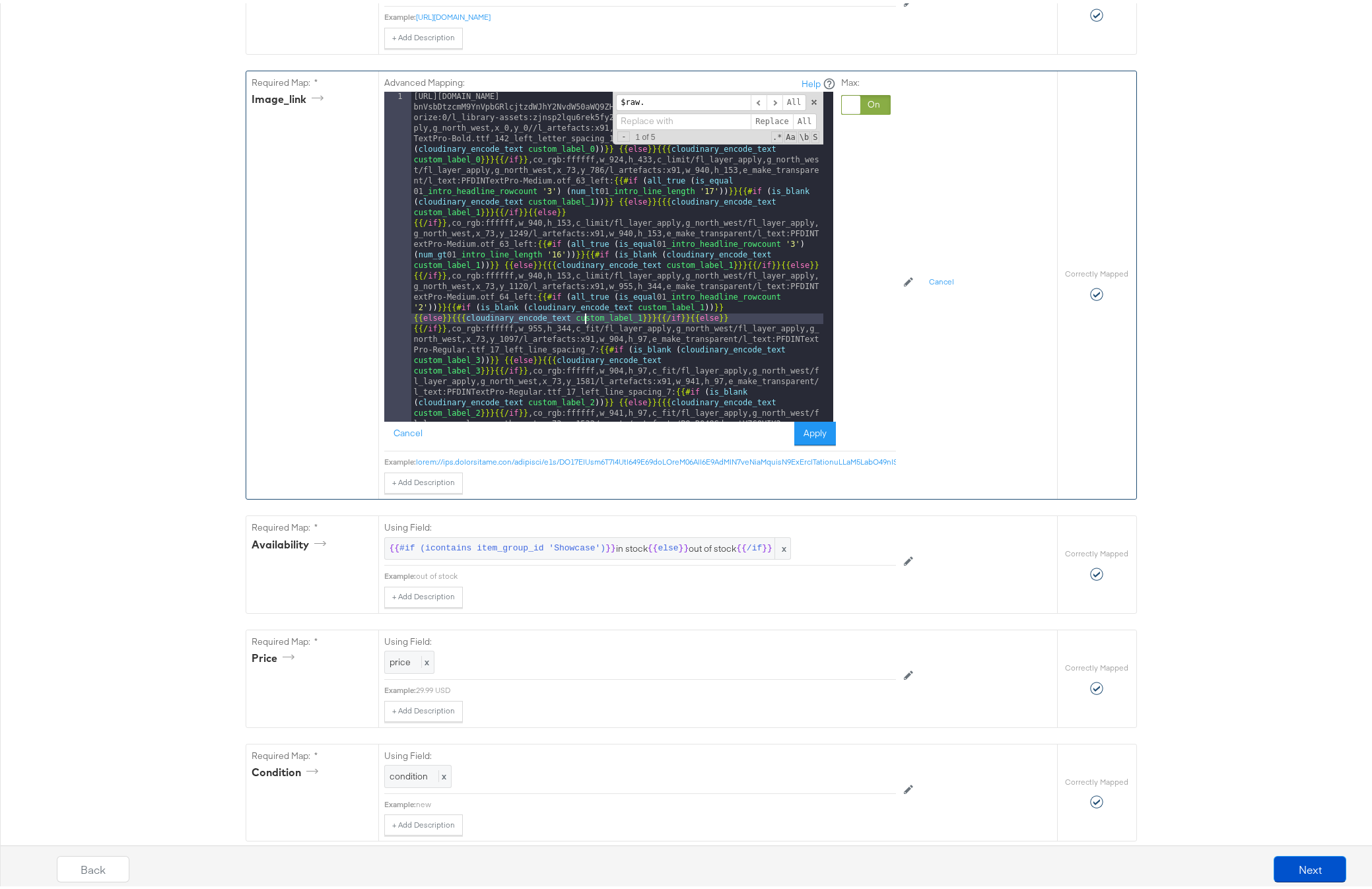
scroll to position [713, 0]
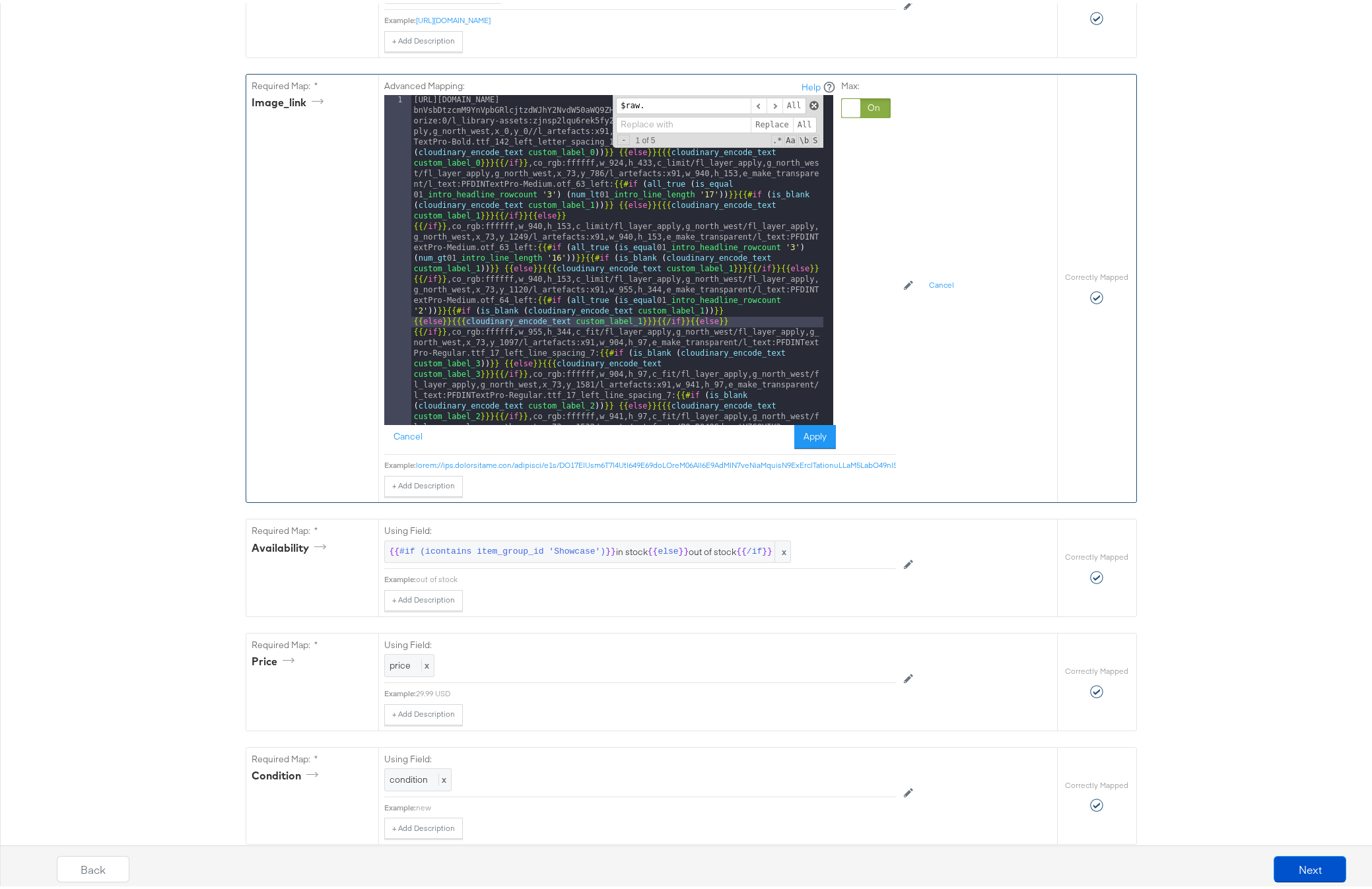
click at [809, 107] on span at bounding box center [814, 102] width 9 height 9
click at [655, 268] on div "[URL][DOMAIN_NAME] bnVsbDtzcmM9YnVpbGRlcjtzdWJhY2NvdW50aWQ9ZHd2ZHB6bndv/image/u…" at bounding box center [617, 595] width 412 height 1006
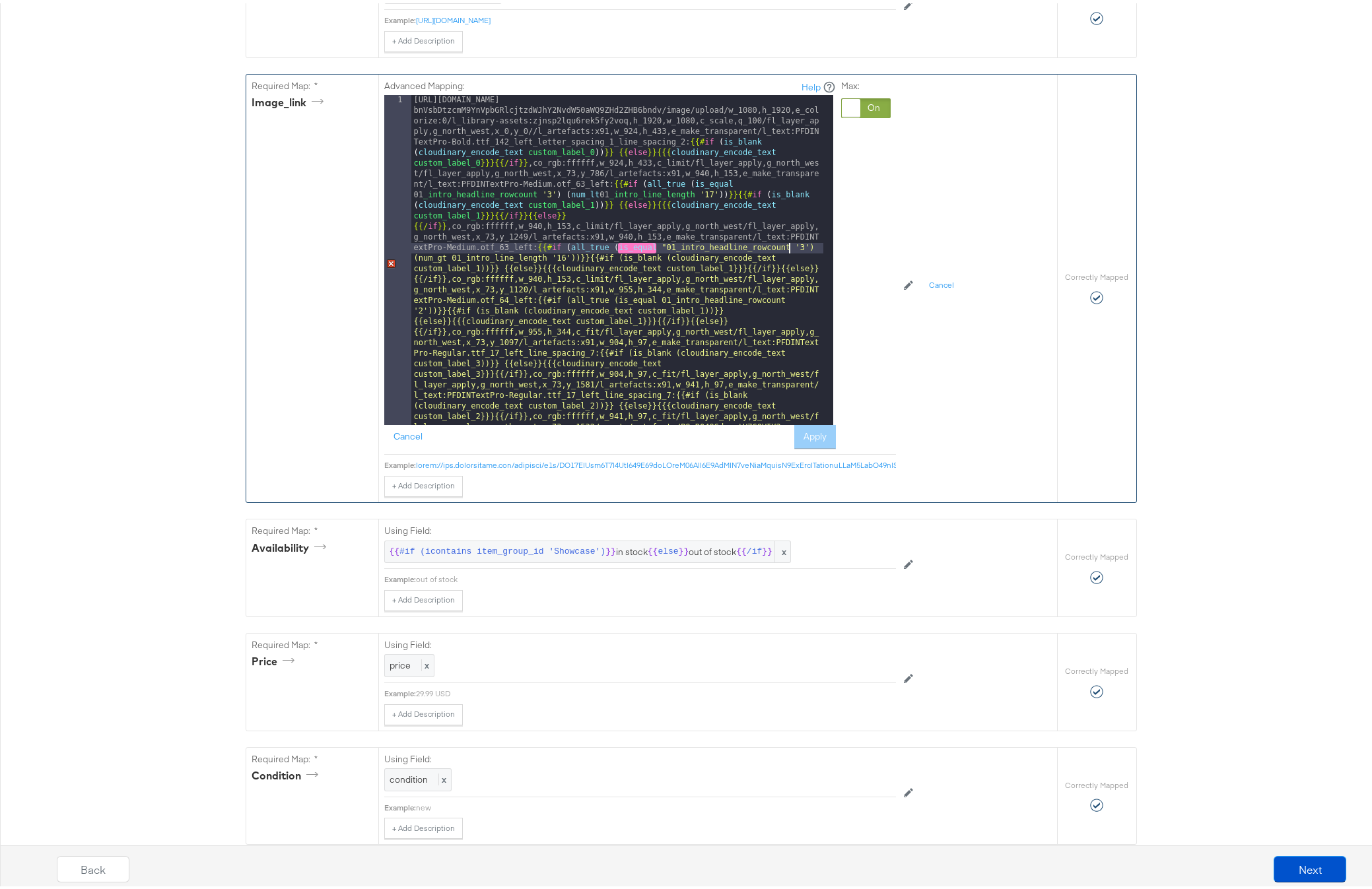
click at [785, 268] on div "[URL][DOMAIN_NAME] bnVsbDtzcmM9YnVpbGRlcjtzdWJhY2NvdW50aWQ9ZHd2ZHB6bndv/image/u…" at bounding box center [617, 595] width 412 height 1006
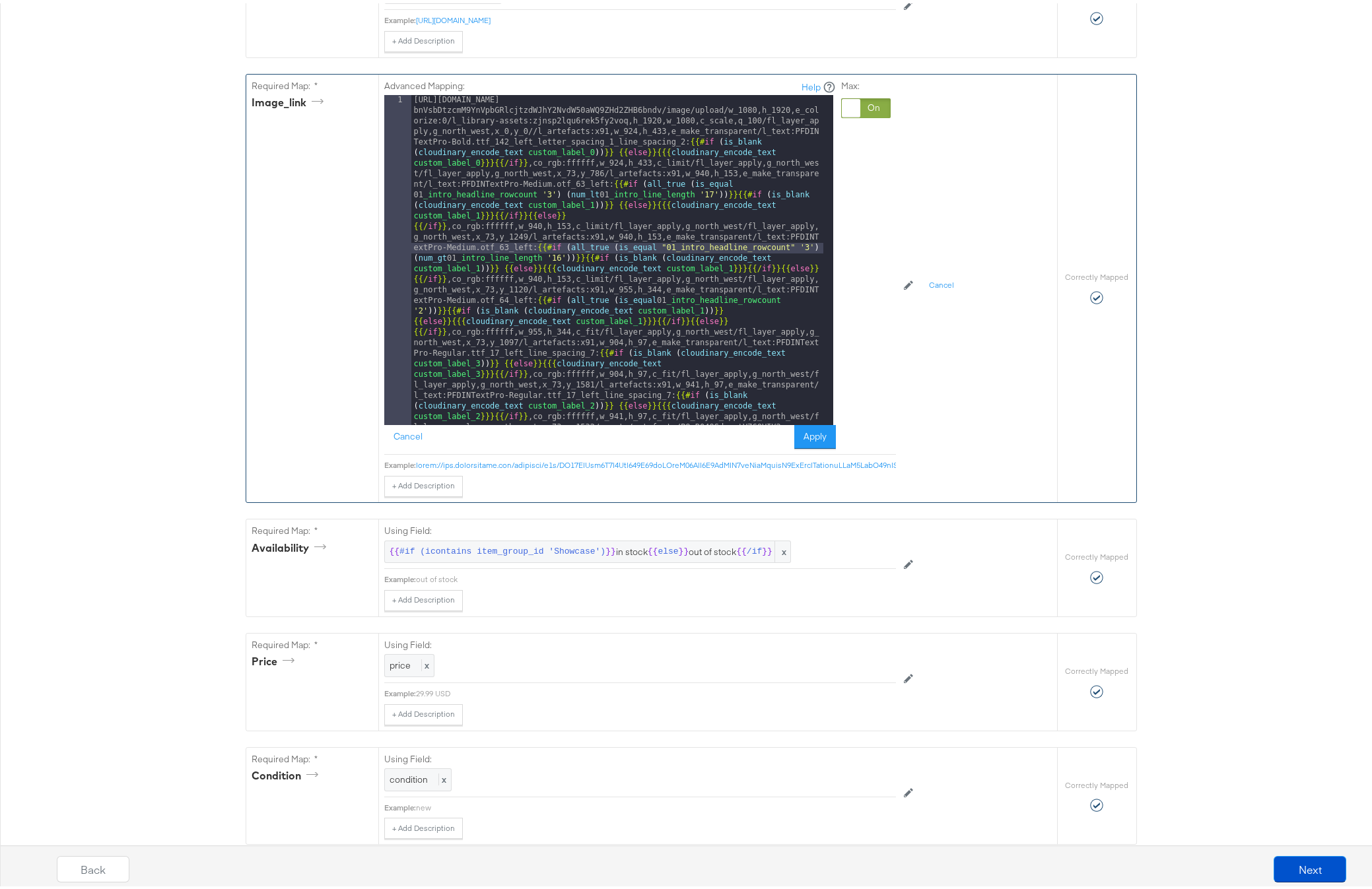
click at [599, 213] on div "[URL][DOMAIN_NAME] bnVsbDtzcmM9YnVpbGRlcjtzdWJhY2NvdW50aWQ9ZHd2ZHB6bndv/image/u…" at bounding box center [617, 595] width 412 height 1006
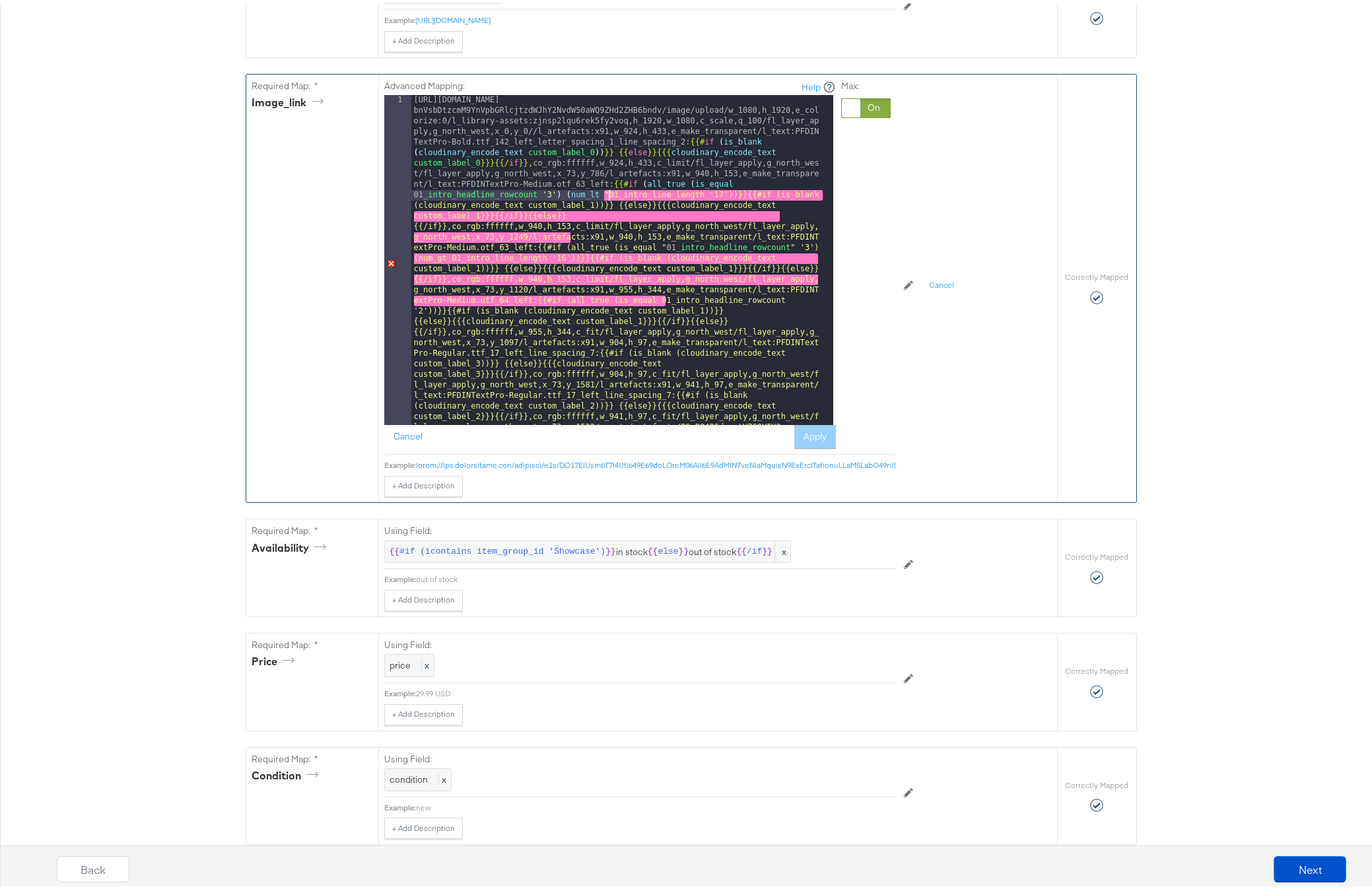
click at [699, 216] on div "[URL][DOMAIN_NAME] bnVsbDtzcmM9YnVpbGRlcjtzdWJhY2NvdW50aWQ9ZHd2ZHB6bndv/image/u…" at bounding box center [617, 595] width 412 height 1006
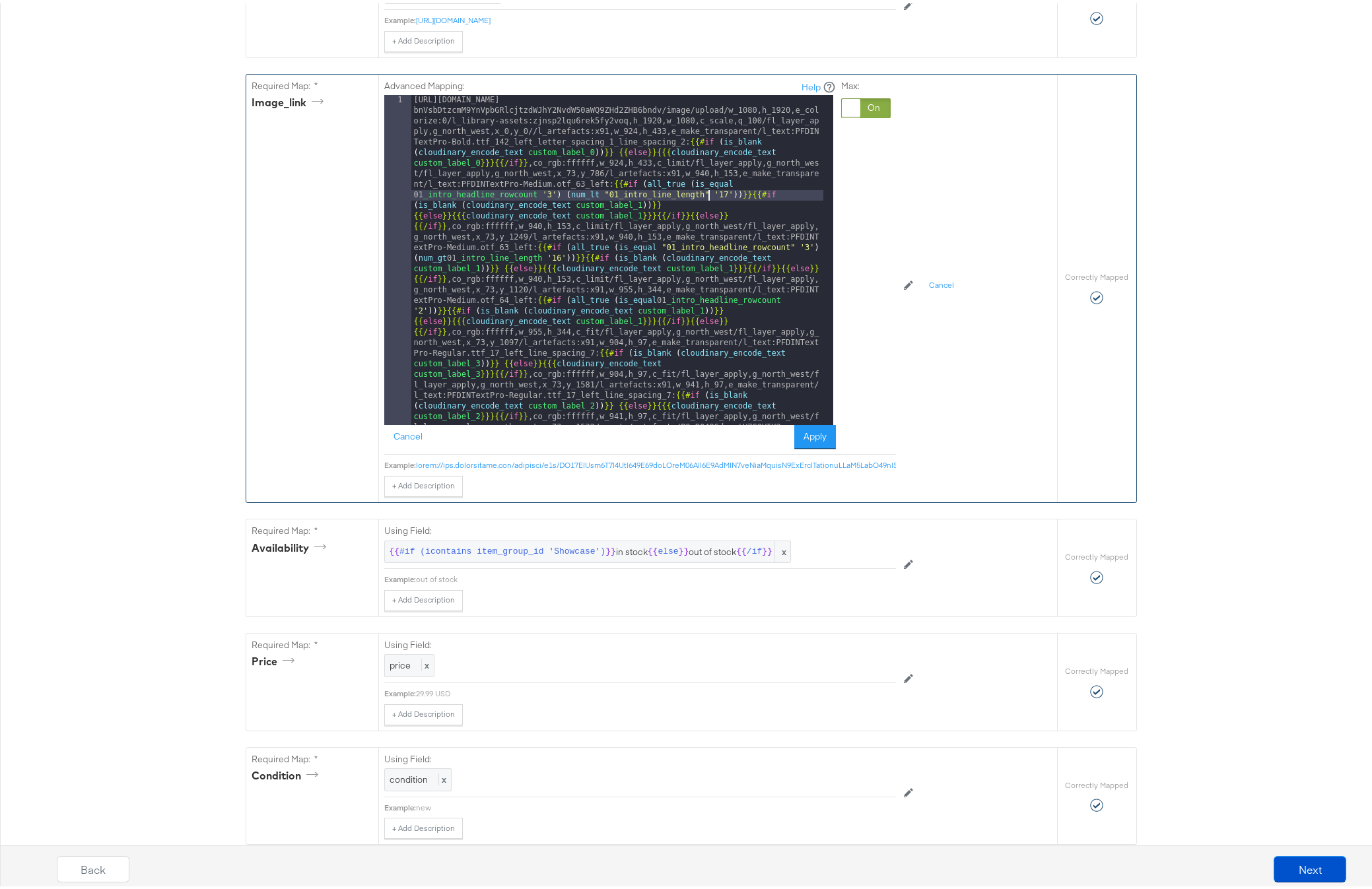
click at [657, 319] on div "[URL][DOMAIN_NAME] bnVsbDtzcmM9YnVpbGRlcjtzdWJhY2NvdW50aWQ9ZHd2ZHB6bndv/image/u…" at bounding box center [617, 595] width 412 height 1006
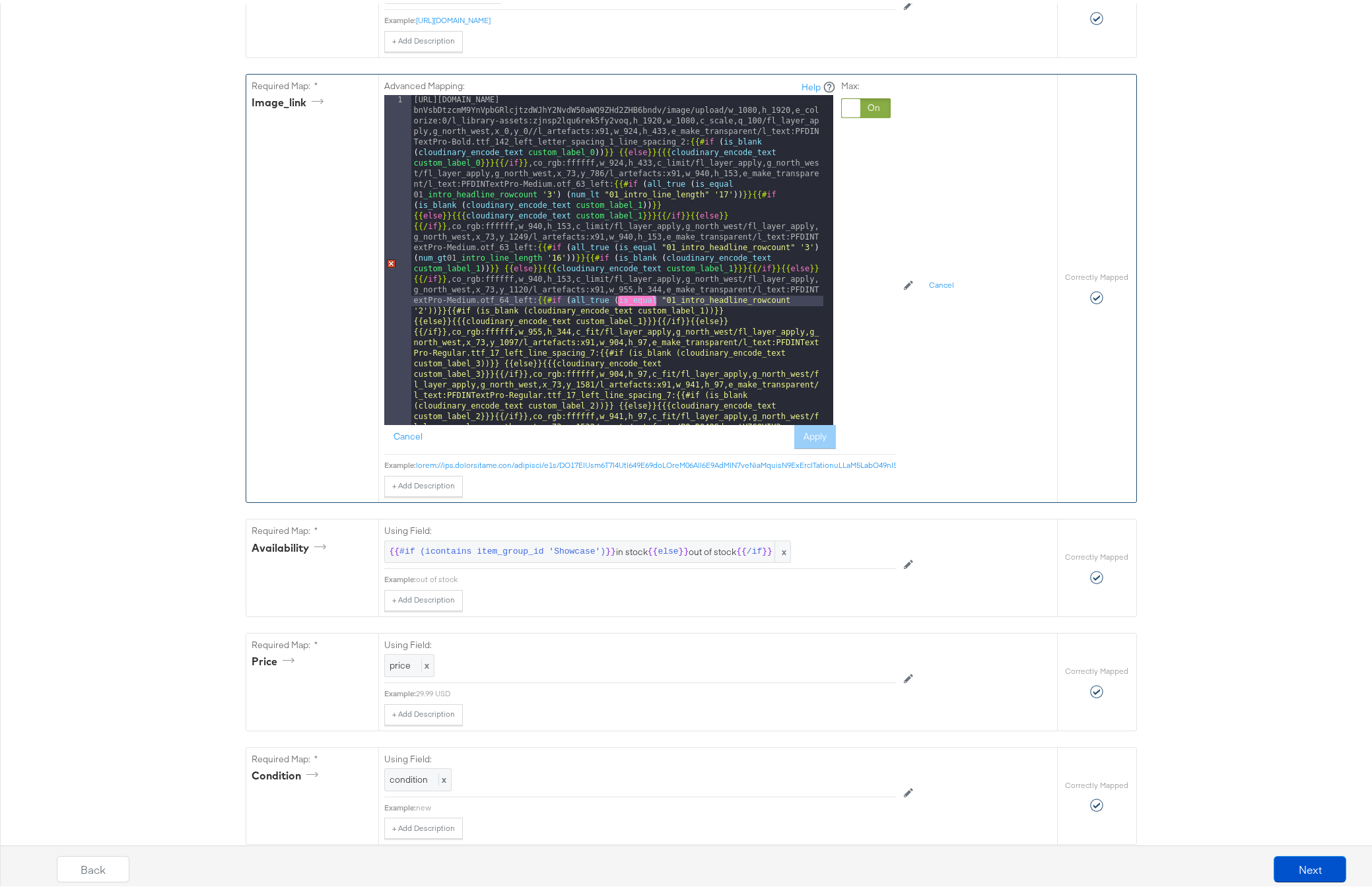
click at [790, 321] on div "[URL][DOMAIN_NAME] bnVsbDtzcmM9YnVpbGRlcjtzdWJhY2NvdW50aWQ9ZHd2ZHB6bndv/image/u…" at bounding box center [617, 595] width 412 height 1006
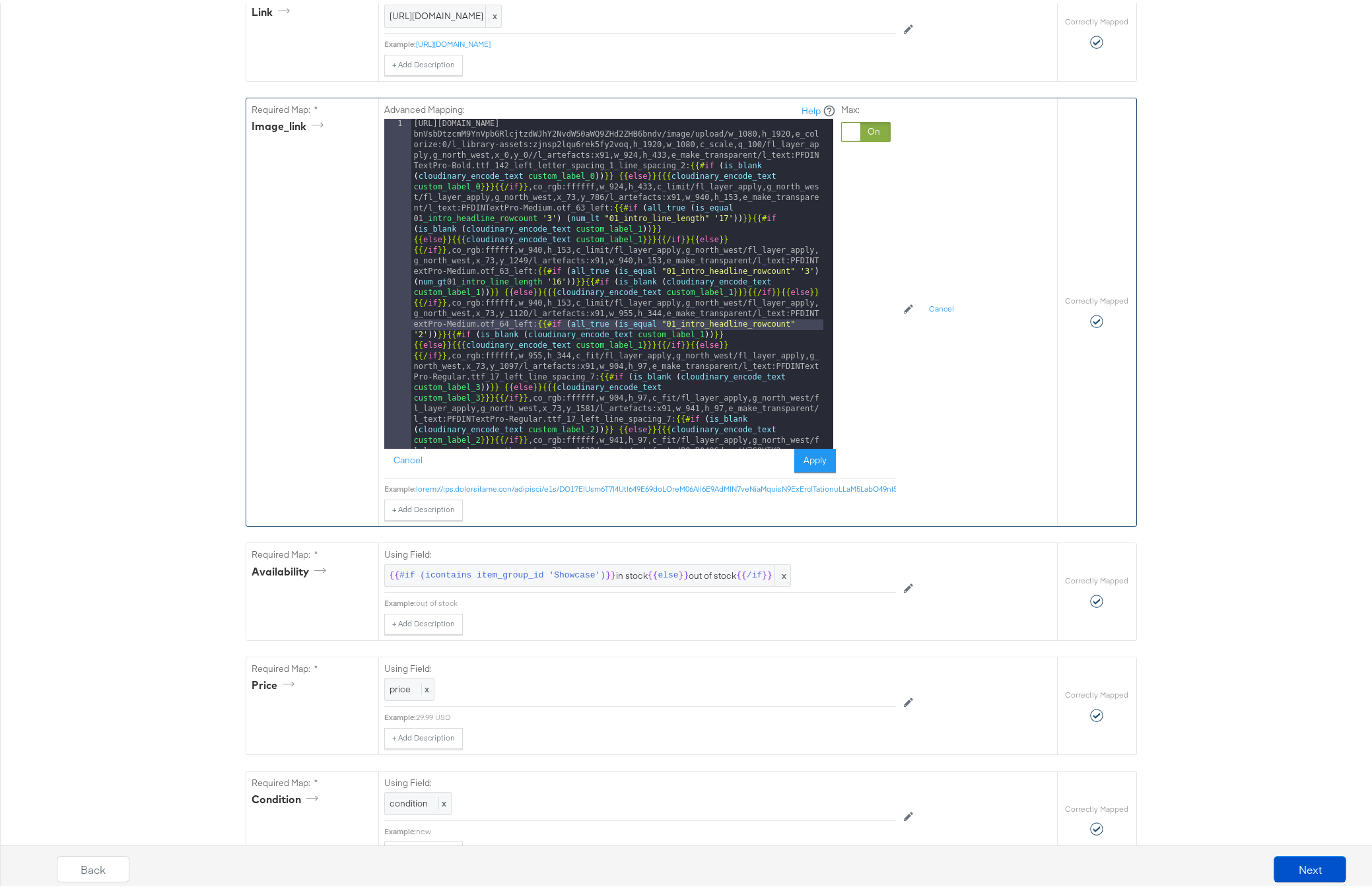
scroll to position [688, 0]
click at [446, 301] on div "[URL][DOMAIN_NAME] bnVsbDtzcmM9YnVpbGRlcjtzdWJhY2NvdW50aWQ9ZHd2ZHB6bndv/image/u…" at bounding box center [617, 619] width 412 height 1006
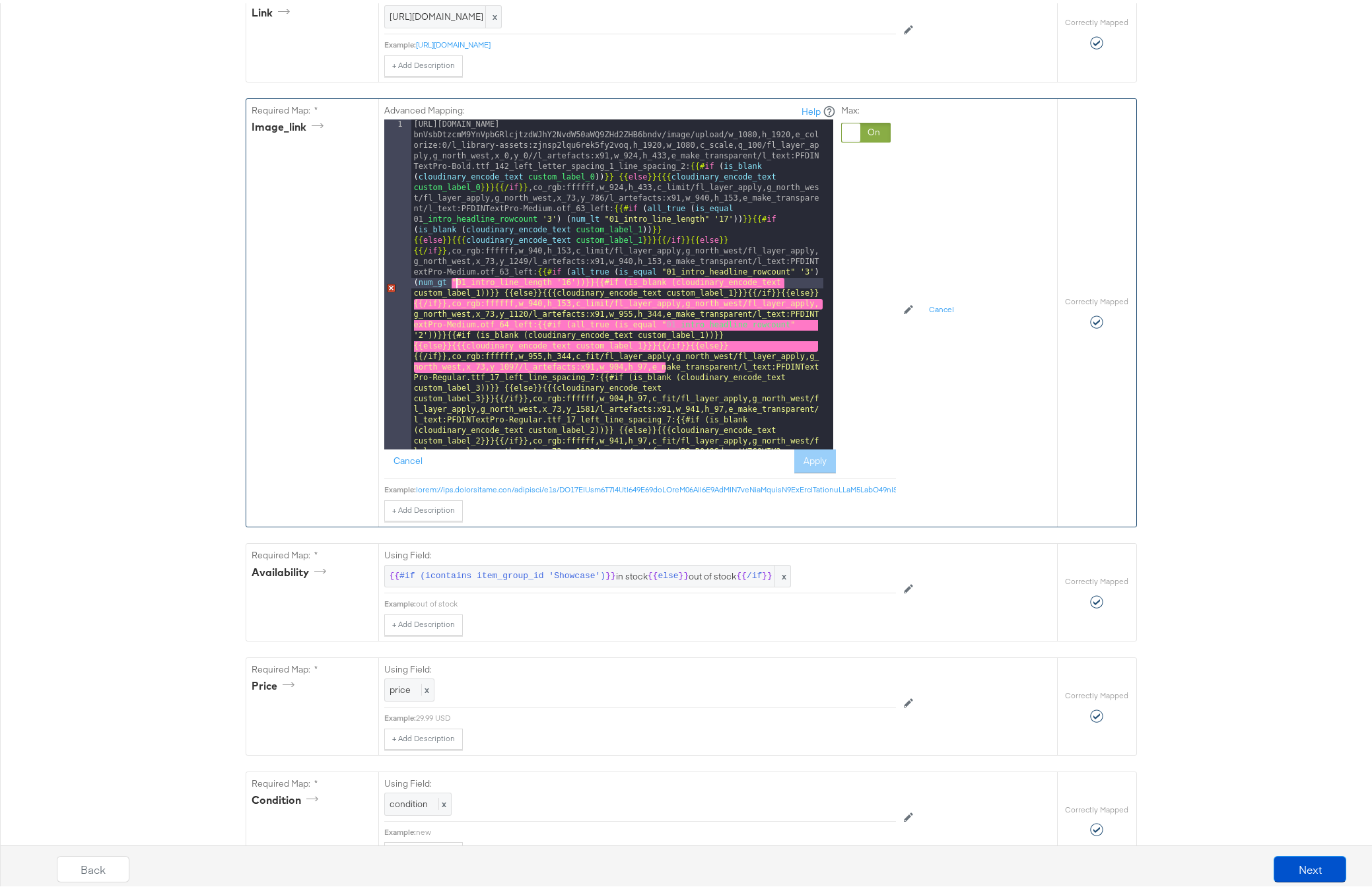
click at [547, 303] on div "[URL][DOMAIN_NAME] bnVsbDtzcmM9YnVpbGRlcjtzdWJhY2NvdW50aWQ9ZHd2ZHB6bndv/image/u…" at bounding box center [617, 619] width 412 height 1006
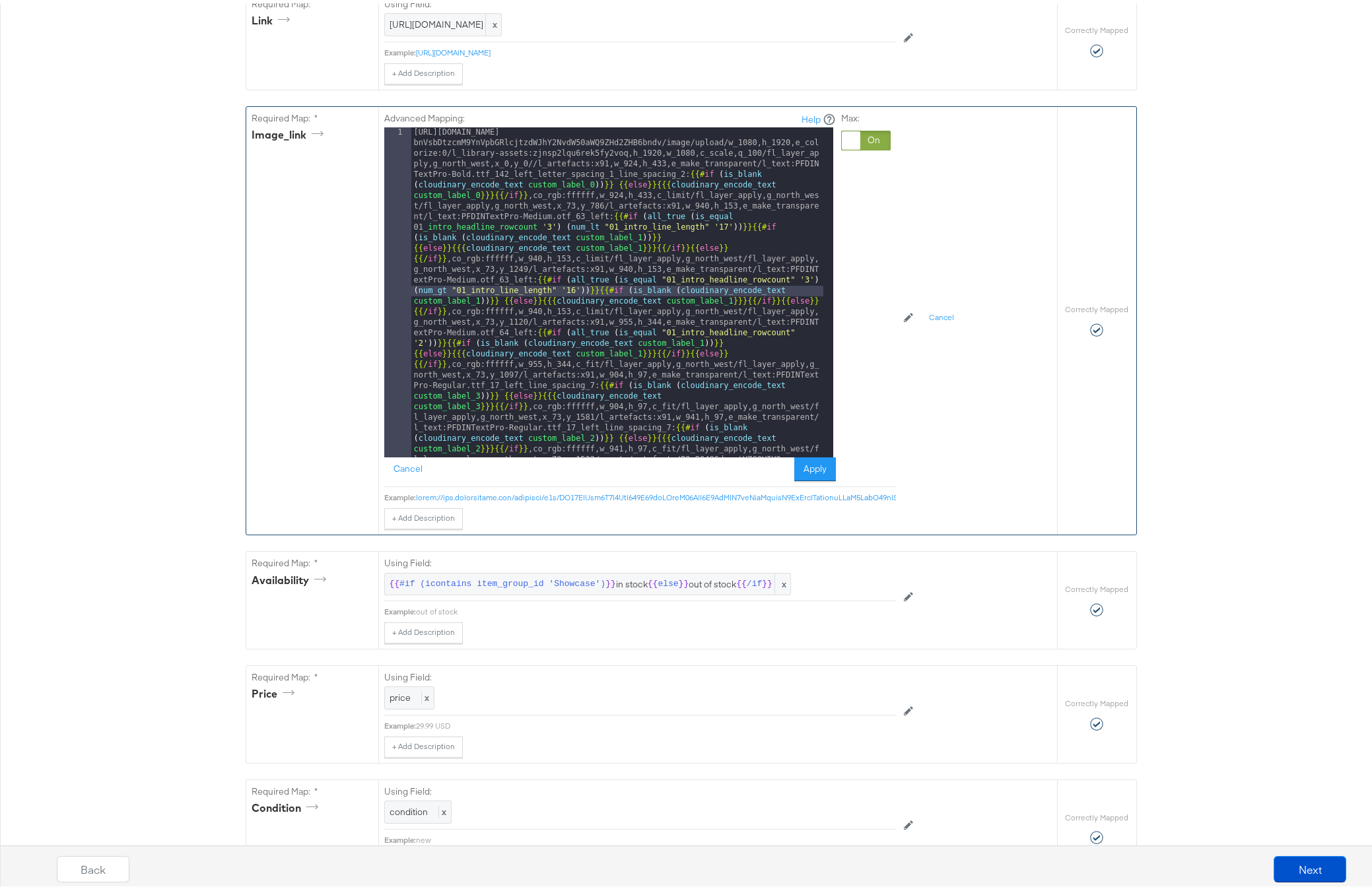
scroll to position [555, 0]
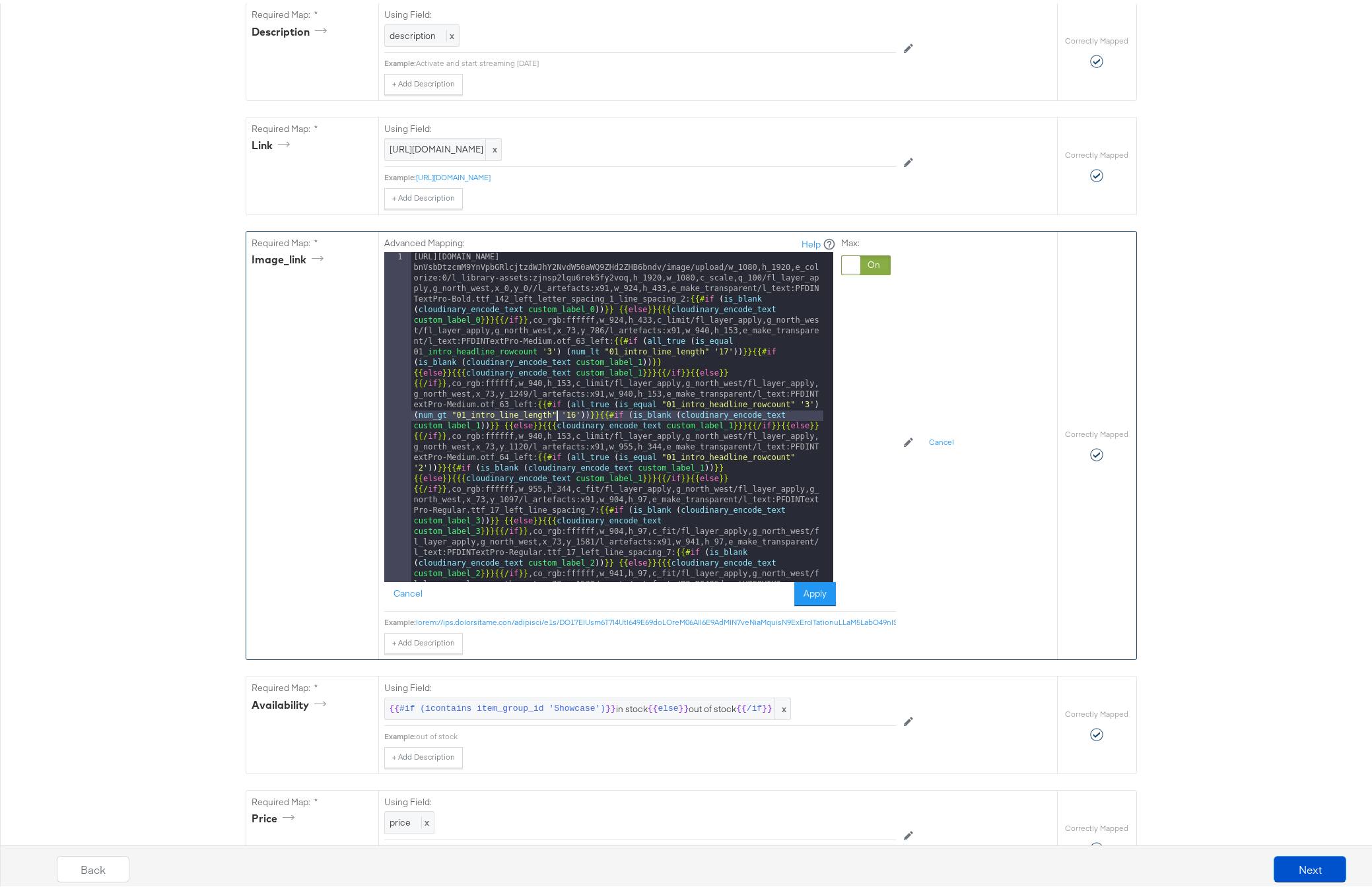
click at [411, 374] on div "[URL][DOMAIN_NAME] bnVsbDtzcmM9YnVpbGRlcjtzdWJhY2NvdW50aWQ9ZHd2ZHB6bndv/image/u…" at bounding box center [617, 751] width 412 height 1006
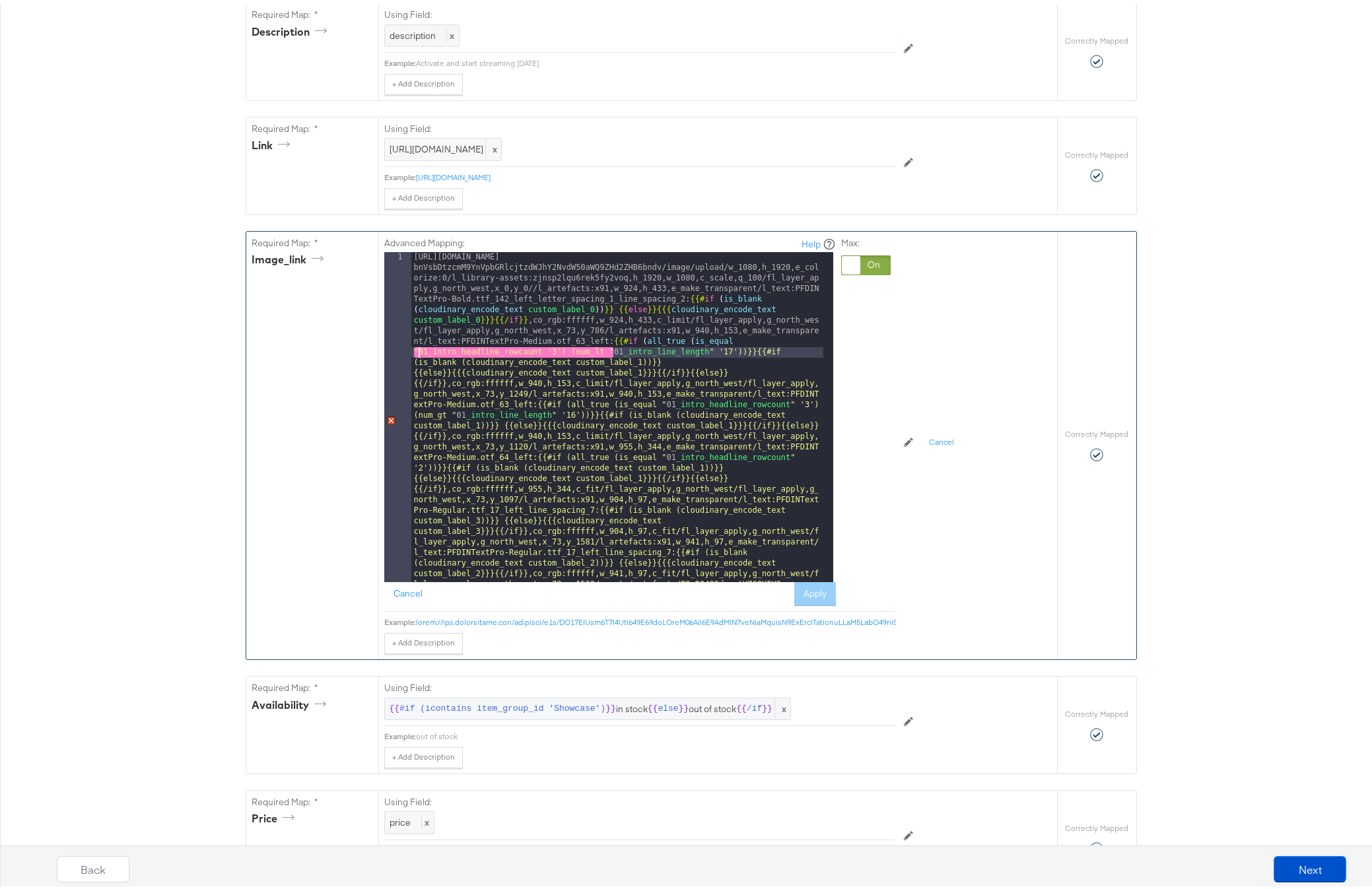
click at [535, 371] on div "[URL][DOMAIN_NAME] bnVsbDtzcmM9YnVpbGRlcjtzdWJhY2NvdW50aWQ9ZHd2ZHB6bndv/image/u…" at bounding box center [617, 751] width 412 height 1006
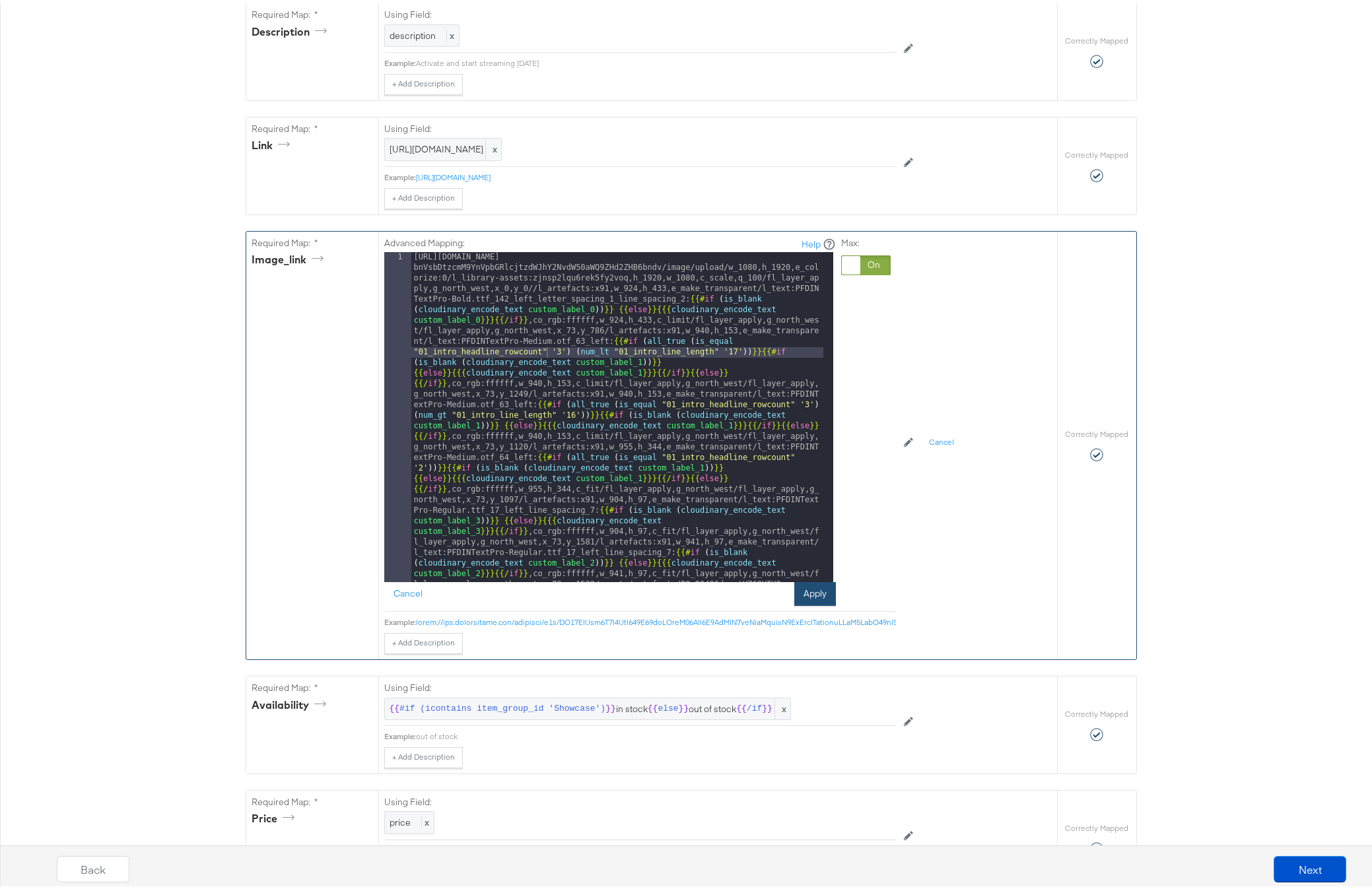
click at [811, 602] on button "Apply" at bounding box center [815, 591] width 41 height 24
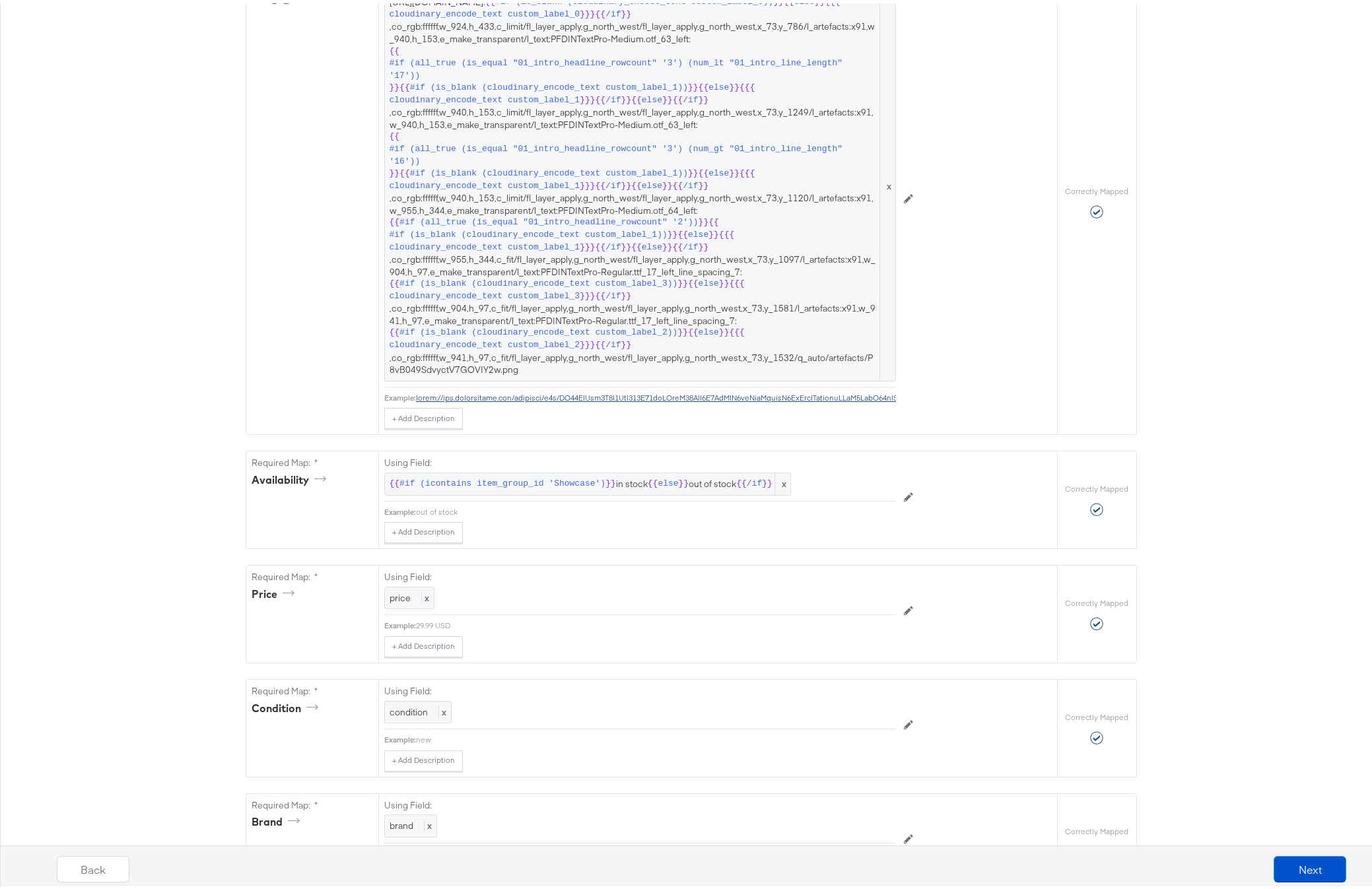
scroll to position [2151, 0]
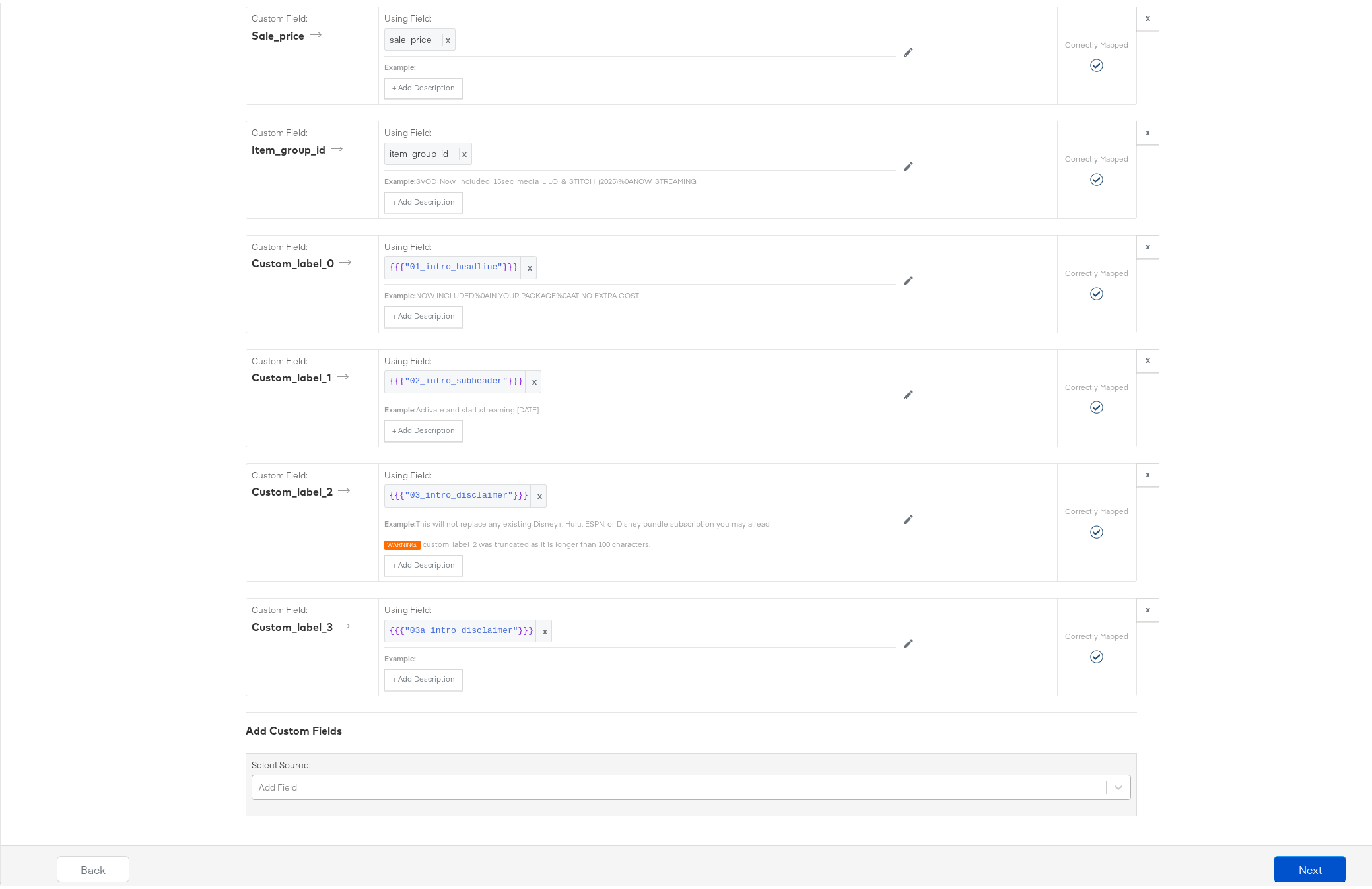
click at [388, 785] on div "Add Field" at bounding box center [691, 784] width 880 height 25
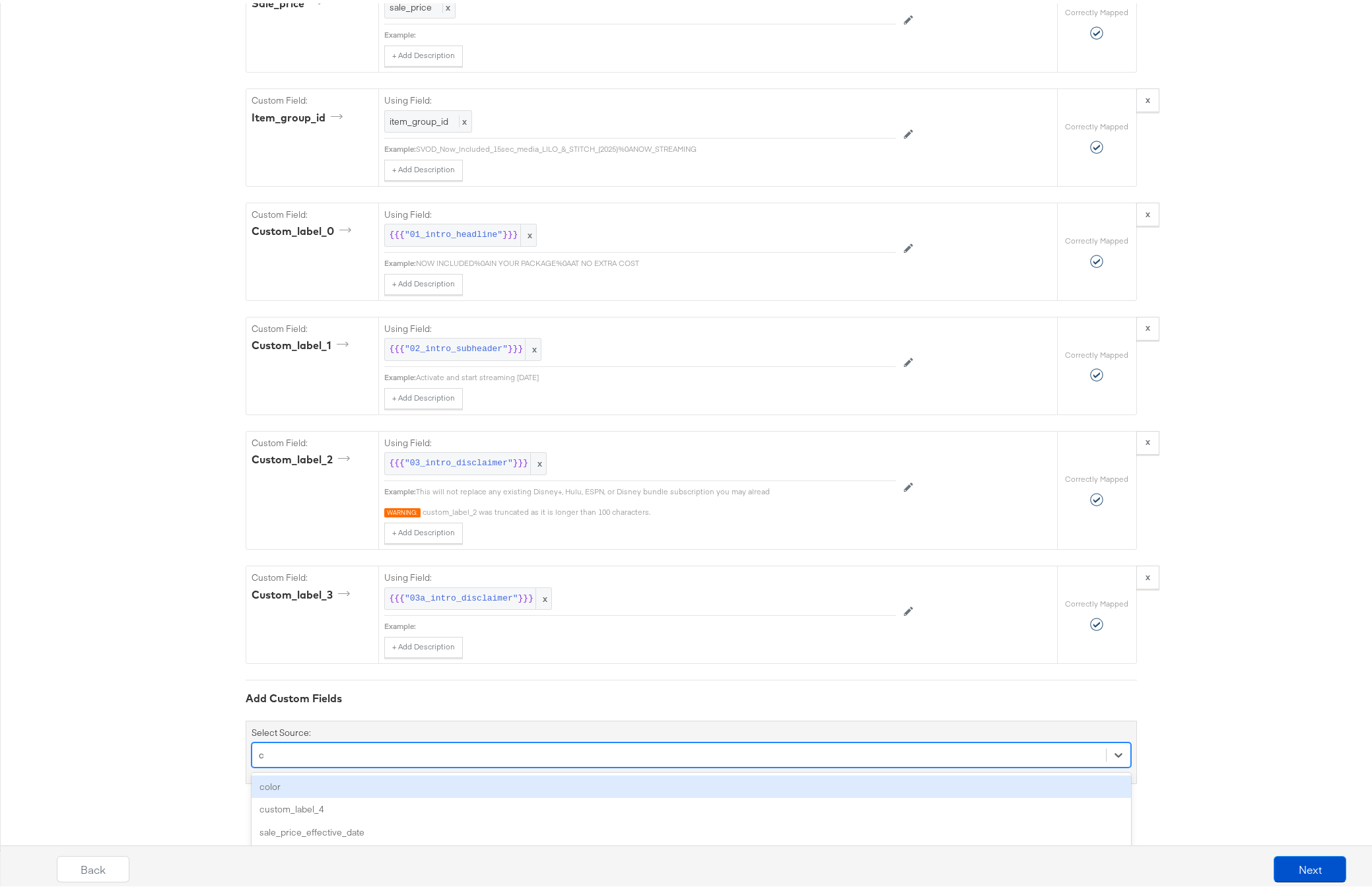
scroll to position [0, 0]
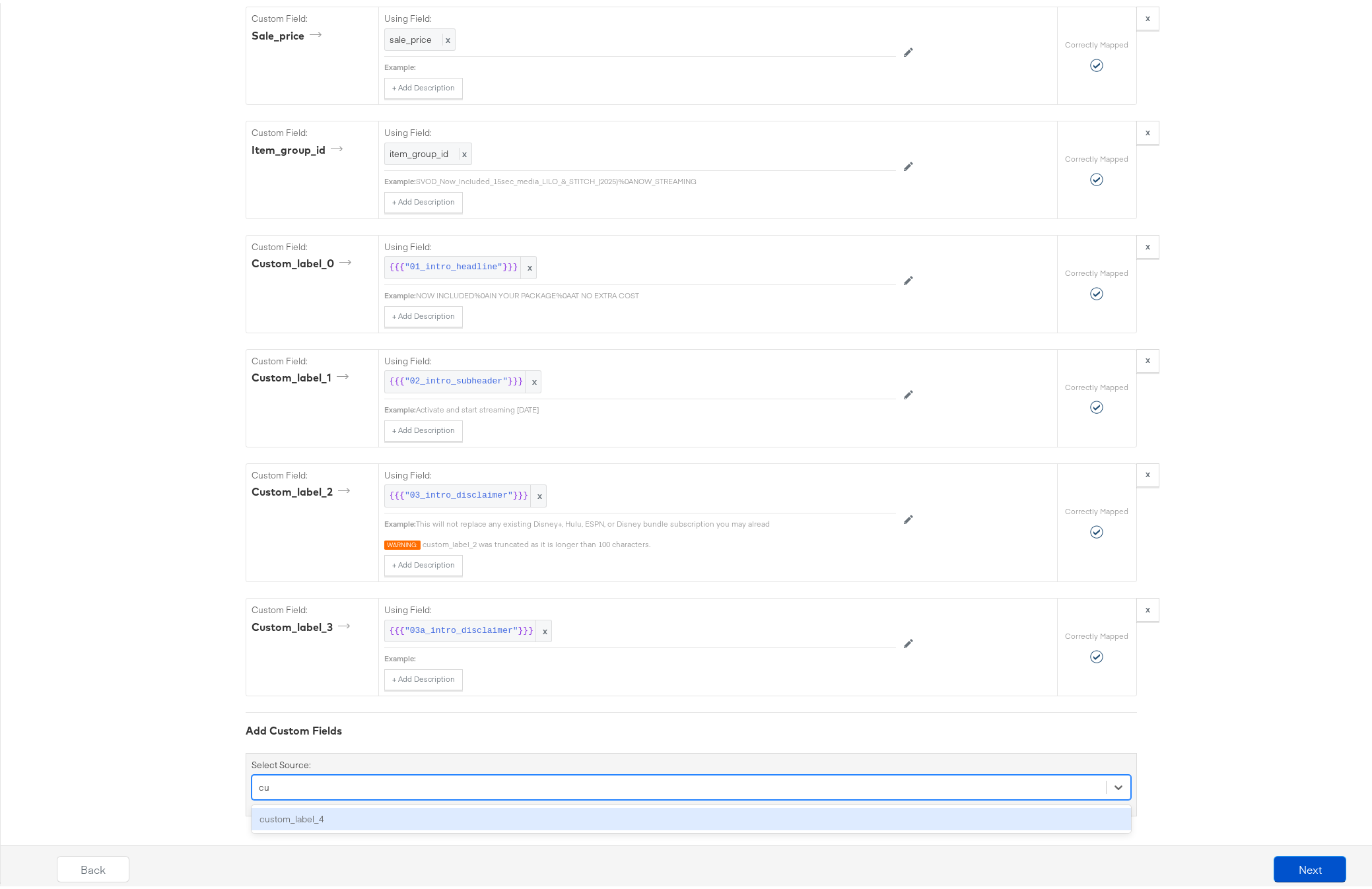
type input "c"
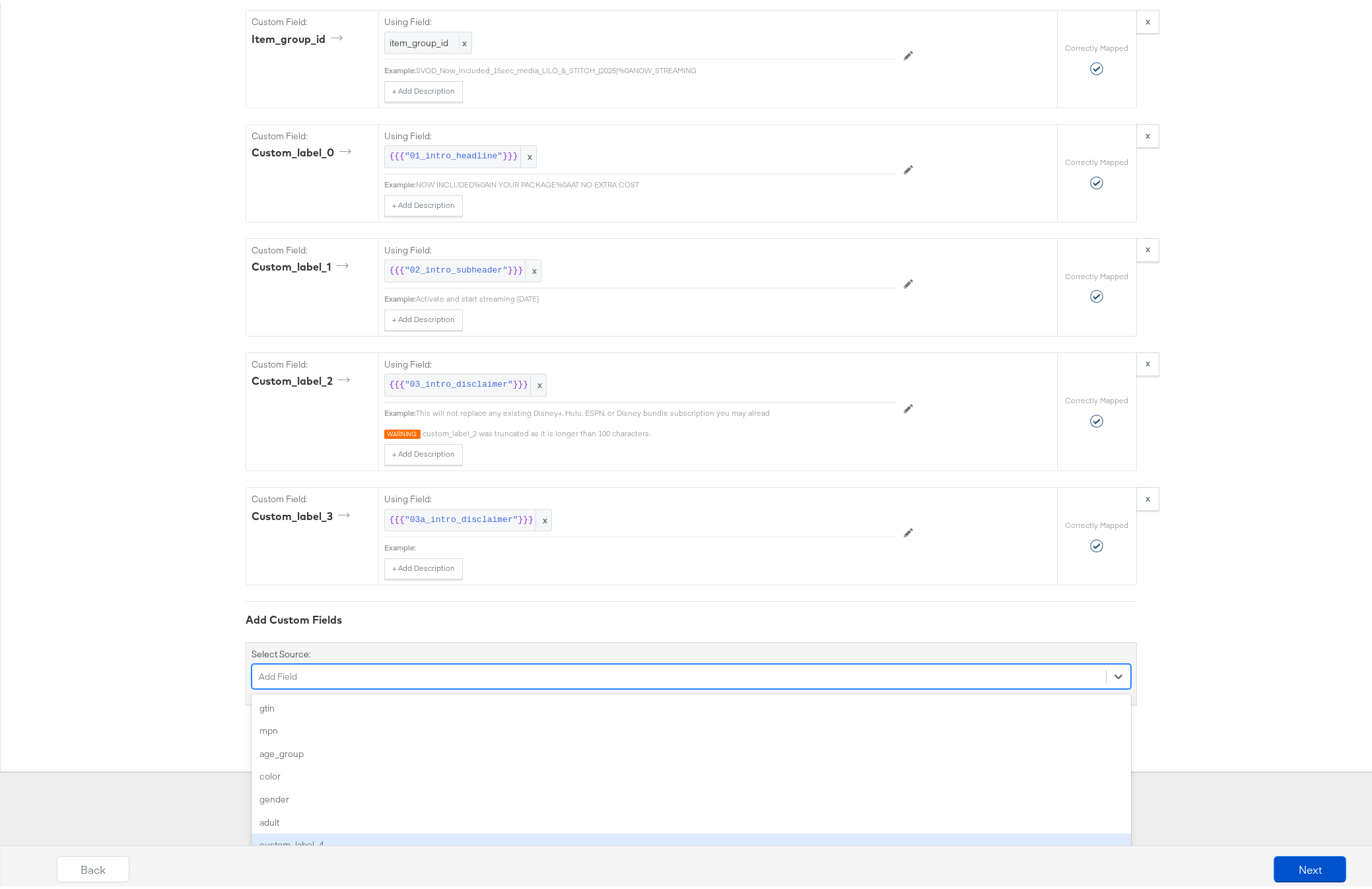
scroll to position [2262, 0]
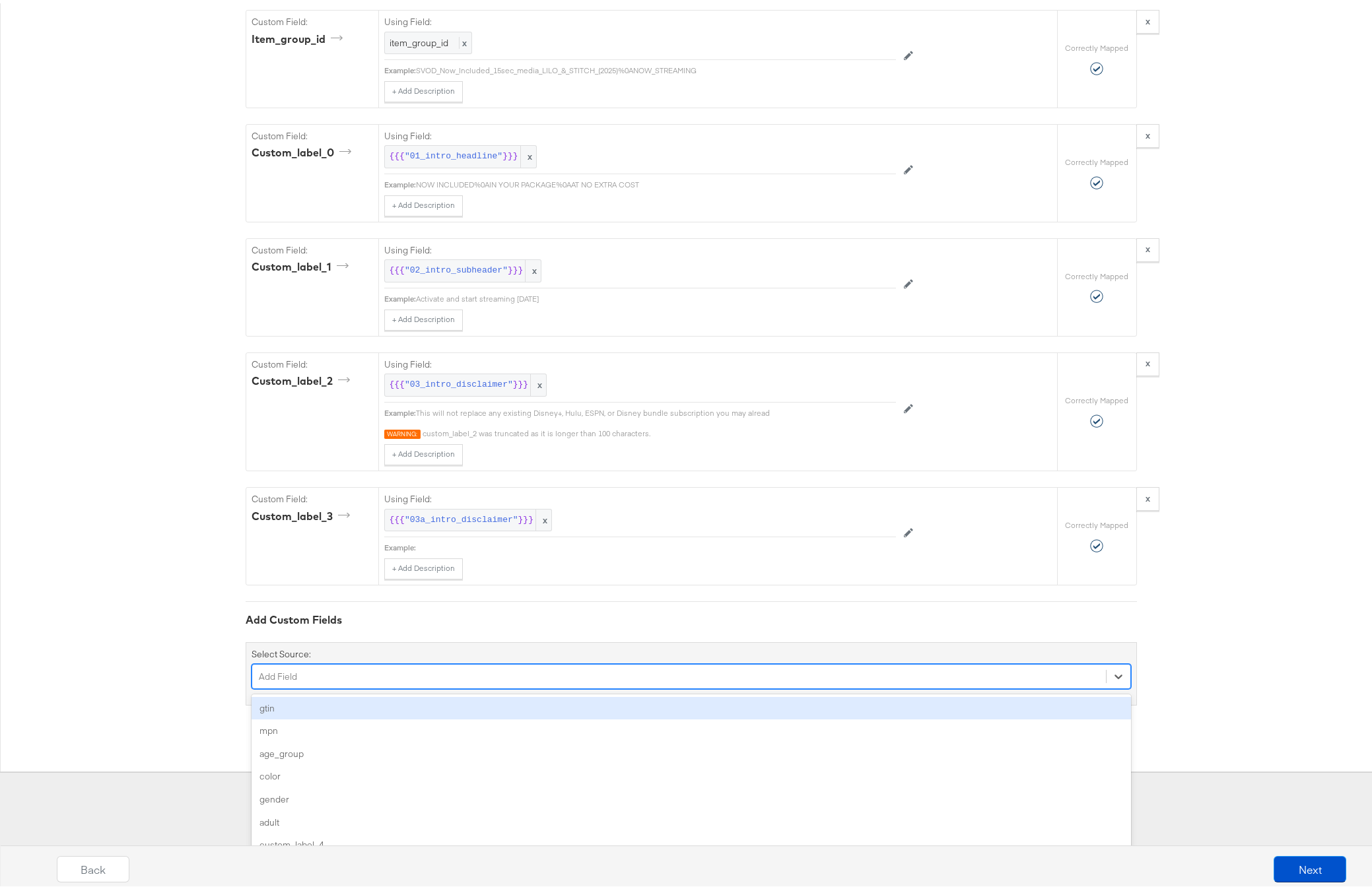
click at [298, 706] on div "gtin" at bounding box center [691, 705] width 880 height 23
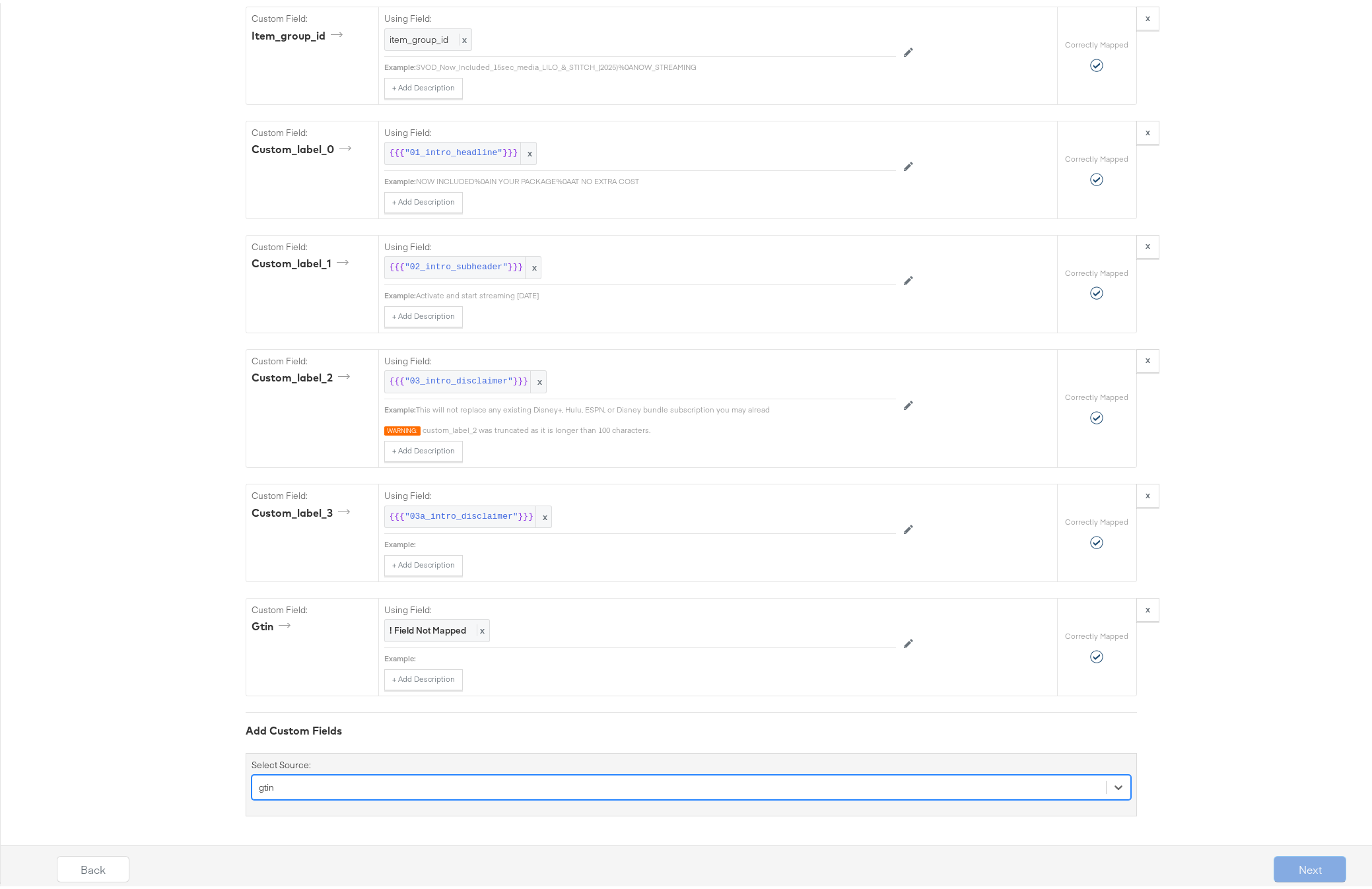
click at [313, 786] on div "option gtin, selected. Select is focused ,type to refine list, press Down to op…" at bounding box center [691, 784] width 880 height 25
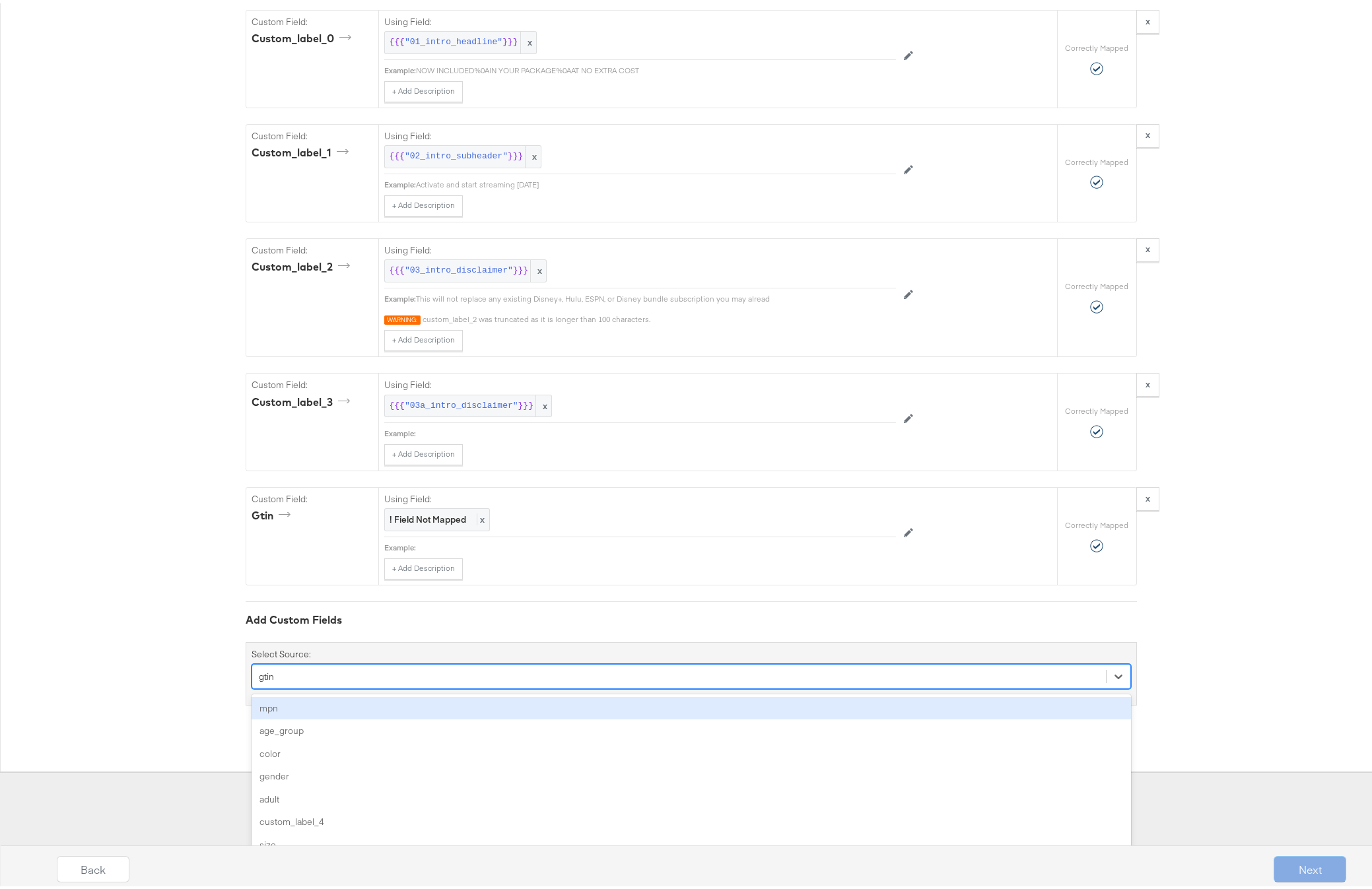
click at [306, 710] on div "mpn" at bounding box center [691, 705] width 880 height 23
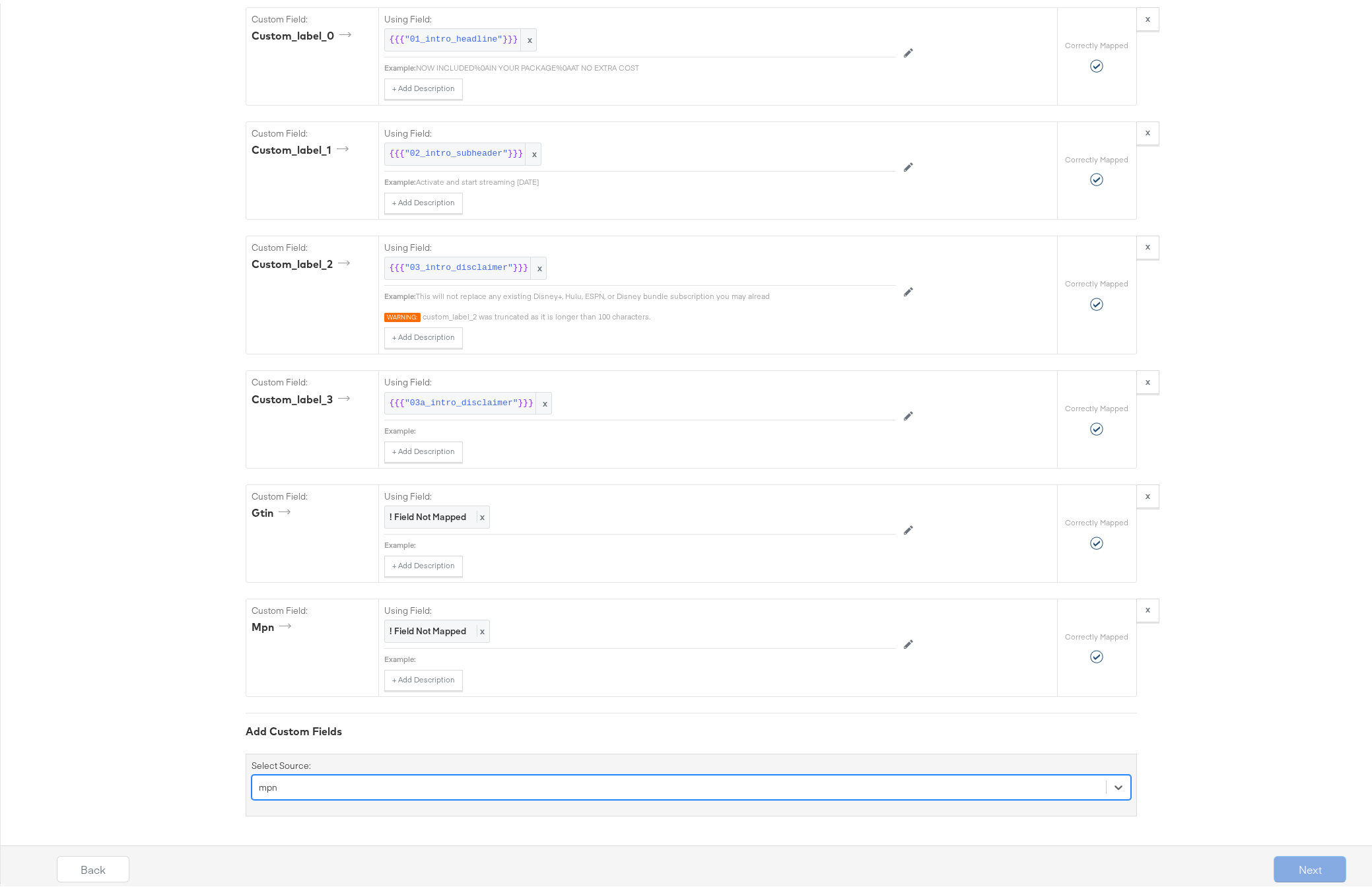
scroll to position [2490, 0]
click at [356, 783] on div "option mpn, selected. Select is focused ,type to refine list, press Down to ope…" at bounding box center [691, 784] width 880 height 25
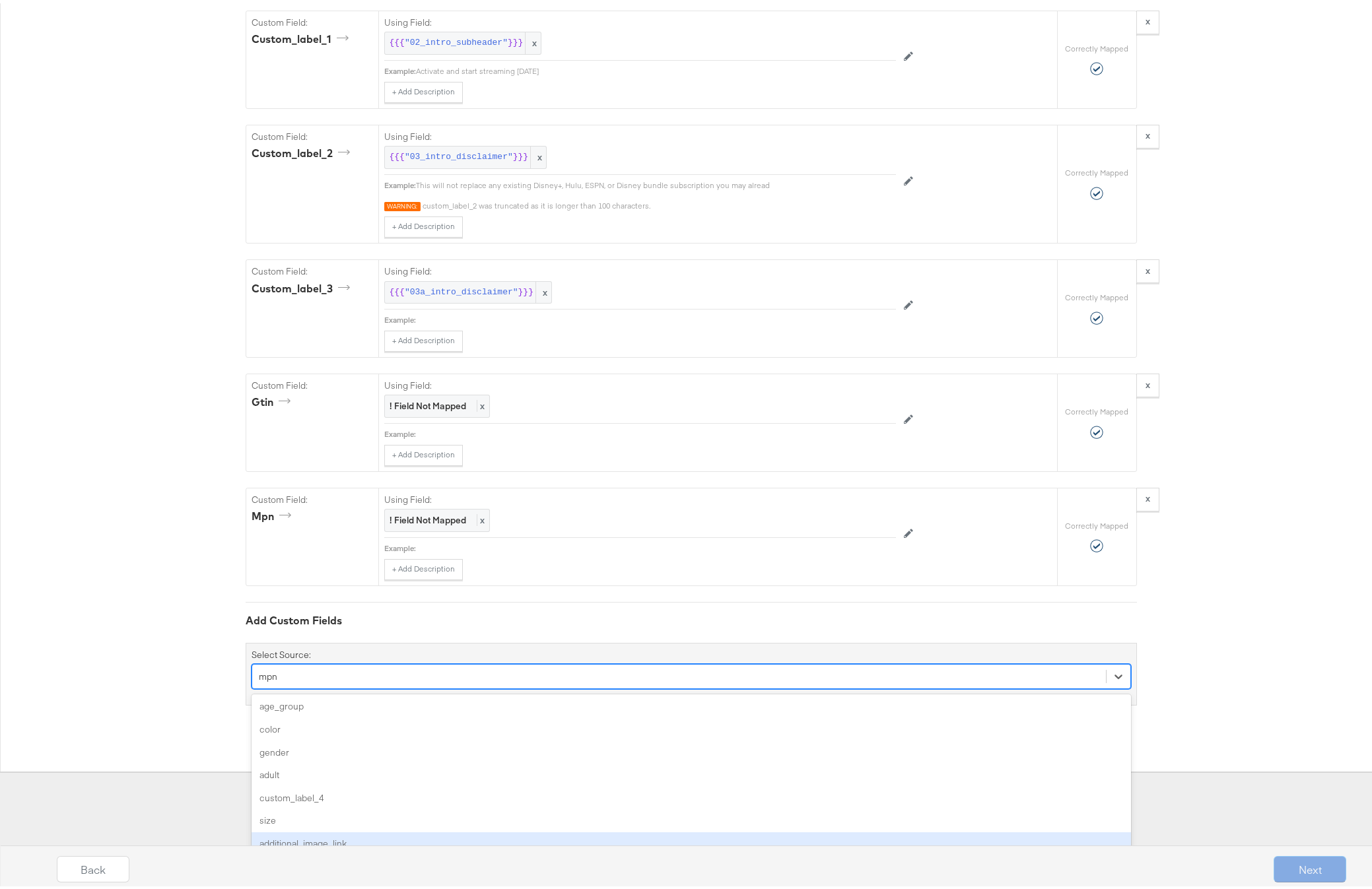
scroll to position [3, 0]
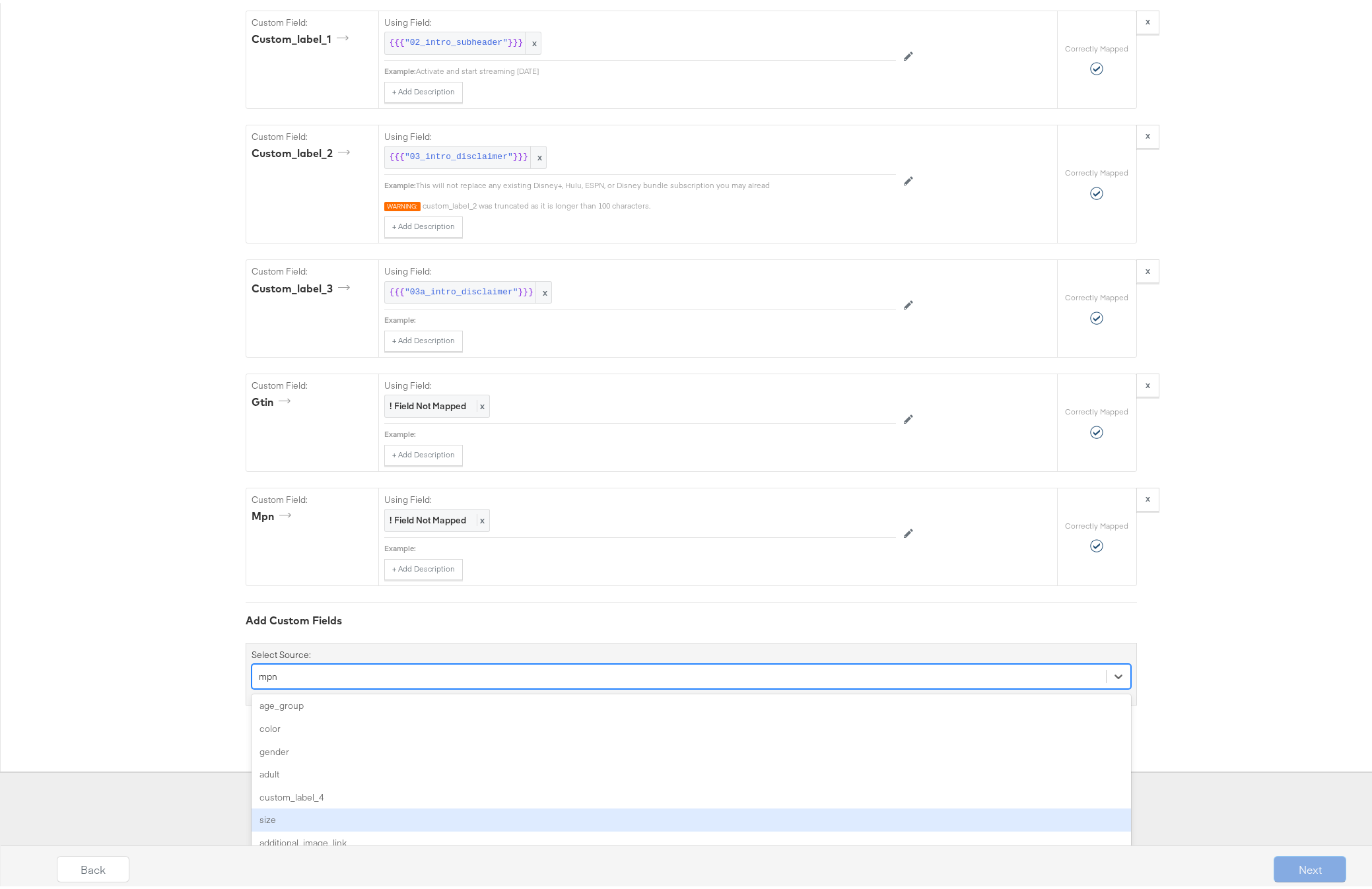
click at [313, 819] on div "size" at bounding box center [691, 817] width 880 height 23
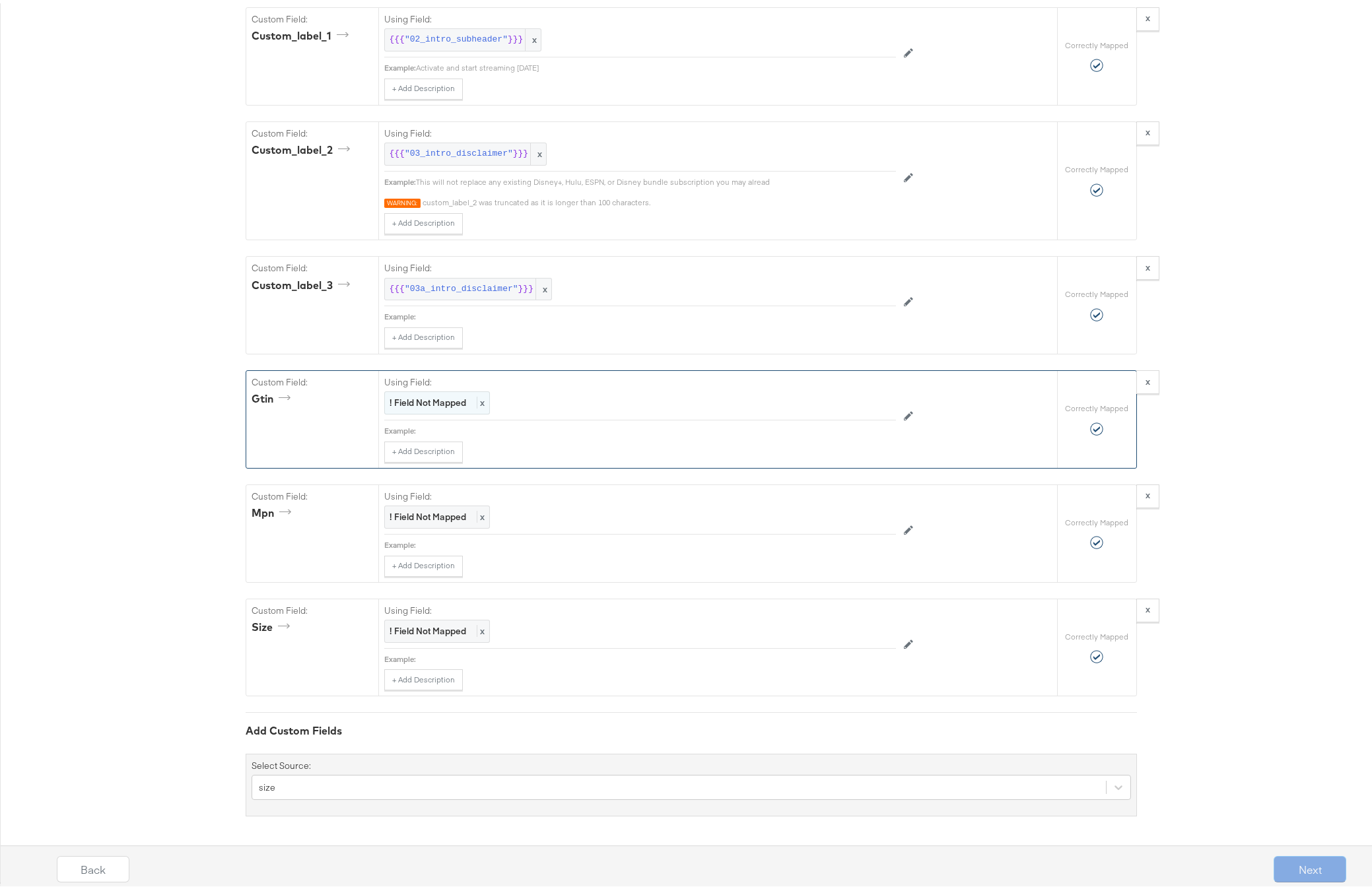
click at [419, 402] on strong "! Field Not Mapped" at bounding box center [427, 399] width 77 height 12
click at [419, 402] on div "Select..." at bounding box center [610, 399] width 450 height 22
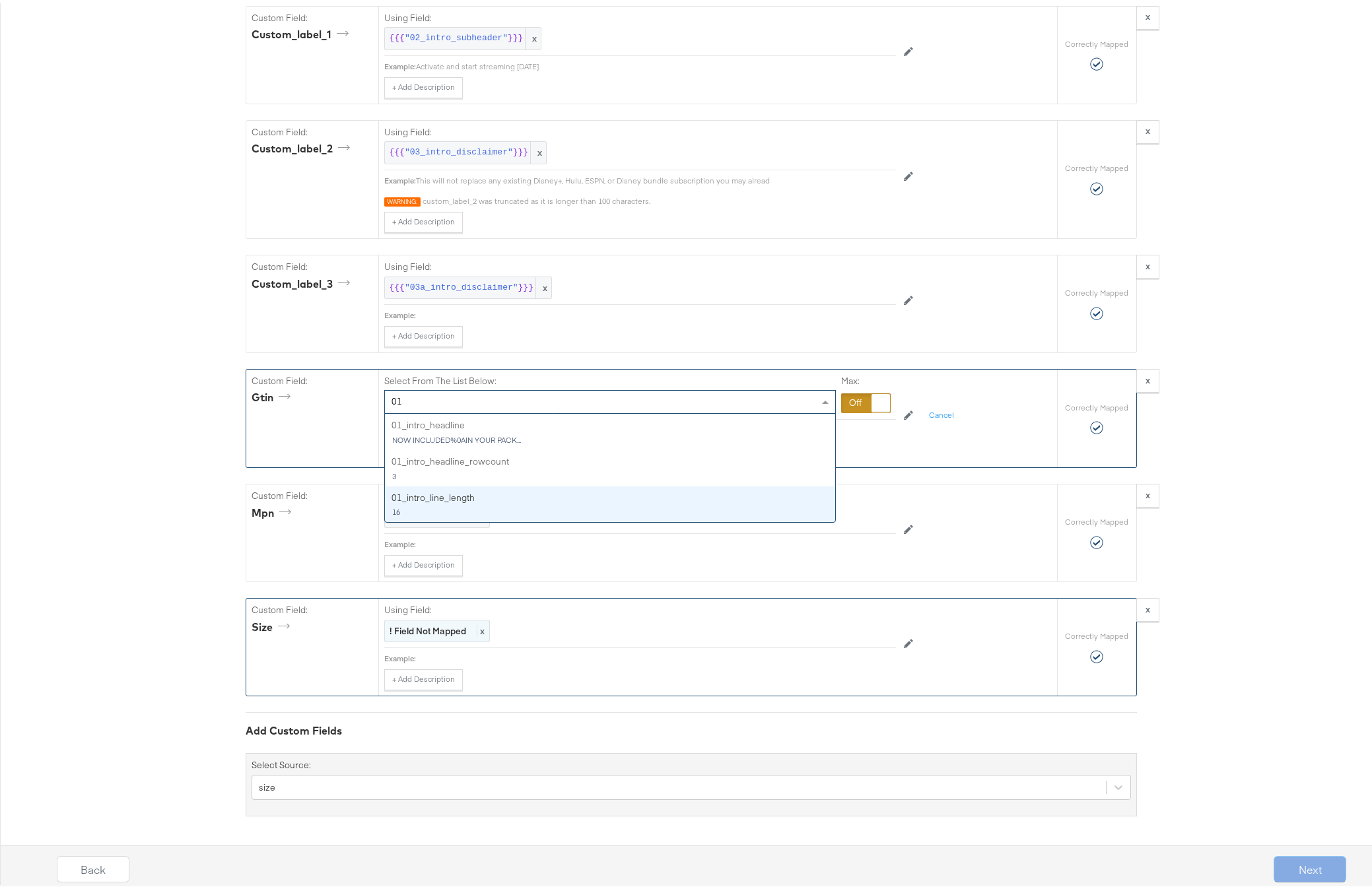
type input "01"
click at [412, 631] on strong "! Field Not Mapped" at bounding box center [427, 627] width 77 height 12
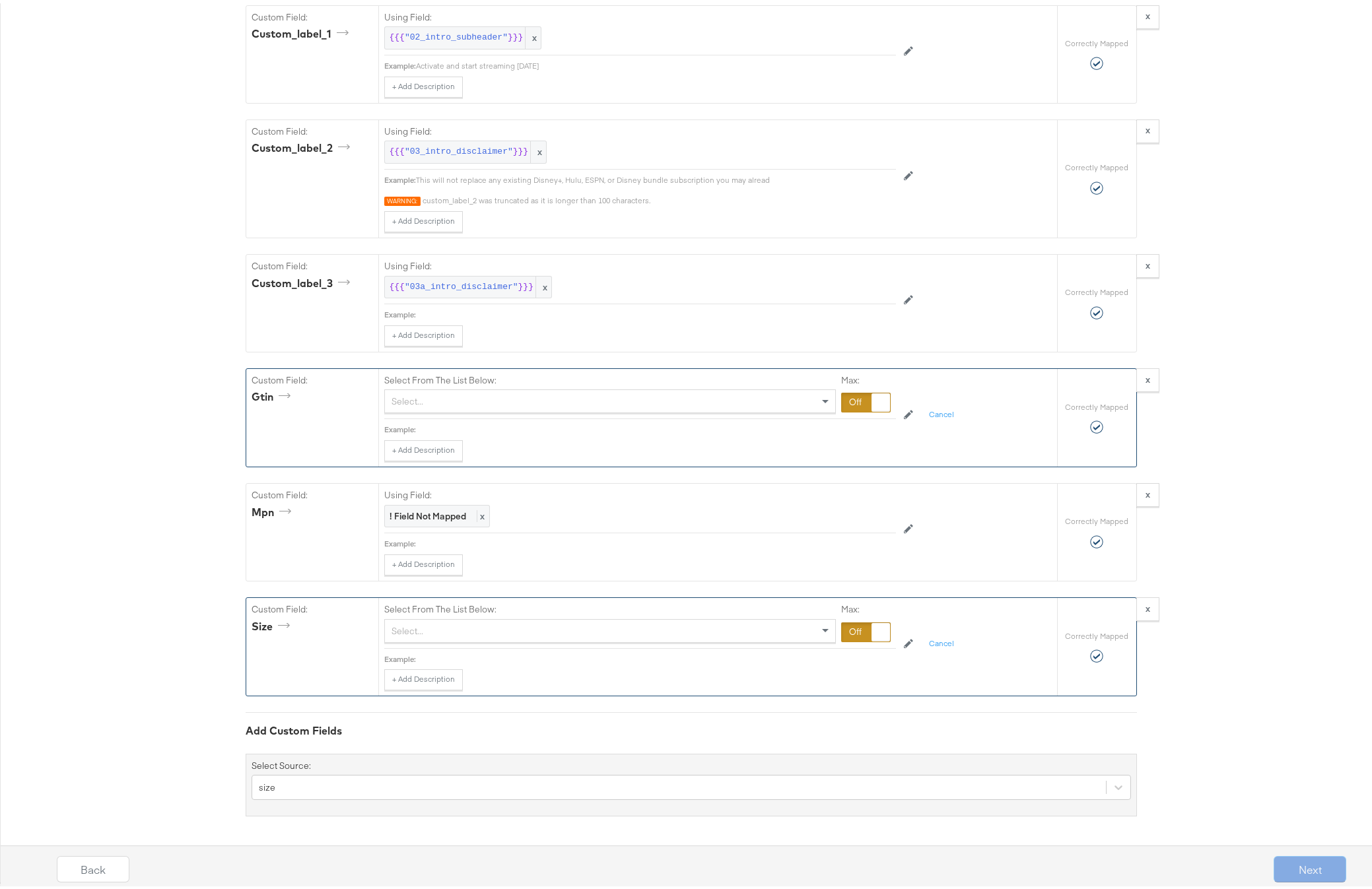
click at [414, 631] on div "Select..." at bounding box center [610, 628] width 450 height 22
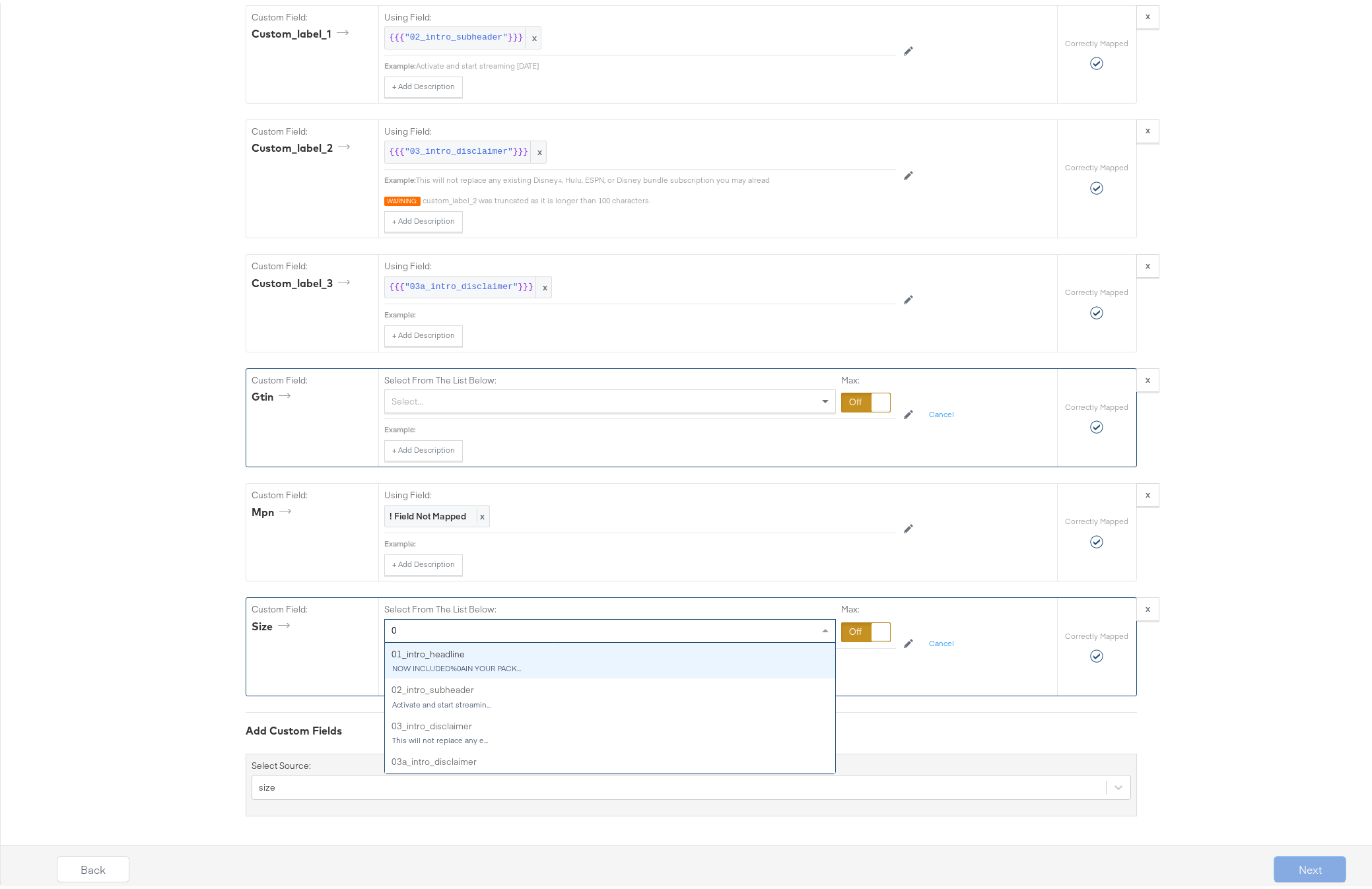
type input "01"
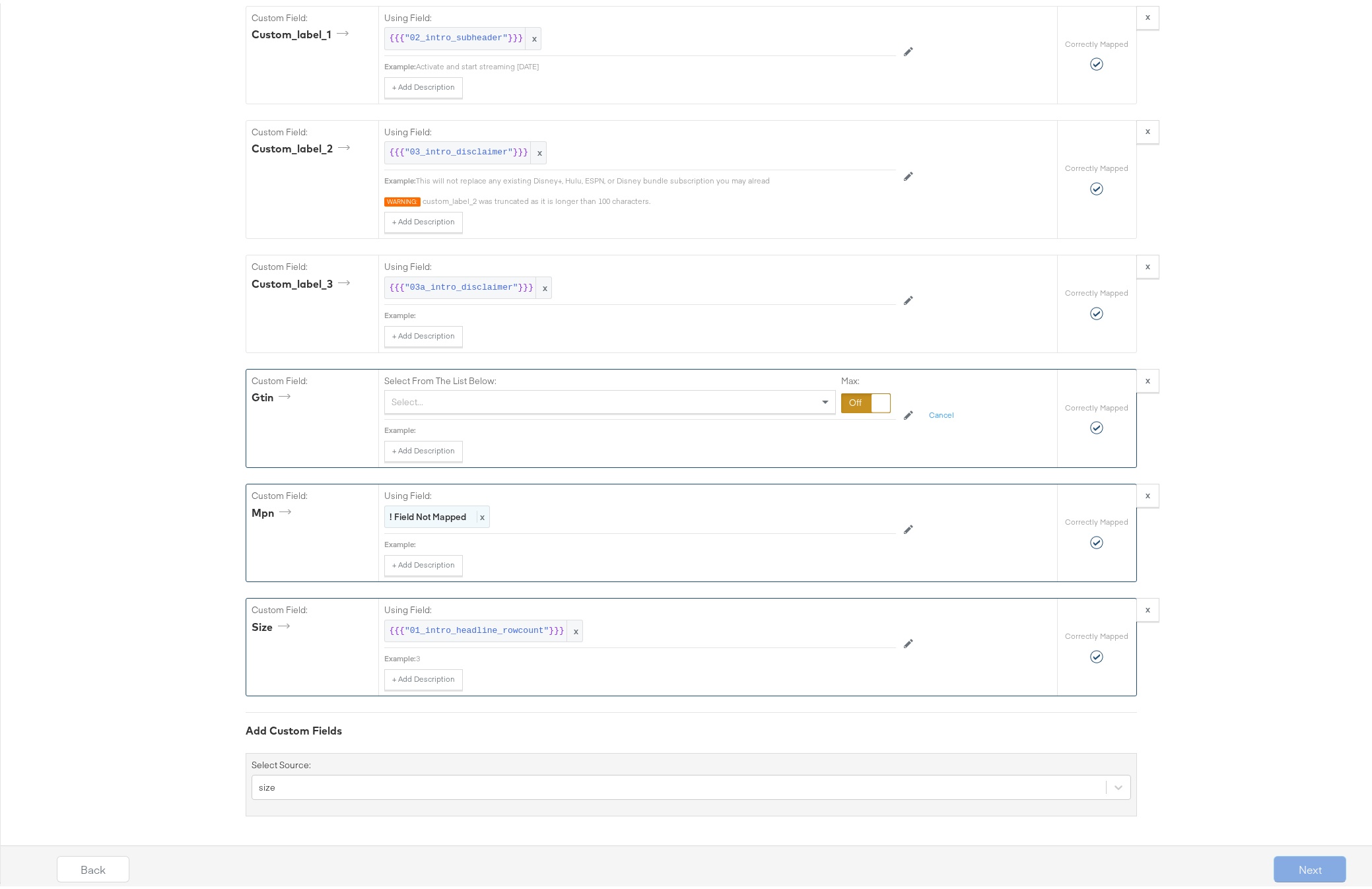
click at [419, 520] on strong "! Field Not Mapped" at bounding box center [427, 513] width 77 height 12
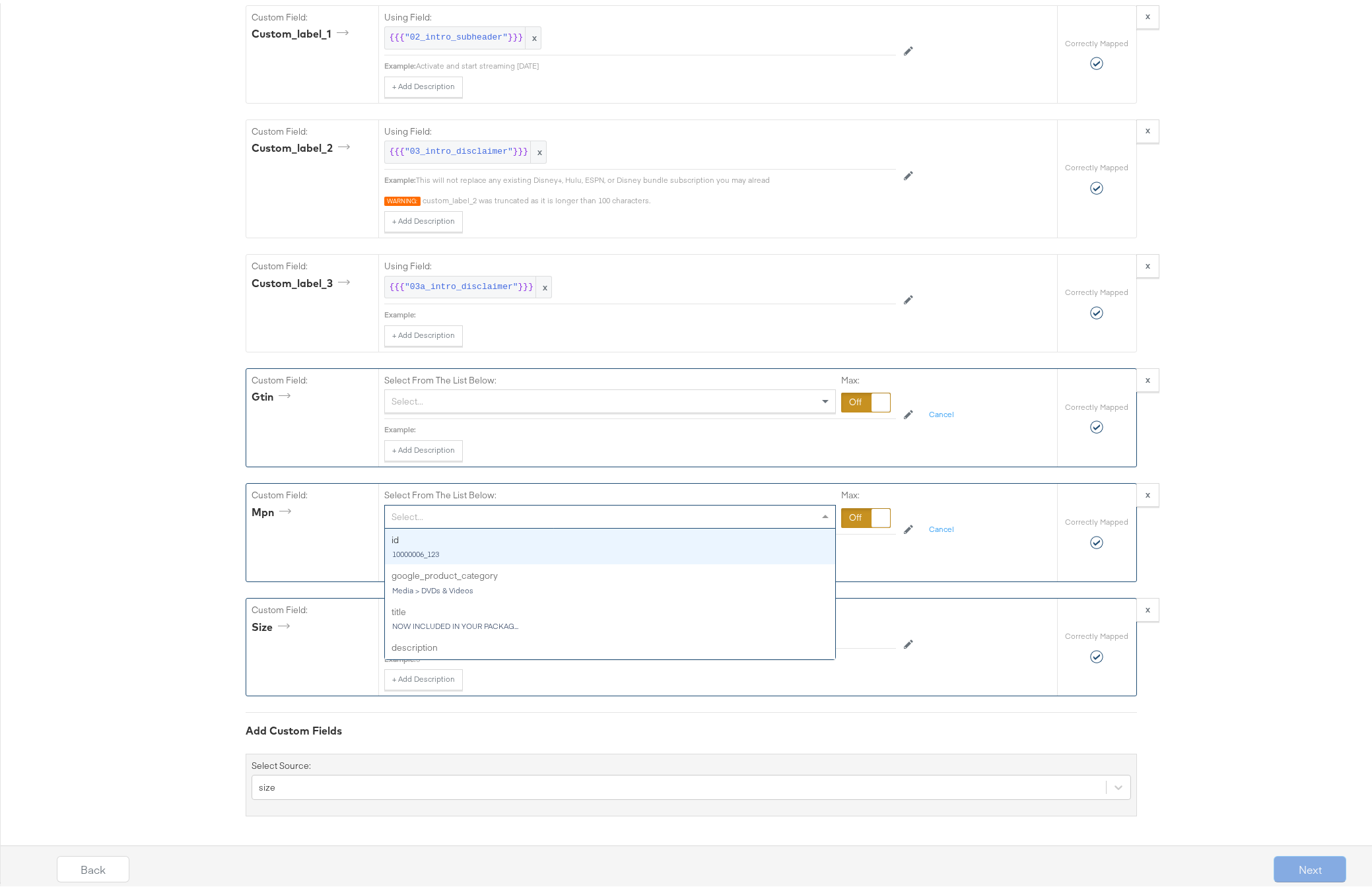
click at [424, 522] on div "Select..." at bounding box center [610, 513] width 450 height 22
type input "01"
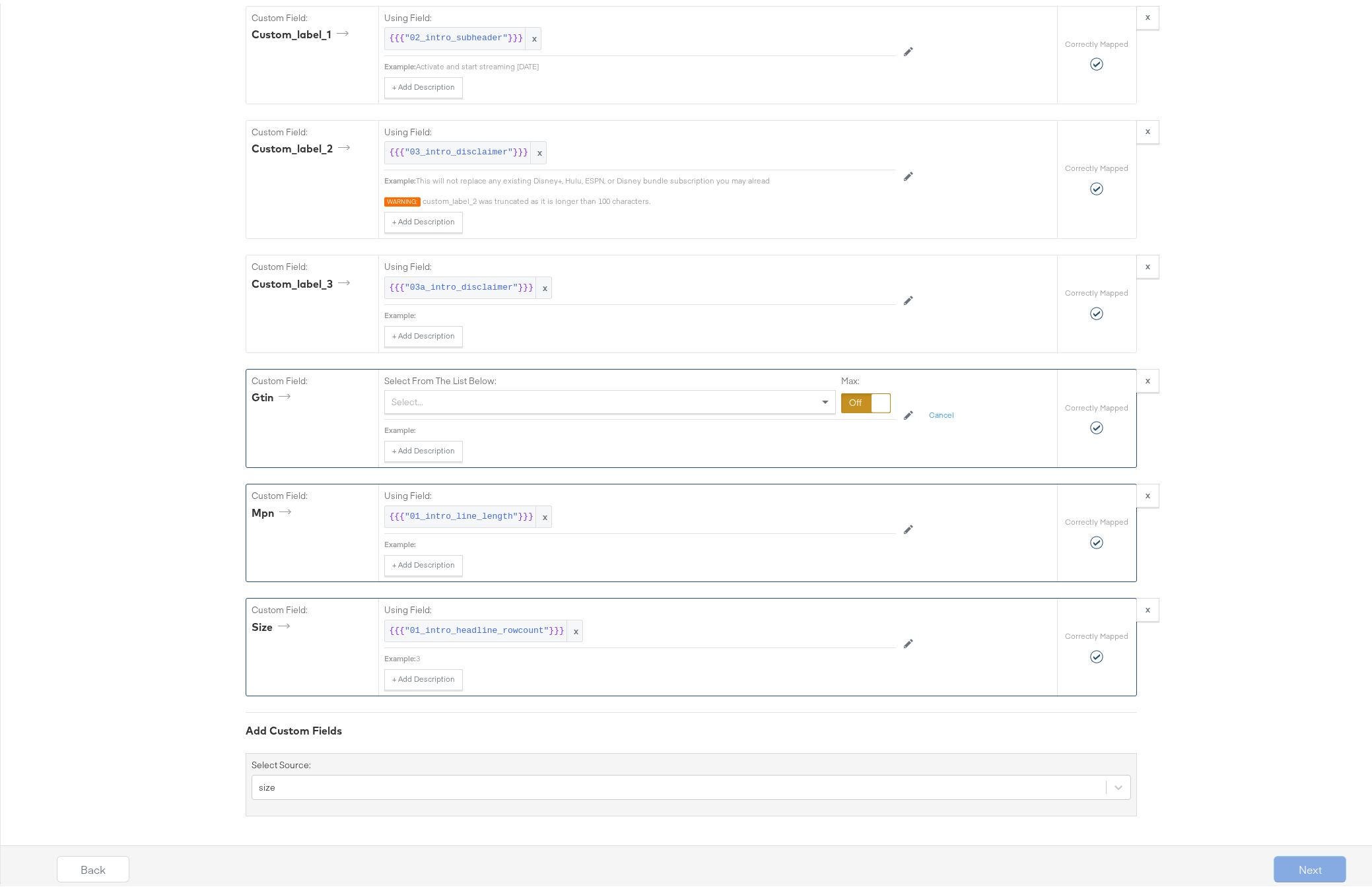
click at [426, 407] on div "Select..." at bounding box center [610, 399] width 450 height 22
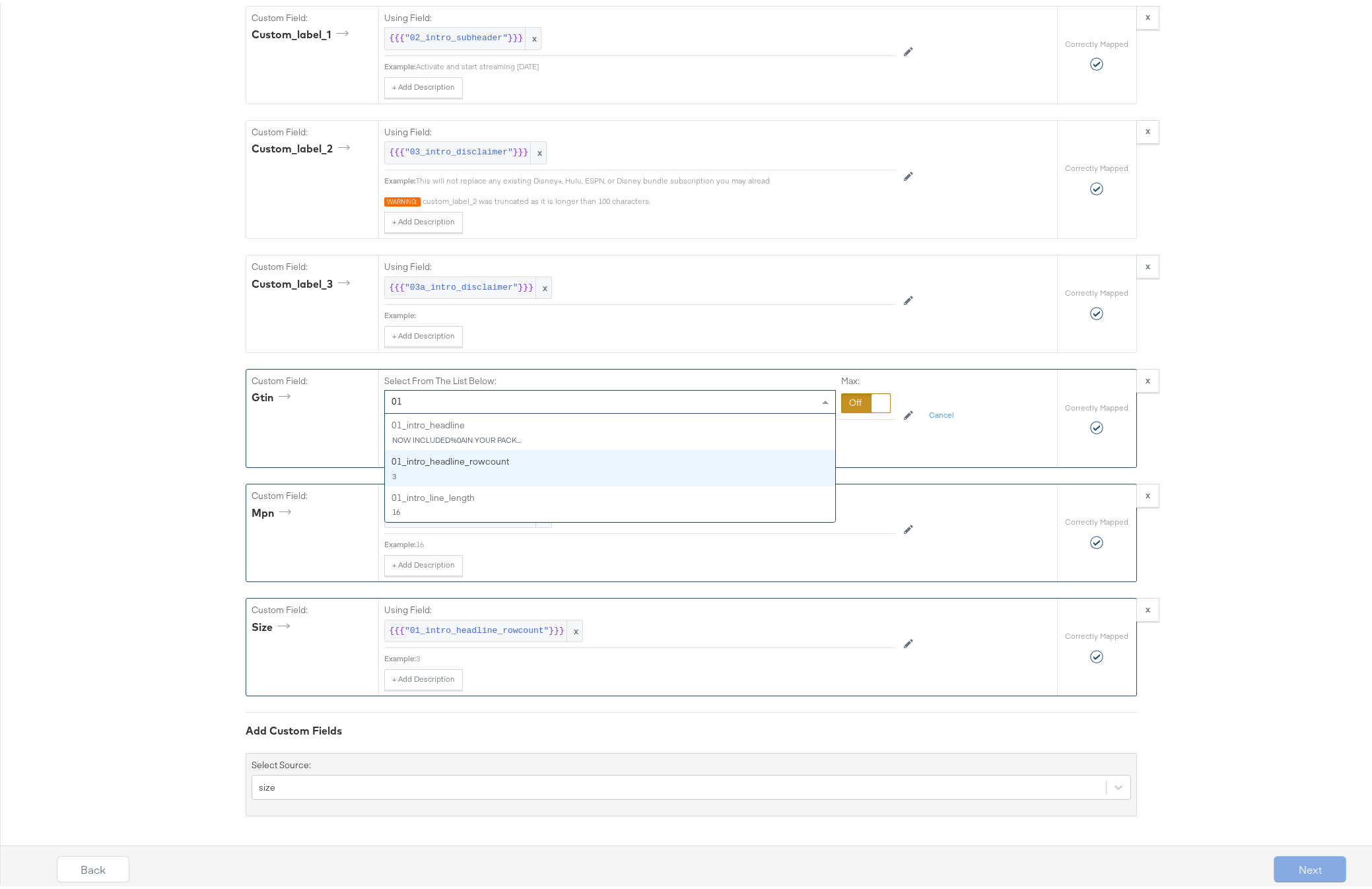
scroll to position [2494, 0]
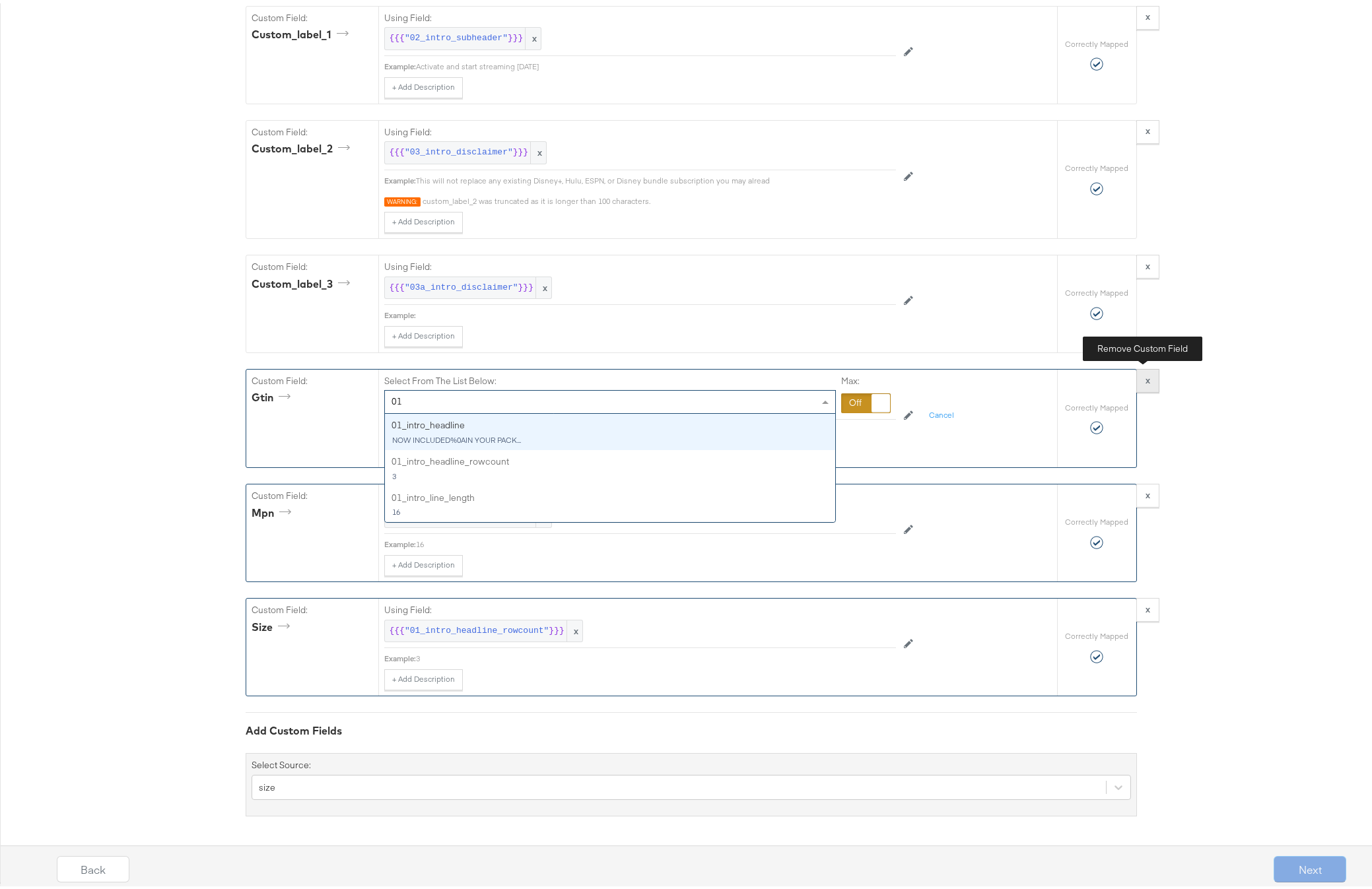
type input "01"
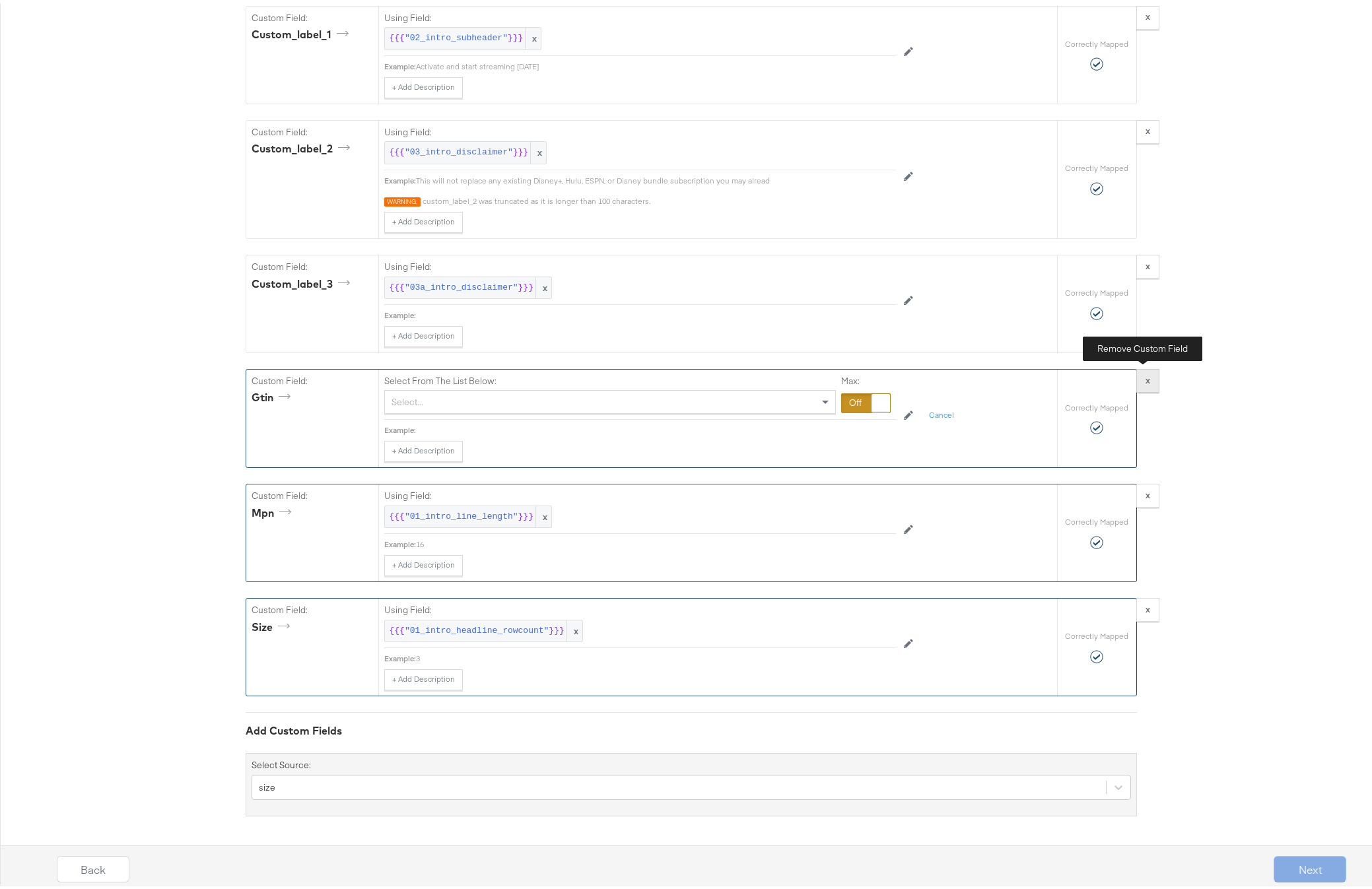
click at [1136, 378] on button "x" at bounding box center [1147, 378] width 23 height 24
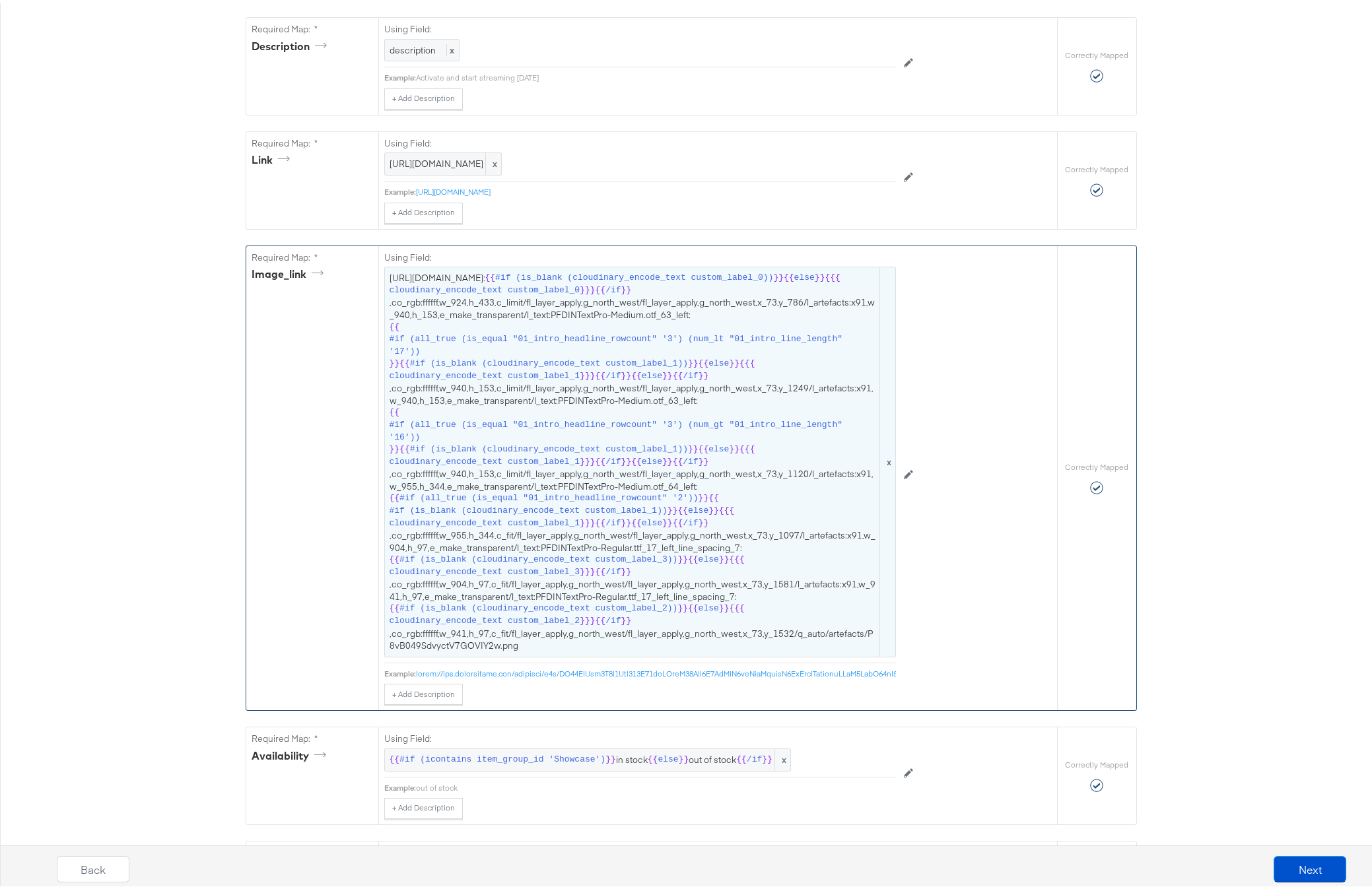
scroll to position [542, 0]
click at [719, 553] on span "[URL][DOMAIN_NAME]: {{ #if (is_blank (cloudinary_encode_text custom_label_0)) }…" at bounding box center [639, 458] width 501 height 379
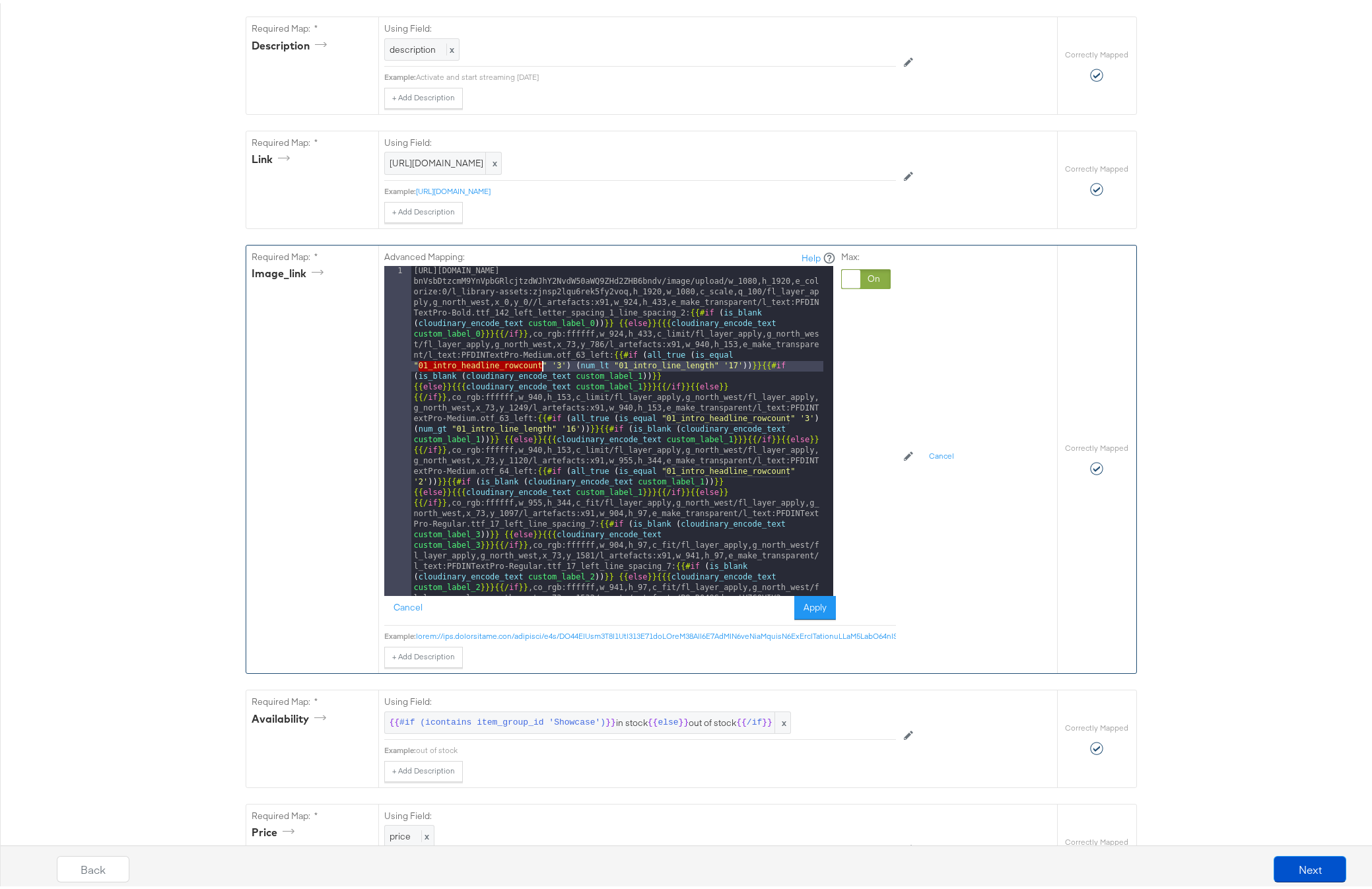
drag, startPoint x: 412, startPoint y: 386, endPoint x: 536, endPoint y: 388, distance: 124.0
click at [536, 388] on div "[URL][DOMAIN_NAME] bnVsbDtzcmM9YnVpbGRlcjtzdWJhY2NvdW50aWQ9ZHd2ZHB6bndv/image/u…" at bounding box center [617, 765] width 412 height 1006
drag, startPoint x: 543, startPoint y: 387, endPoint x: 407, endPoint y: 386, distance: 136.0
click at [411, 386] on div "[URL][DOMAIN_NAME] bnVsbDtzcmM9YnVpbGRlcjtzdWJhY2NvdW50aWQ9ZHd2ZHB6bndv/image/u…" at bounding box center [617, 765] width 412 height 1006
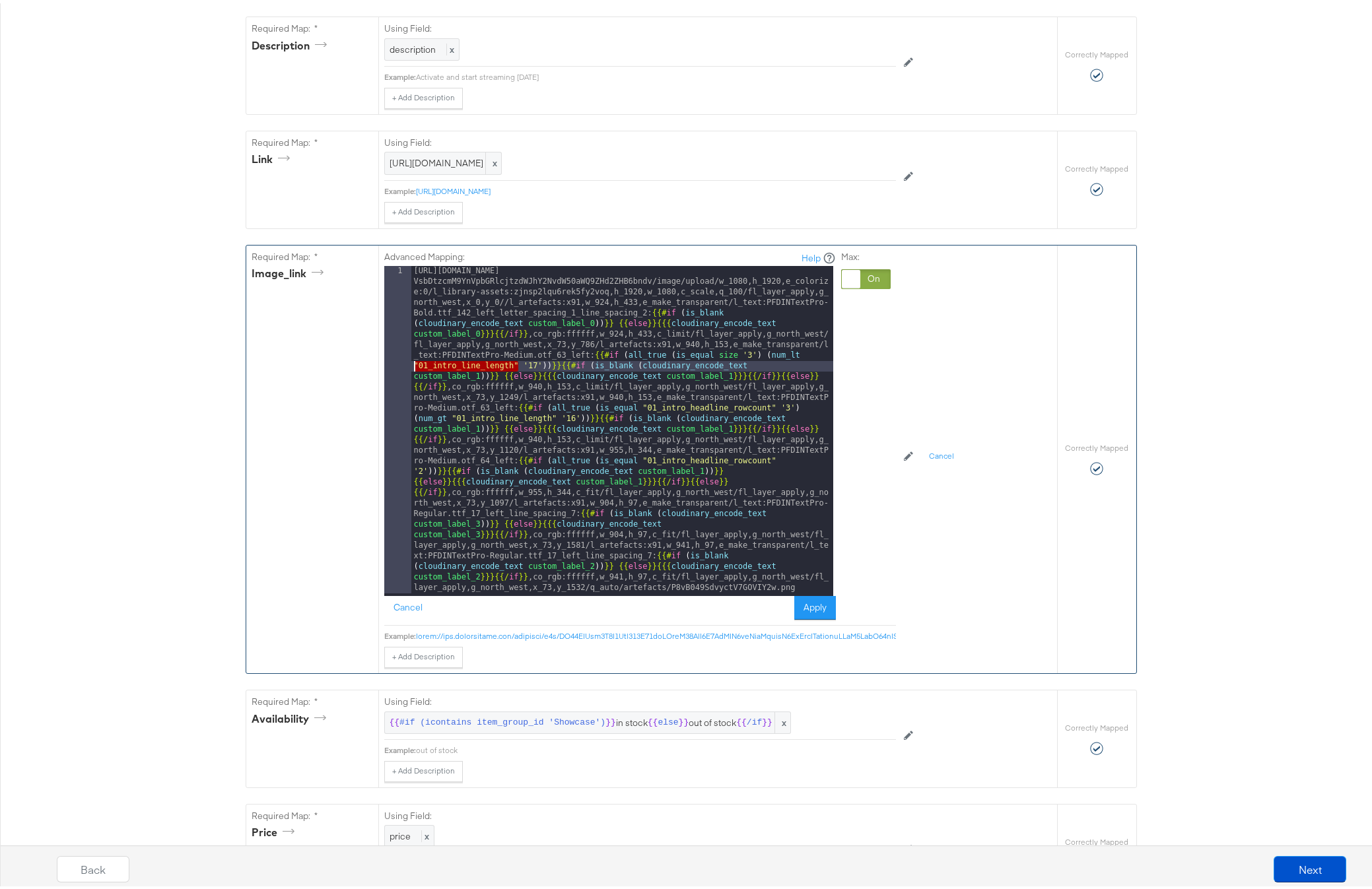
drag, startPoint x: 514, startPoint y: 386, endPoint x: 407, endPoint y: 382, distance: 107.1
click at [411, 382] on div "[URL][DOMAIN_NAME] VsbDtzcmM9YnVpbGRlcjtzdWJhY2NvdW50aWQ9ZHd2ZHB6bndv/image/upl…" at bounding box center [622, 755] width 422 height 985
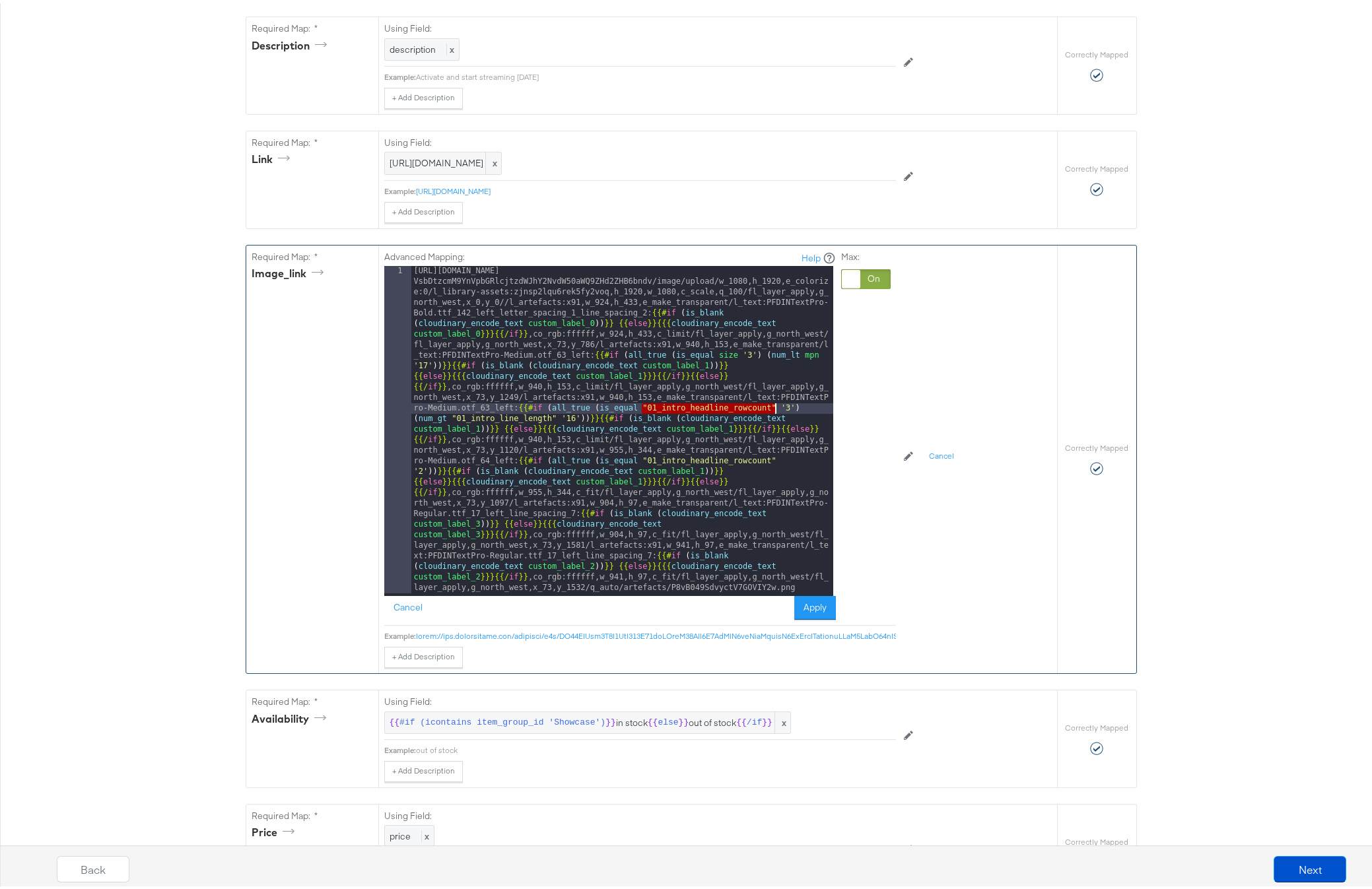
drag, startPoint x: 639, startPoint y: 428, endPoint x: 770, endPoint y: 430, distance: 131.0
click at [770, 430] on div "[URL][DOMAIN_NAME] VsbDtzcmM9YnVpbGRlcjtzdWJhY2NvdW50aWQ9ZHd2ZHB6bndv/image/upl…" at bounding box center [622, 755] width 422 height 985
drag, startPoint x: 411, startPoint y: 439, endPoint x: 513, endPoint y: 440, distance: 102.0
click at [514, 440] on div "[URL][DOMAIN_NAME] VsbDtzcmM9YnVpbGRlcjtzdWJhY2NvdW50aWQ9ZHd2ZHB6bndv/image/upl…" at bounding box center [622, 755] width 422 height 985
click at [504, 456] on div "[URL][DOMAIN_NAME] VsbDtzcmM9YnVpbGRlcjtzdWJhY2NvdW50aWQ9ZHd2ZHB6bndv/image/upl…" at bounding box center [622, 755] width 422 height 985
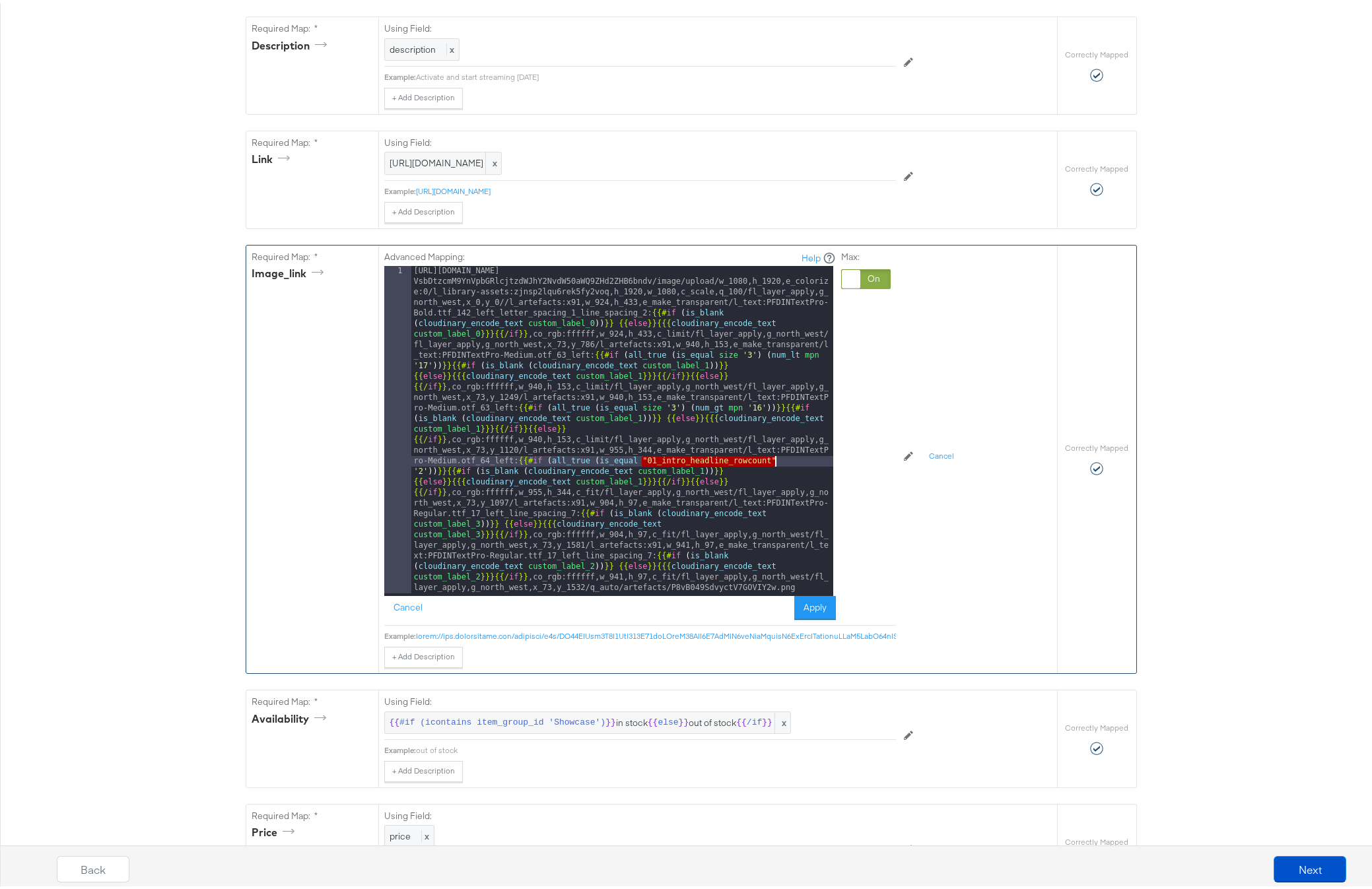
drag, startPoint x: 639, startPoint y: 480, endPoint x: 772, endPoint y: 480, distance: 133.0
click at [772, 481] on div "[URL][DOMAIN_NAME] VsbDtzcmM9YnVpbGRlcjtzdWJhY2NvdW50aWQ9ZHd2ZHB6bndv/image/upl…" at bounding box center [622, 755] width 422 height 985
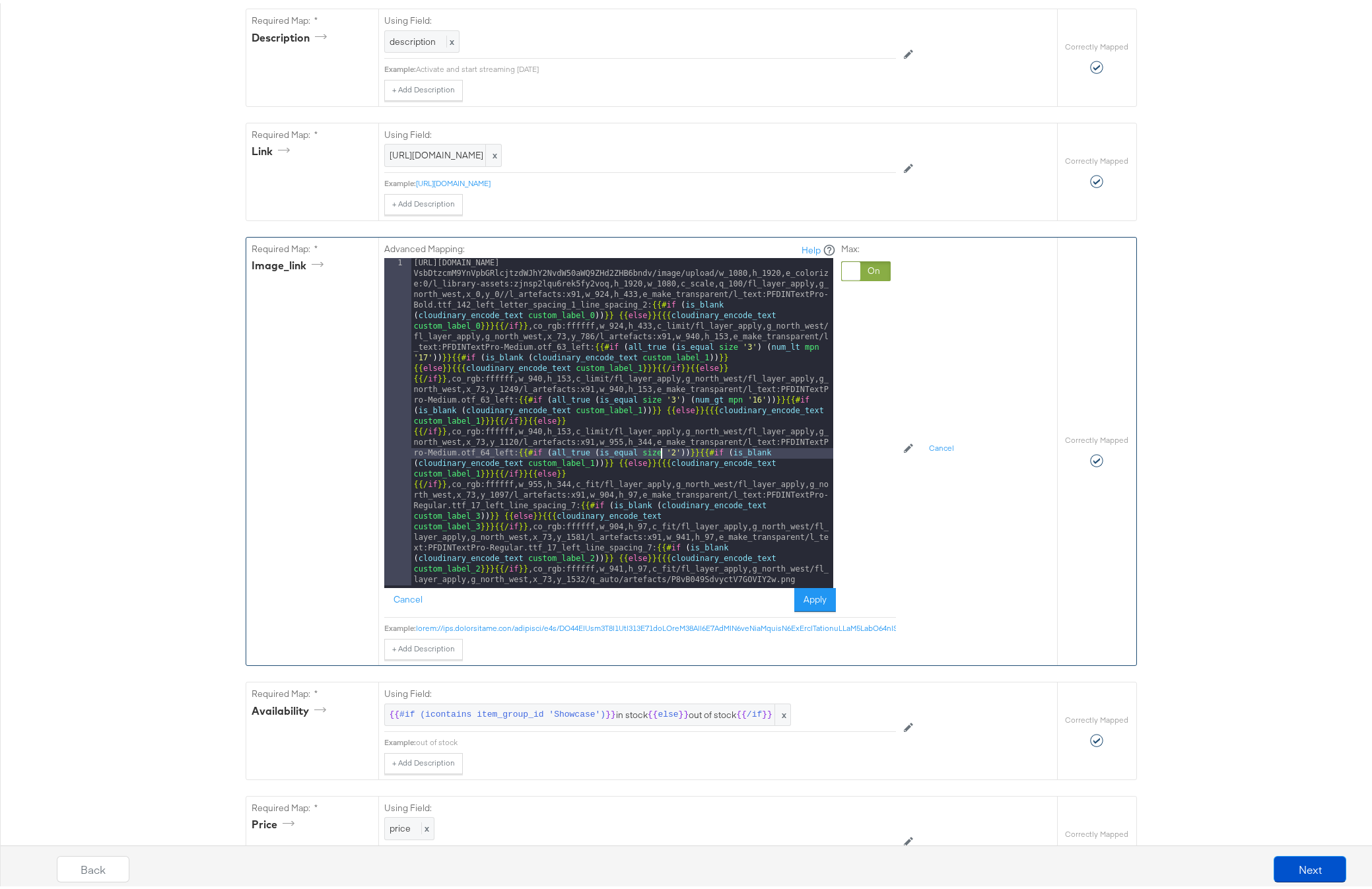
scroll to position [553, 0]
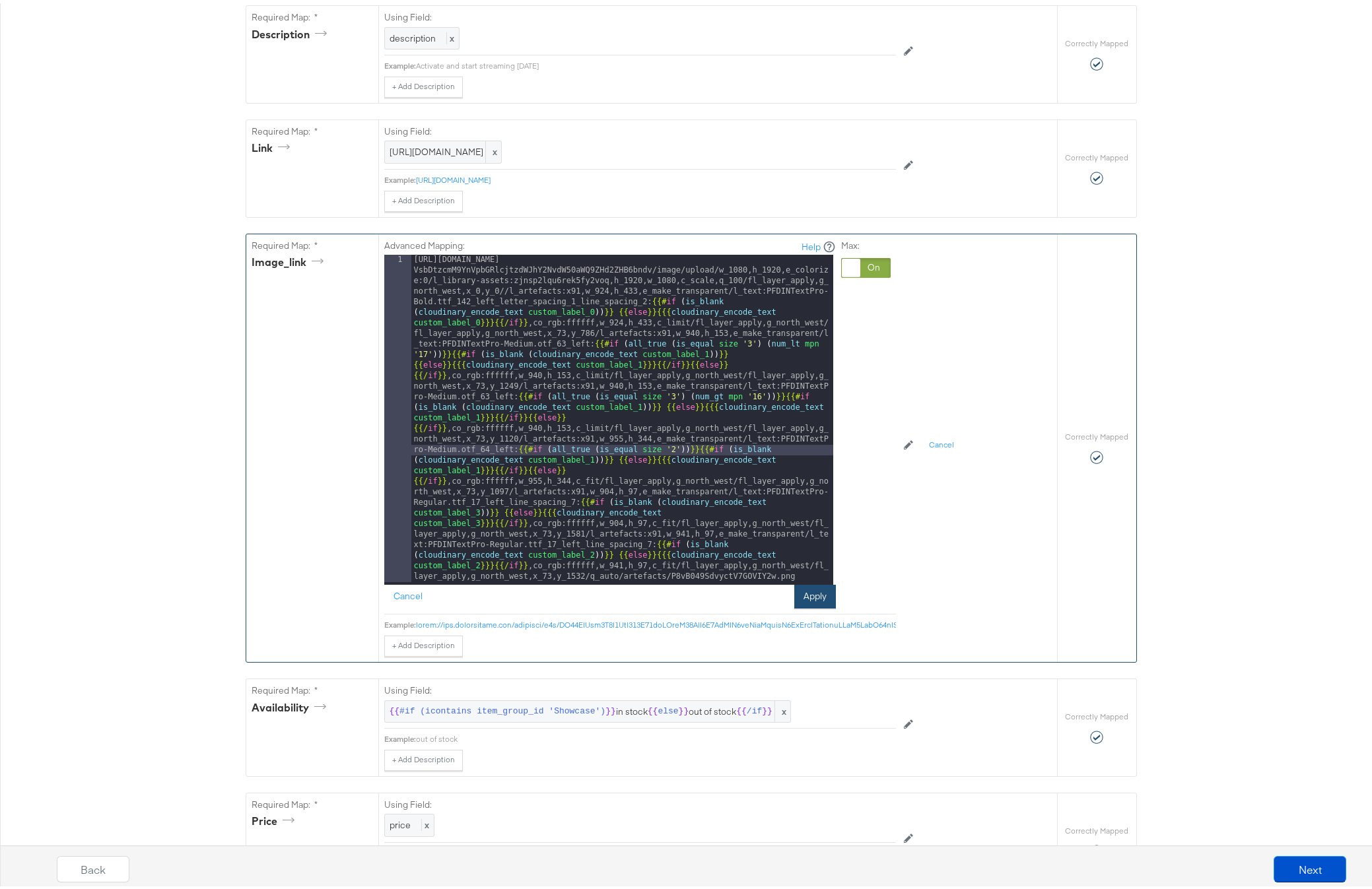
click at [799, 605] on button "Apply" at bounding box center [815, 593] width 41 height 24
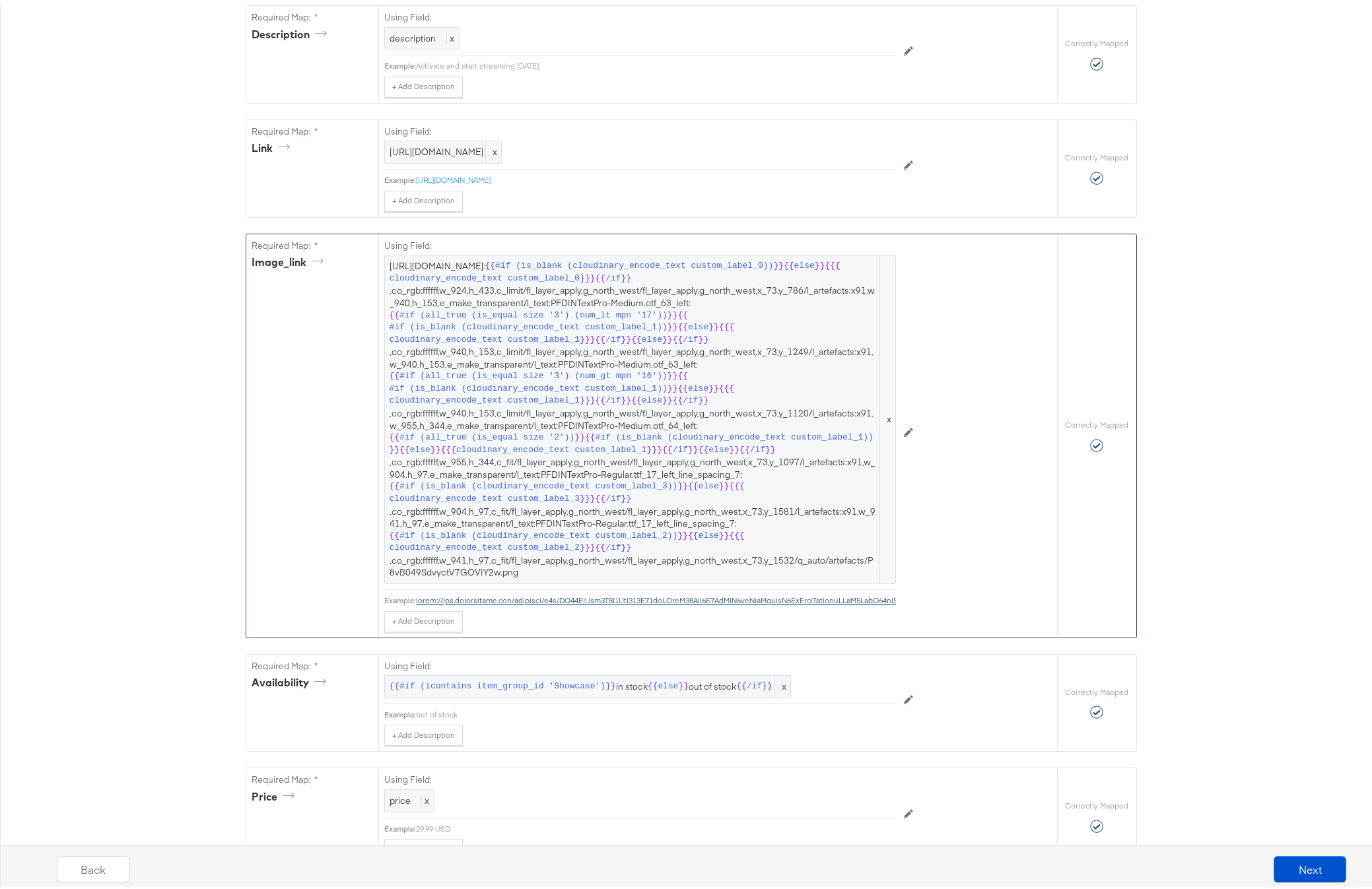
click at [690, 477] on span "[URL][DOMAIN_NAME]: {{ #if (is_blank (cloudinary_encode_text custom_label_0)) }…" at bounding box center [639, 416] width 501 height 319
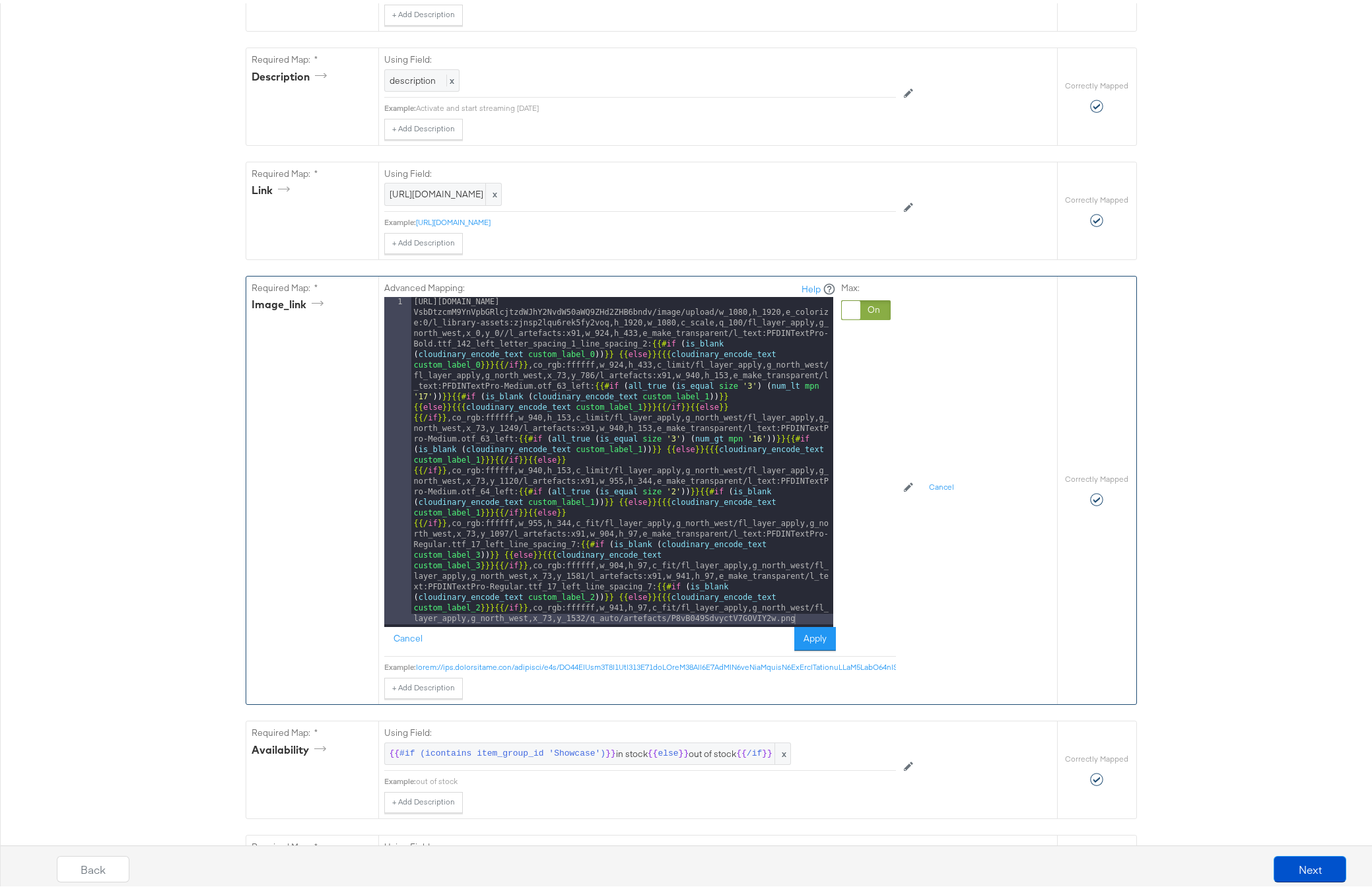
scroll to position [535, 0]
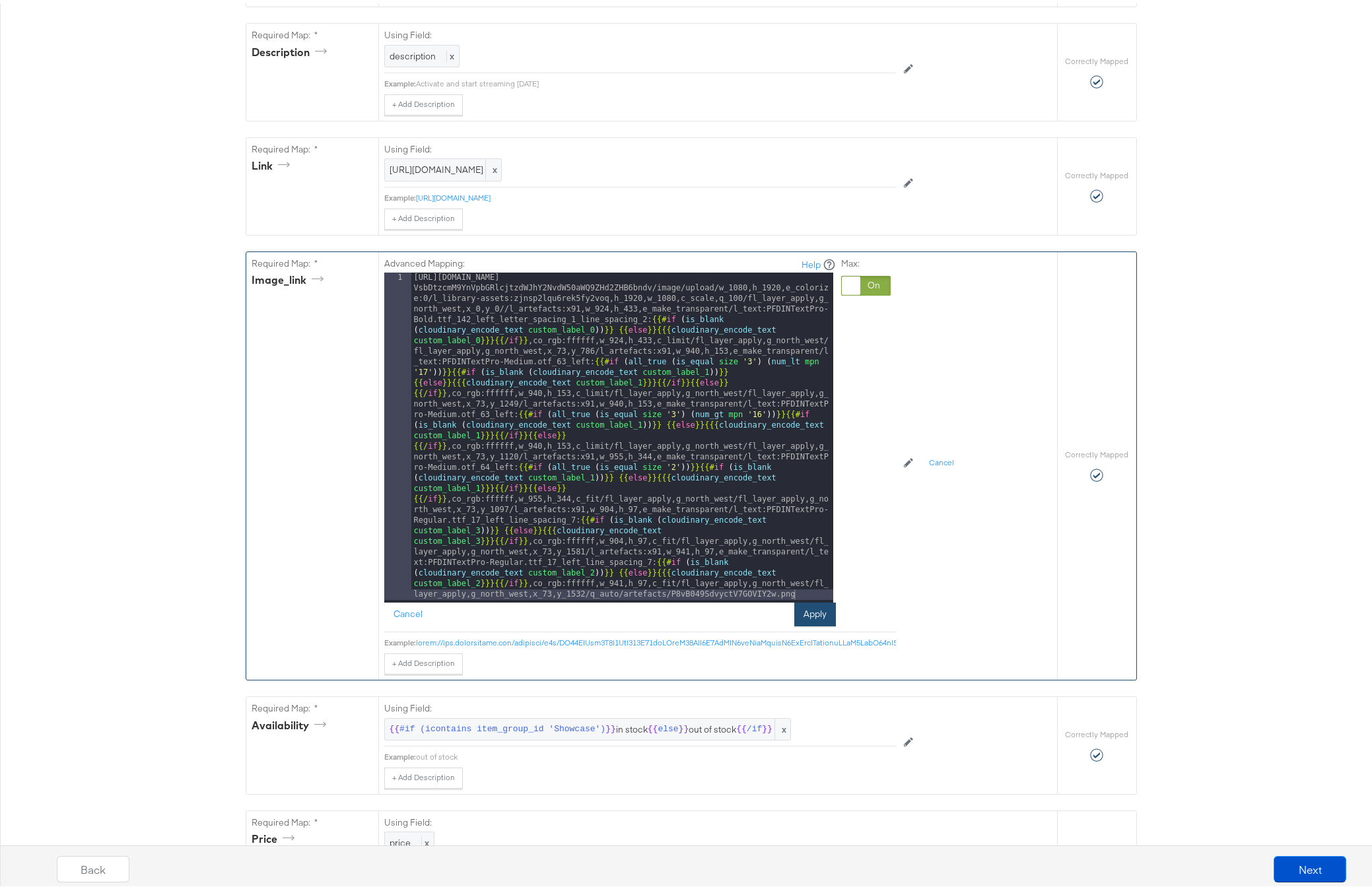
click at [813, 623] on button "Apply" at bounding box center [815, 611] width 41 height 24
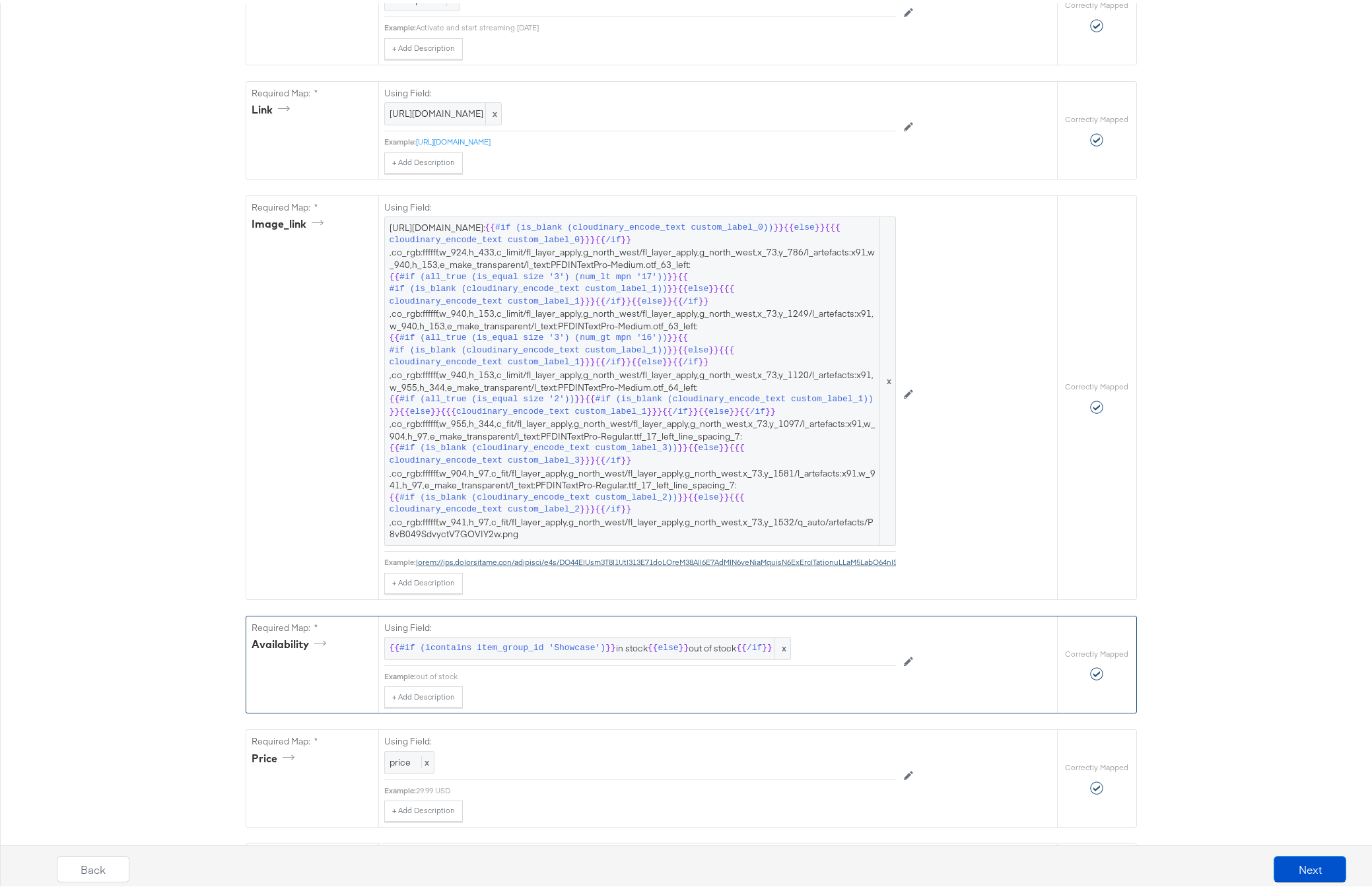
scroll to position [591, 0]
click at [691, 533] on span "[URL][DOMAIN_NAME]: {{ #if (is_blank (cloudinary_encode_text custom_label_0)) }…" at bounding box center [639, 378] width 501 height 319
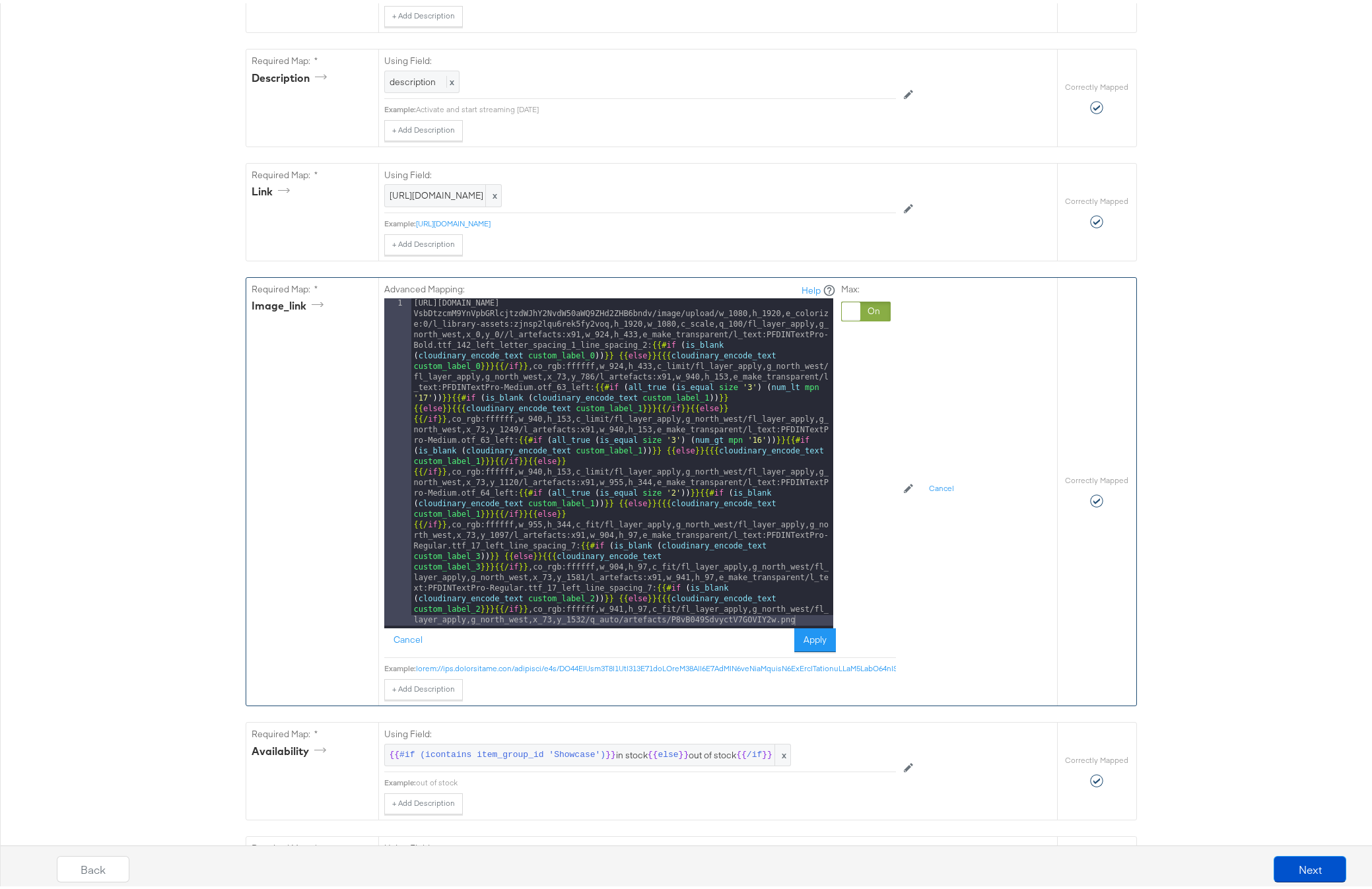
scroll to position [495, 0]
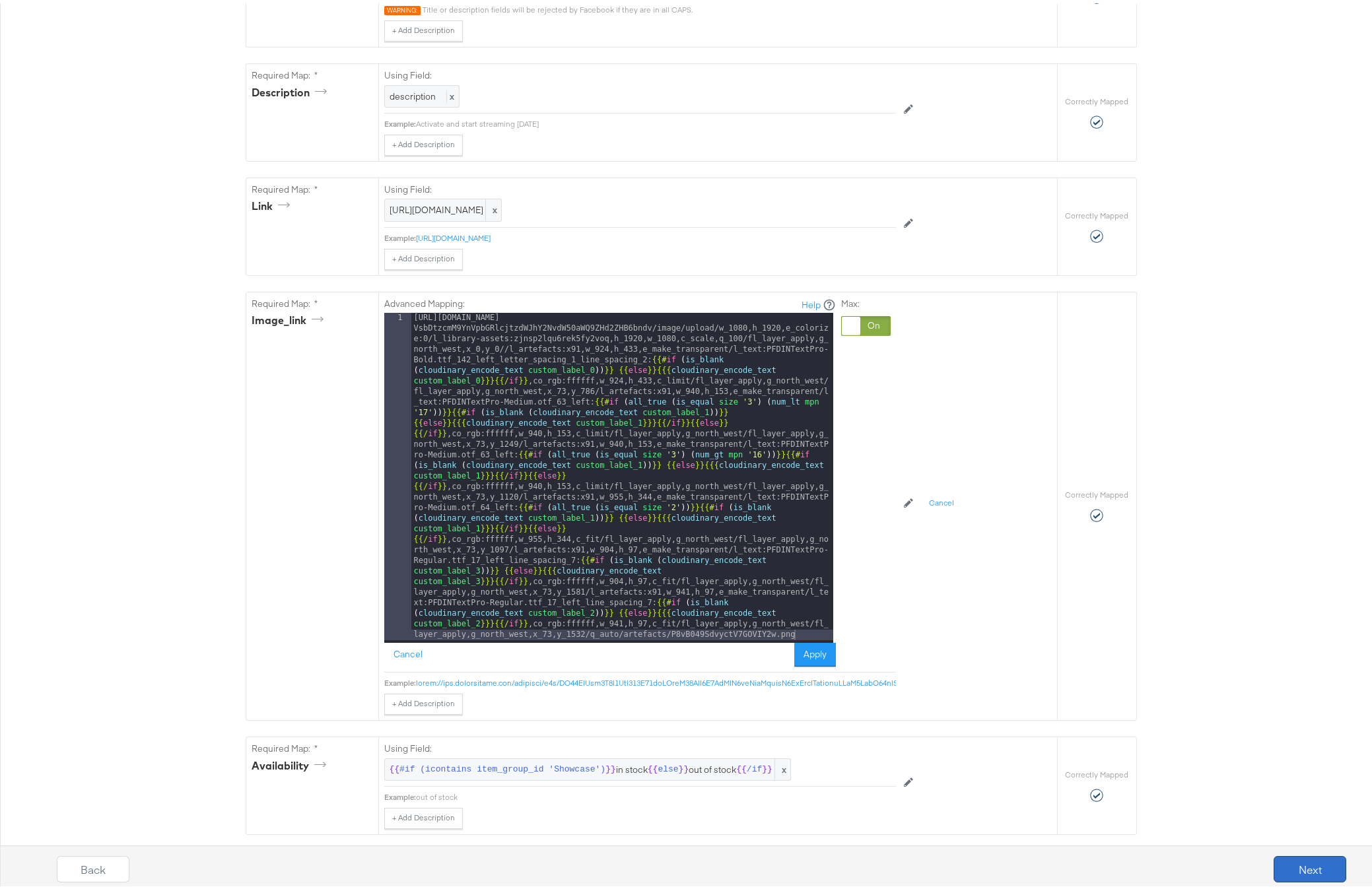
click at [1305, 860] on button "Next" at bounding box center [1309, 866] width 72 height 27
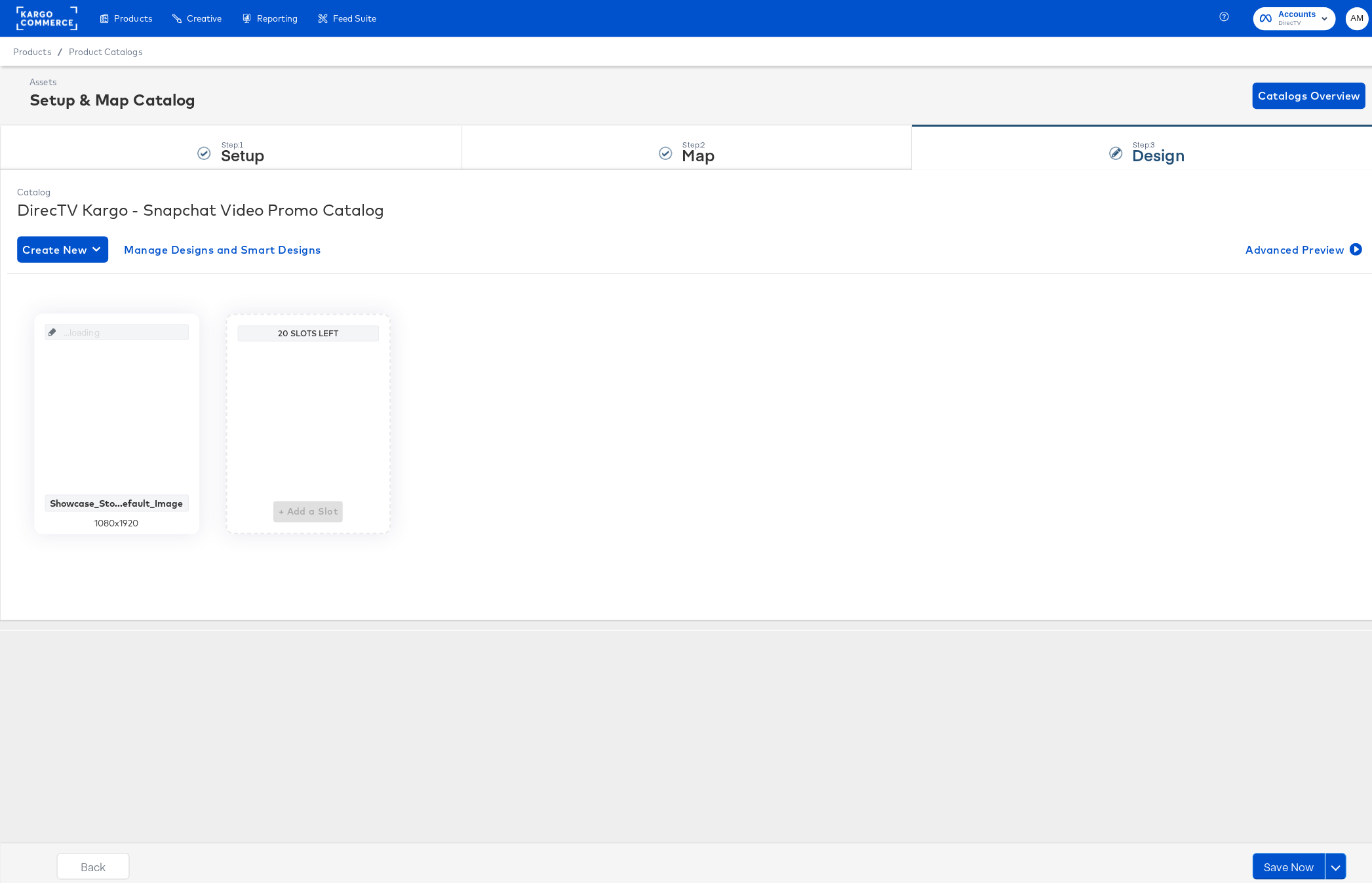
scroll to position [0, 0]
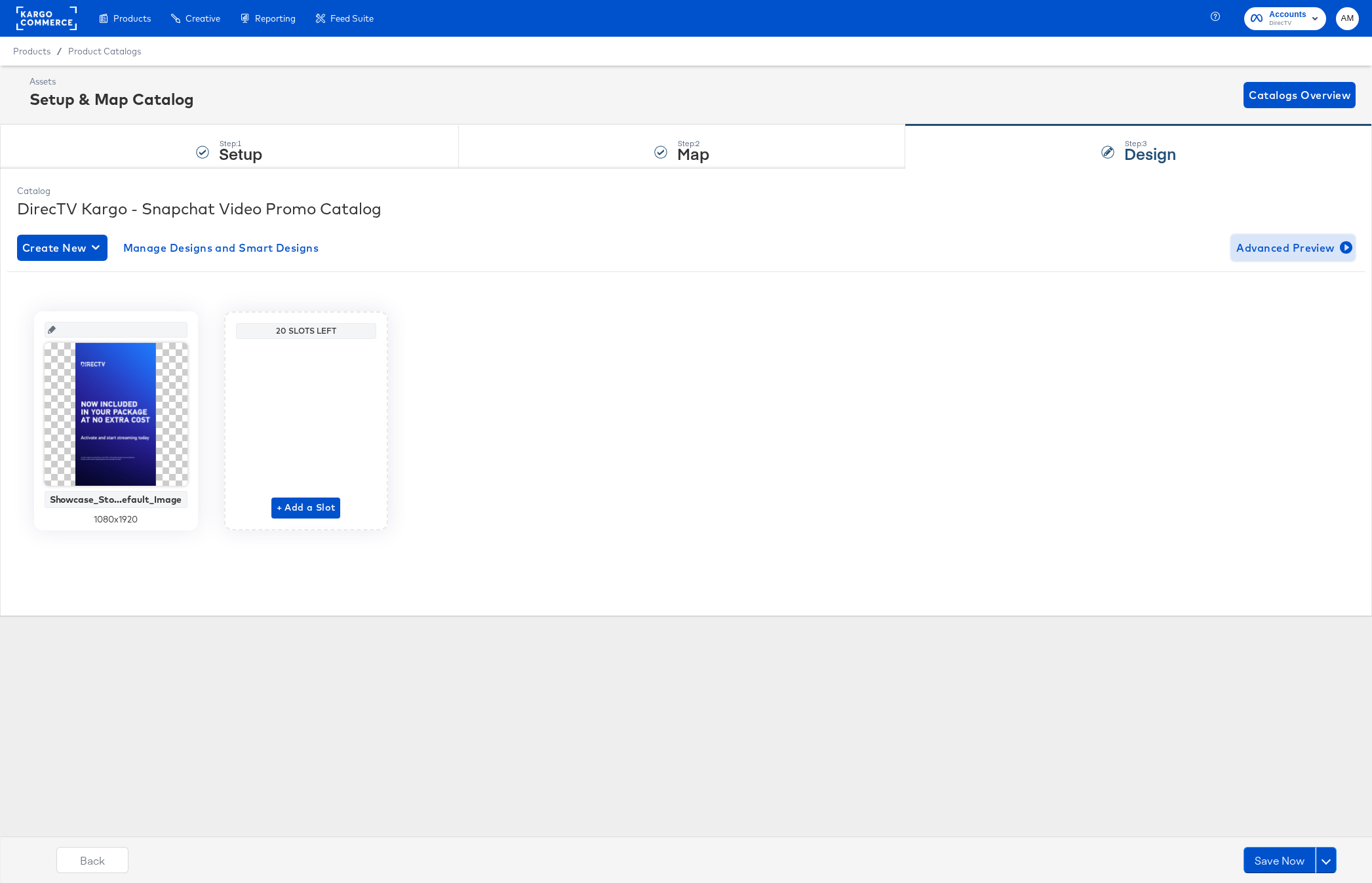
click at [1304, 248] on span "Advanced Preview" at bounding box center [1292, 248] width 114 height 18
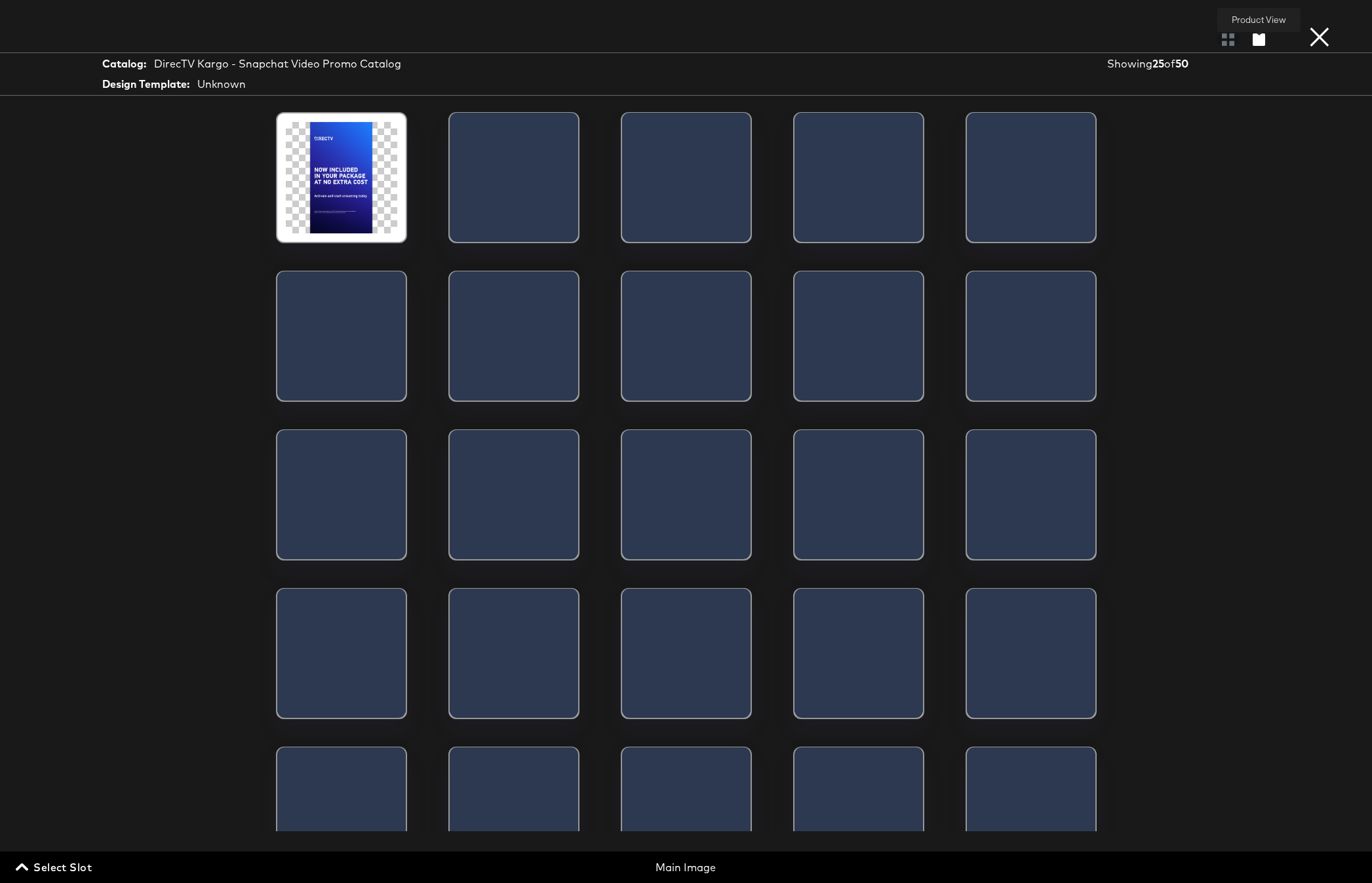
click at [1262, 41] on icon "button" at bounding box center [1259, 40] width 13 height 13
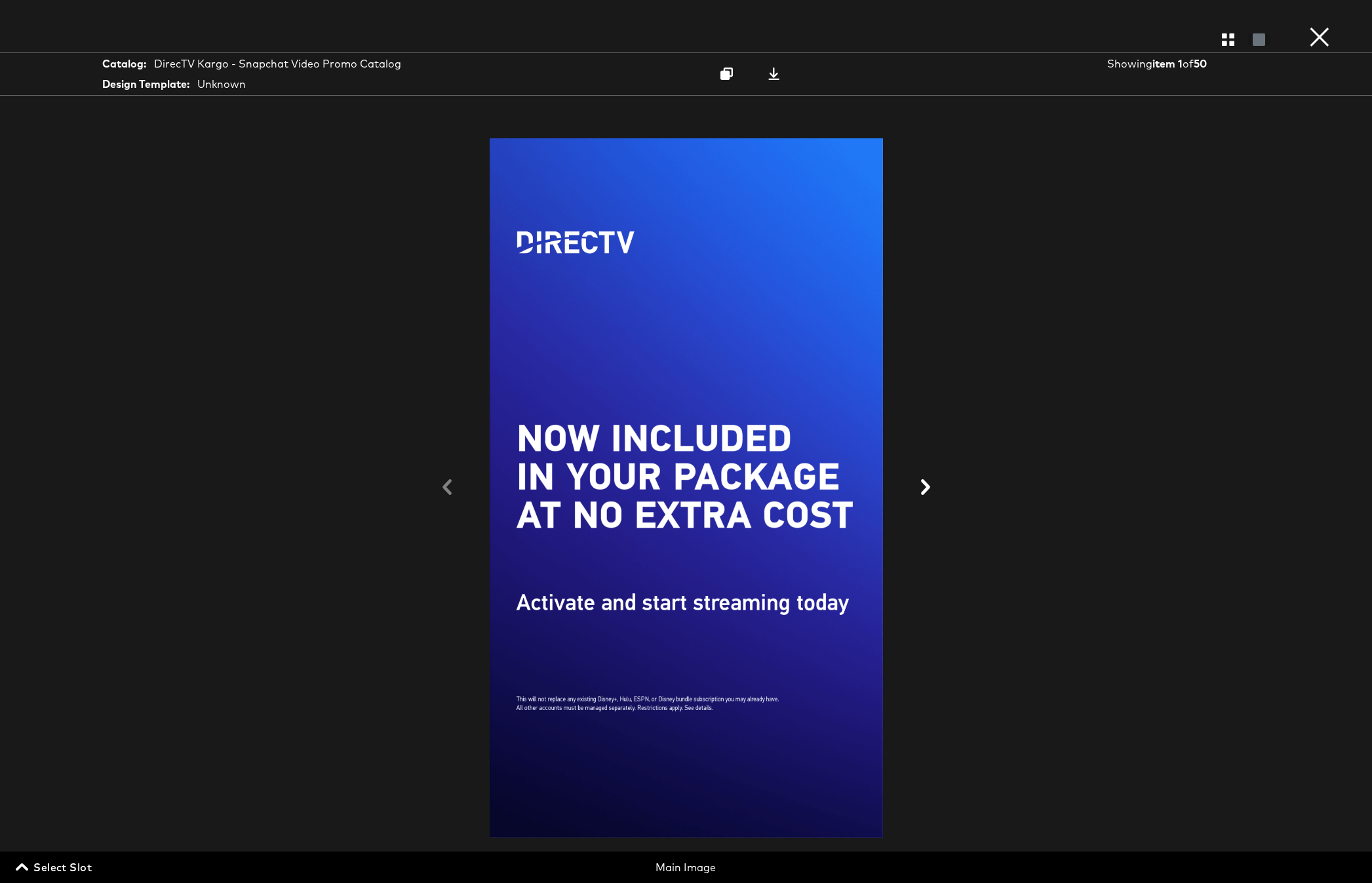
click at [1319, 27] on button "×" at bounding box center [1320, 13] width 27 height 27
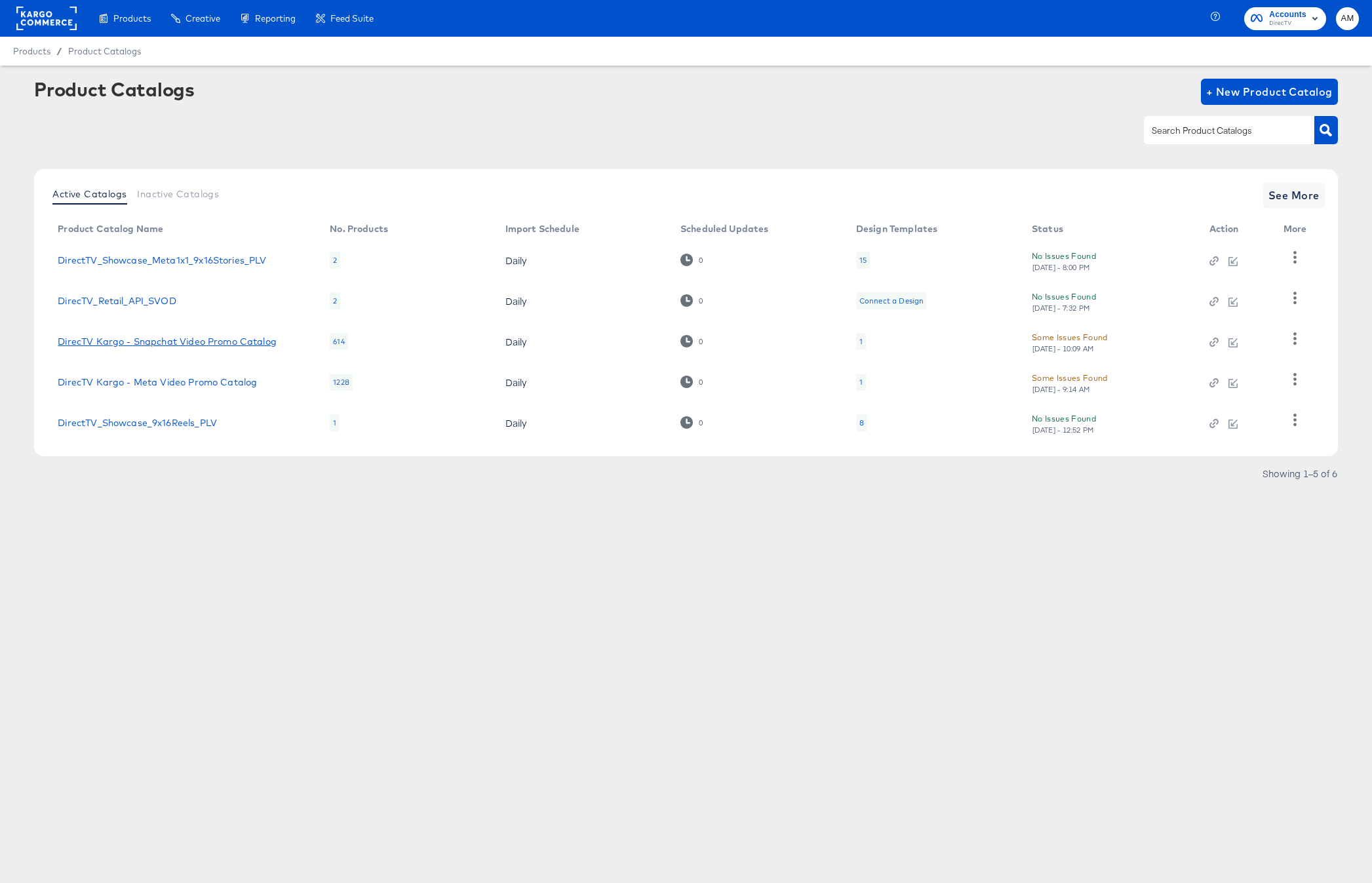
click at [229, 340] on link "DirecTV Kargo - Snapchat Video Promo Catalog" at bounding box center [167, 341] width 219 height 10
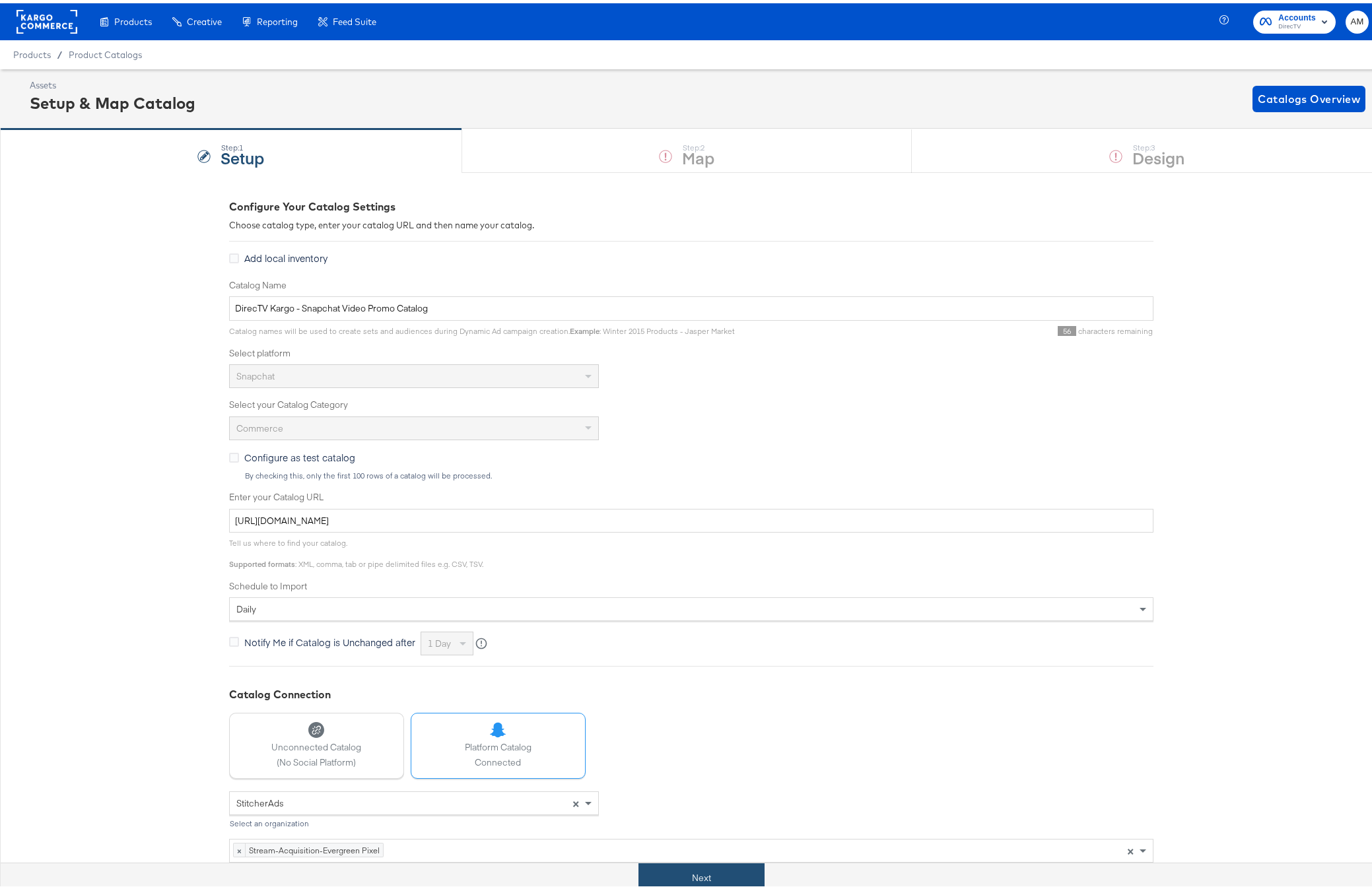
click at [652, 865] on button "Next" at bounding box center [702, 875] width 126 height 29
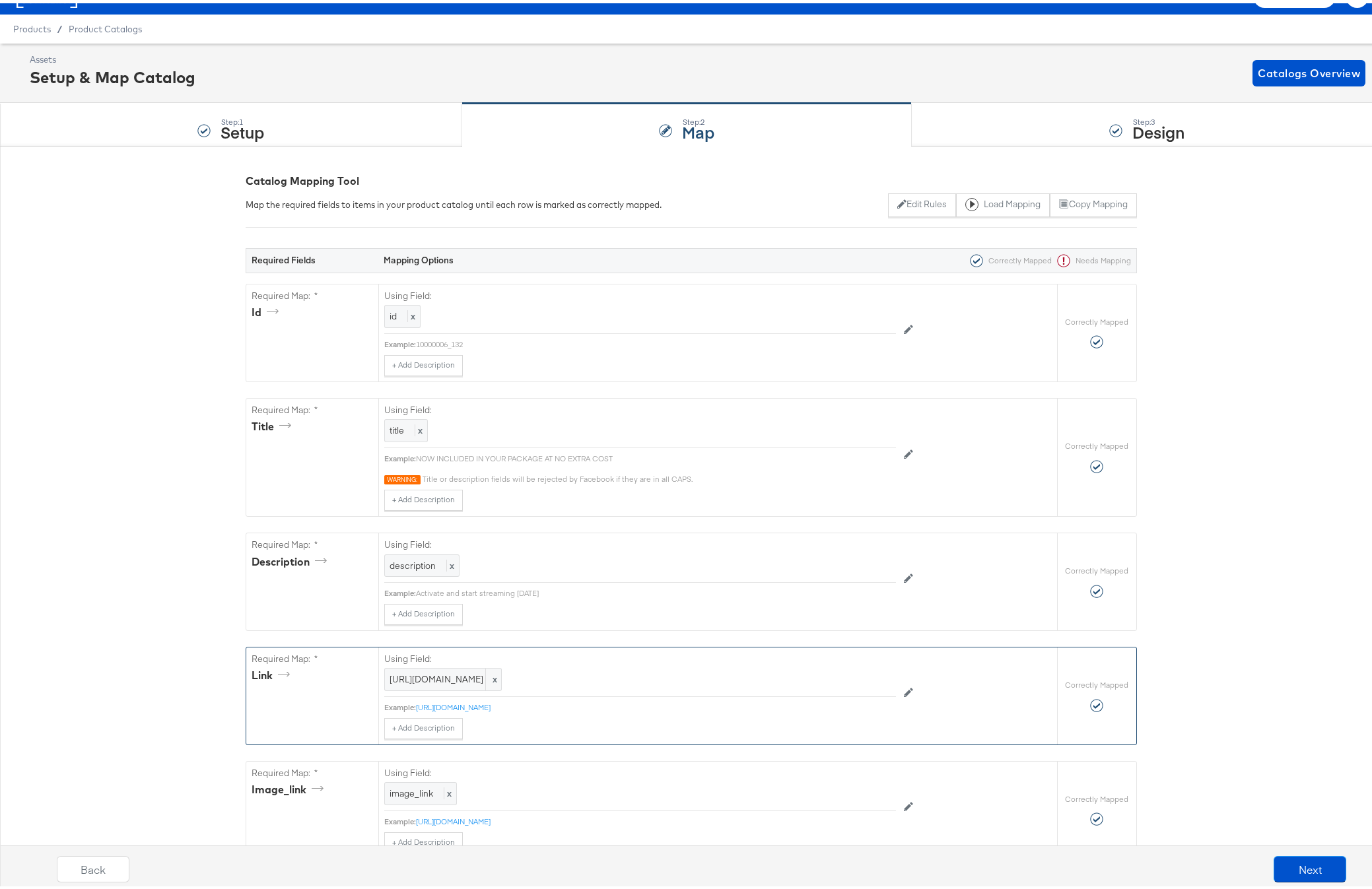
scroll to position [230, 0]
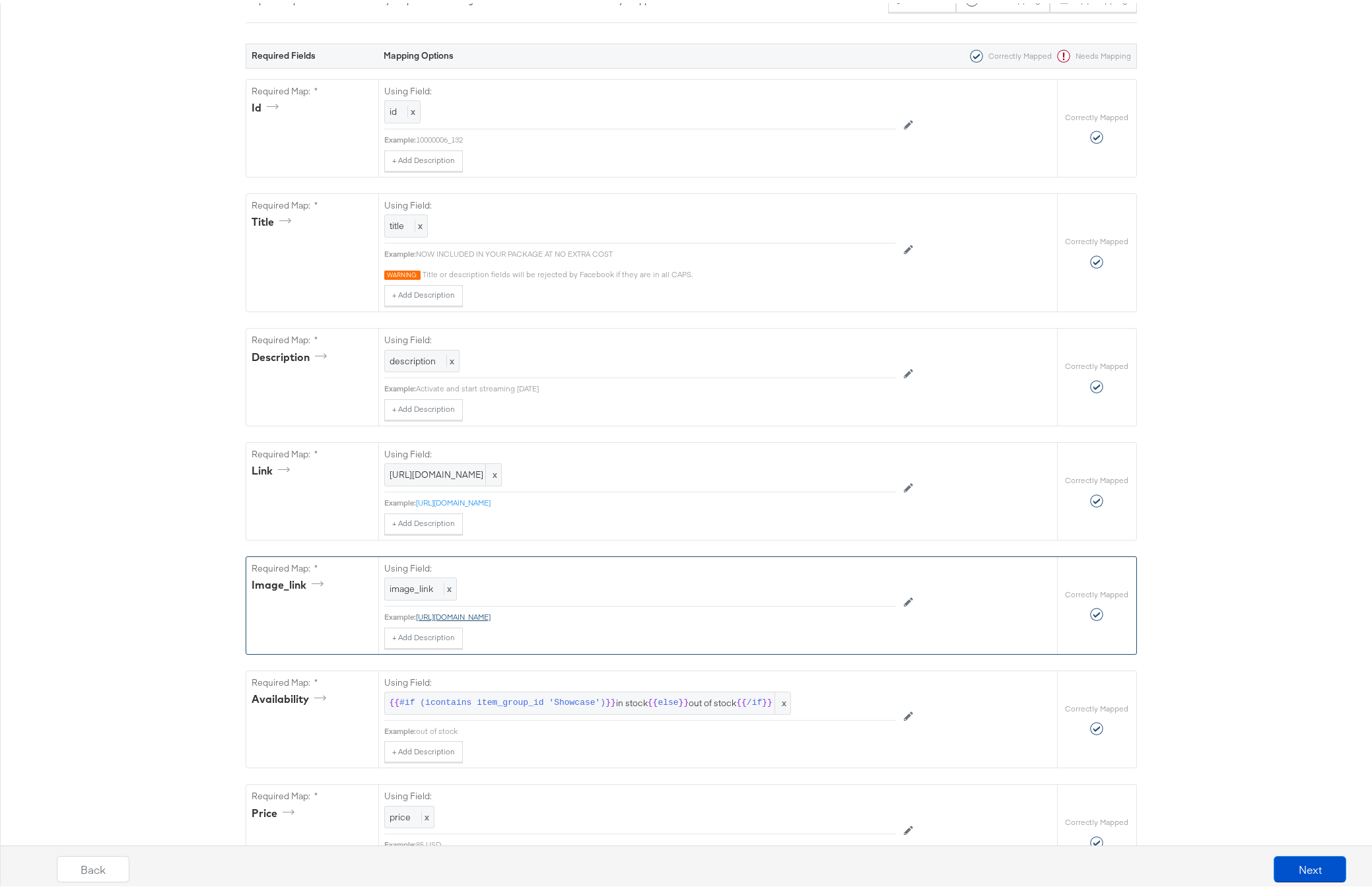
click at [490, 619] on link "[URL][DOMAIN_NAME]" at bounding box center [453, 613] width 74 height 10
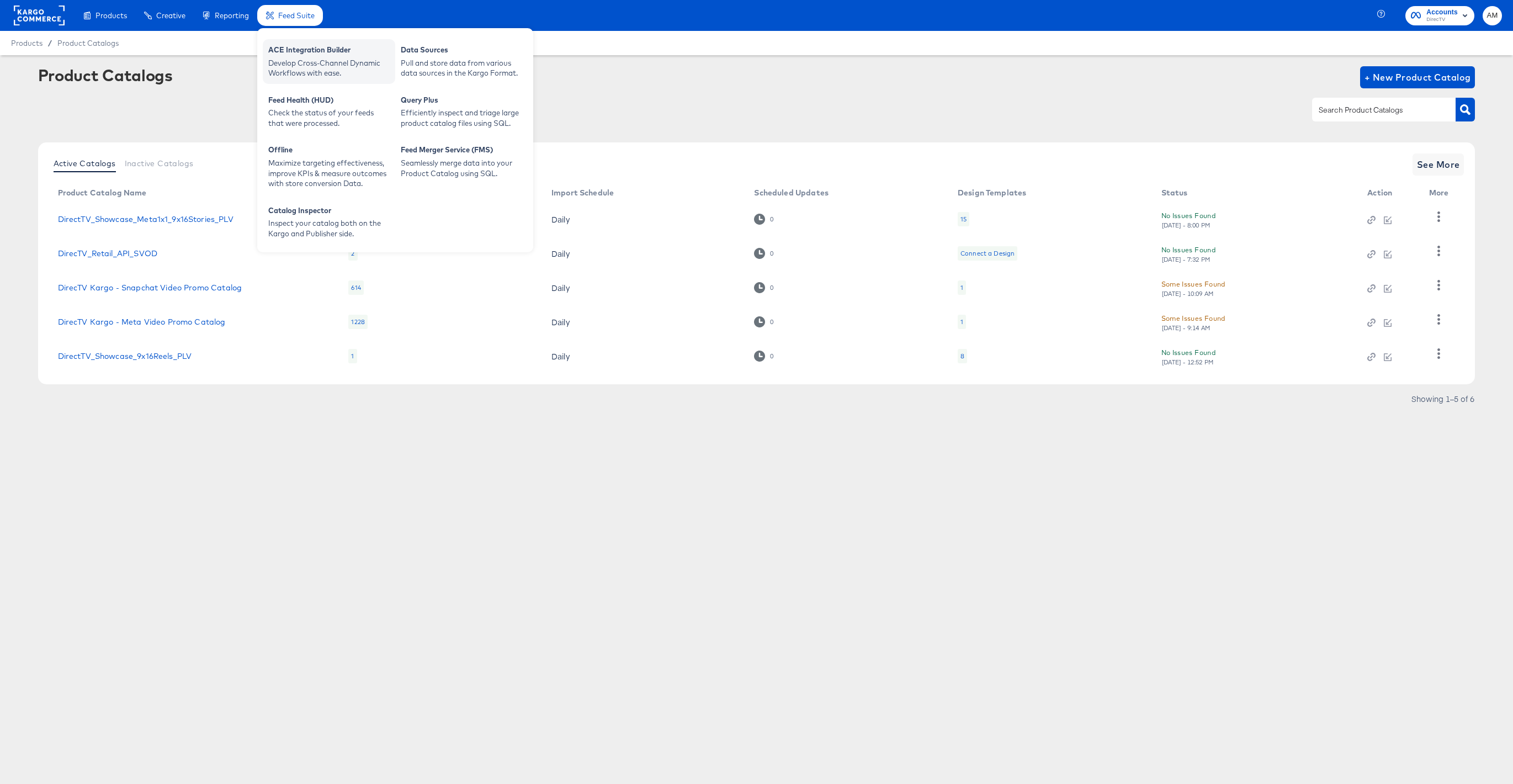
click at [313, 55] on div "ACE Integration Builder" at bounding box center [329, 51] width 122 height 14
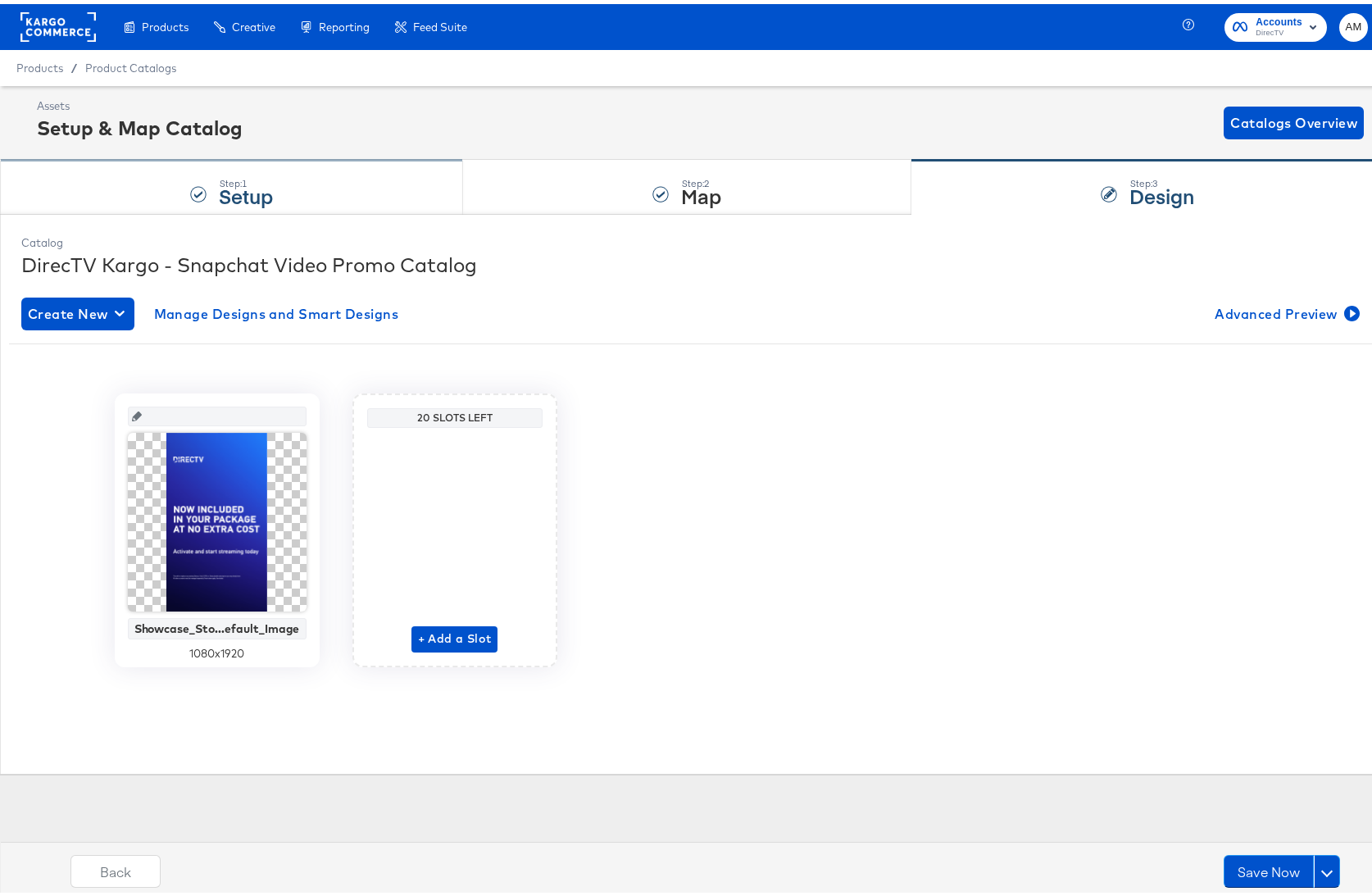
click at [263, 190] on strong "Setup" at bounding box center [246, 191] width 54 height 27
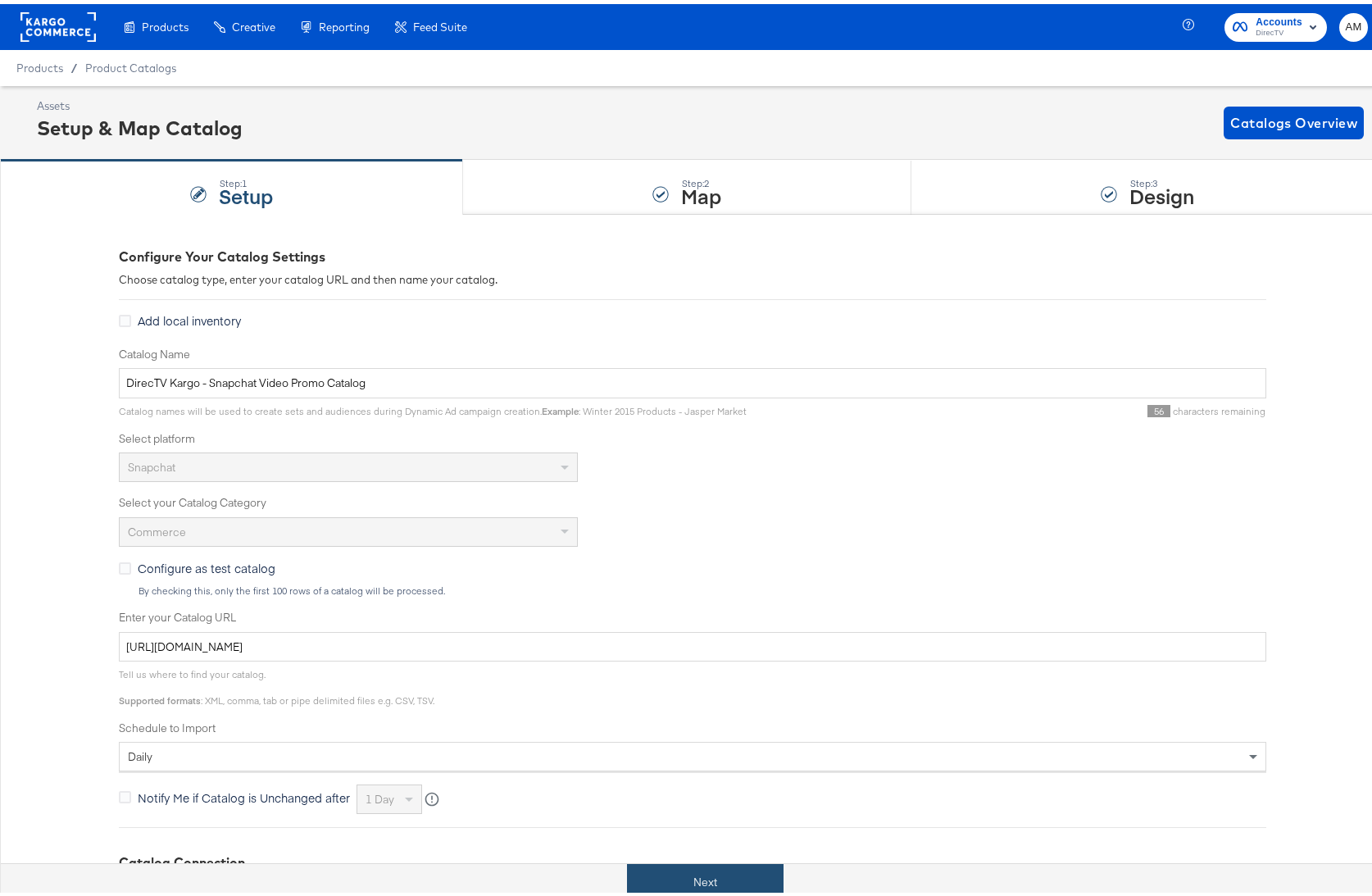
click at [673, 875] on button "Next" at bounding box center [706, 879] width 157 height 37
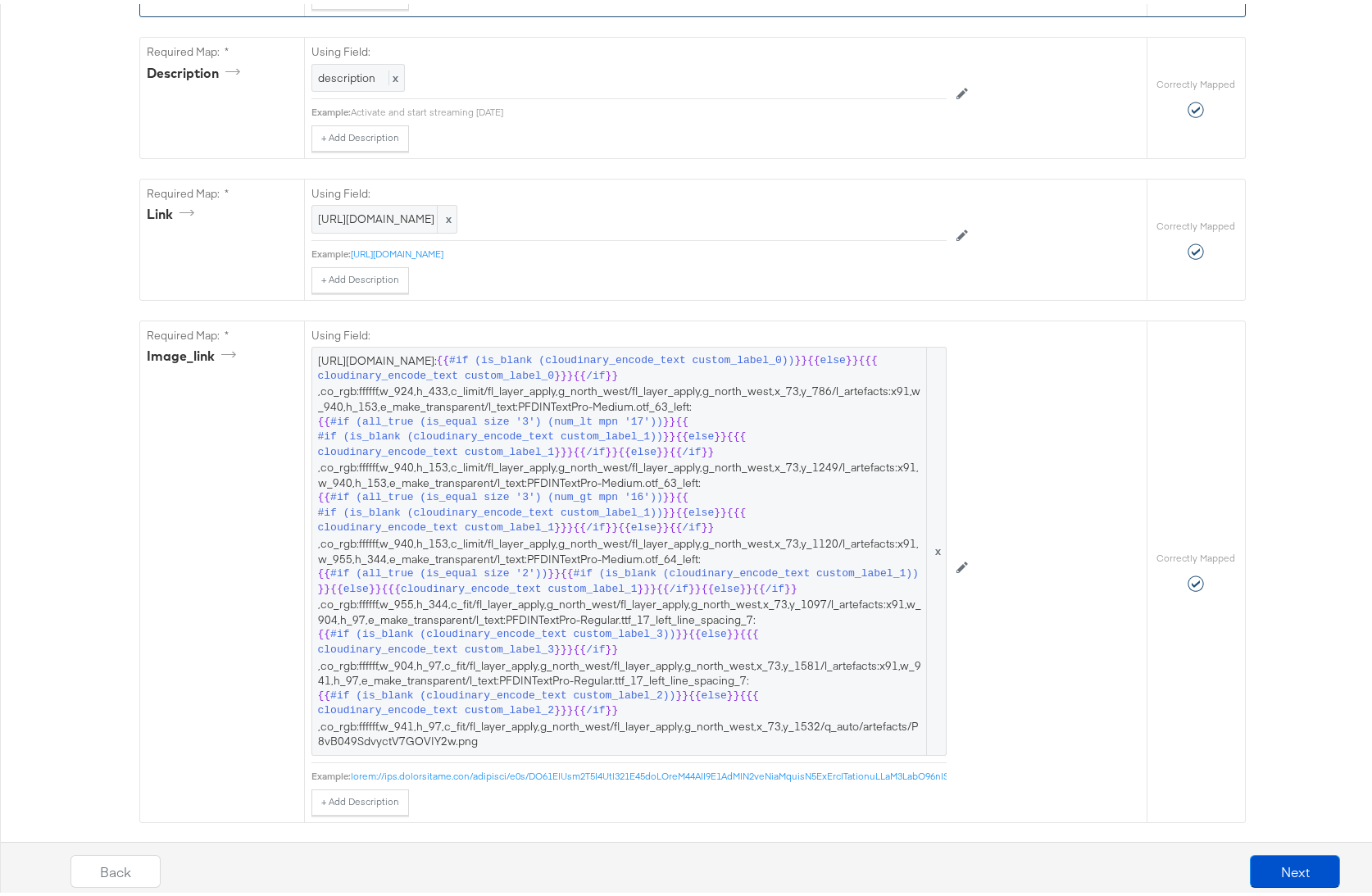
scroll to position [874, 0]
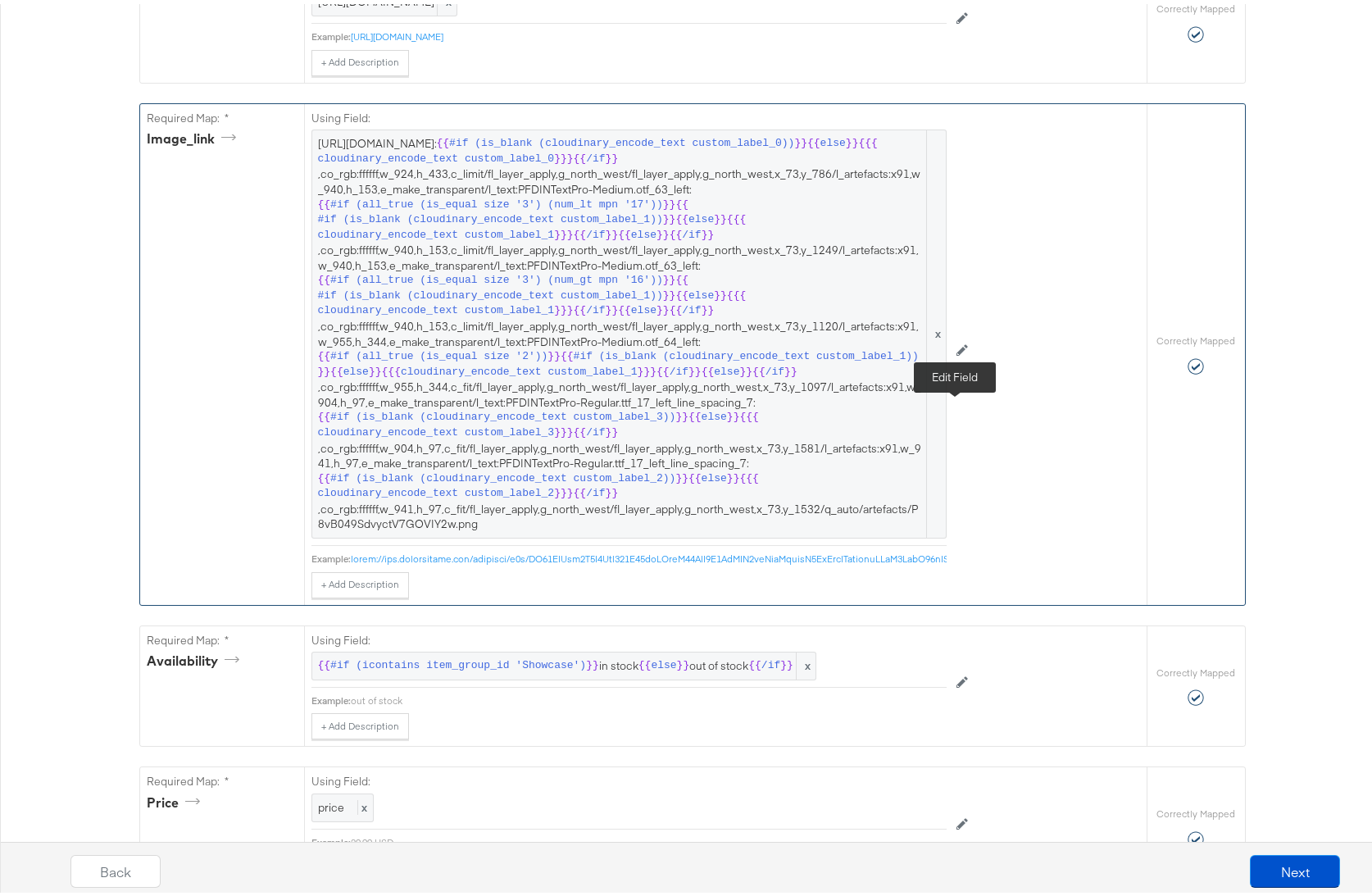
click at [957, 352] on icon at bounding box center [962, 345] width 11 height 11
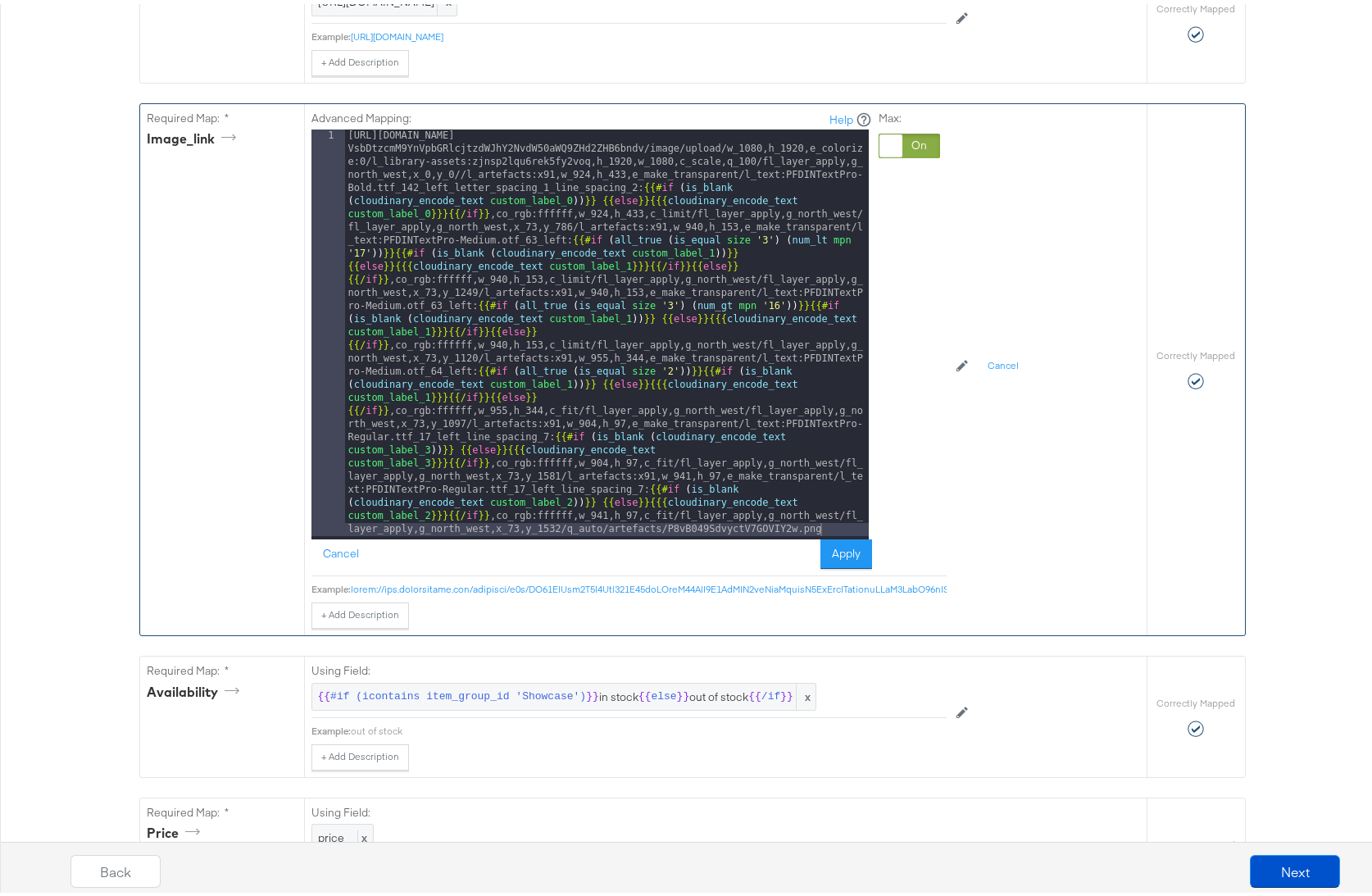
click at [913, 154] on div at bounding box center [909, 141] width 61 height 24
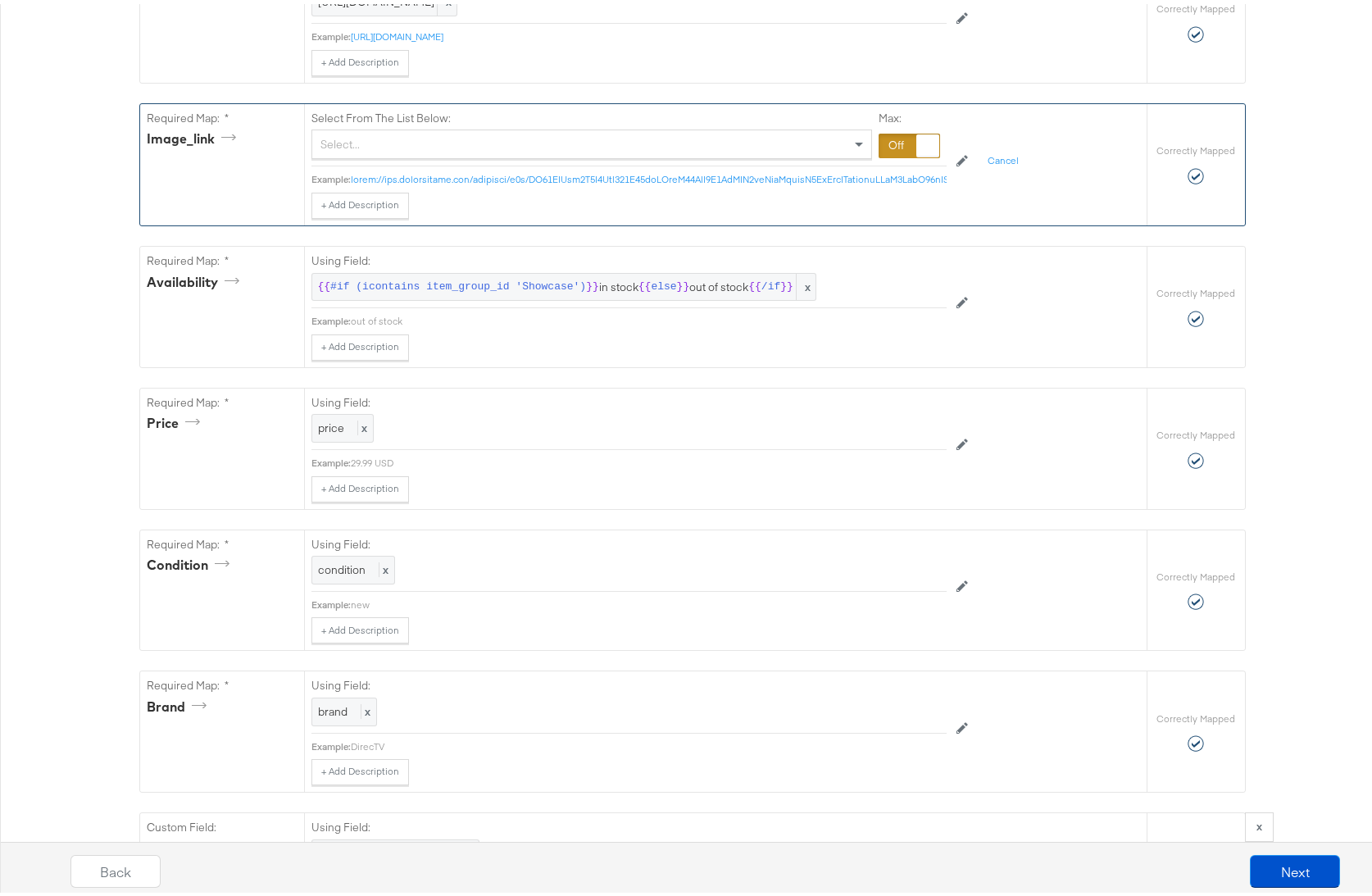
click at [414, 154] on div "Select..." at bounding box center [591, 140] width 559 height 28
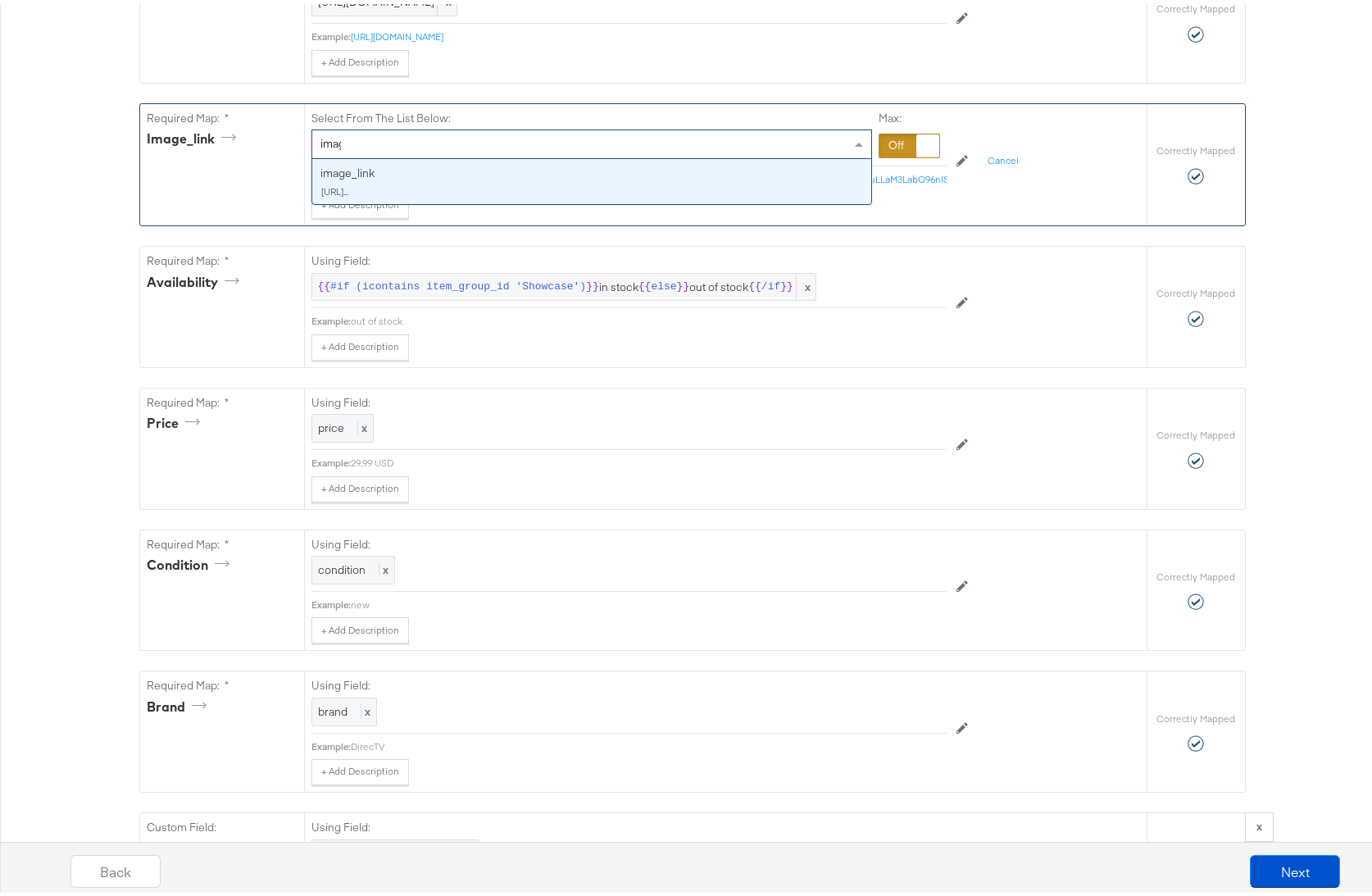
type input "image"
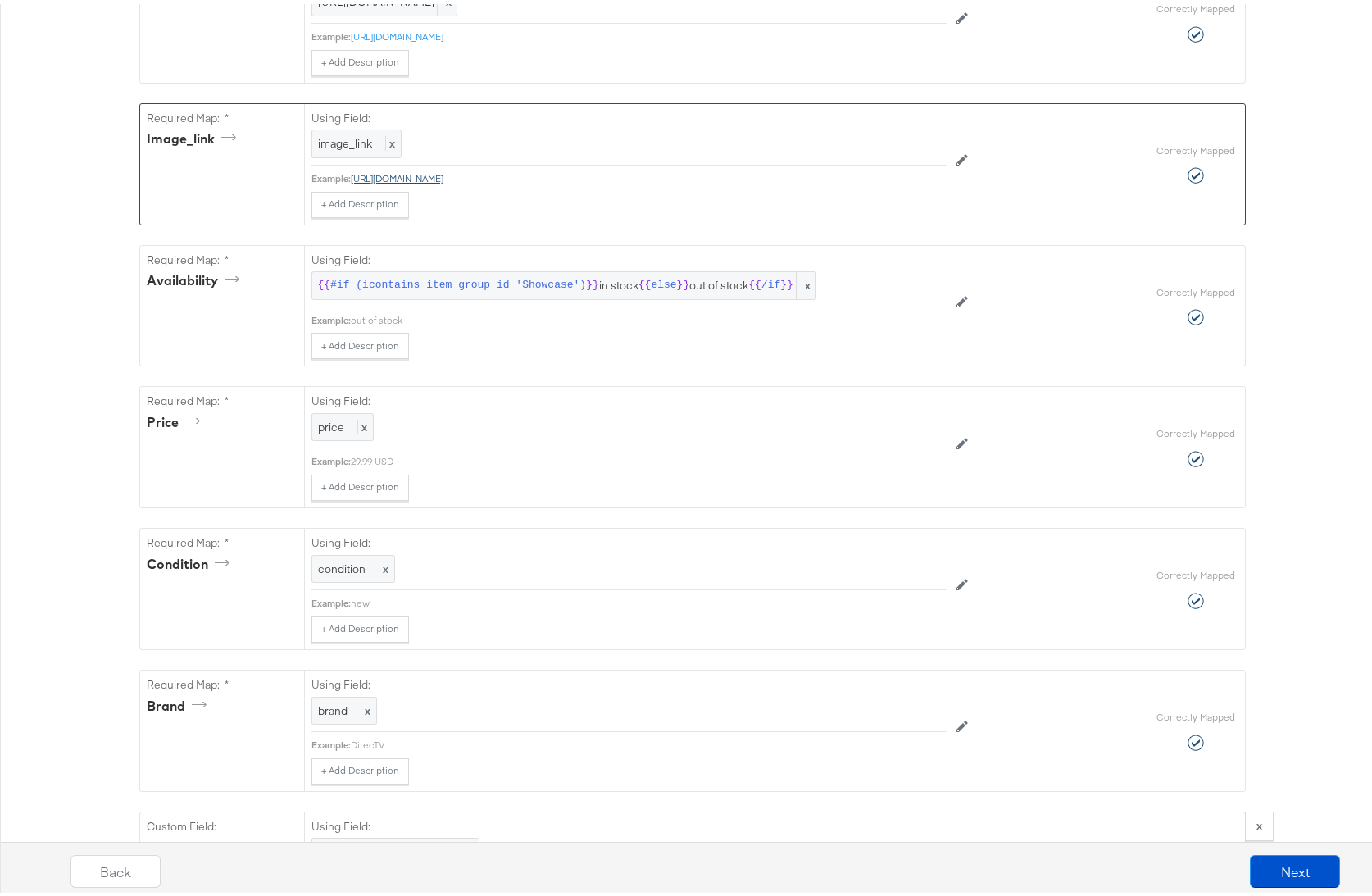
click at [443, 181] on link "https://stitcherads.hosted-by-files.com/directv/Sample/SVOD_Live/NOWINCLUDE_9x1…" at bounding box center [397, 174] width 92 height 12
click at [1287, 865] on button "Next" at bounding box center [1294, 868] width 90 height 33
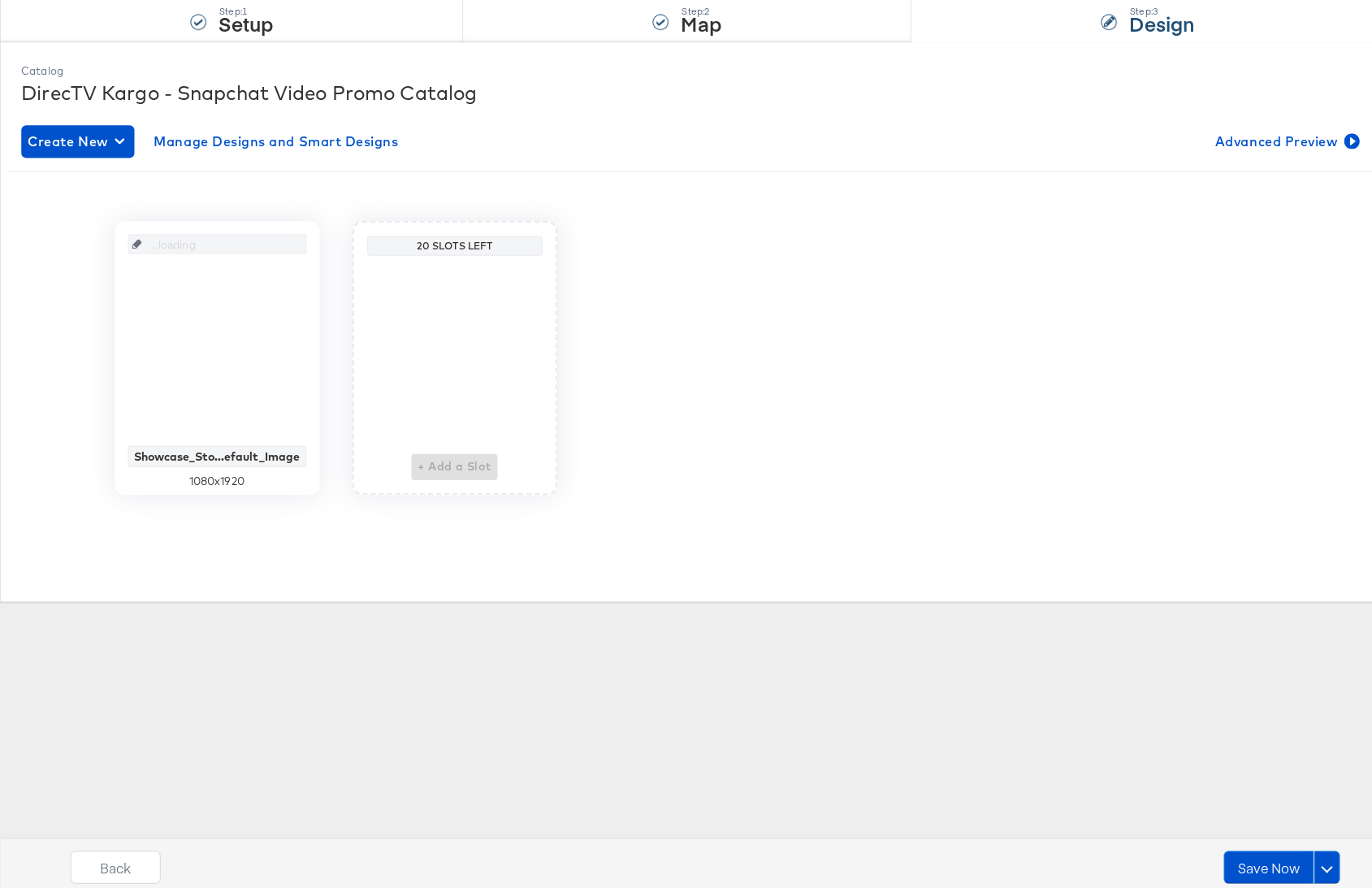
scroll to position [0, 0]
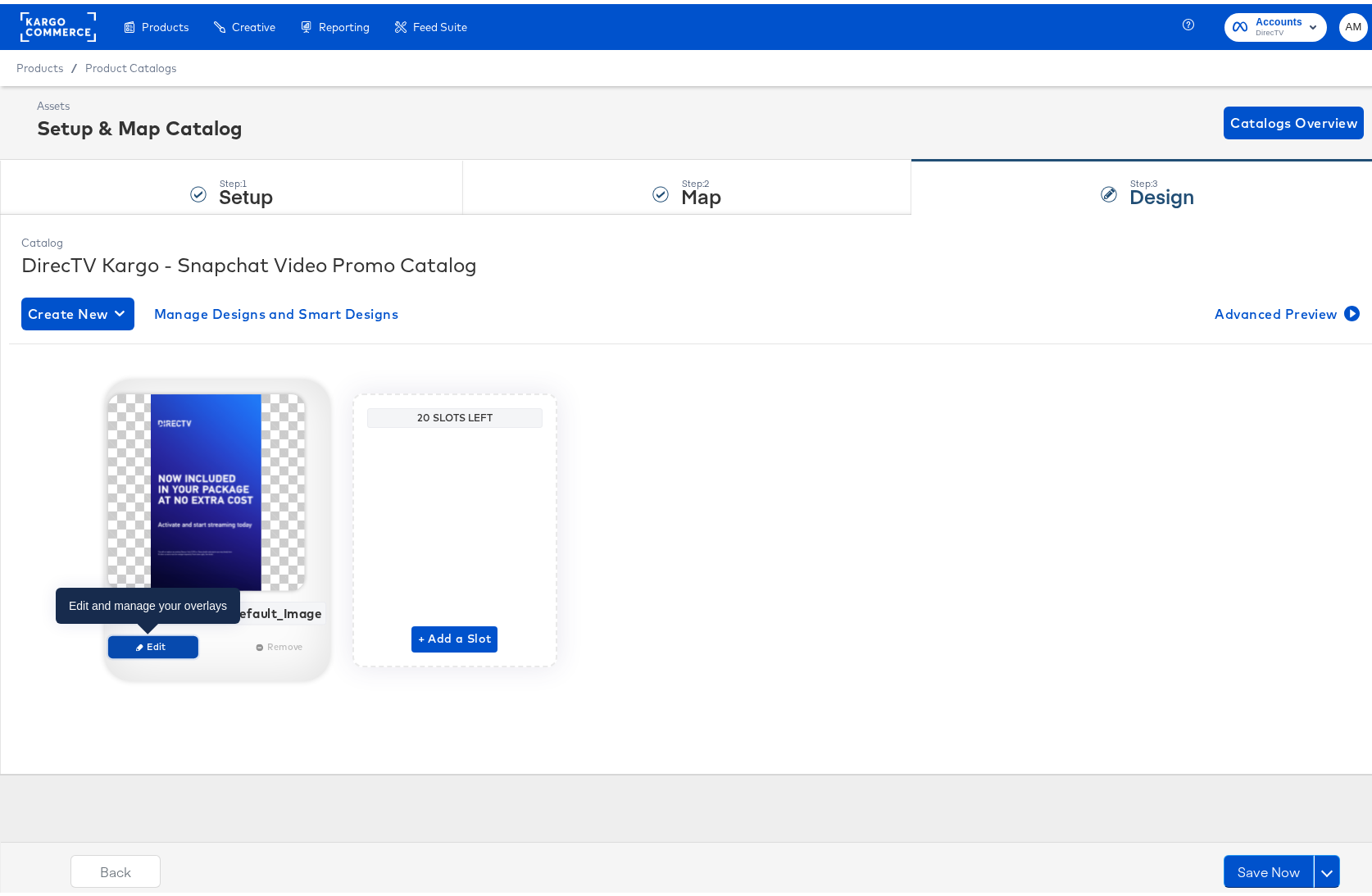
click at [166, 644] on span "Edit" at bounding box center [153, 642] width 75 height 12
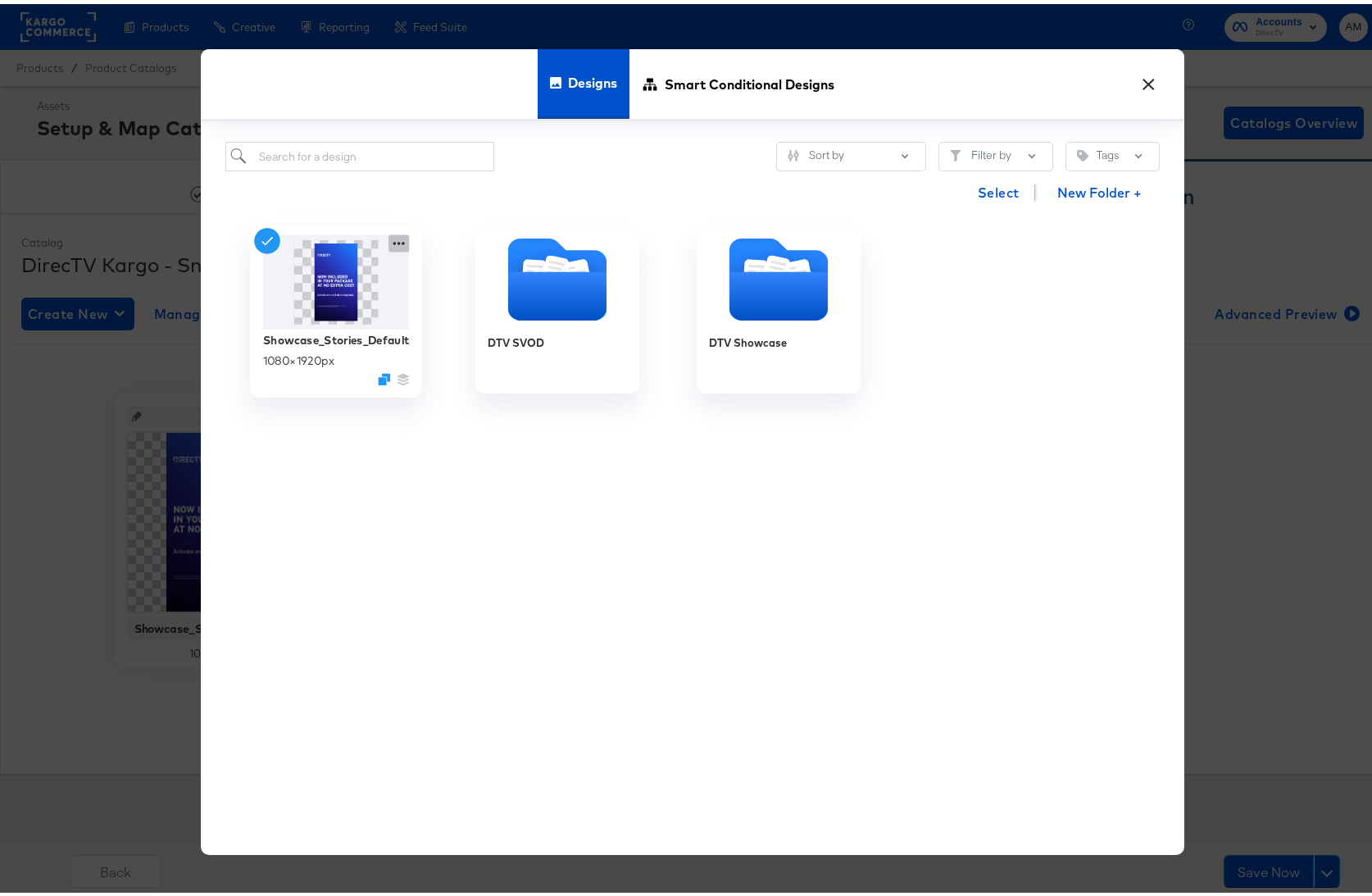
click at [391, 238] on icon at bounding box center [398, 239] width 20 height 17
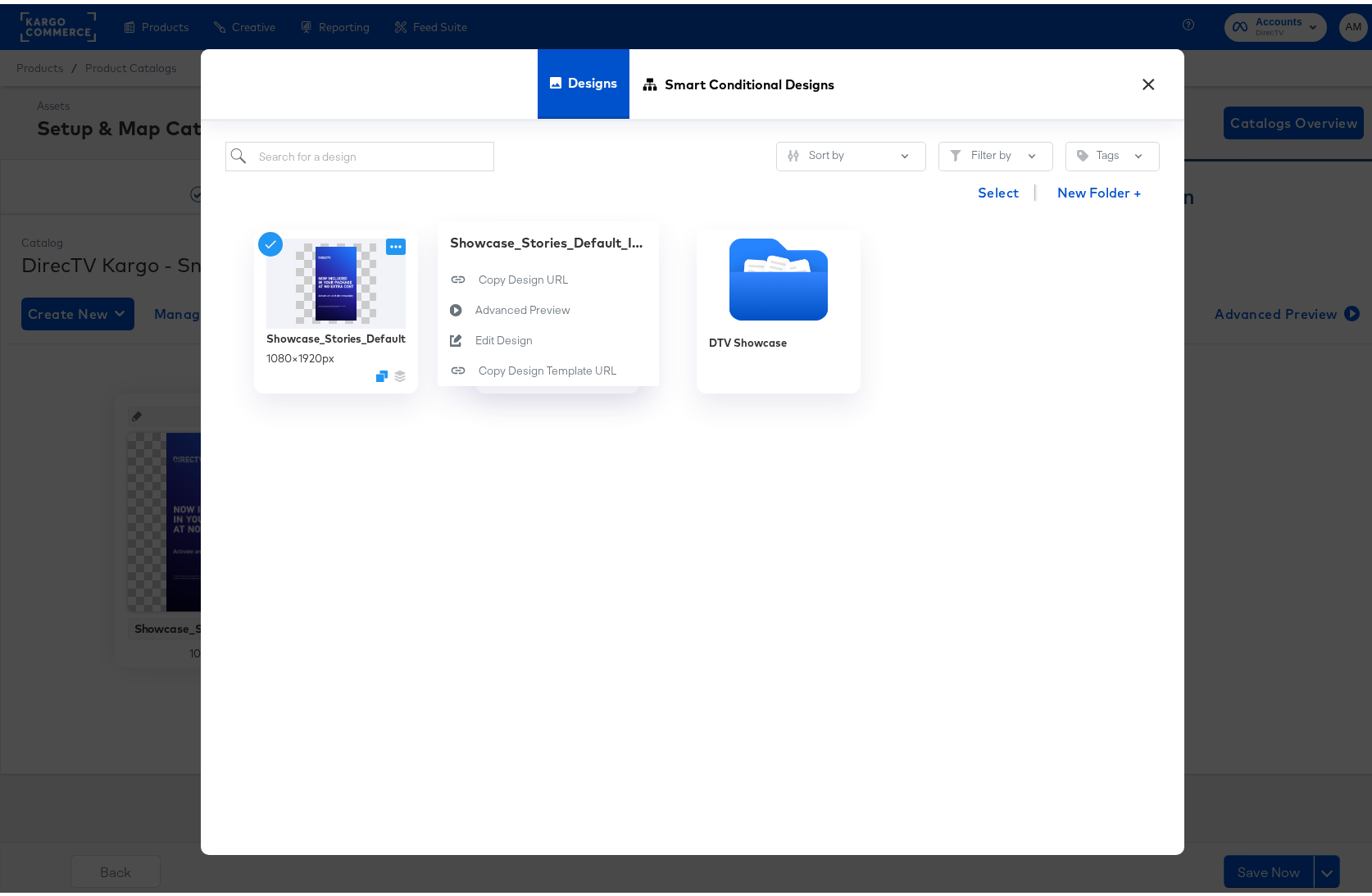
click at [106, 704] on div "× Designs Smart Conditional Designs Sort by Filter by Tags Select New Folder + …" at bounding box center [692, 448] width 1384 height 896
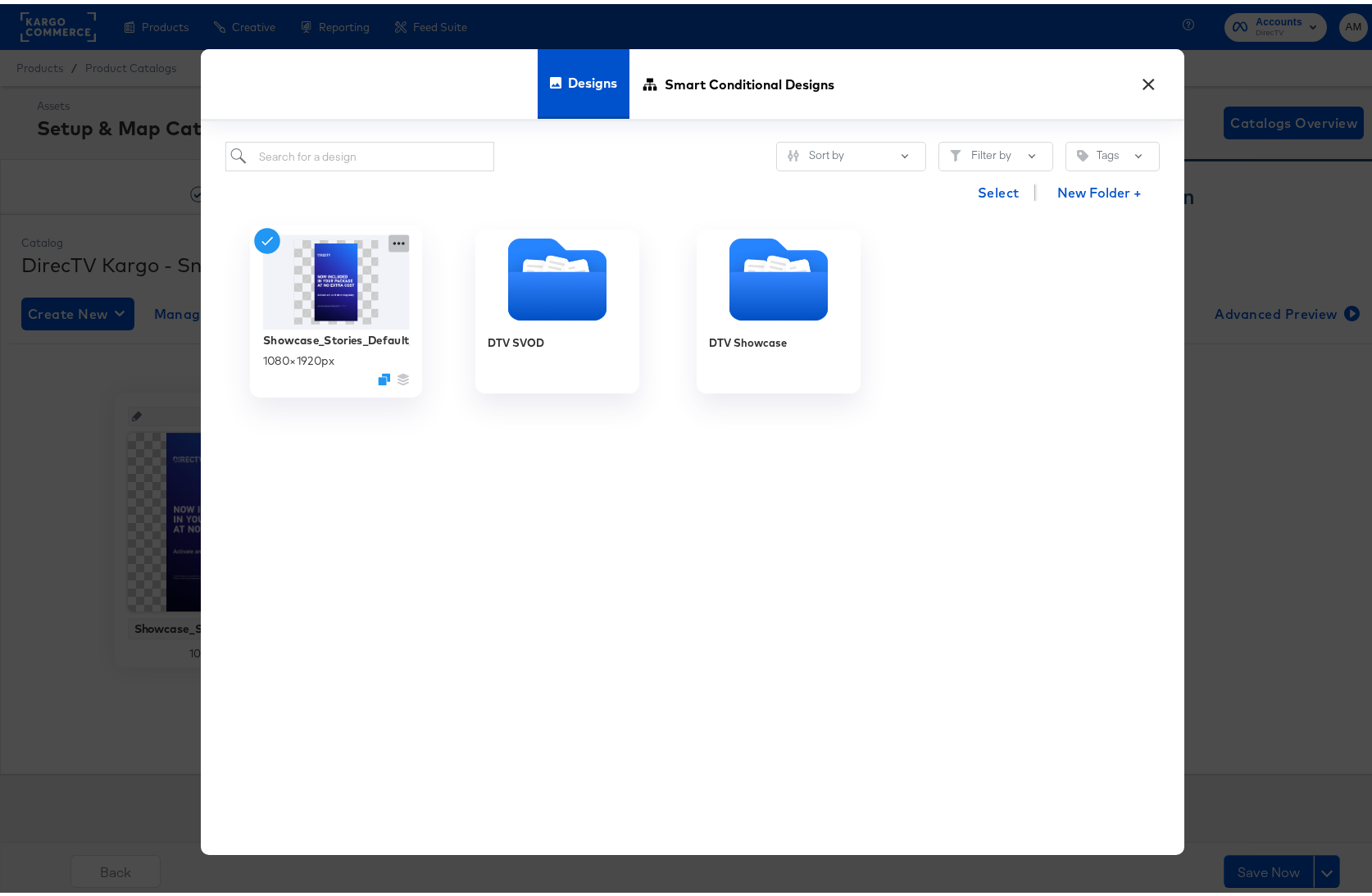
click at [391, 242] on icon at bounding box center [398, 239] width 20 height 17
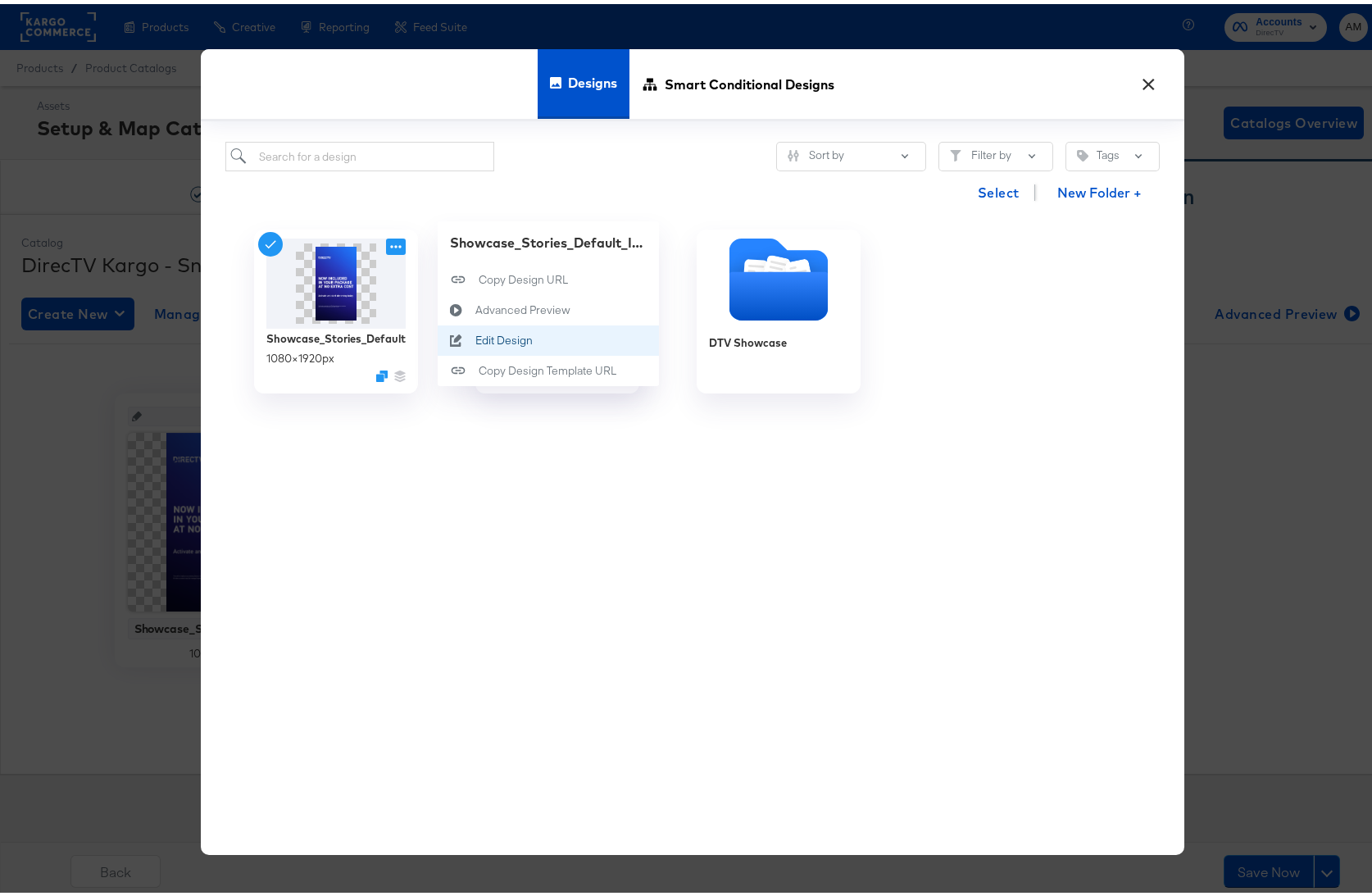
click at [461, 340] on icon at bounding box center [456, 336] width 38 height 13
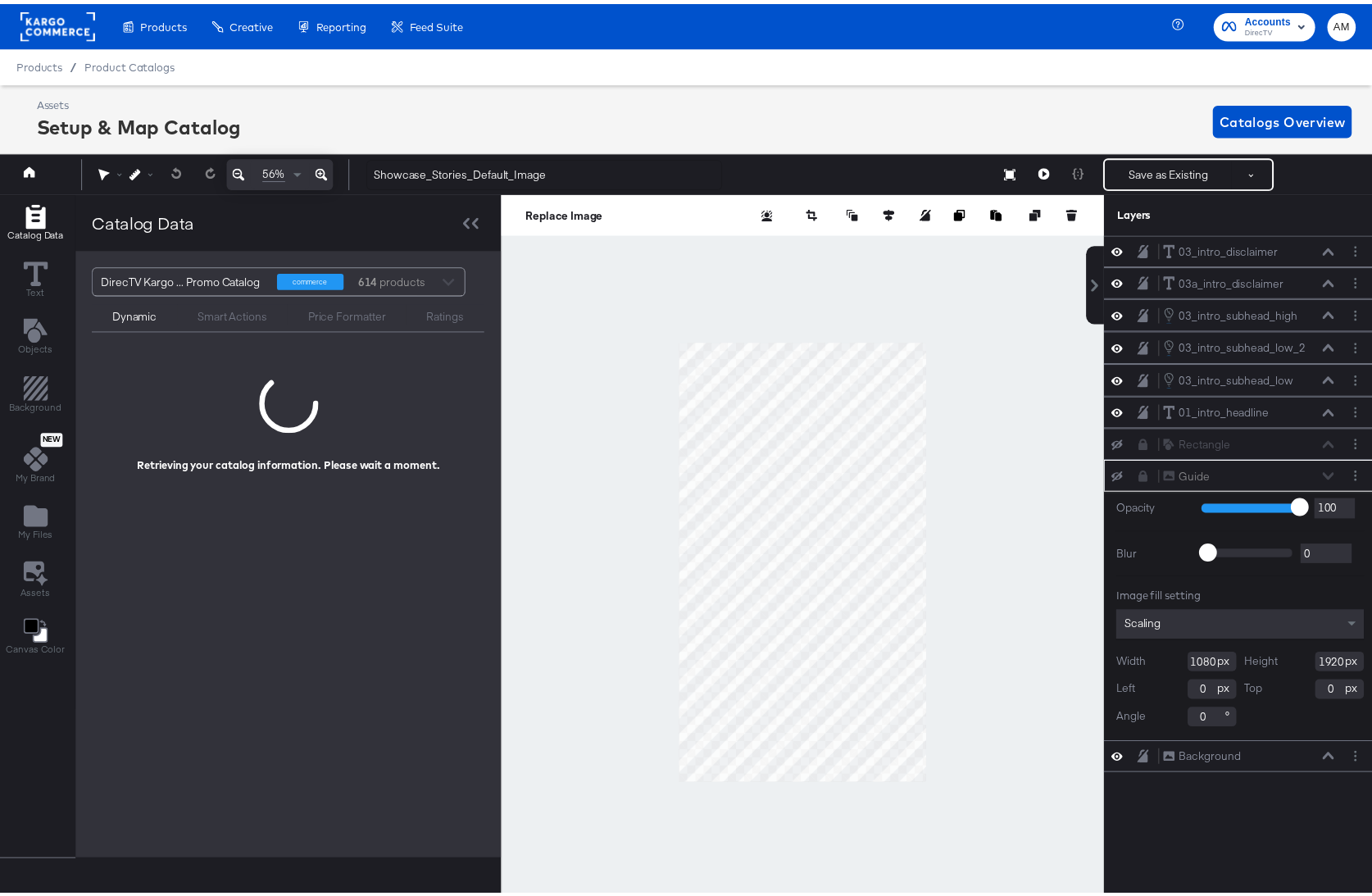
scroll to position [0, 4]
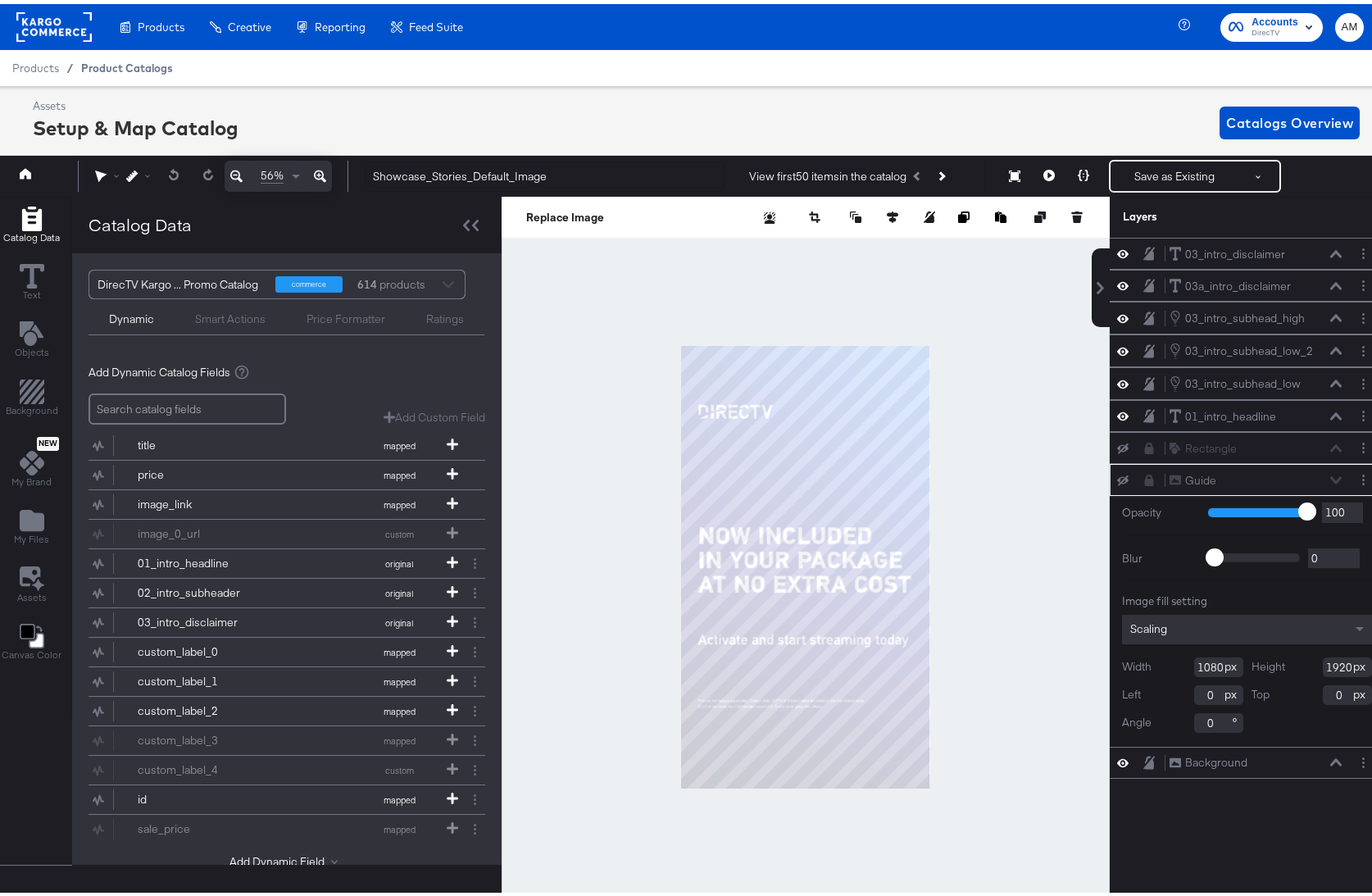
click at [133, 67] on span "Product Catalogs" at bounding box center [126, 64] width 92 height 13
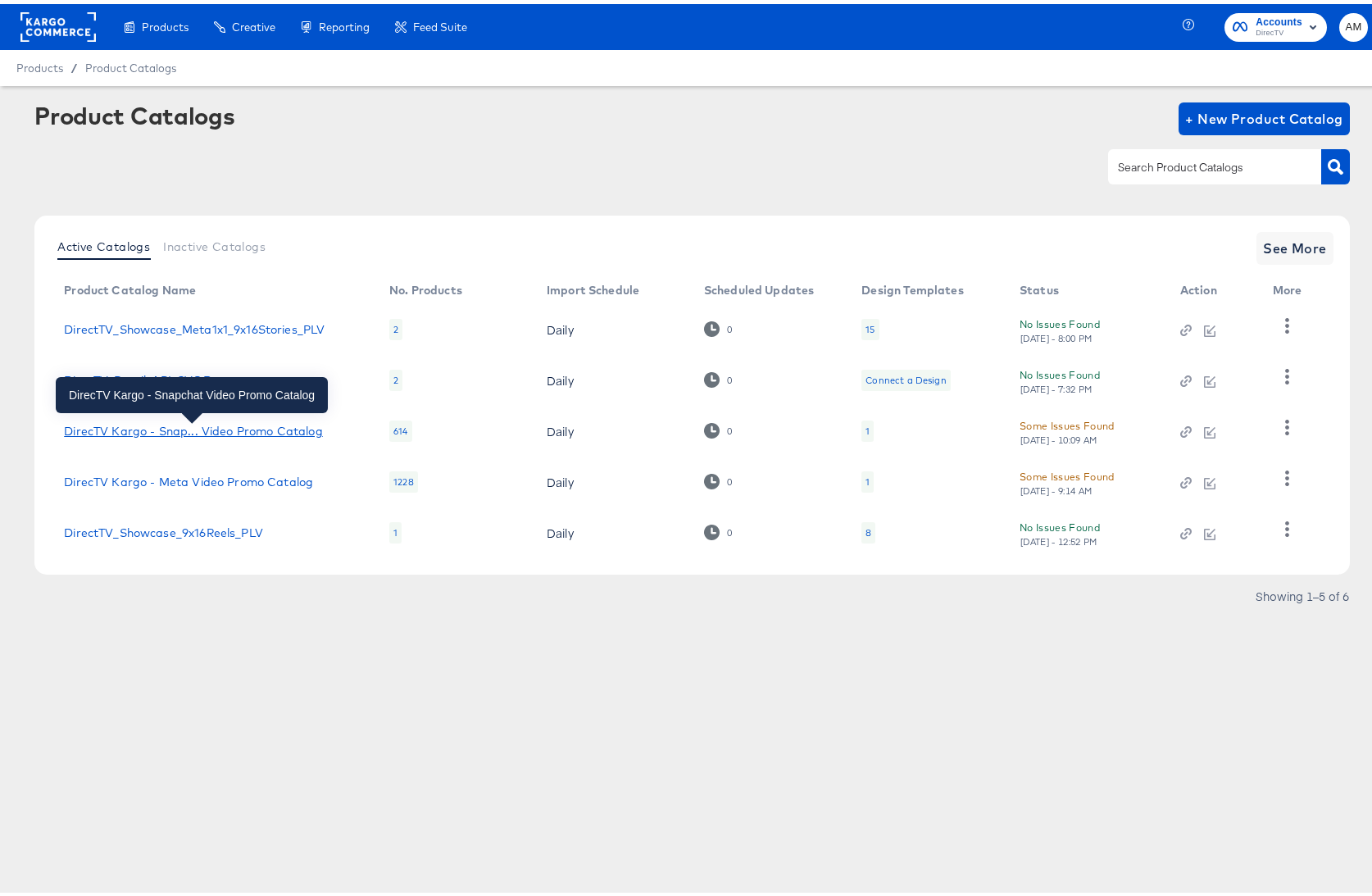
click at [256, 429] on div "DirecTV Kargo - Snap... Video Promo Catalog" at bounding box center [193, 427] width 258 height 13
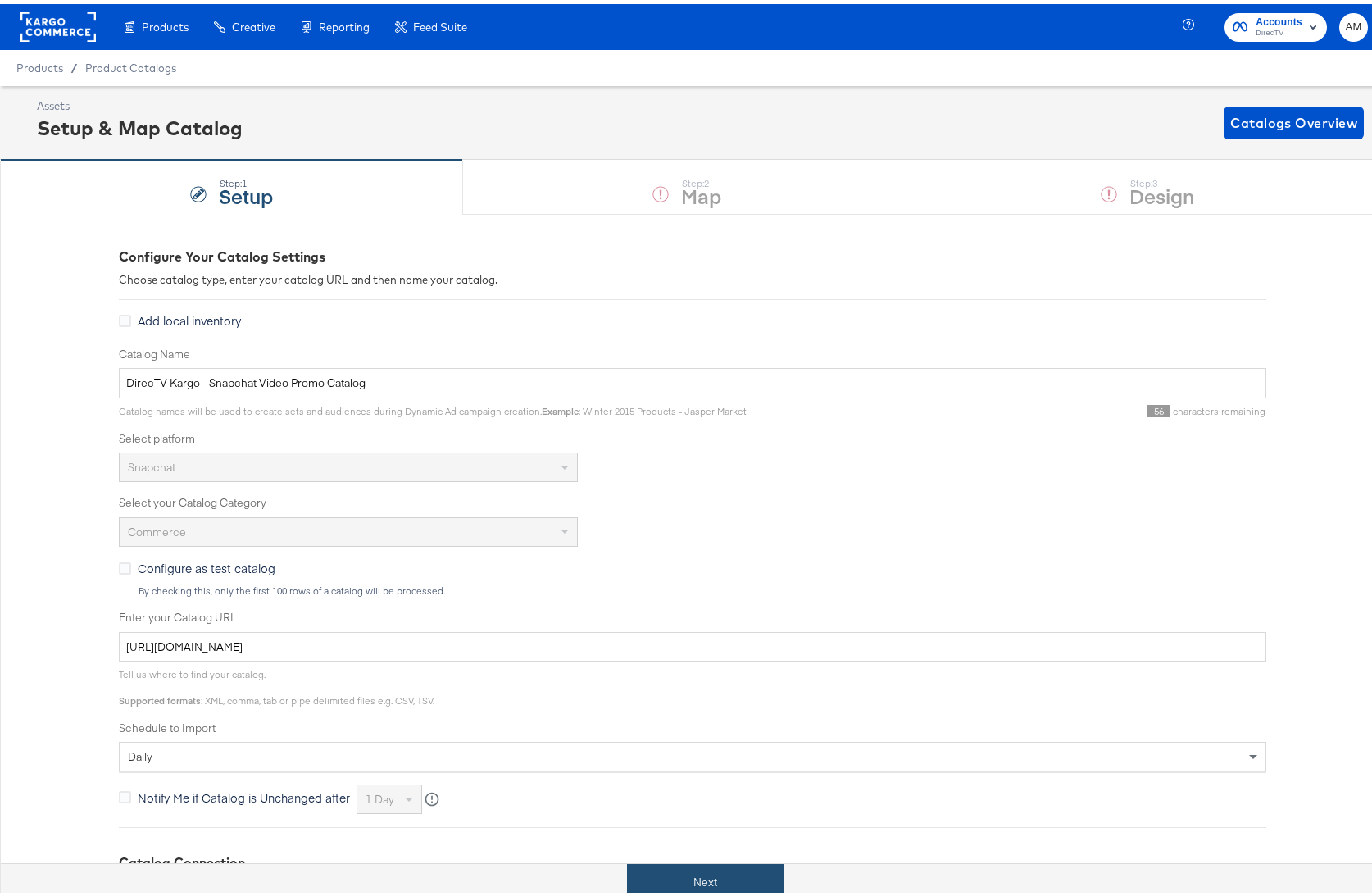
click at [703, 879] on button "Next" at bounding box center [706, 879] width 157 height 37
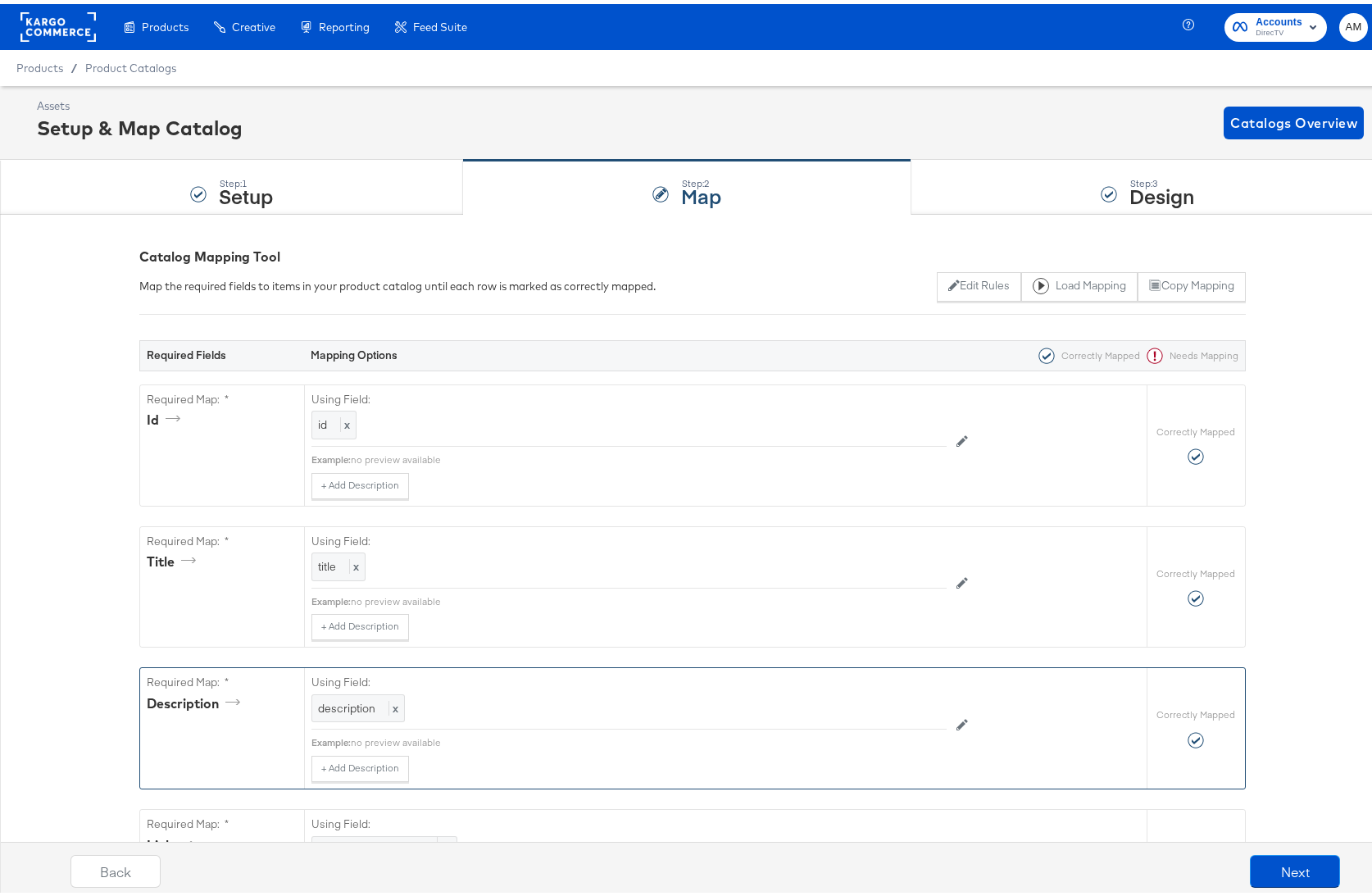
scroll to position [536, 0]
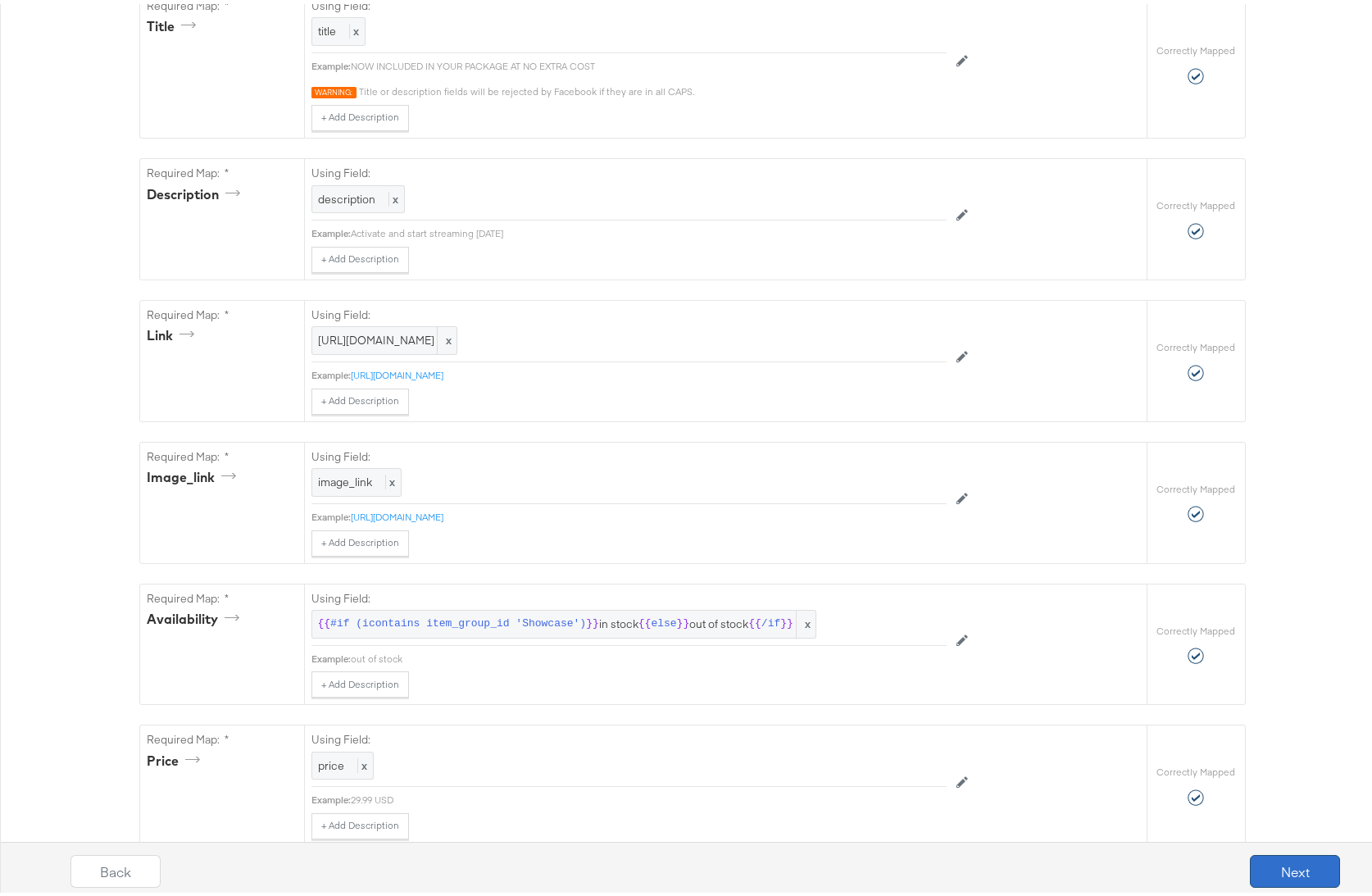
click at [1270, 872] on button "Next" at bounding box center [1294, 868] width 90 height 33
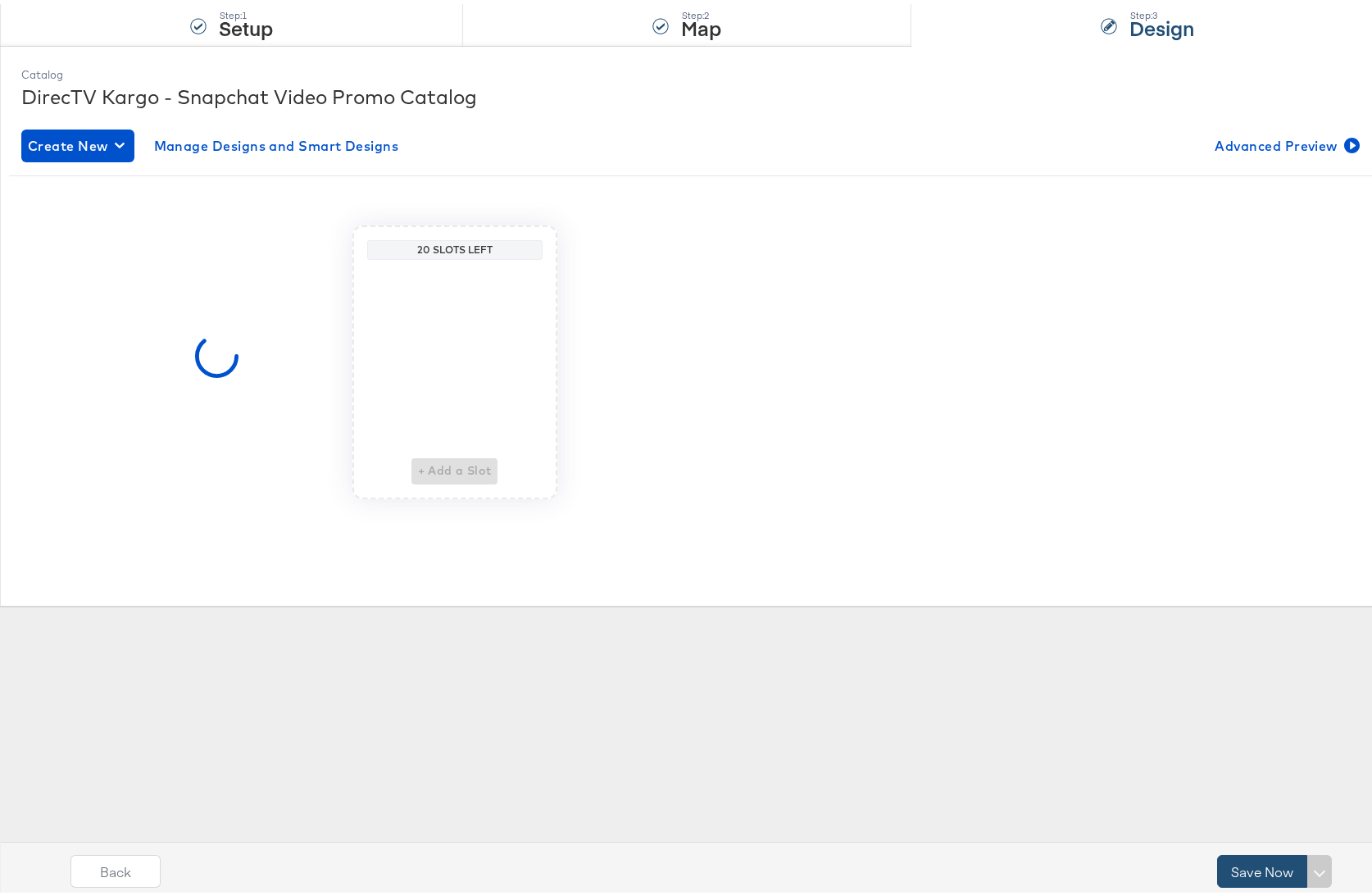
scroll to position [0, 0]
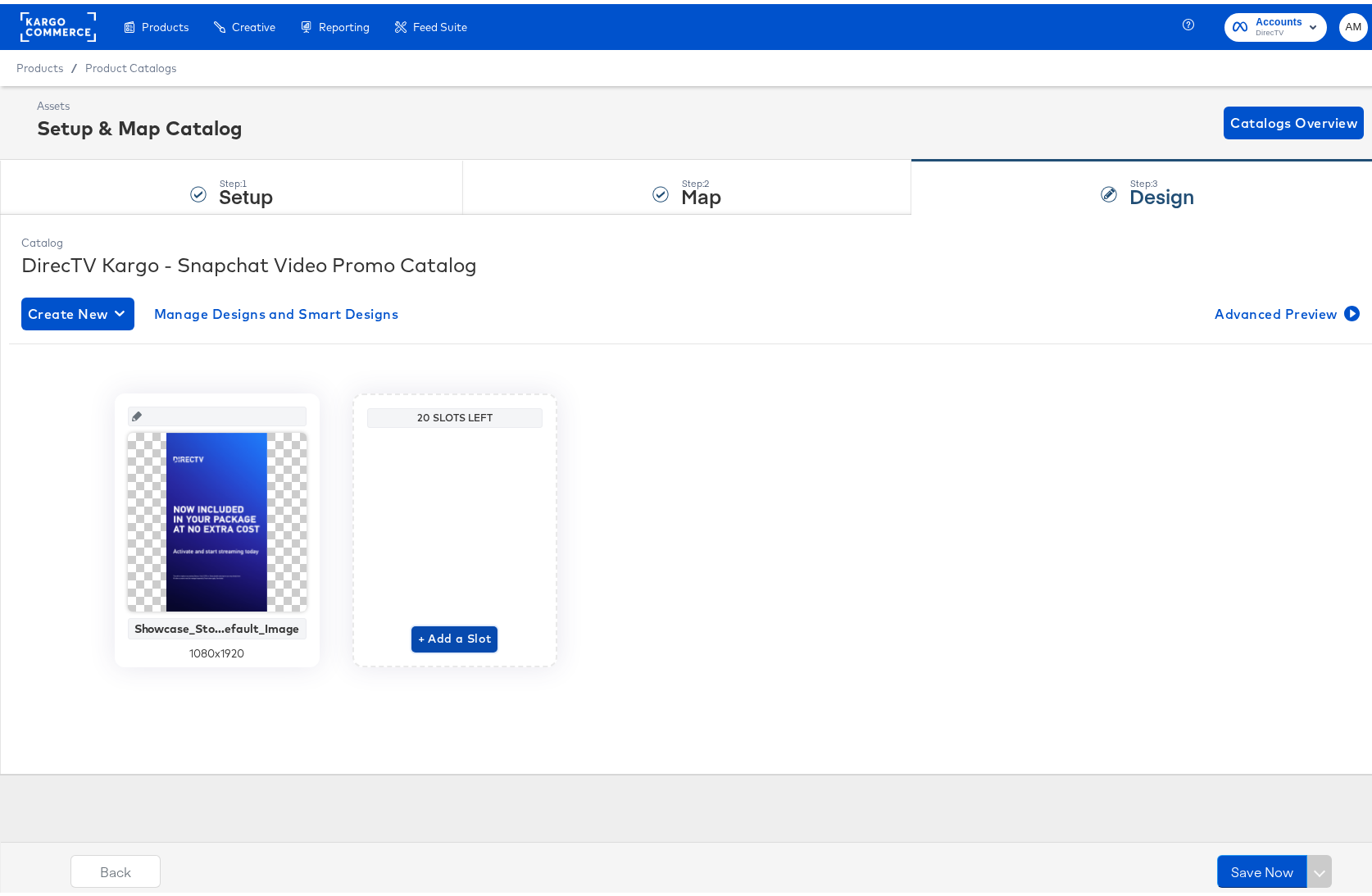
click at [444, 633] on span "+ Add a Slot" at bounding box center [454, 634] width 74 height 20
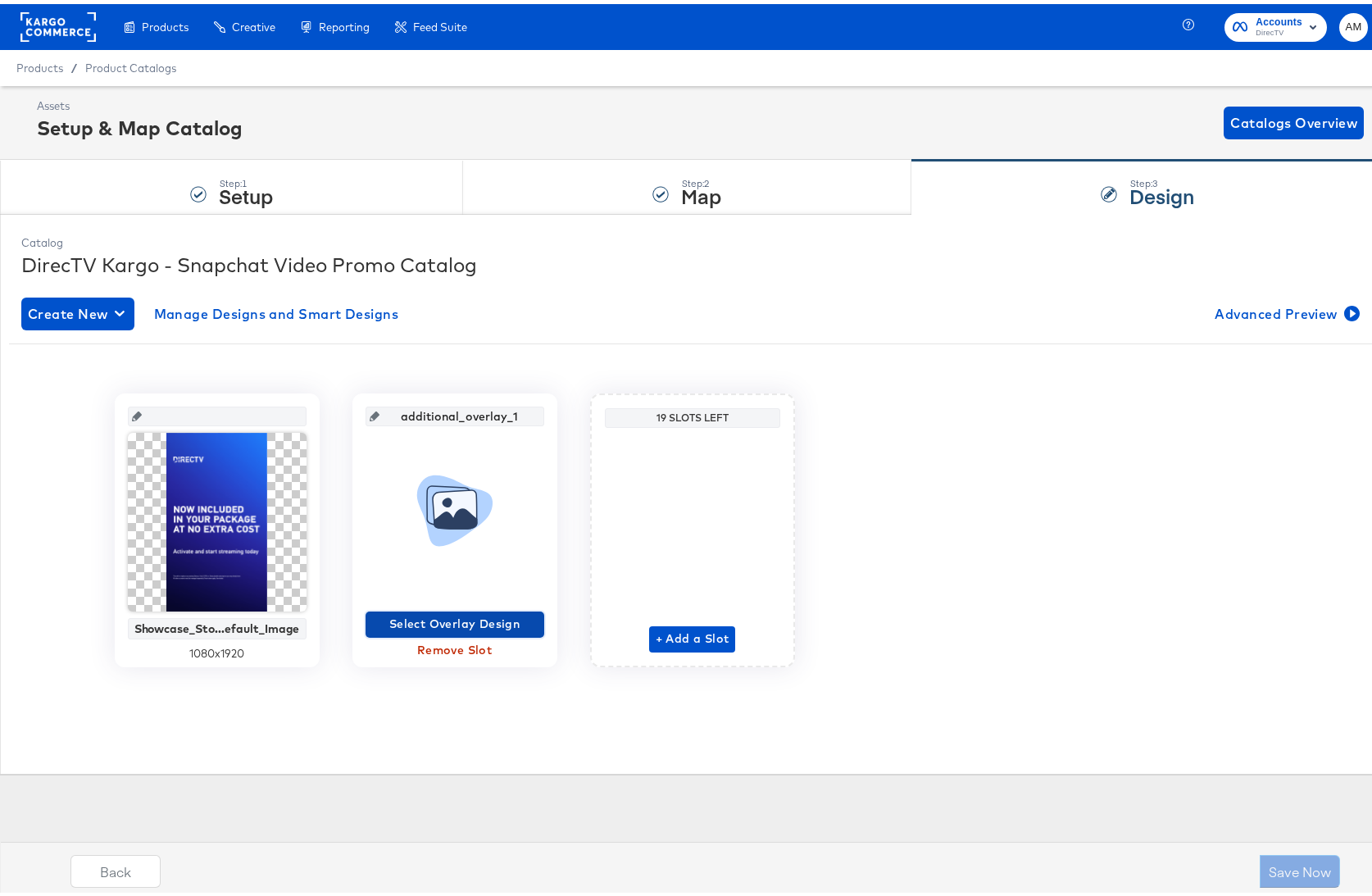
click at [436, 620] on span "Select Overlay Design" at bounding box center [455, 619] width 166 height 20
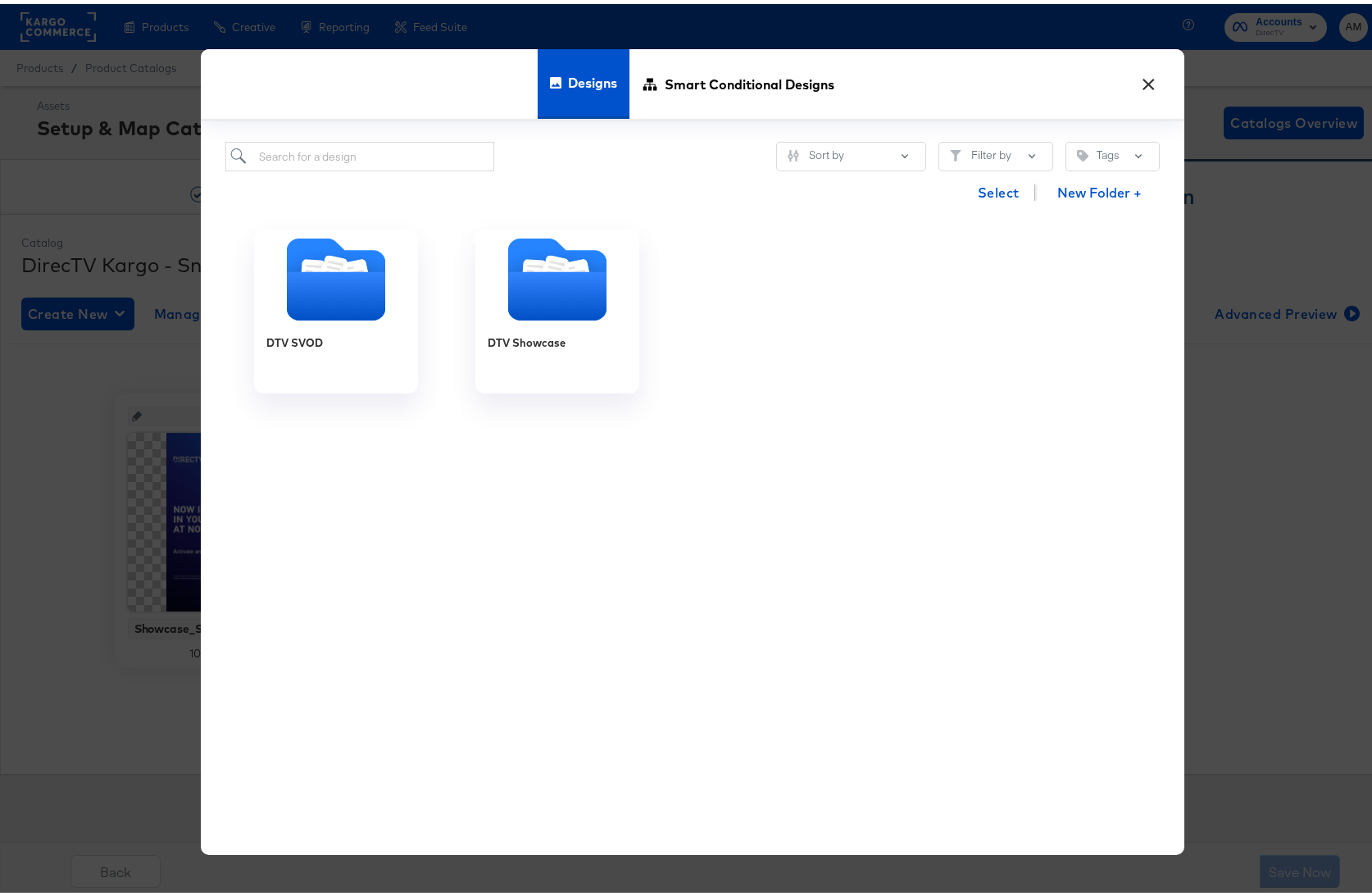
click at [1138, 79] on button "×" at bounding box center [1150, 76] width 30 height 30
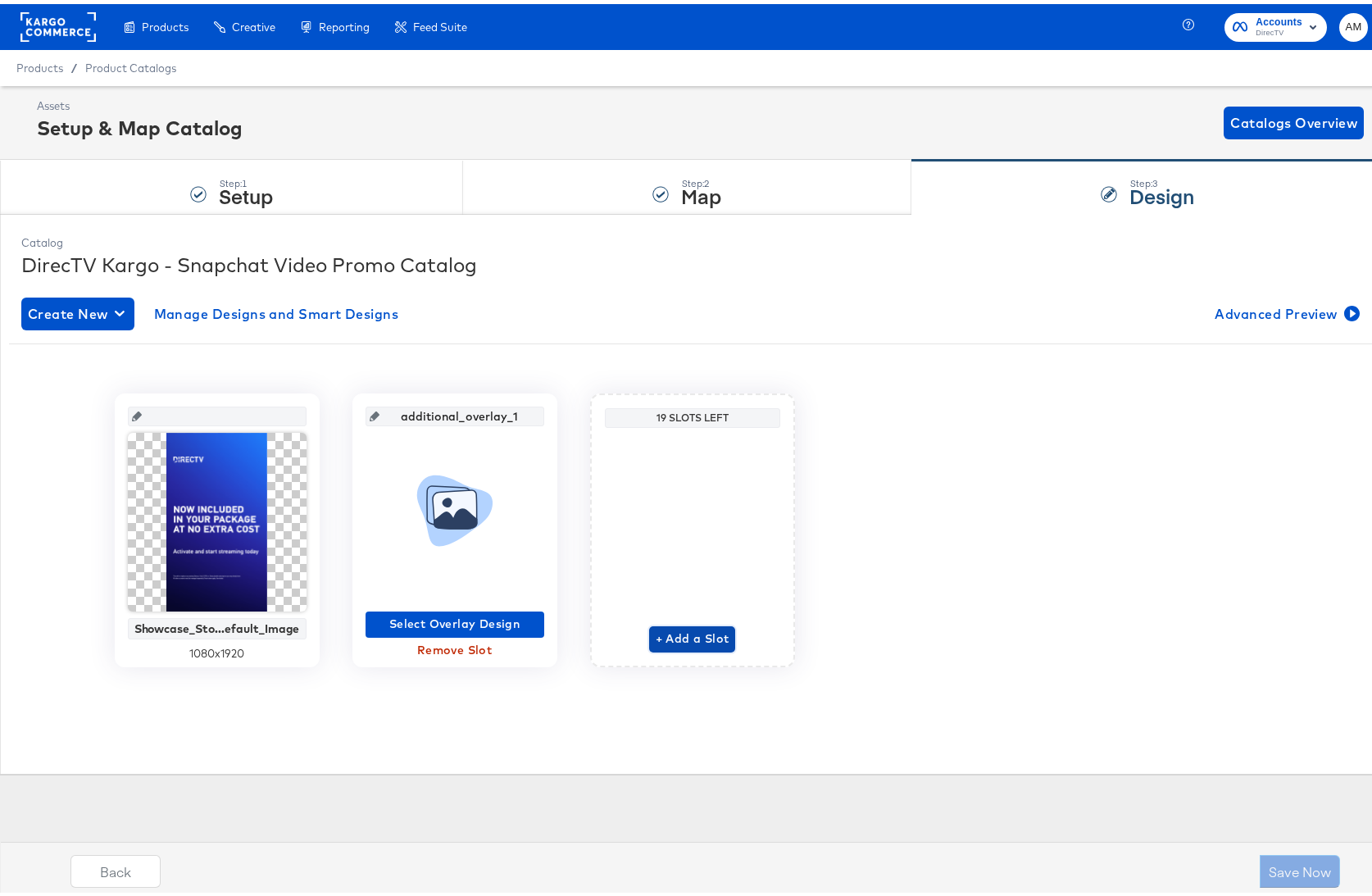
click at [674, 634] on span "+ Add a Slot" at bounding box center [693, 634] width 74 height 20
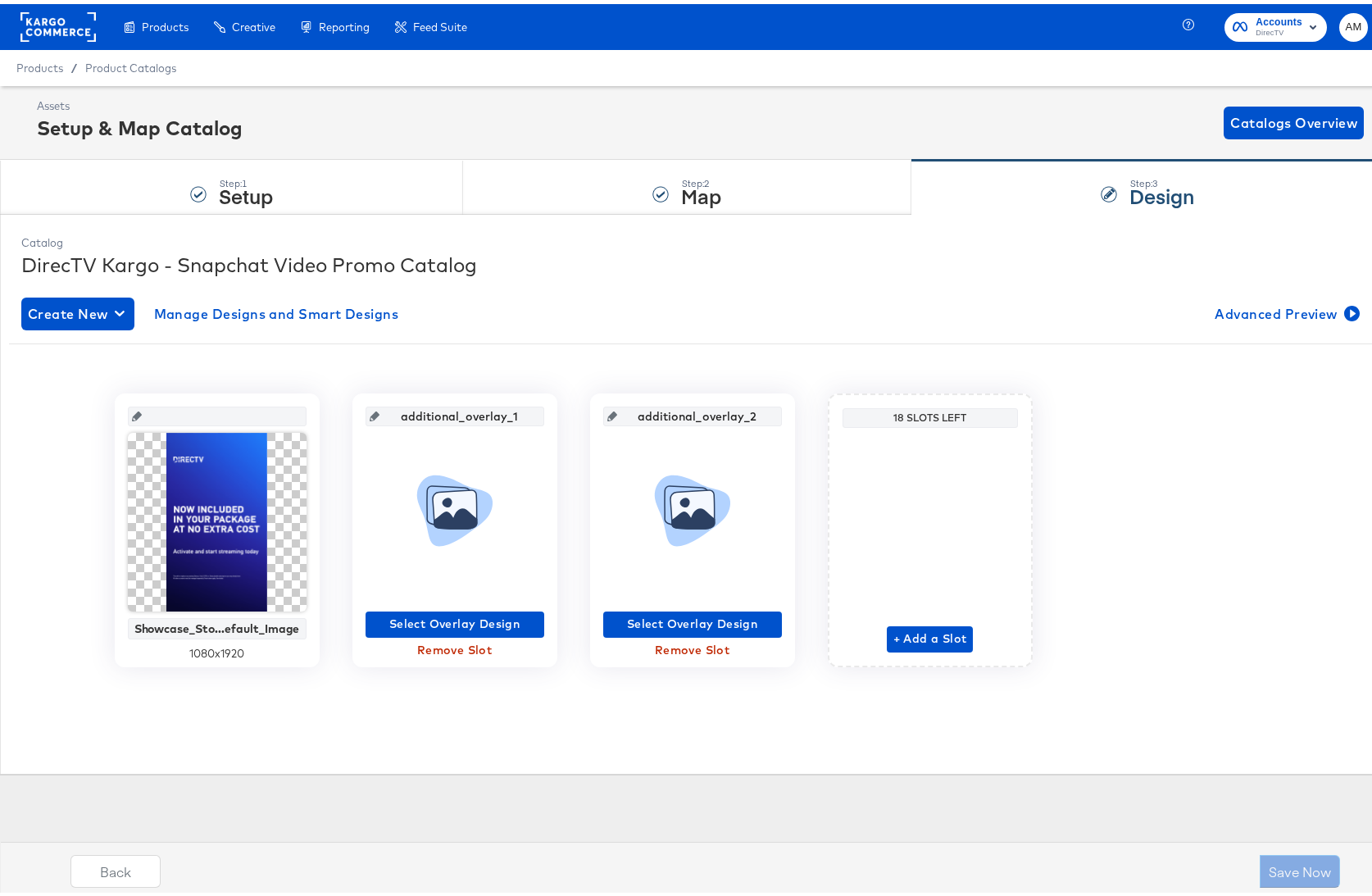
click at [690, 642] on span "Remove Slot" at bounding box center [693, 646] width 166 height 20
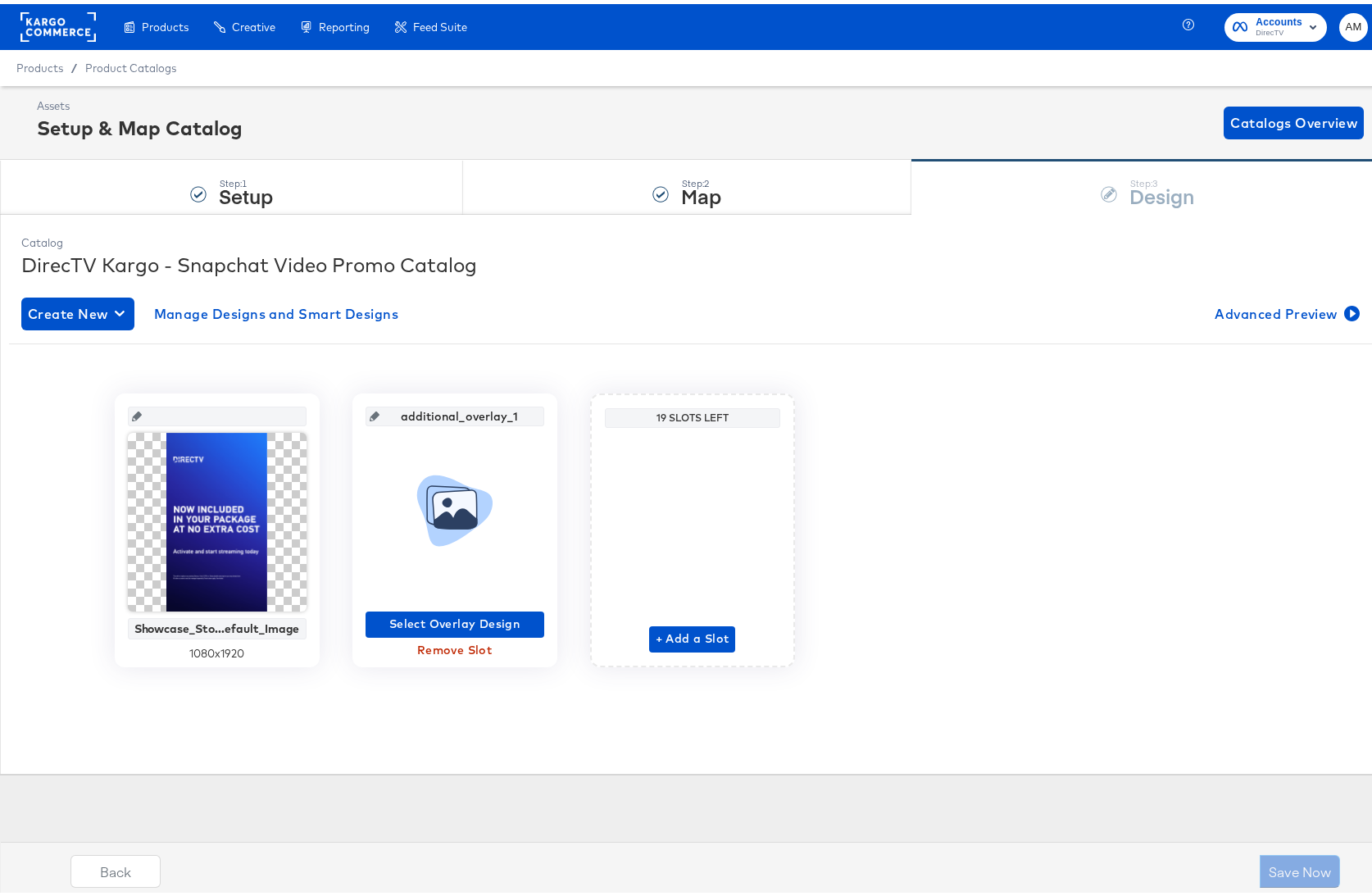
click at [422, 646] on span "Remove Slot" at bounding box center [455, 646] width 166 height 20
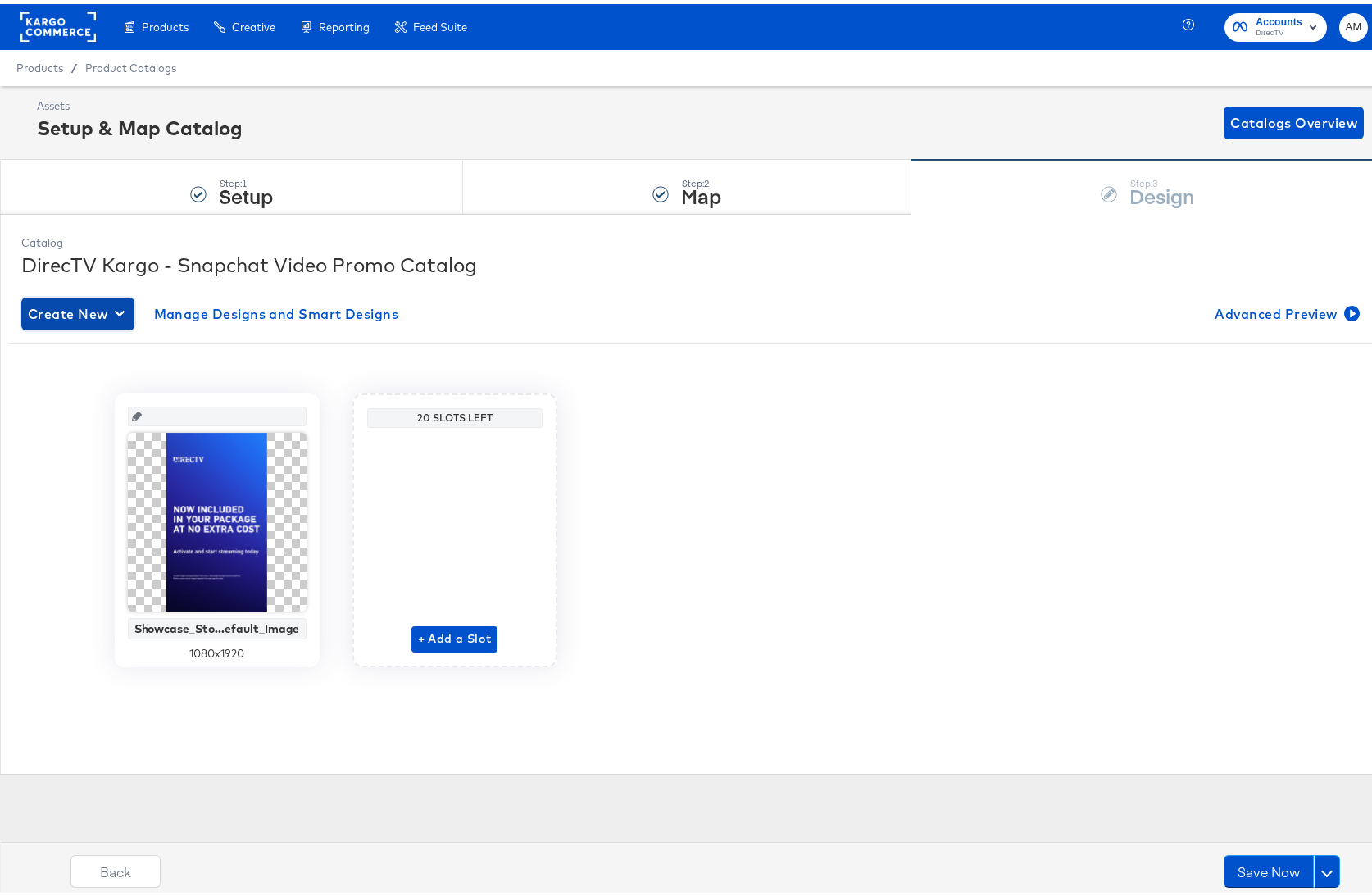
click at [88, 317] on span "Create New" at bounding box center [78, 310] width 100 height 23
click at [116, 353] on div "Create New Design" at bounding box center [91, 348] width 119 height 13
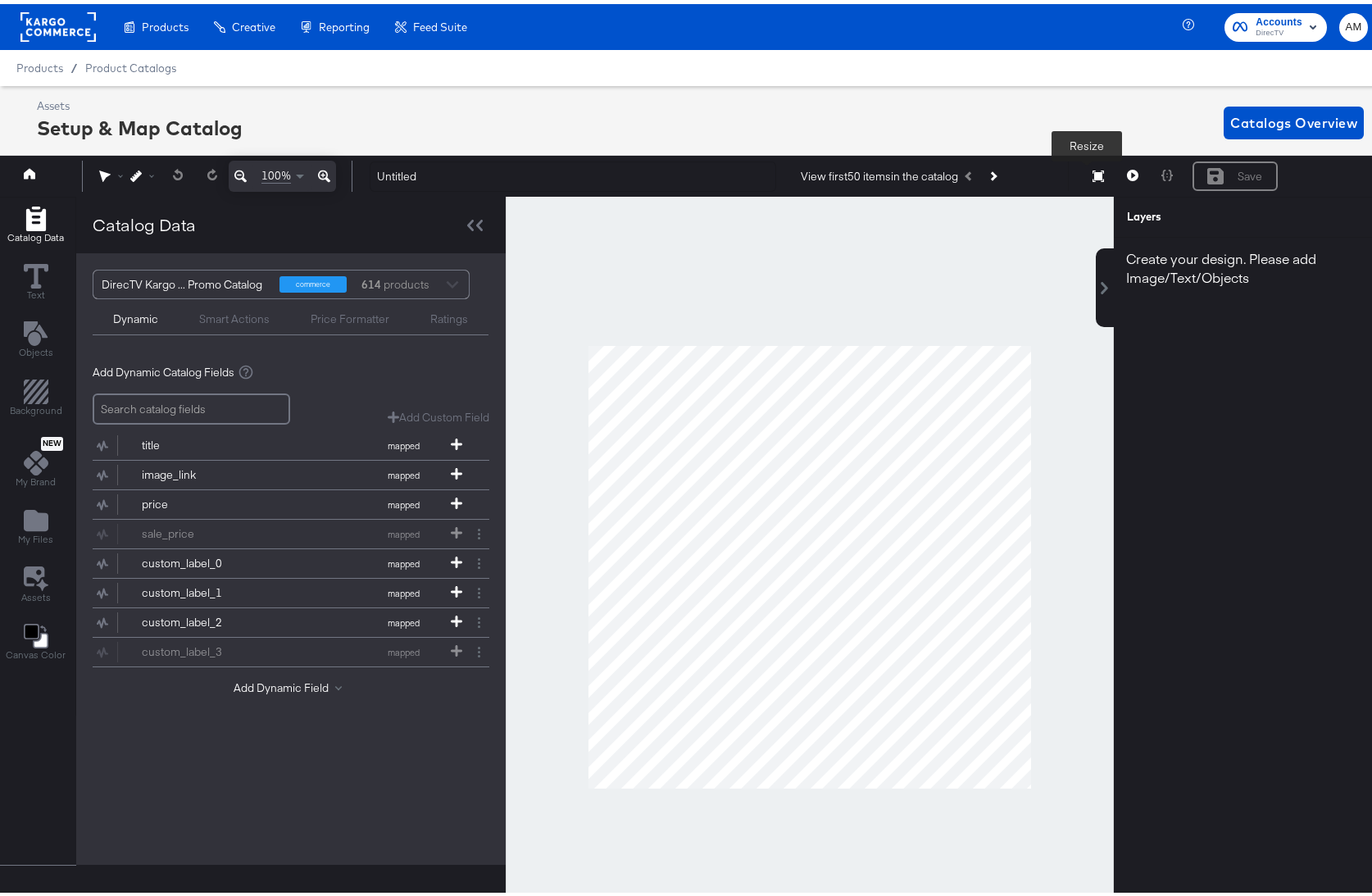
click at [1093, 170] on icon at bounding box center [1098, 172] width 11 height 11
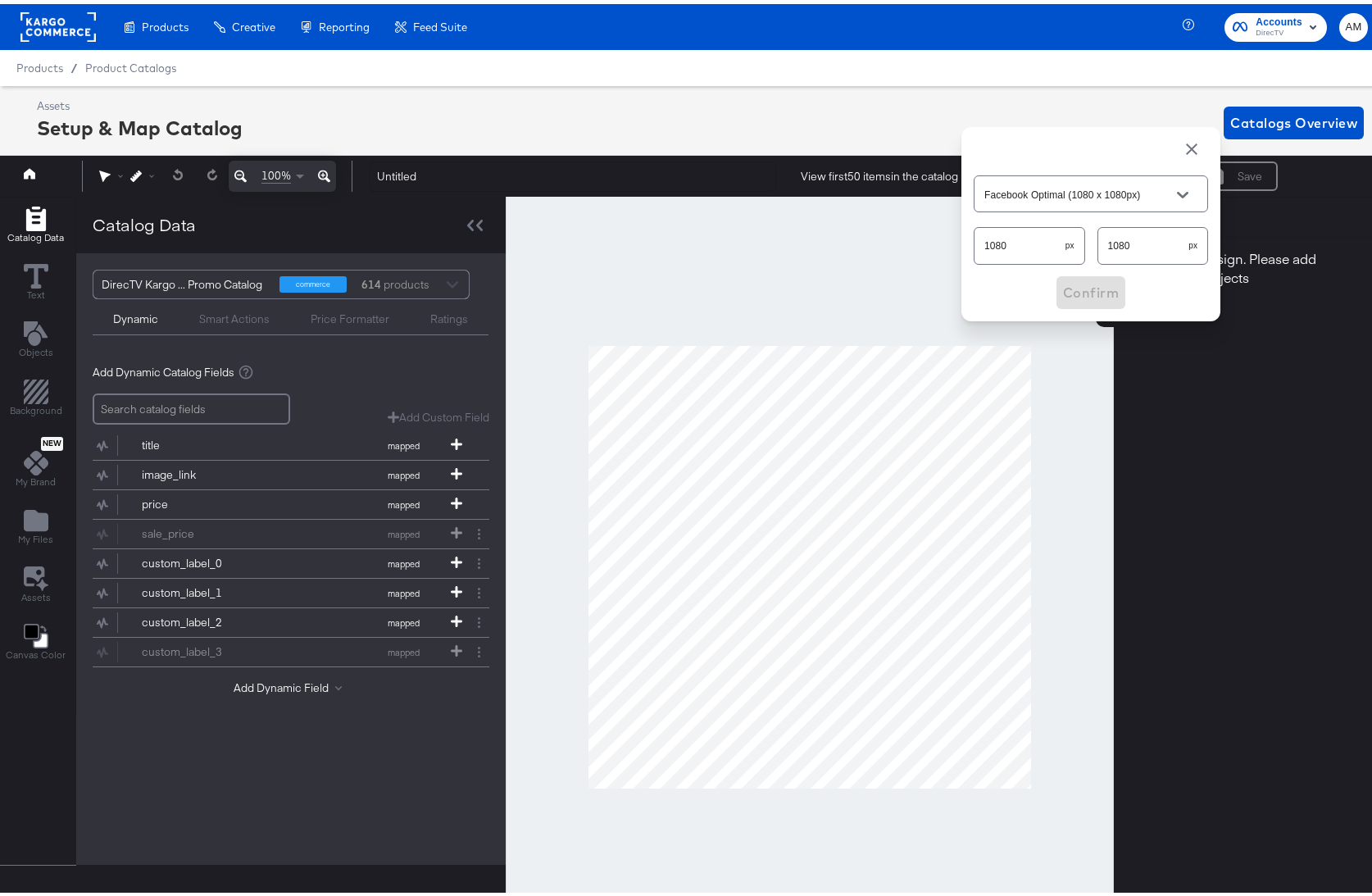
click at [1080, 188] on input "Facebook Optimal (1080 x 1080px)" at bounding box center [1078, 191] width 195 height 19
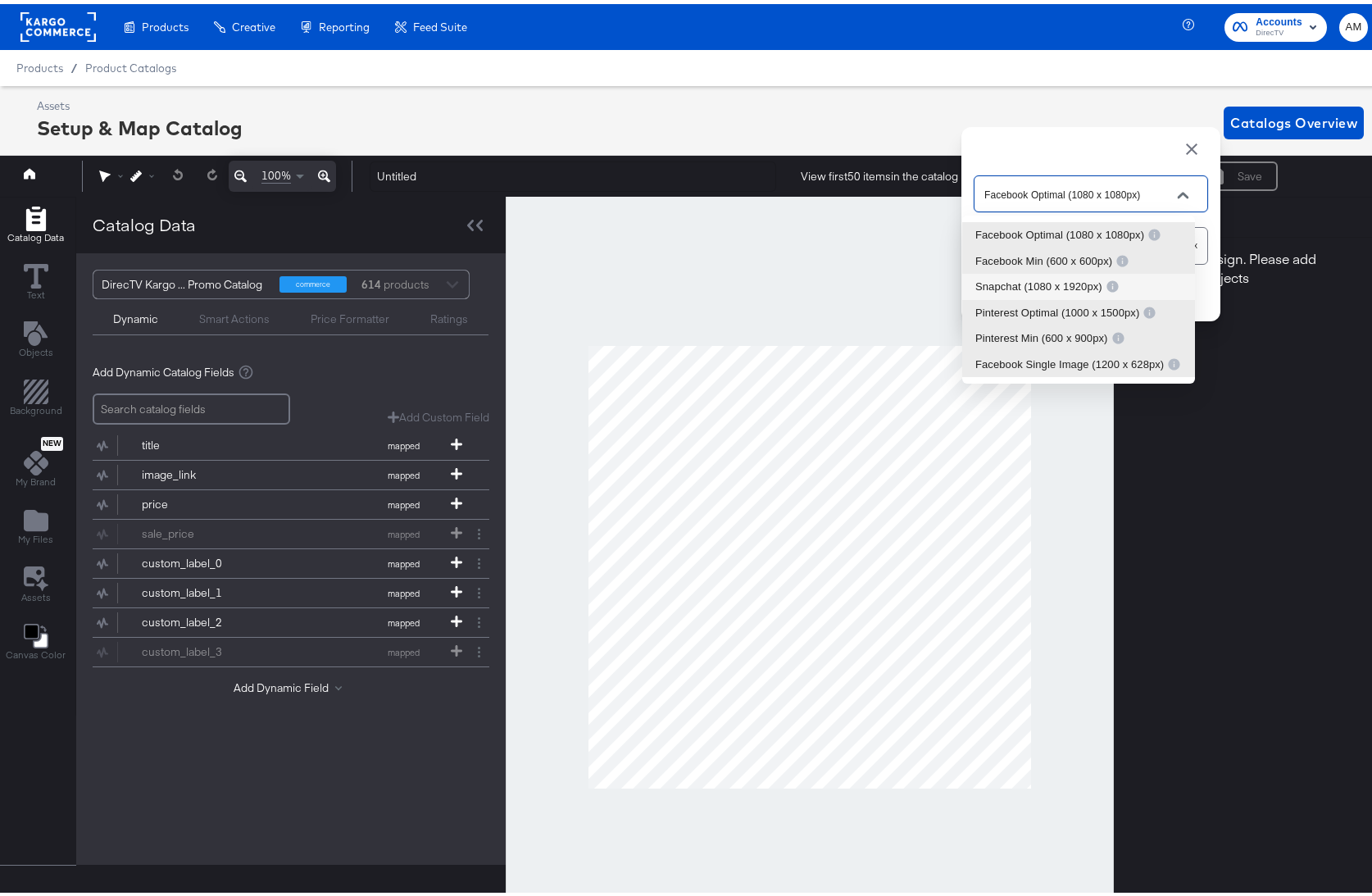
click at [1067, 274] on li "Snapchat (1080 x 1920px)" at bounding box center [1078, 283] width 233 height 26
type input "Snapchat (1080 x 1920px)"
type input "1920"
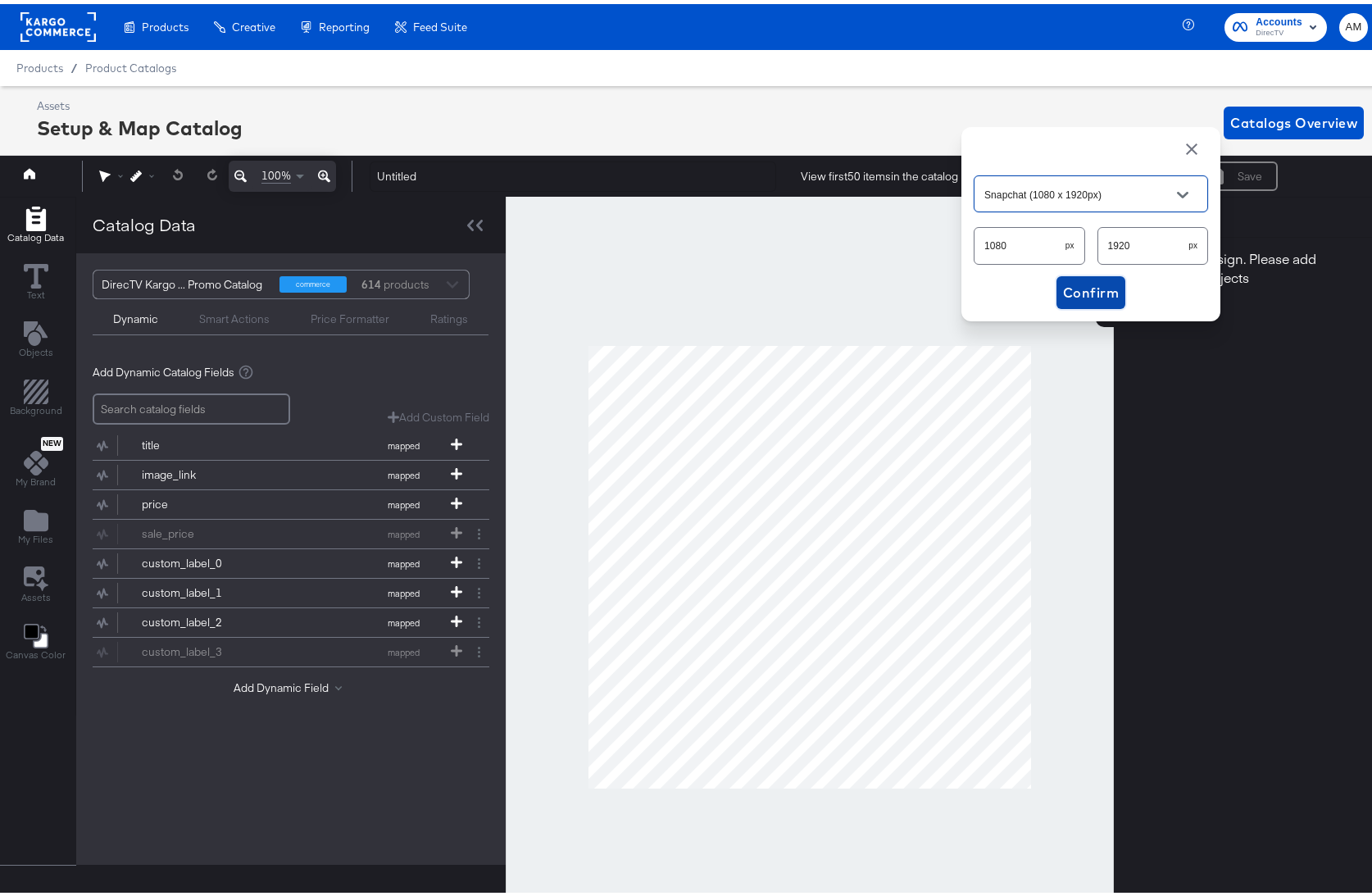
click at [1075, 287] on span "Confirm" at bounding box center [1091, 289] width 56 height 23
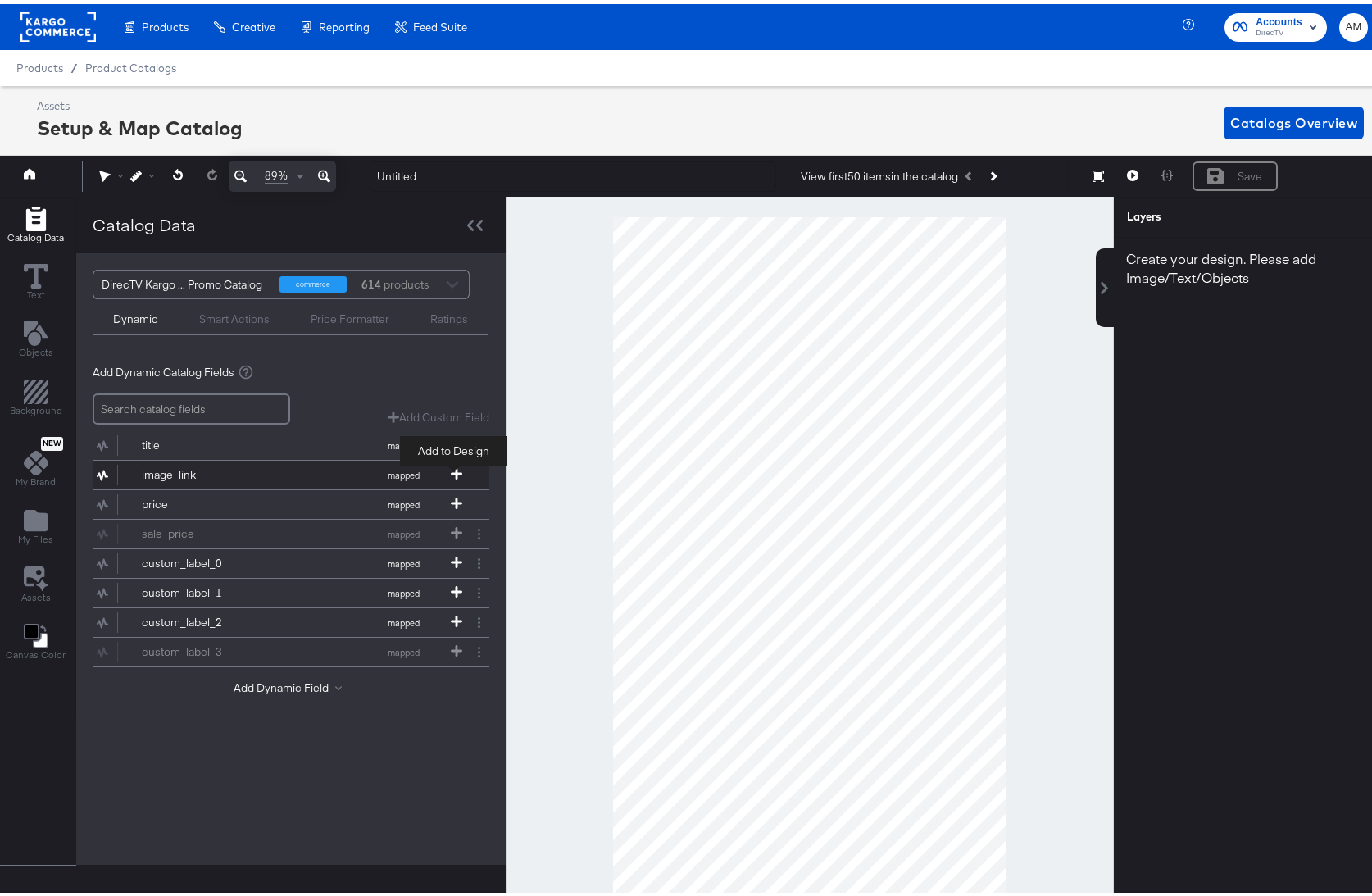
click at [455, 469] on icon at bounding box center [456, 469] width 11 height 11
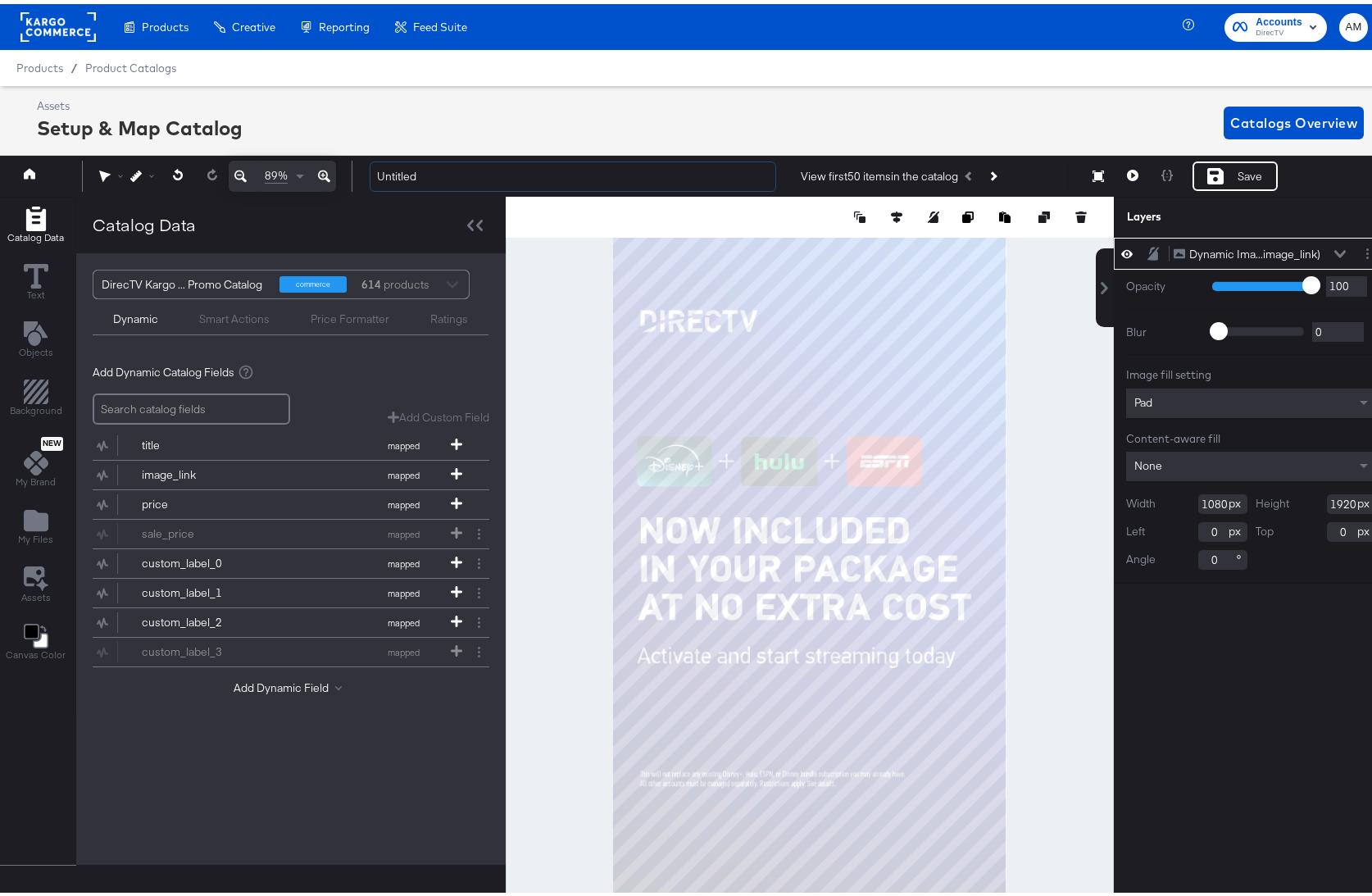
drag, startPoint x: 425, startPoint y: 175, endPoint x: 318, endPoint y: 177, distance: 107.0
click at [320, 178] on div "89% Untitled View first 50 items in the catalog Next Product Resize Save Produc…" at bounding box center [692, 172] width 1393 height 41
type input "Snapchat Default Image from Feed"
click at [1218, 175] on div "Save" at bounding box center [1235, 172] width 85 height 30
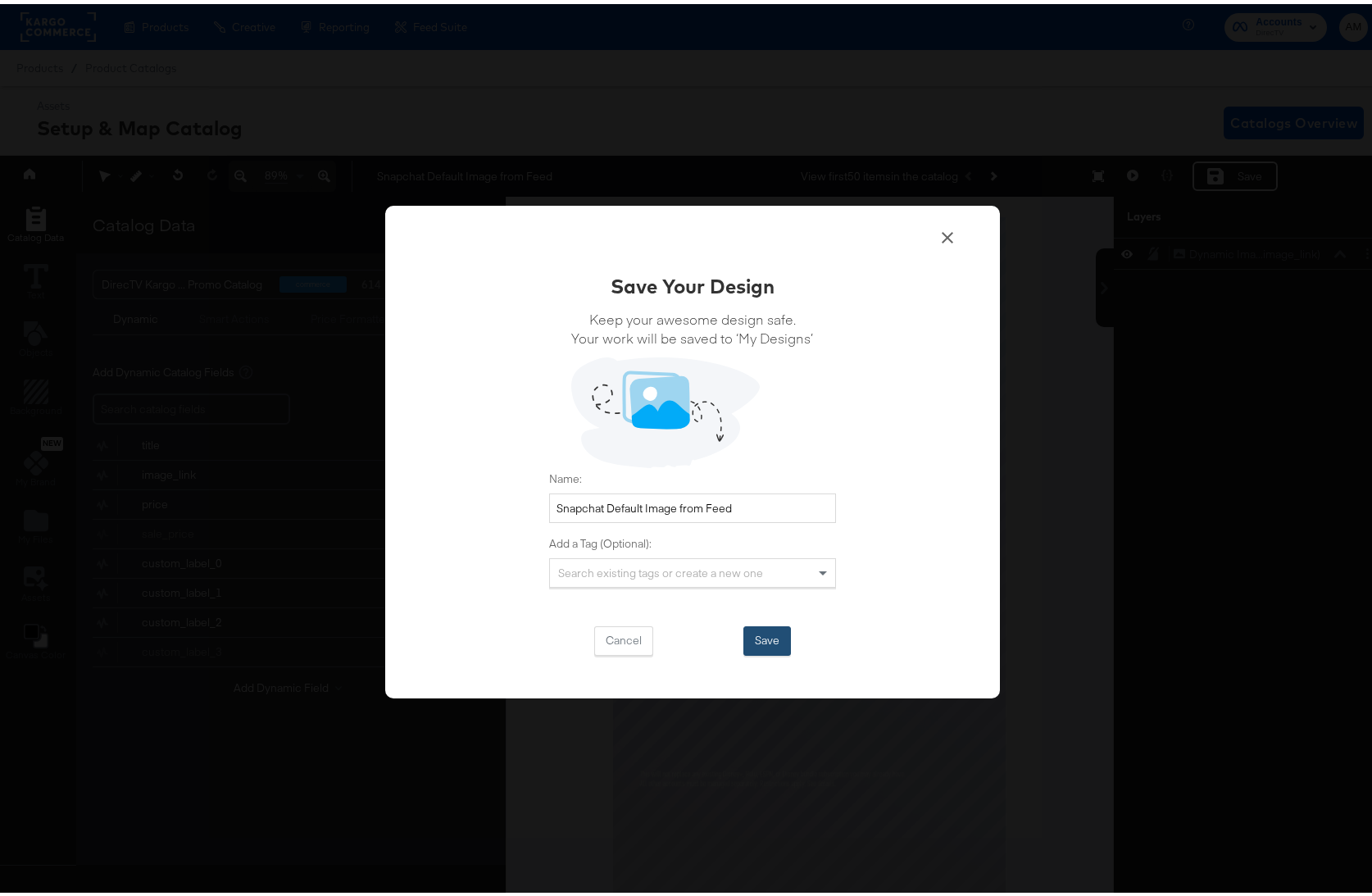
click at [767, 622] on button "Save" at bounding box center [767, 637] width 48 height 30
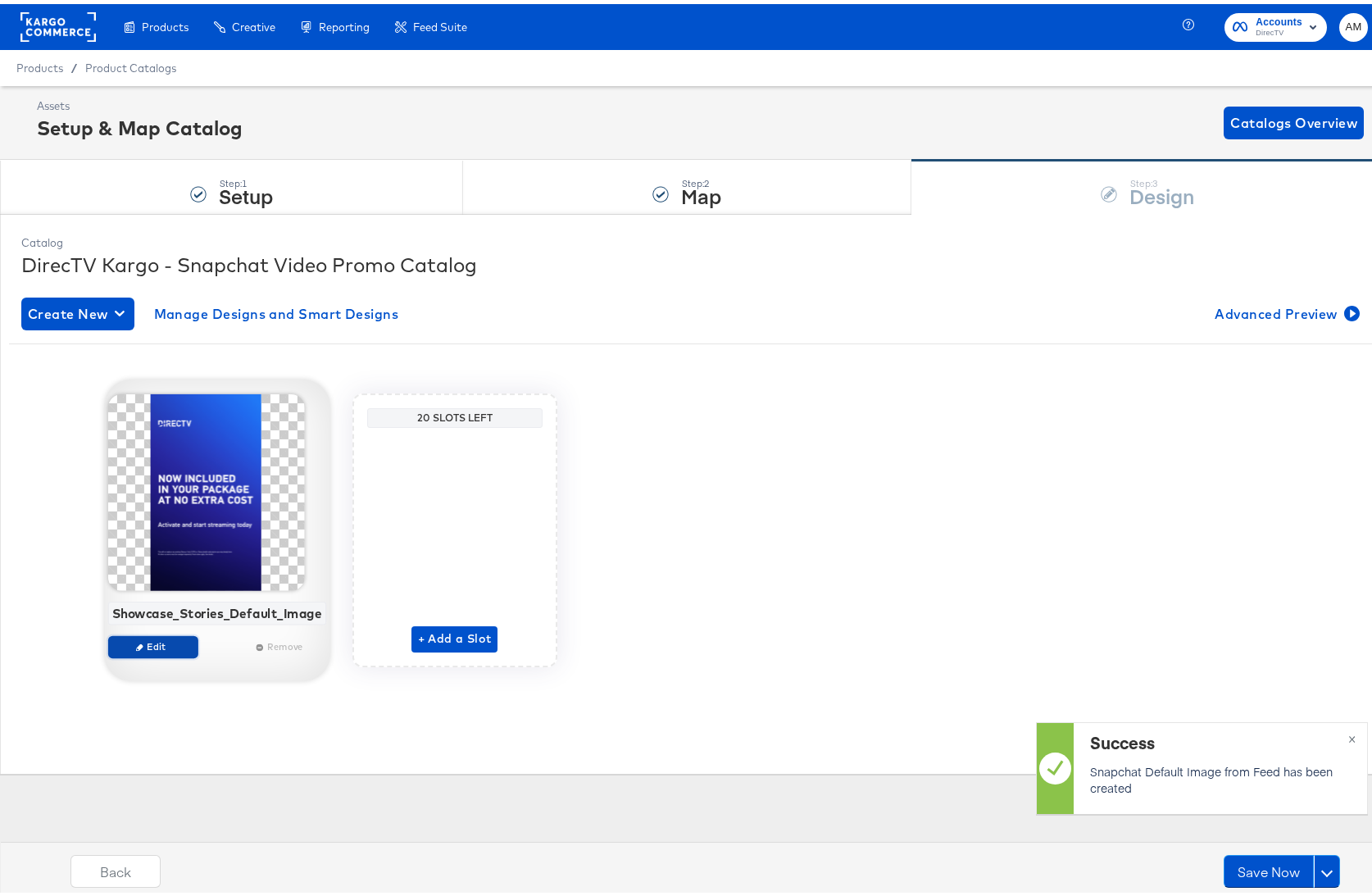
click at [143, 645] on span "Edit" at bounding box center [153, 642] width 75 height 12
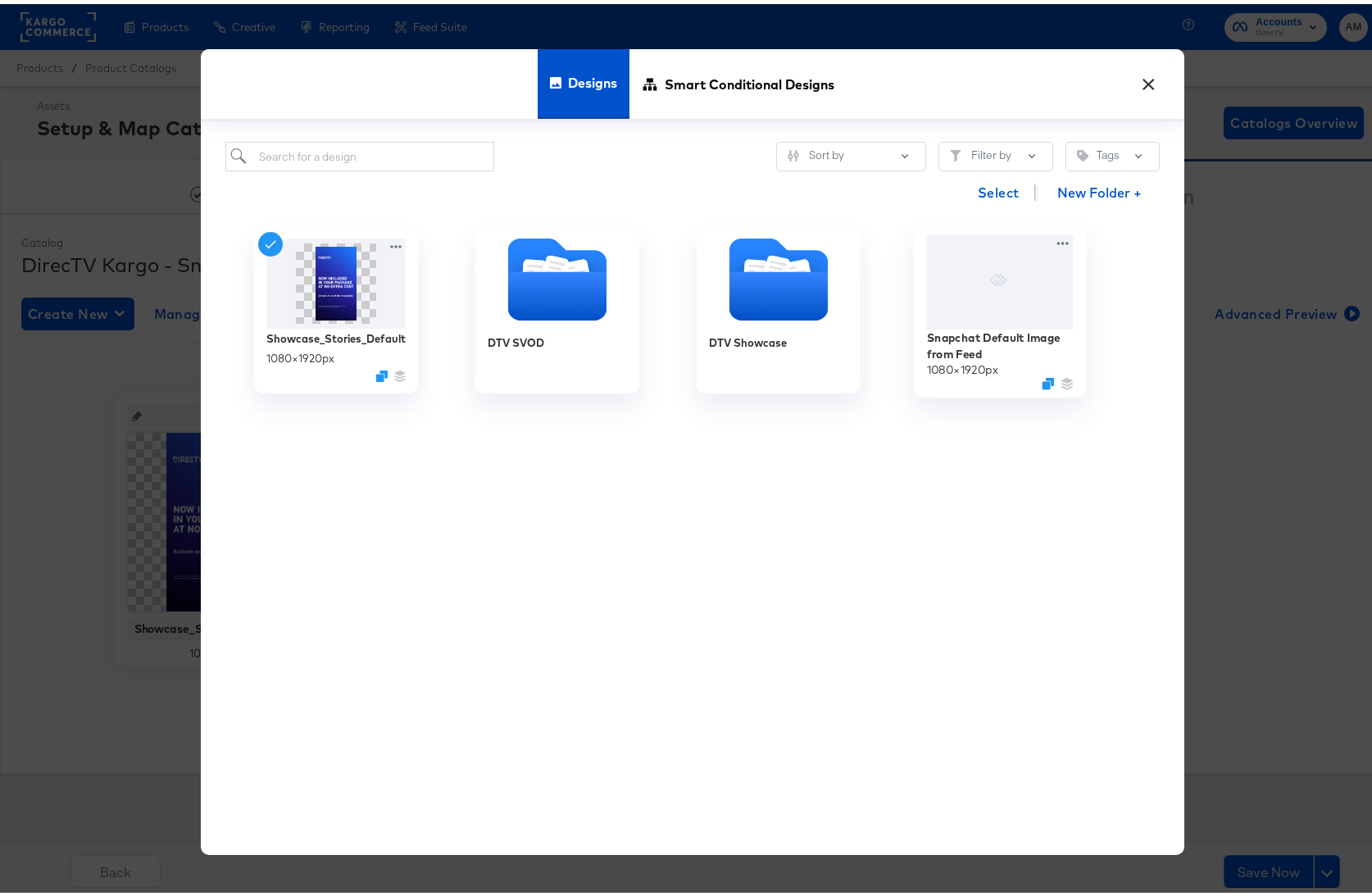
click at [977, 282] on div at bounding box center [1000, 277] width 147 height 94
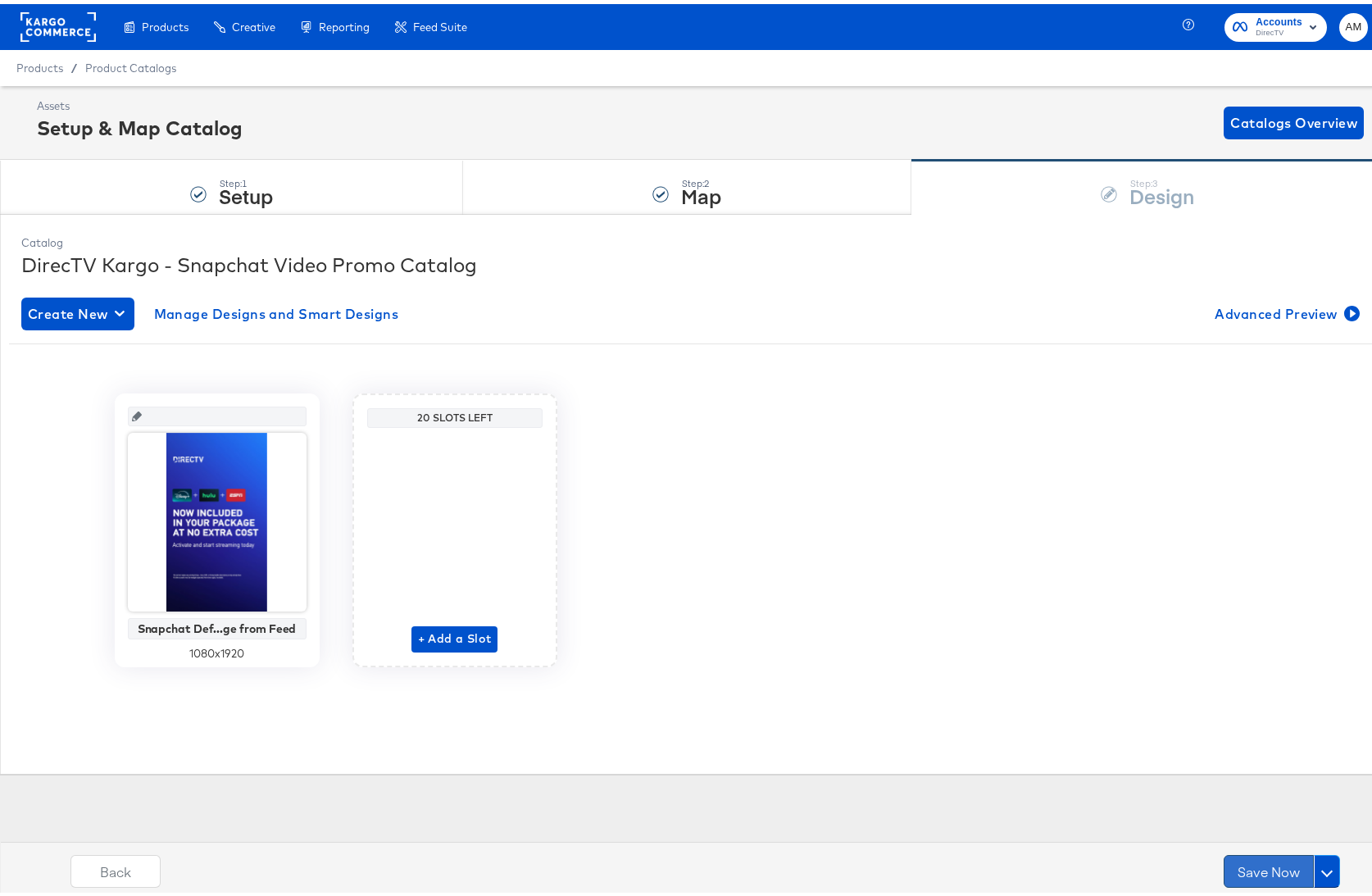
click at [1249, 868] on button "Save Now" at bounding box center [1268, 868] width 90 height 33
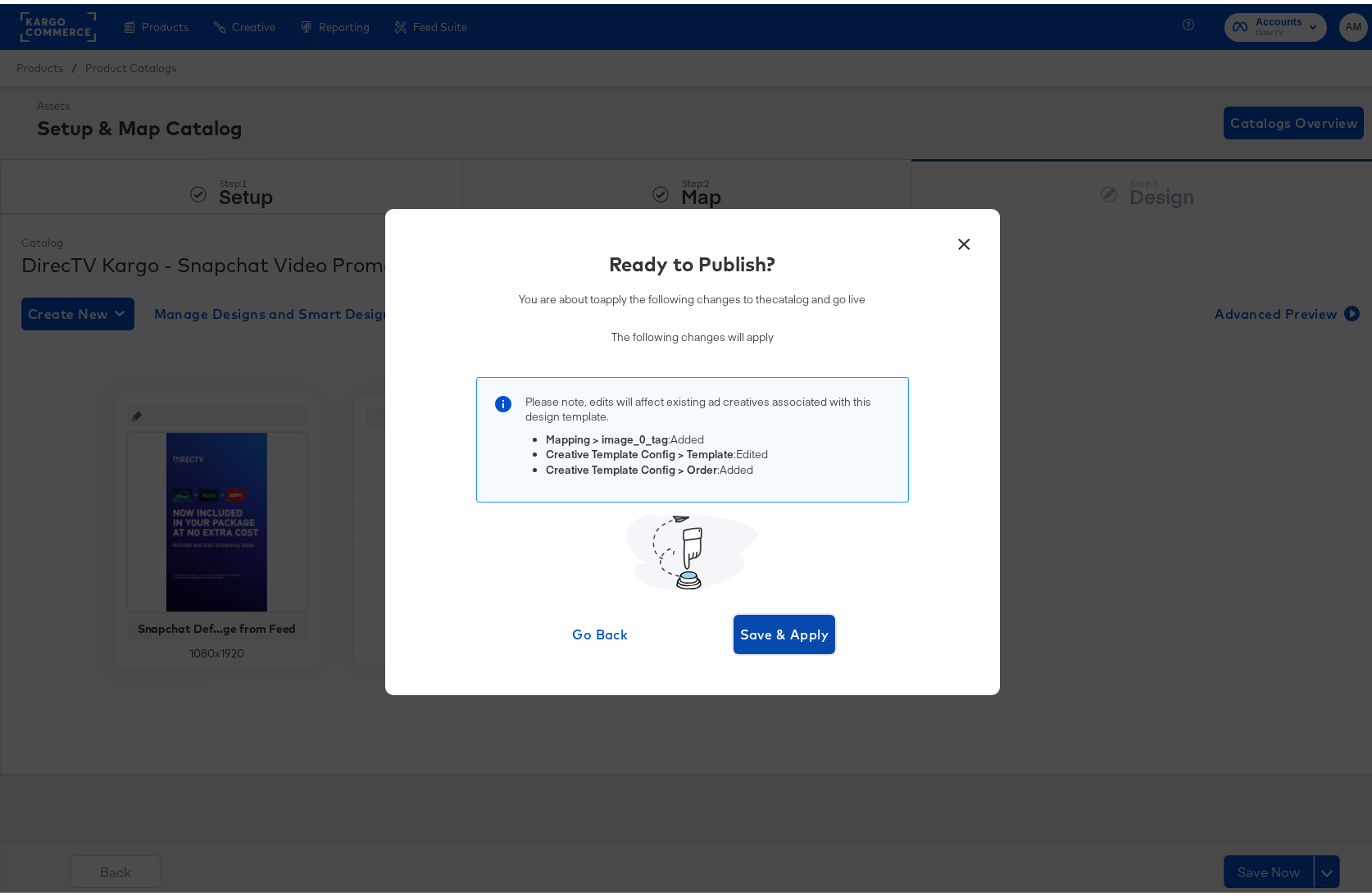
click at [765, 618] on button "Save & Apply" at bounding box center [784, 630] width 102 height 39
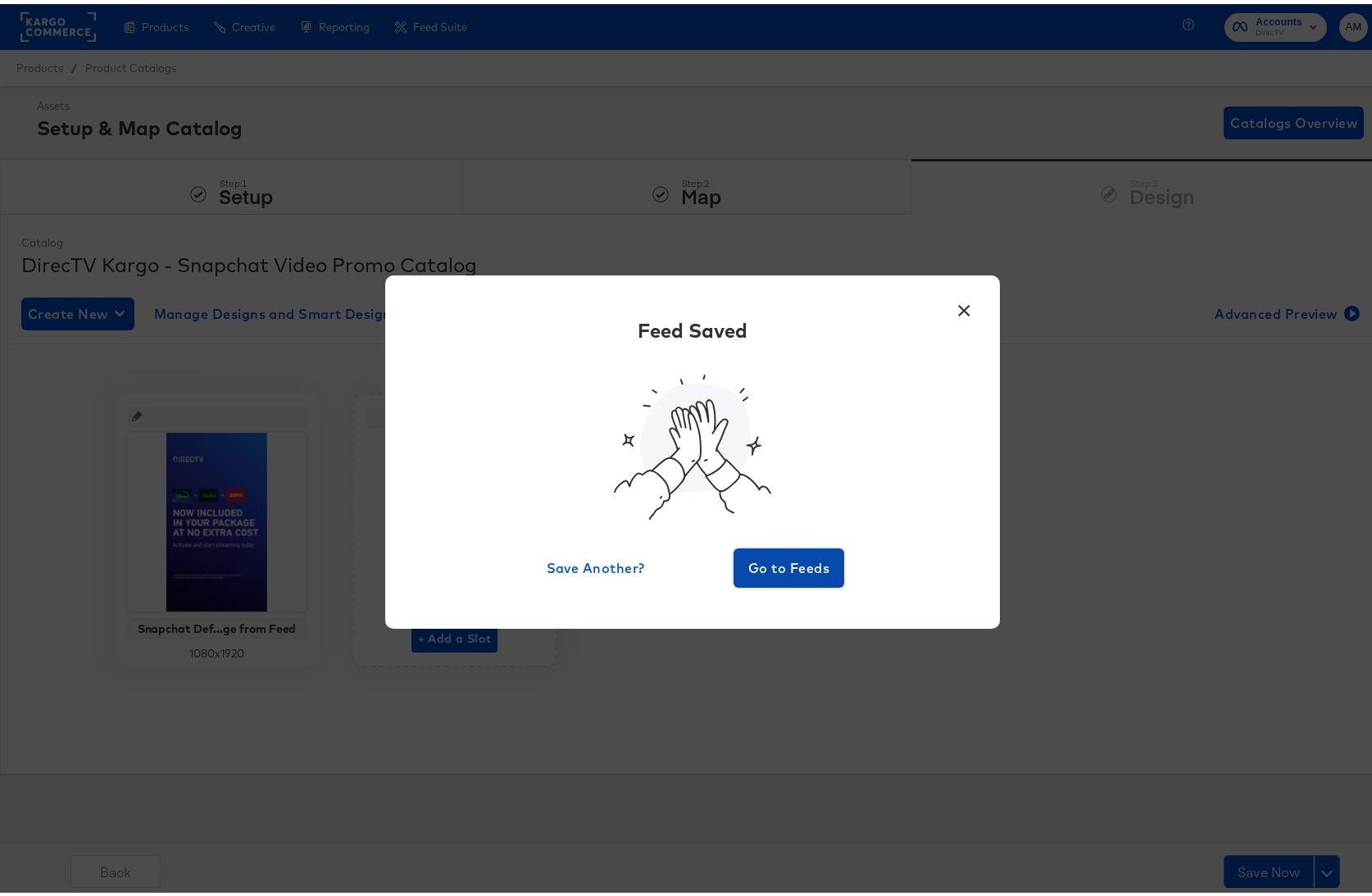
click at [770, 557] on span "Go to Feeds" at bounding box center [789, 564] width 99 height 23
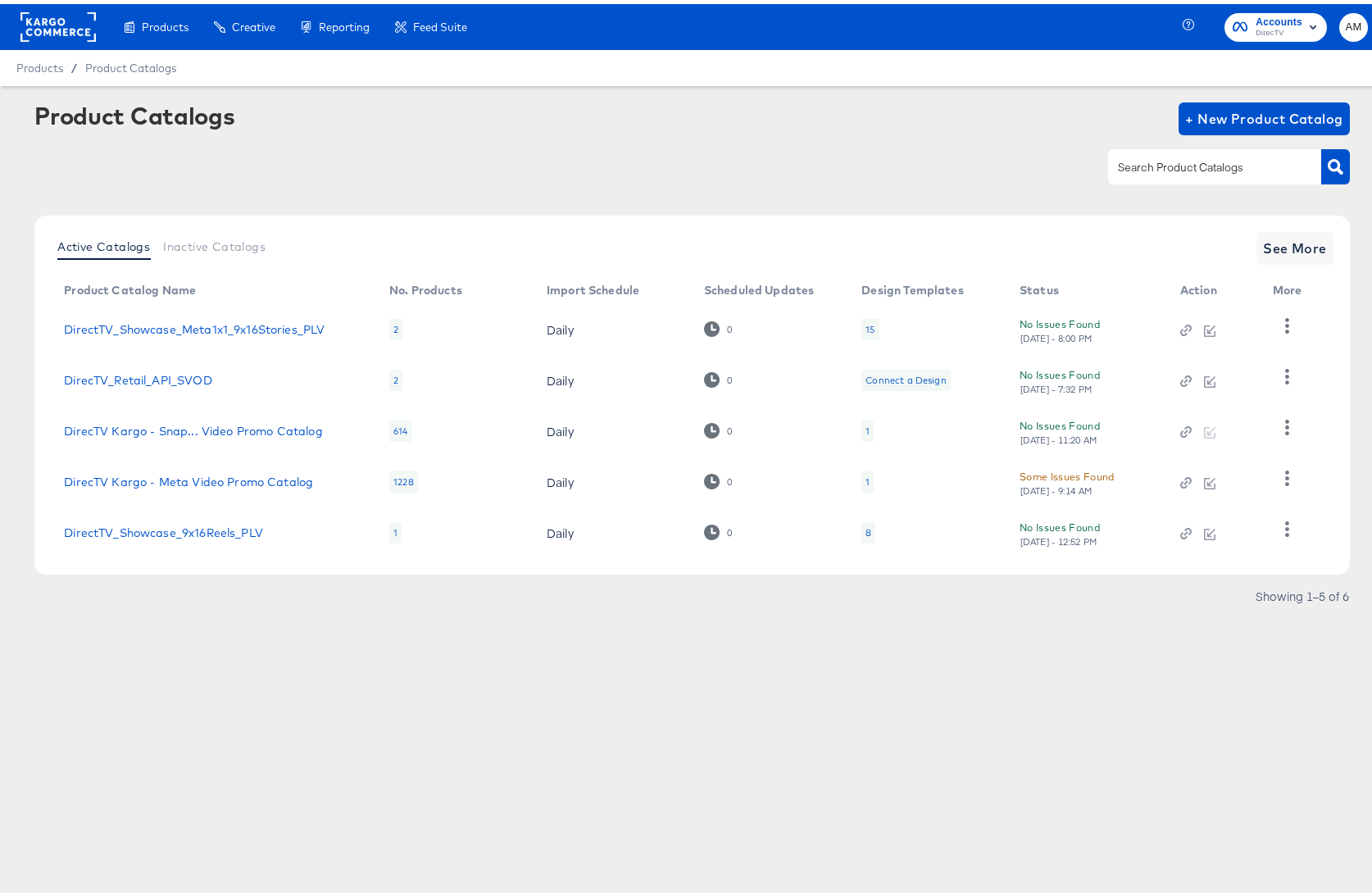
click at [865, 479] on div "1" at bounding box center [867, 477] width 4 height 13
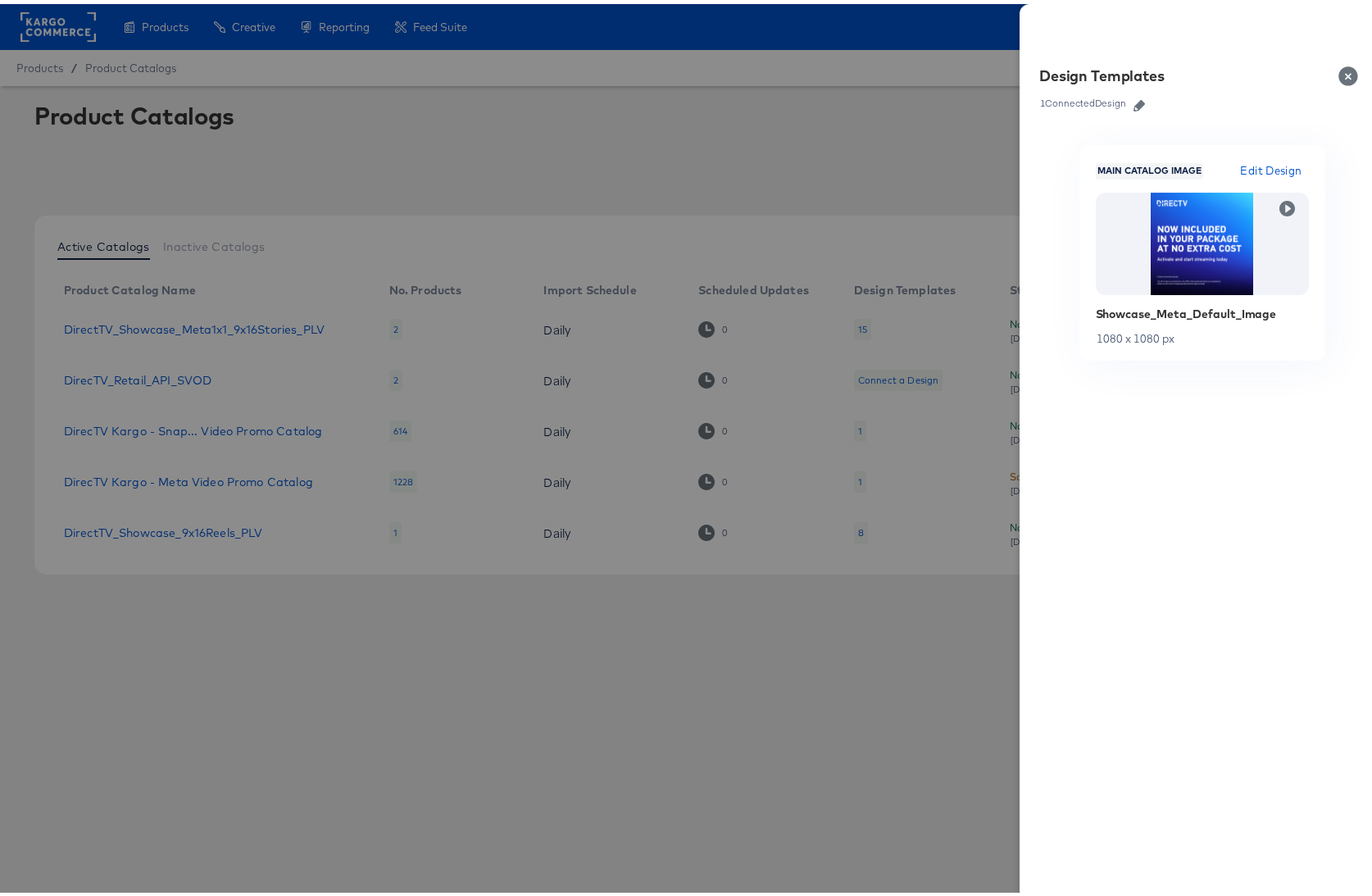
click at [1134, 98] on icon "button" at bounding box center [1139, 101] width 11 height 11
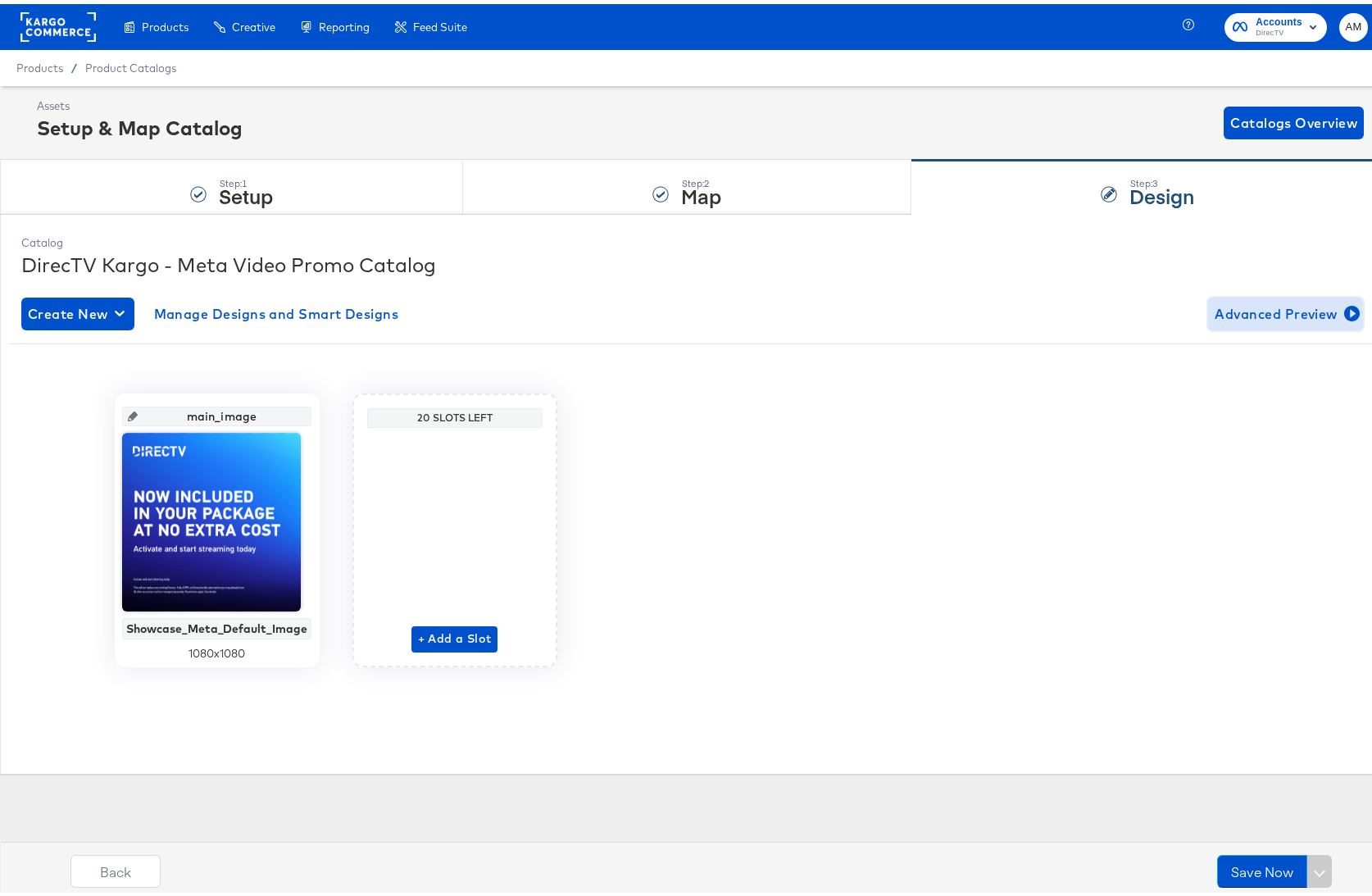
click at [1275, 311] on span "Advanced Preview" at bounding box center [1286, 310] width 142 height 23
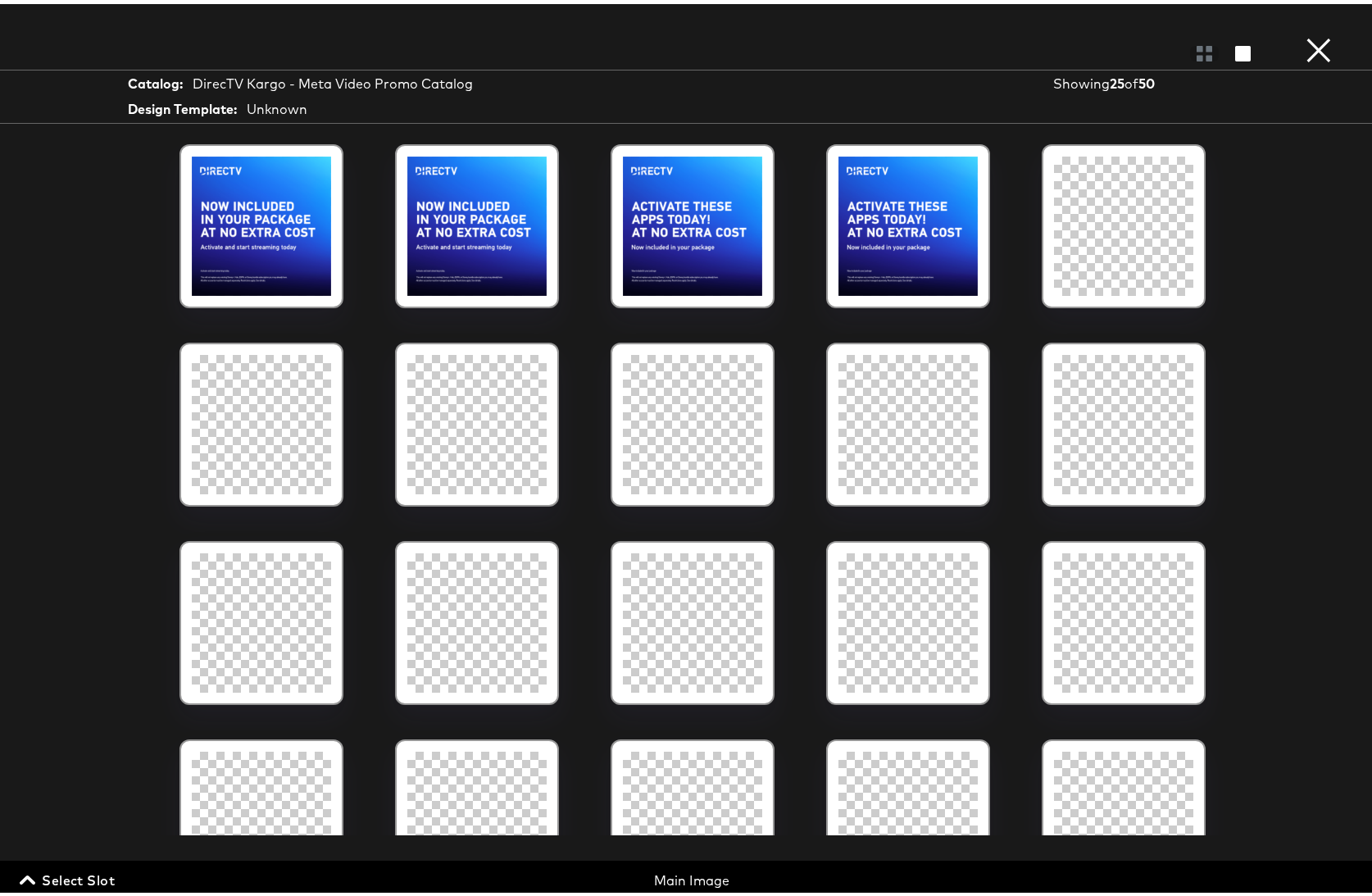
click at [1307, 33] on button "×" at bounding box center [1319, 17] width 33 height 33
